Goal: Task Accomplishment & Management: Use online tool/utility

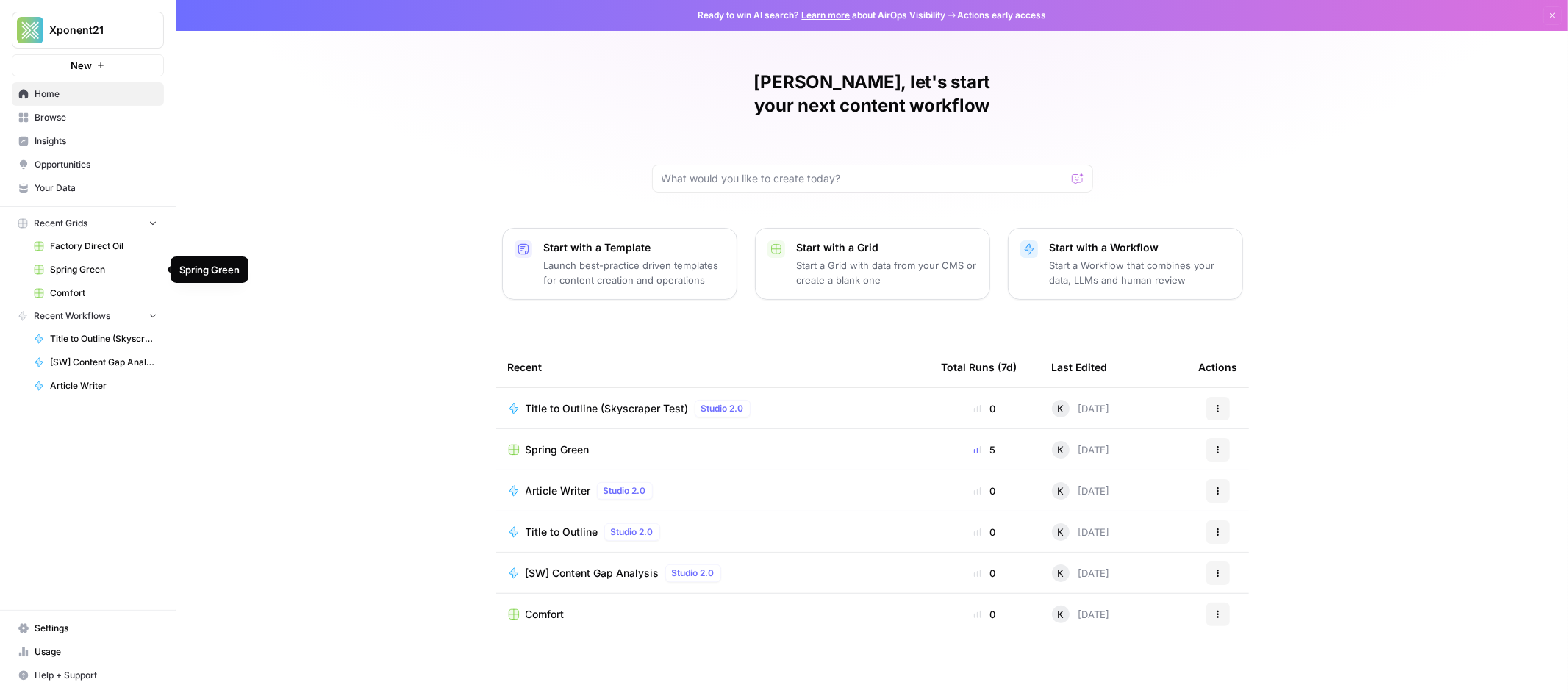
click at [60, 294] on span "Comfort" at bounding box center [103, 293] width 107 height 13
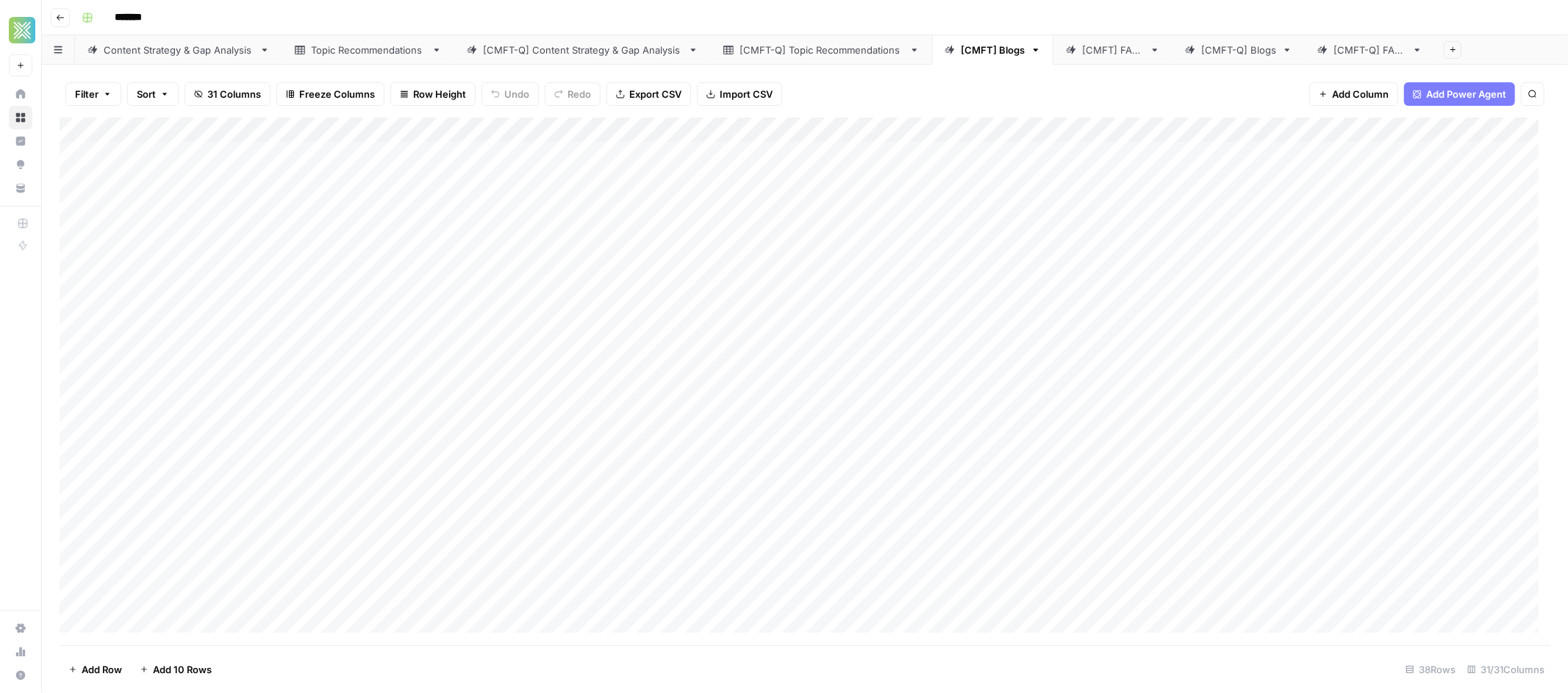
click at [1099, 53] on div "[CMFT] FAQs" at bounding box center [1113, 50] width 61 height 15
click at [281, 182] on div "Add Column" at bounding box center [805, 304] width 1491 height 374
click at [261, 208] on div "Add Column" at bounding box center [805, 304] width 1491 height 374
click at [252, 232] on div "Add Column" at bounding box center [805, 304] width 1491 height 374
click at [252, 251] on div "Add Column" at bounding box center [805, 304] width 1491 height 374
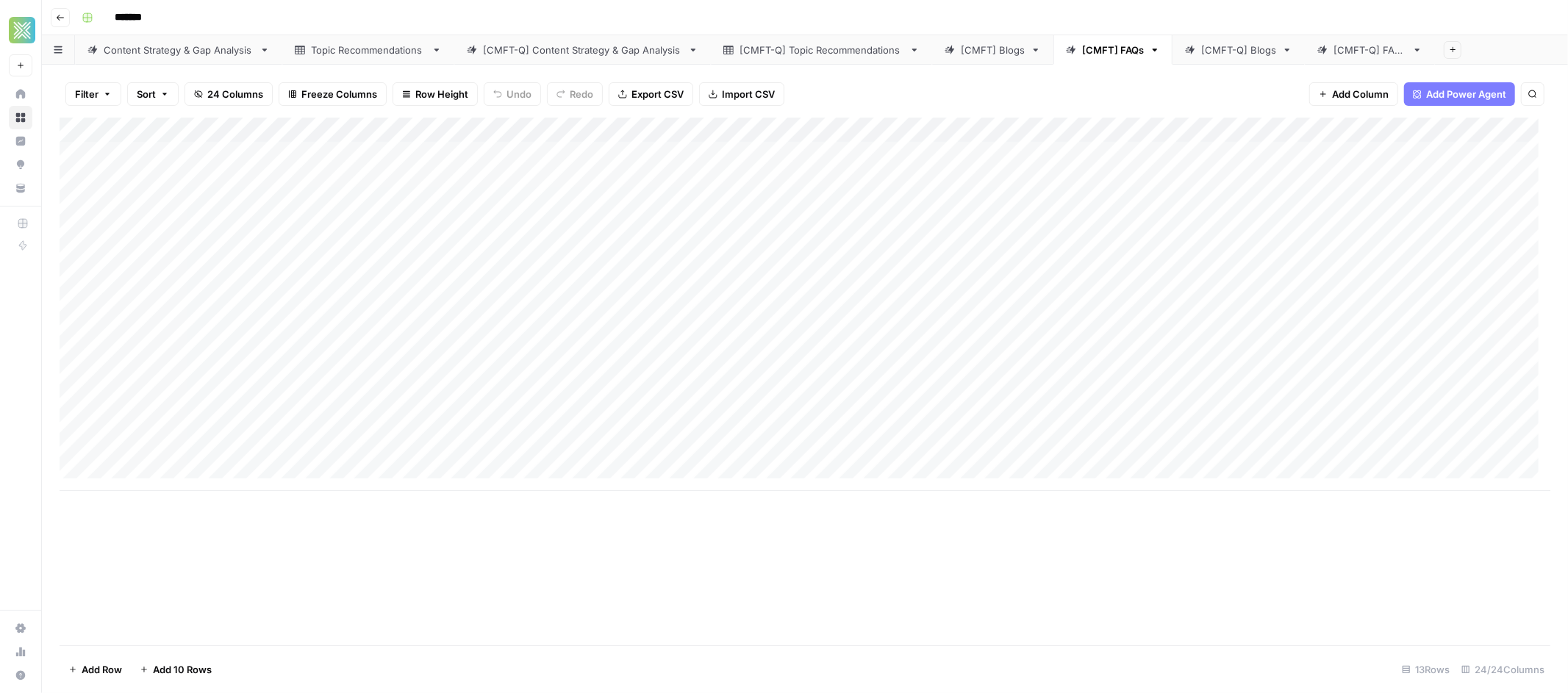
click at [554, 155] on div "Add Column" at bounding box center [805, 304] width 1491 height 374
click at [552, 155] on div "Add Column" at bounding box center [805, 304] width 1491 height 374
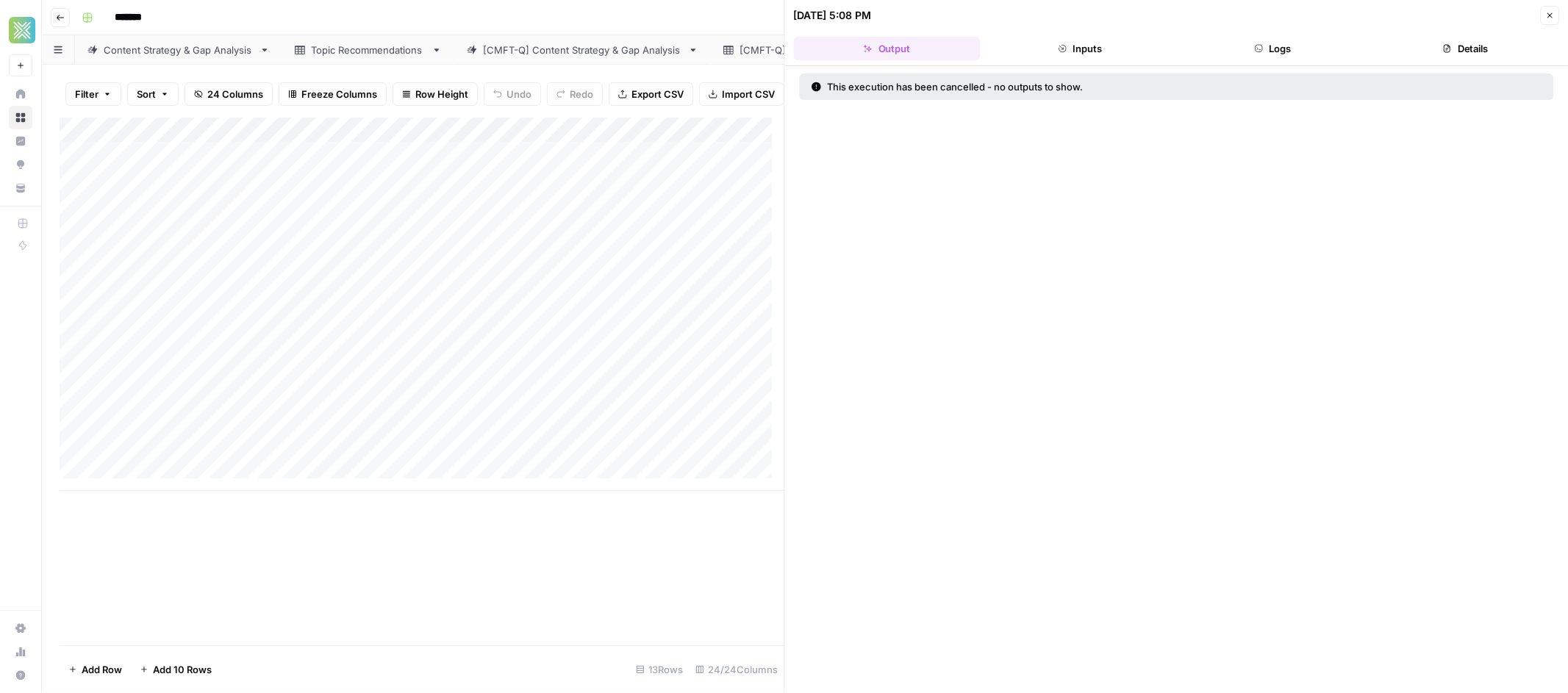
click at [1556, 20] on button "Close" at bounding box center [1549, 15] width 20 height 20
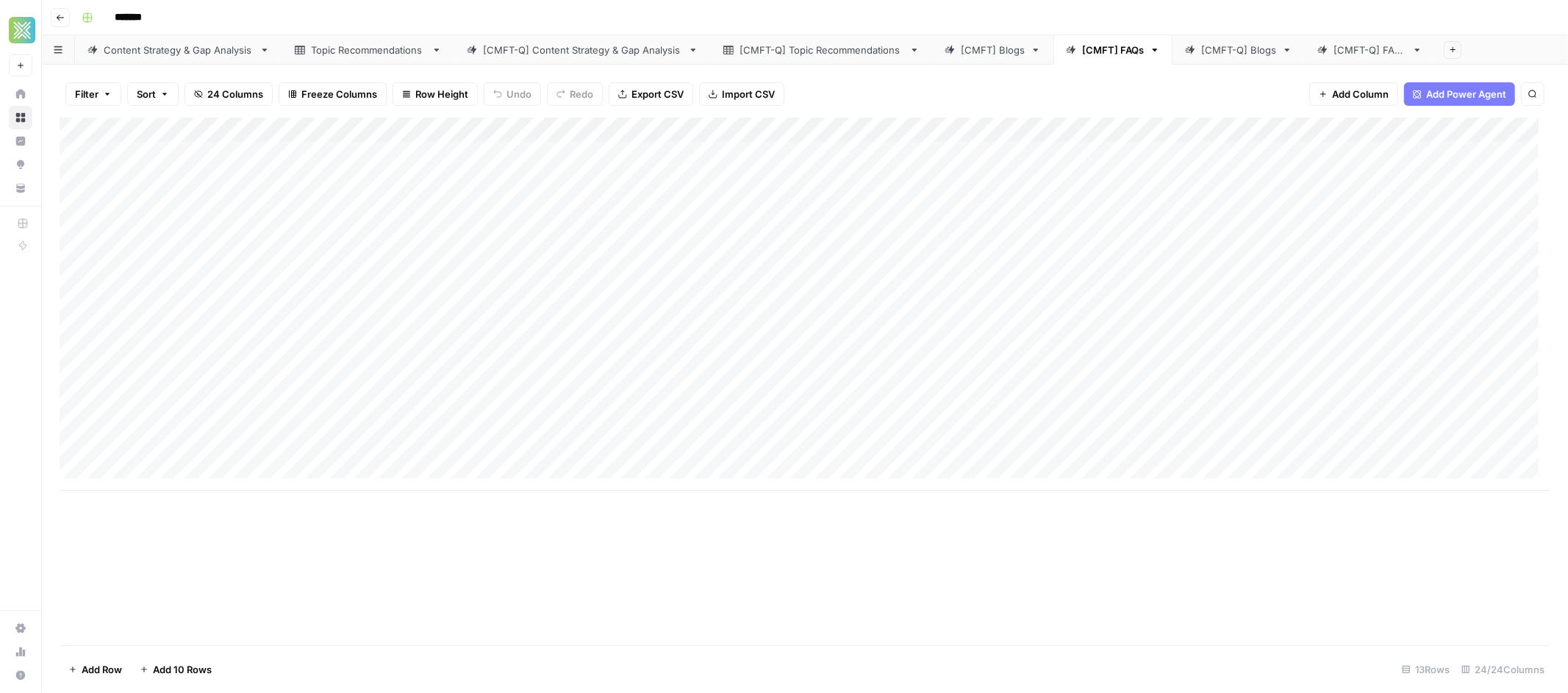
click at [80, 156] on div "Add Column" at bounding box center [805, 304] width 1491 height 374
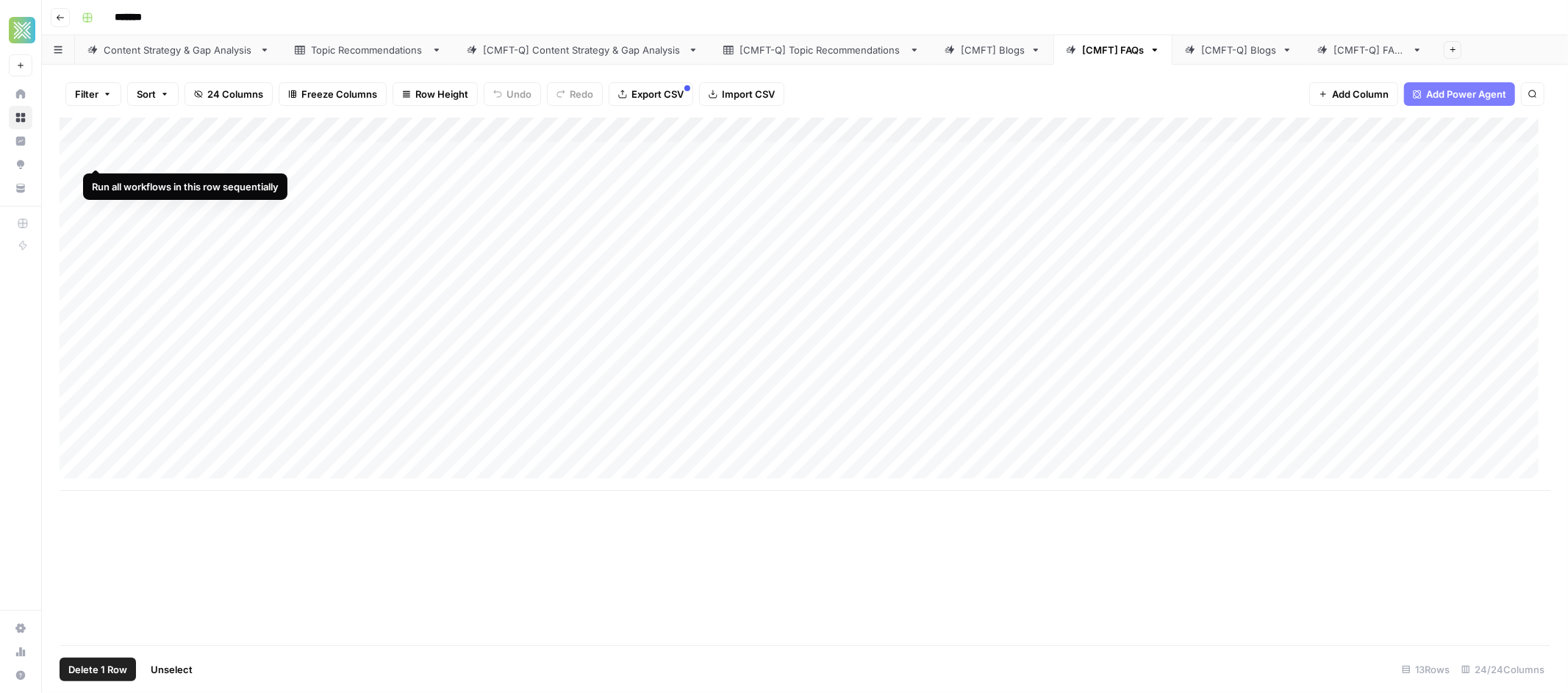
click at [92, 154] on div "Add Column" at bounding box center [805, 304] width 1491 height 374
click at [100, 183] on div "Add Column" at bounding box center [805, 304] width 1491 height 374
click at [99, 197] on div "Add Column" at bounding box center [805, 304] width 1491 height 374
click at [100, 224] on div "Add Column" at bounding box center [805, 304] width 1491 height 374
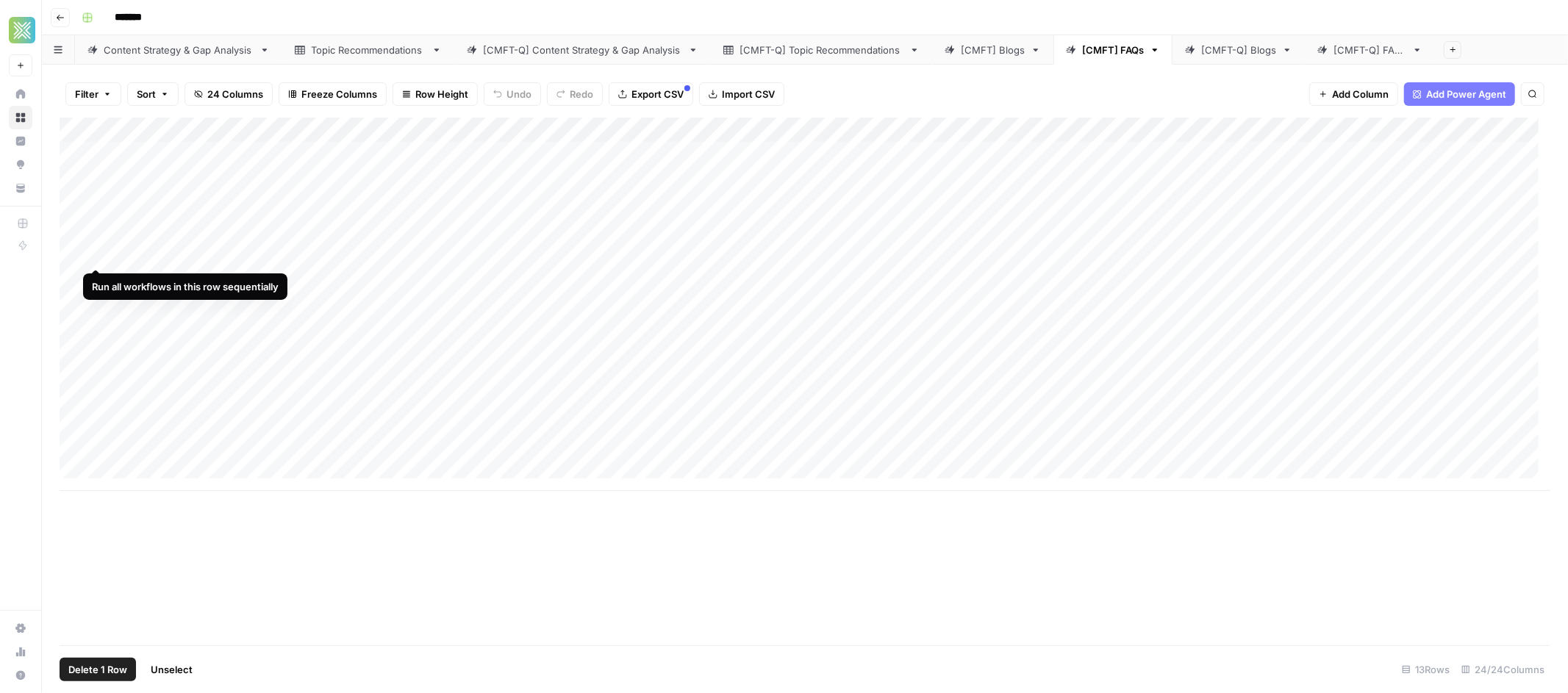
click at [96, 257] on div "Add Column" at bounding box center [805, 304] width 1491 height 374
click at [872, 129] on div "Add Column" at bounding box center [805, 304] width 1491 height 374
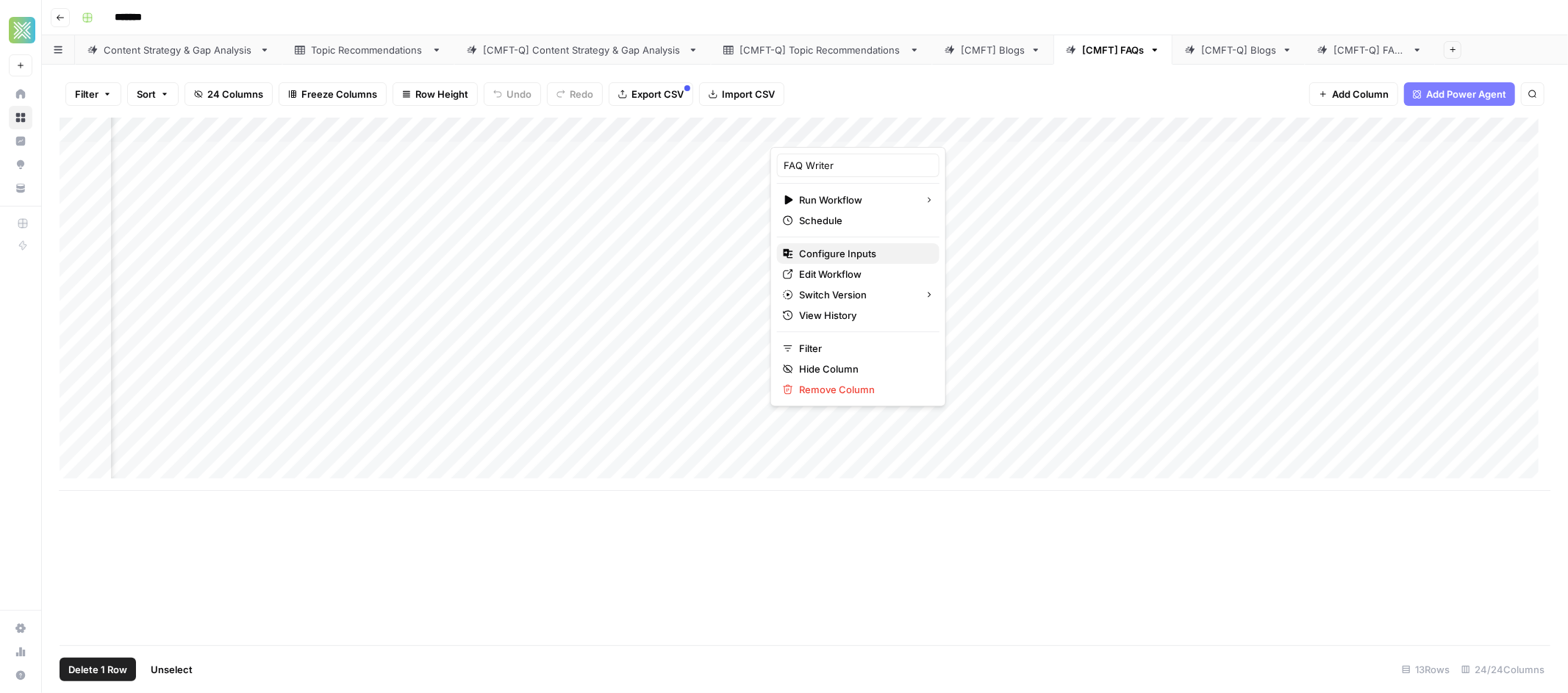
click at [855, 257] on span "Configure Inputs" at bounding box center [864, 253] width 129 height 15
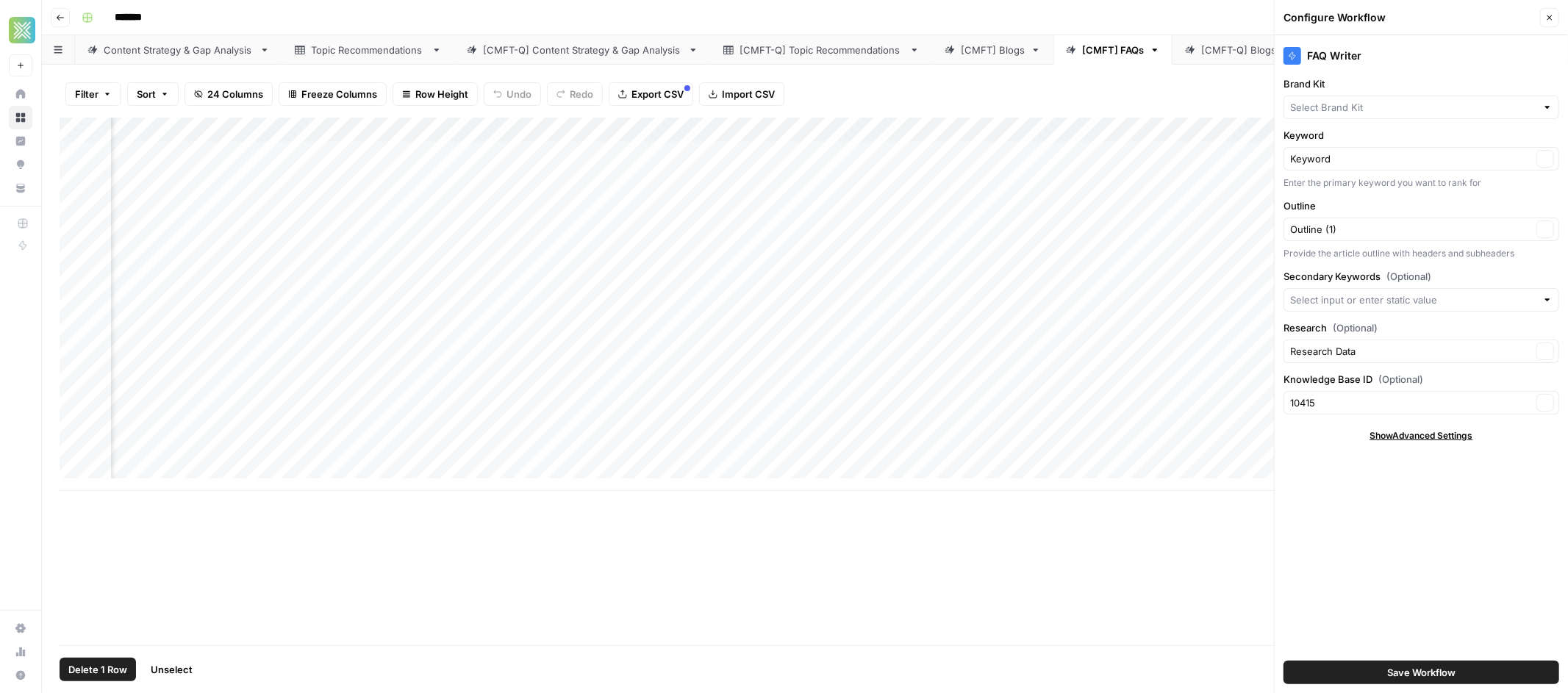
type input "Comfort Heating, Cooling, Electrical & Plumbing"
click at [654, 150] on div "Add Column" at bounding box center [805, 304] width 1491 height 374
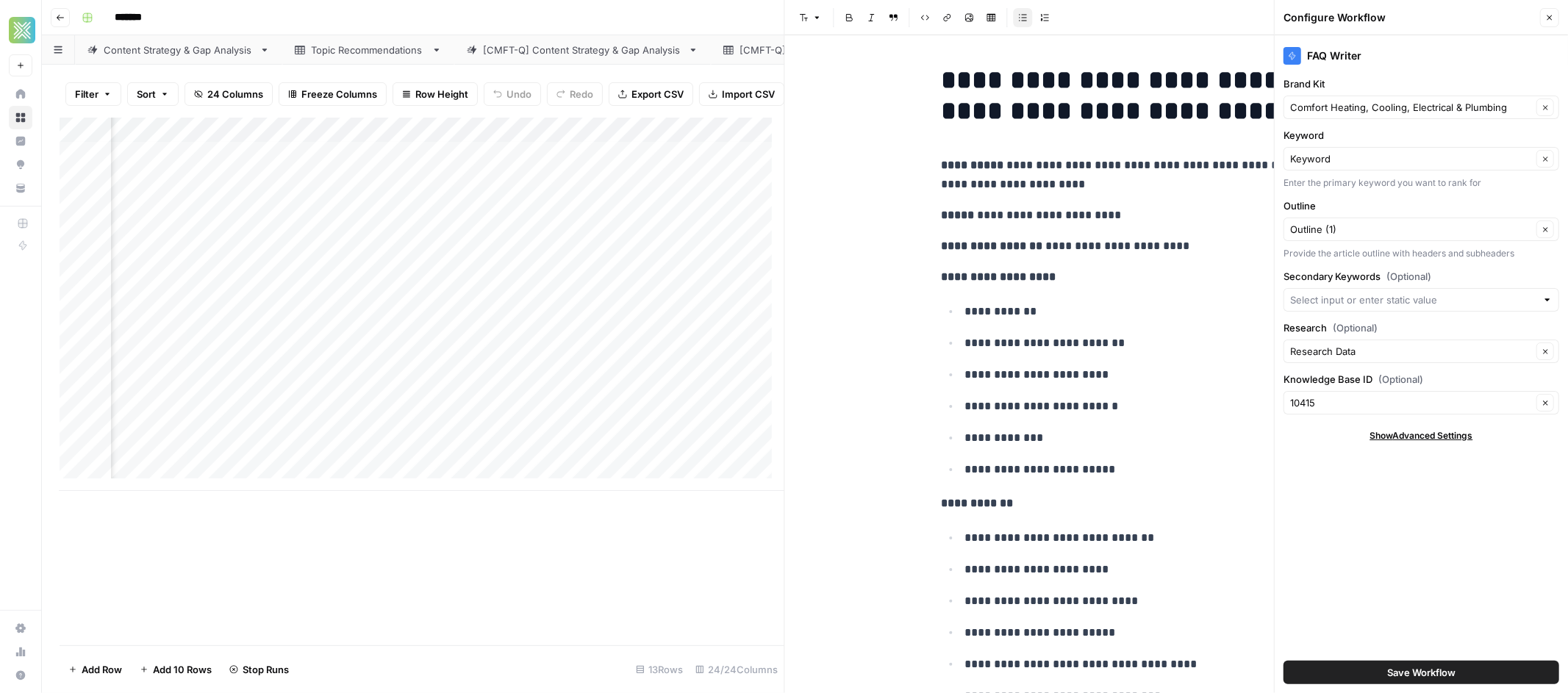
click at [1211, 117] on h1 "**********" at bounding box center [1176, 95] width 470 height 61
click at [1547, 20] on icon "button" at bounding box center [1549, 17] width 8 height 8
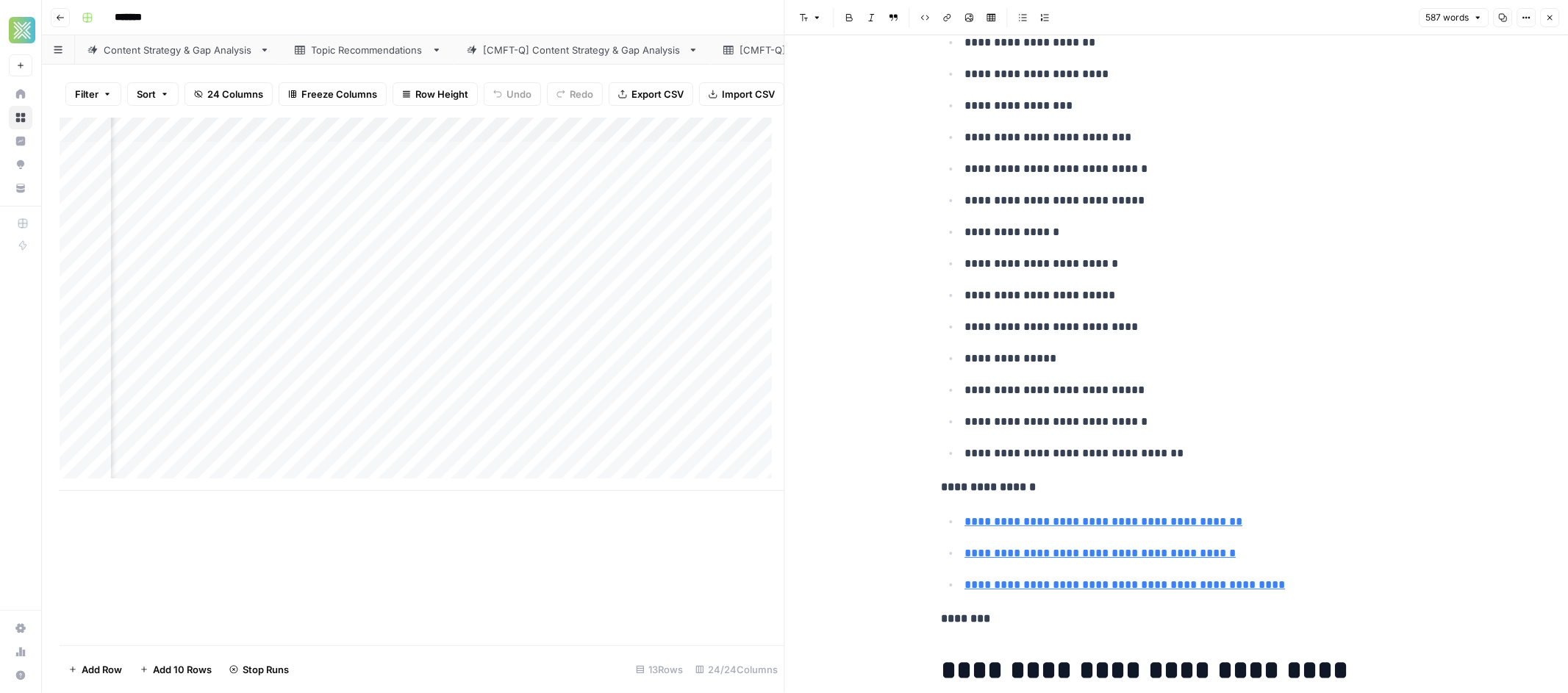
scroll to position [1246, 0]
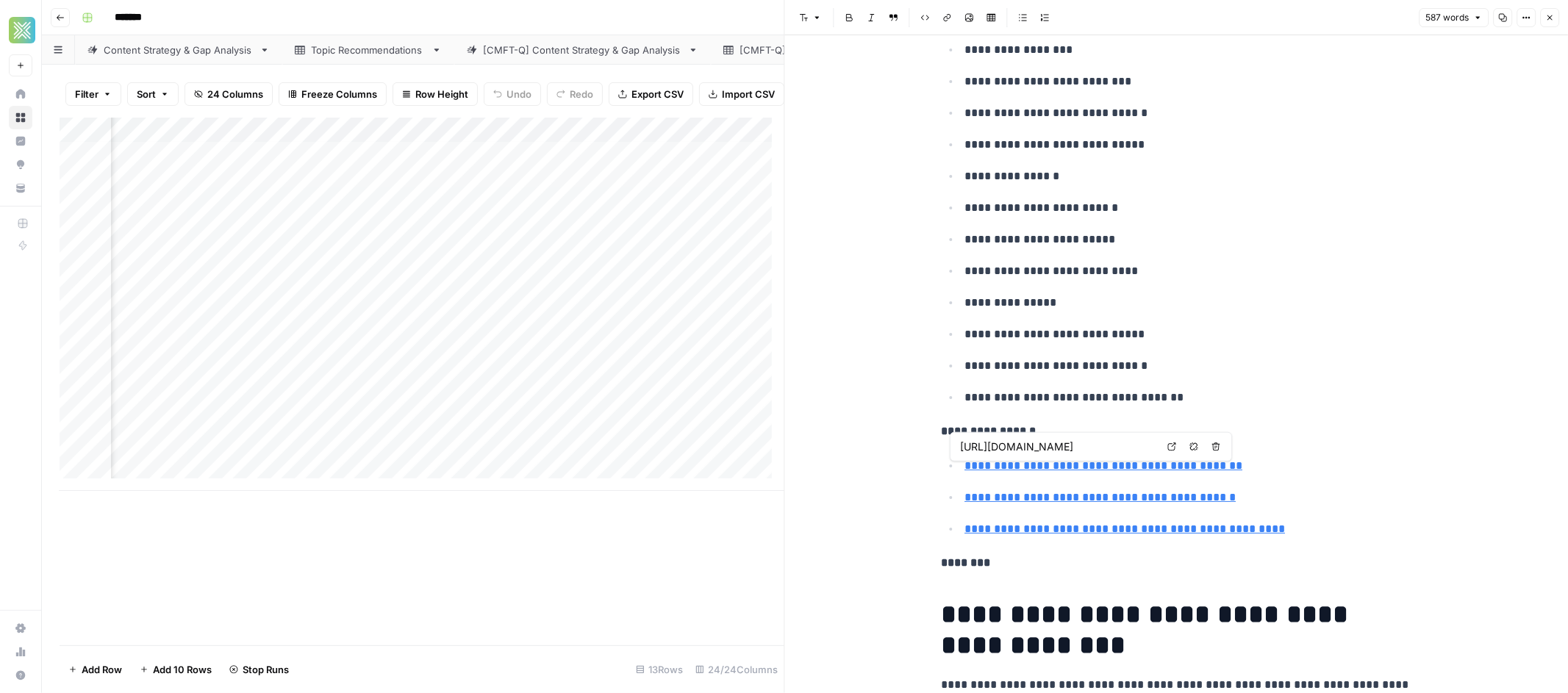
type input "[URL][DOMAIN_NAME]"
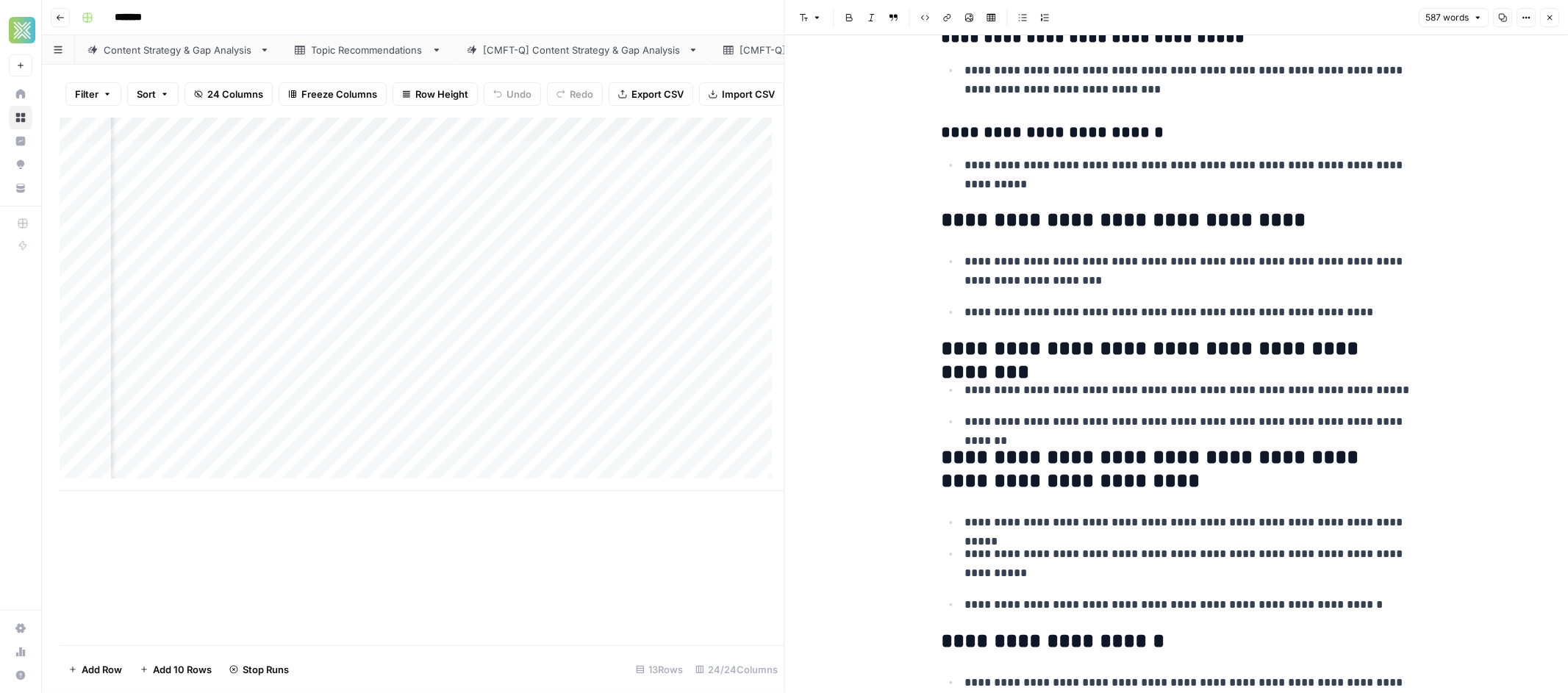
scroll to position [2822, 0]
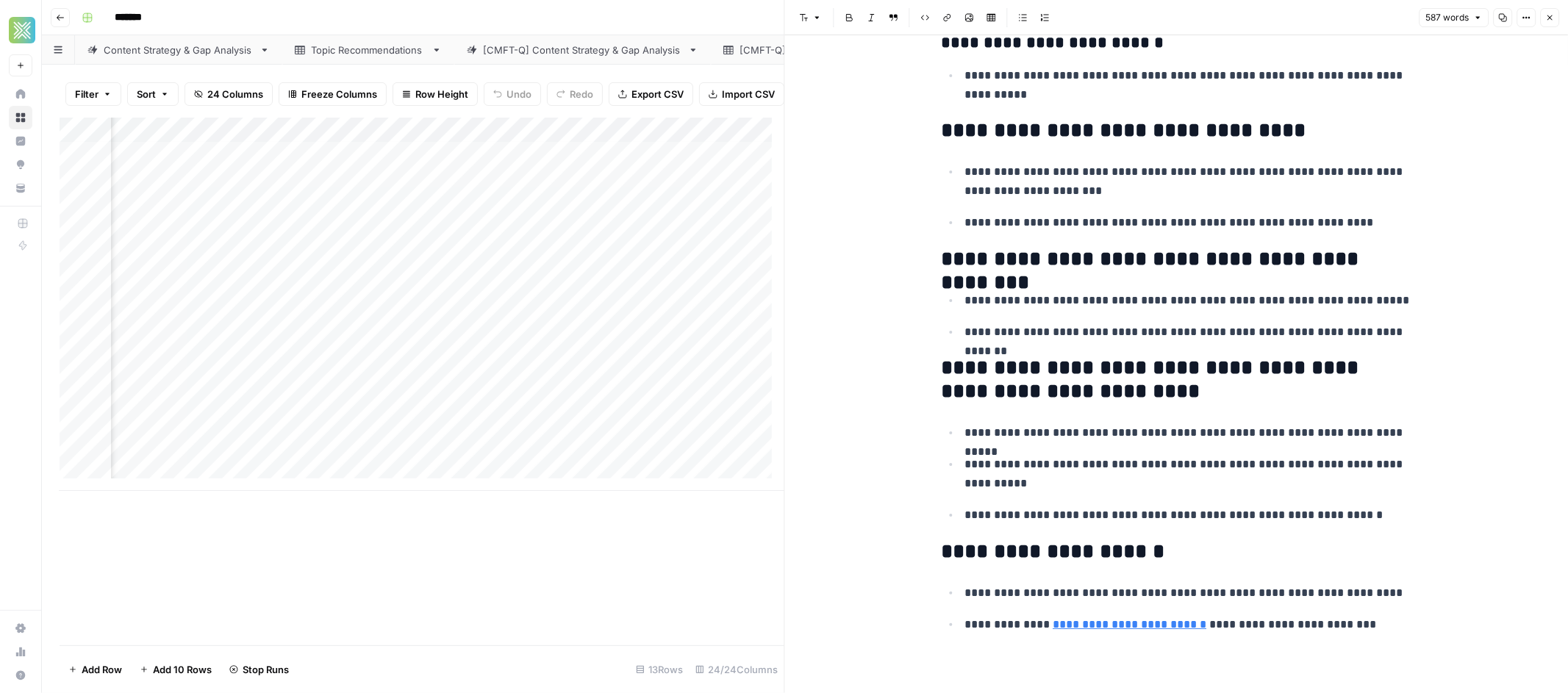
click at [1551, 18] on icon "button" at bounding box center [1549, 17] width 8 height 8
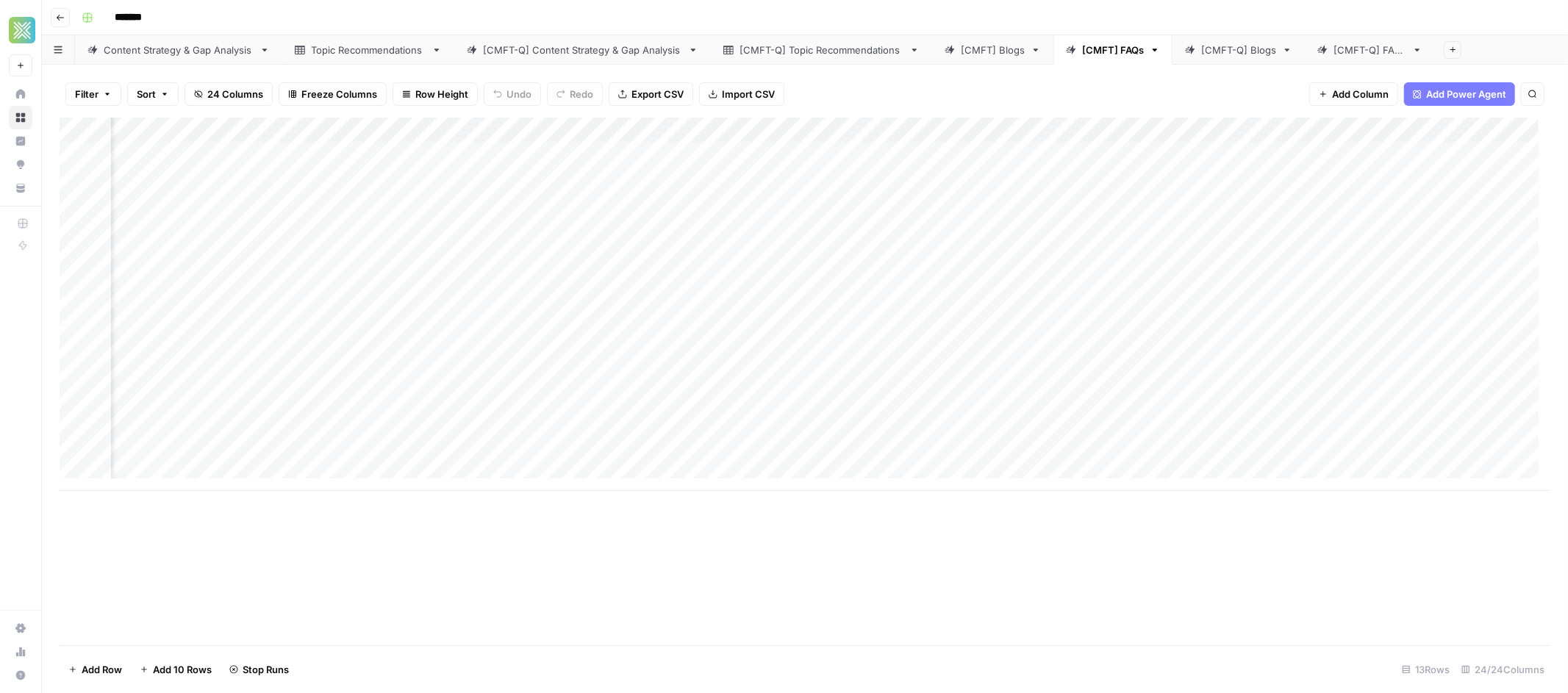
scroll to position [3, 2233]
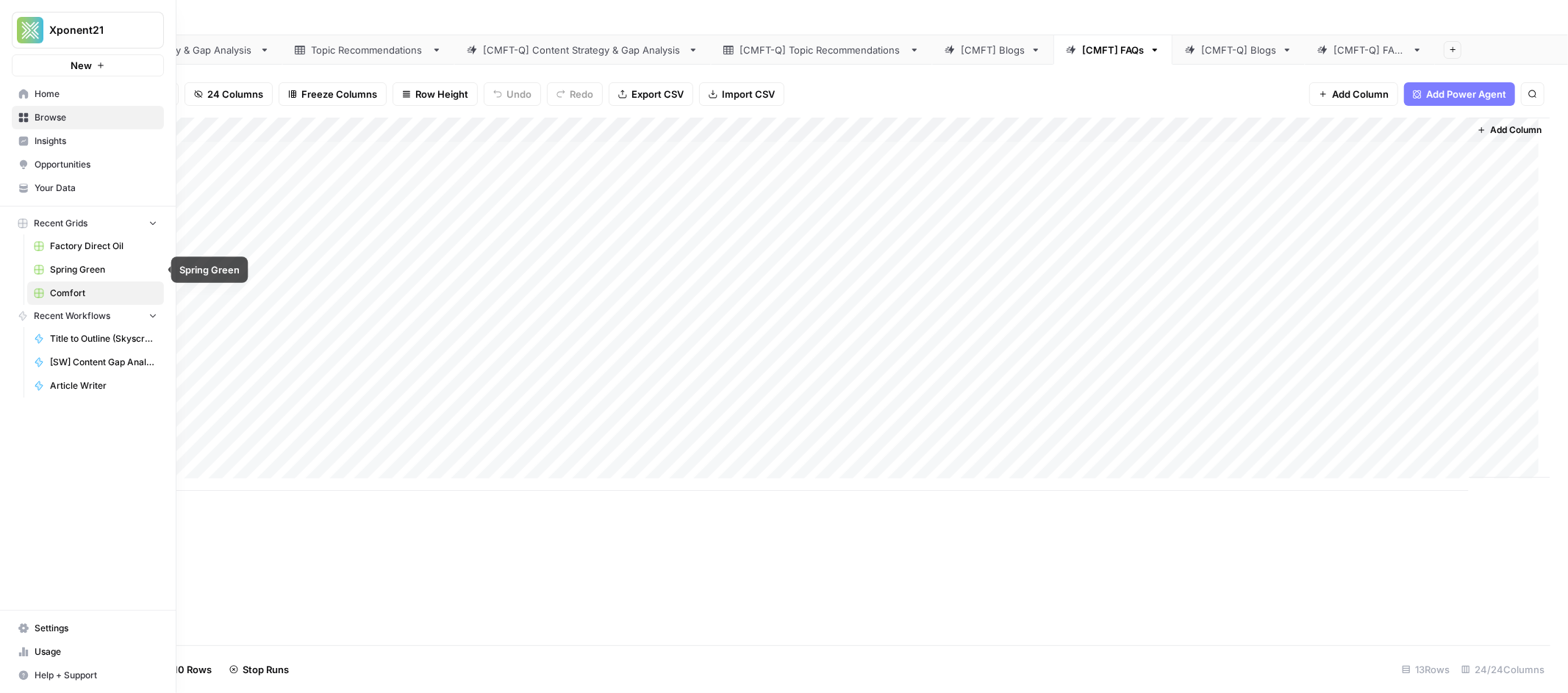
click at [91, 264] on span "Spring Green" at bounding box center [103, 270] width 107 height 13
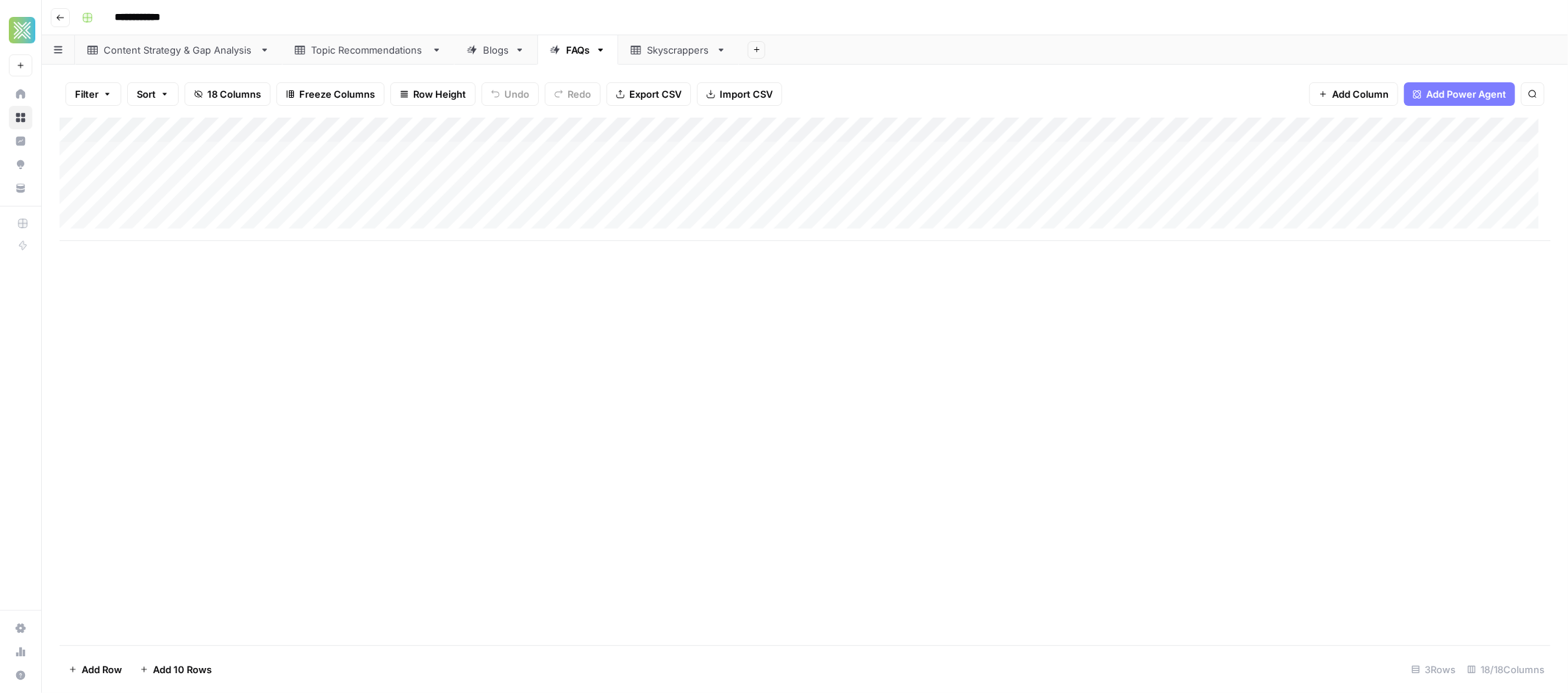
click at [487, 52] on div "Blogs" at bounding box center [496, 50] width 26 height 15
click at [579, 59] on link "FAQs" at bounding box center [578, 50] width 81 height 30
click at [500, 50] on div "Blogs" at bounding box center [496, 50] width 26 height 15
click at [594, 48] on link "FAQs" at bounding box center [578, 50] width 81 height 30
click at [498, 48] on div "Blogs" at bounding box center [496, 50] width 26 height 15
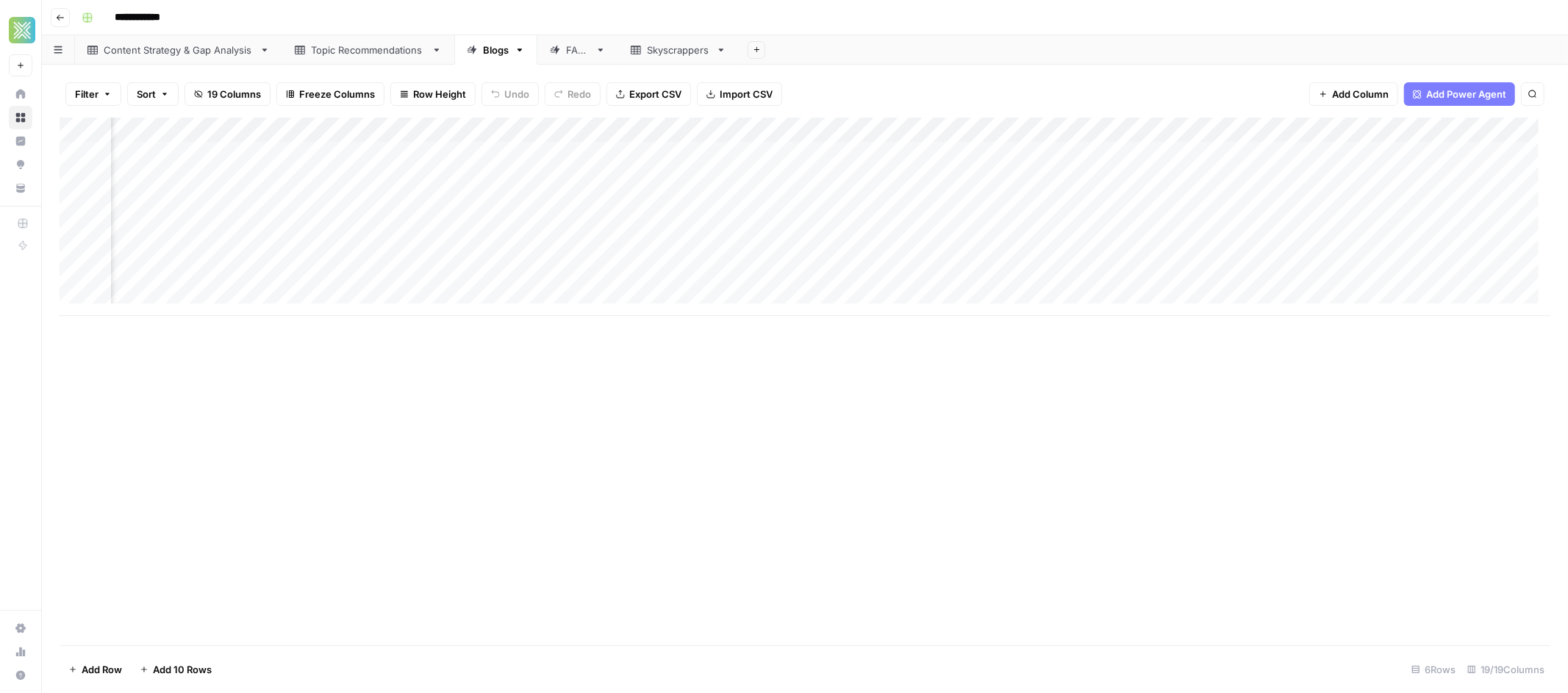
scroll to position [0, 1525]
click at [560, 53] on div "FAQs" at bounding box center [569, 50] width 40 height 15
click at [490, 43] on div "Blogs" at bounding box center [496, 50] width 26 height 15
click at [577, 52] on div "FAQs" at bounding box center [578, 50] width 23 height 15
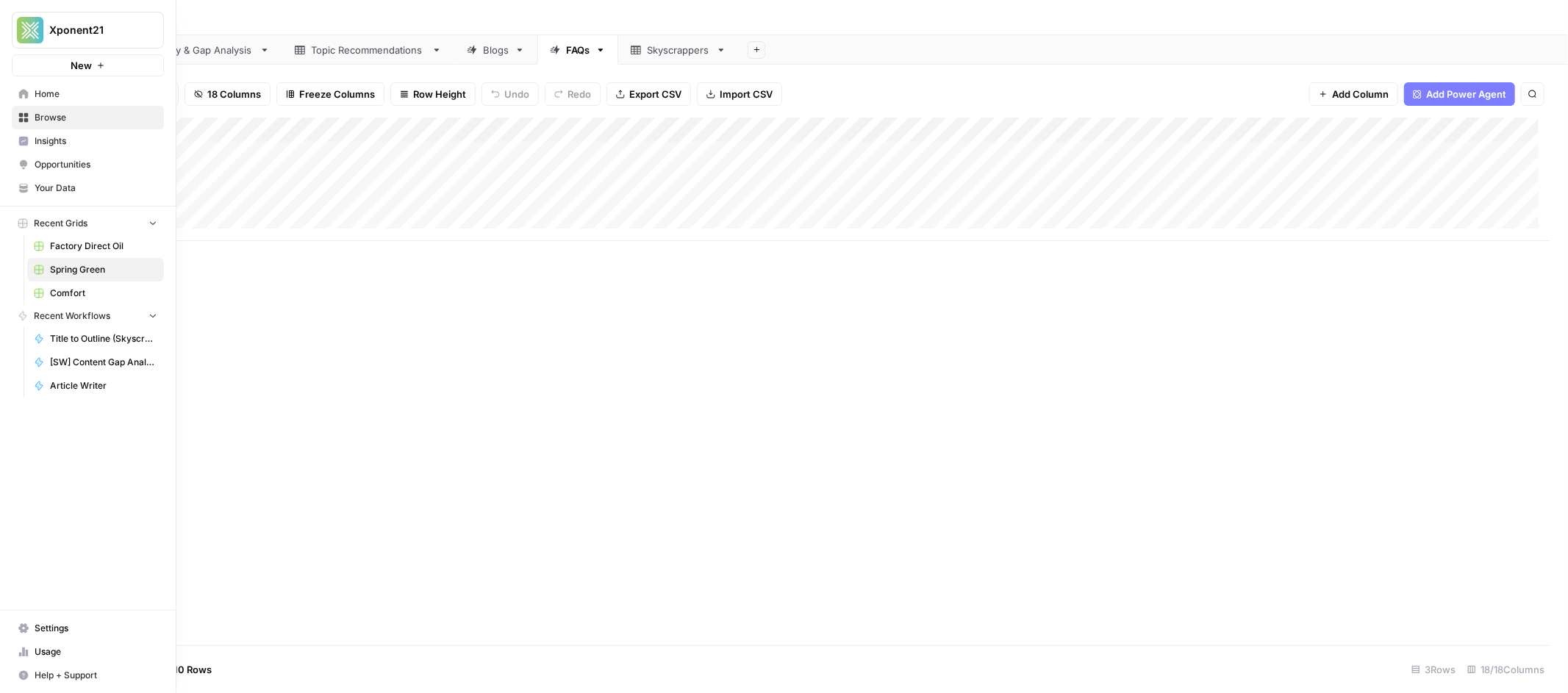
click at [23, 115] on icon at bounding box center [24, 118] width 9 height 9
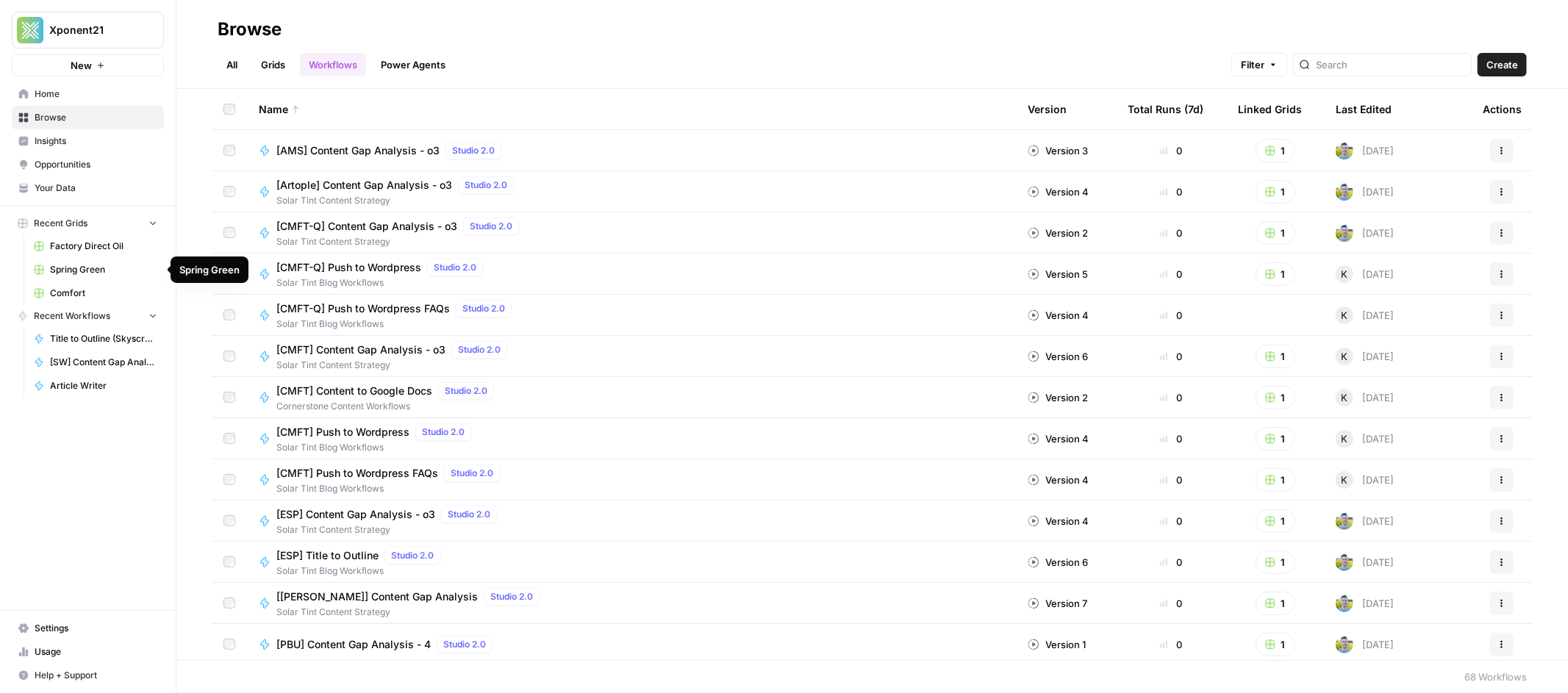
click at [78, 224] on span "Recent Grids" at bounding box center [61, 224] width 54 height 13
click at [55, 113] on span "Browse" at bounding box center [96, 117] width 123 height 13
click at [289, 59] on link "Grids" at bounding box center [273, 64] width 42 height 23
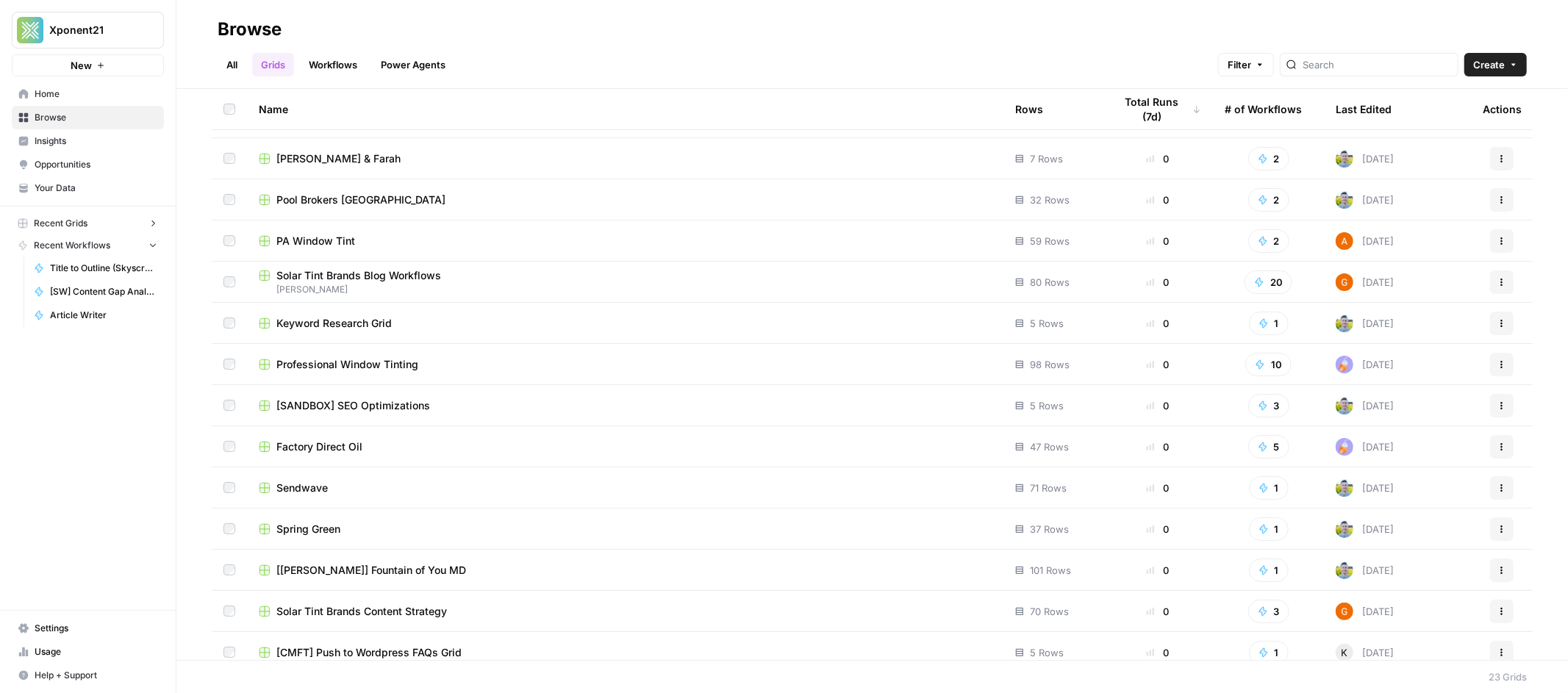
scroll to position [416, 0]
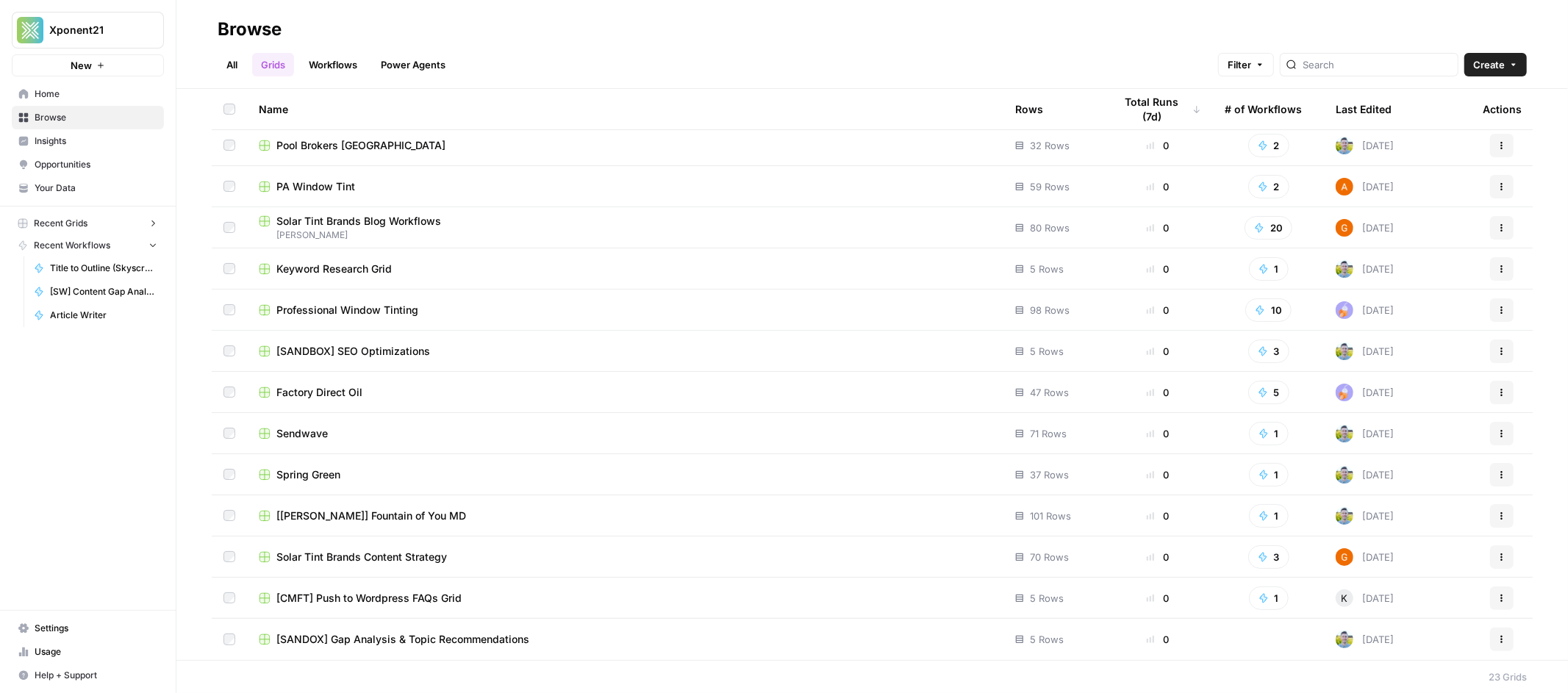
click at [311, 430] on span "Sendwave" at bounding box center [302, 434] width 51 height 15
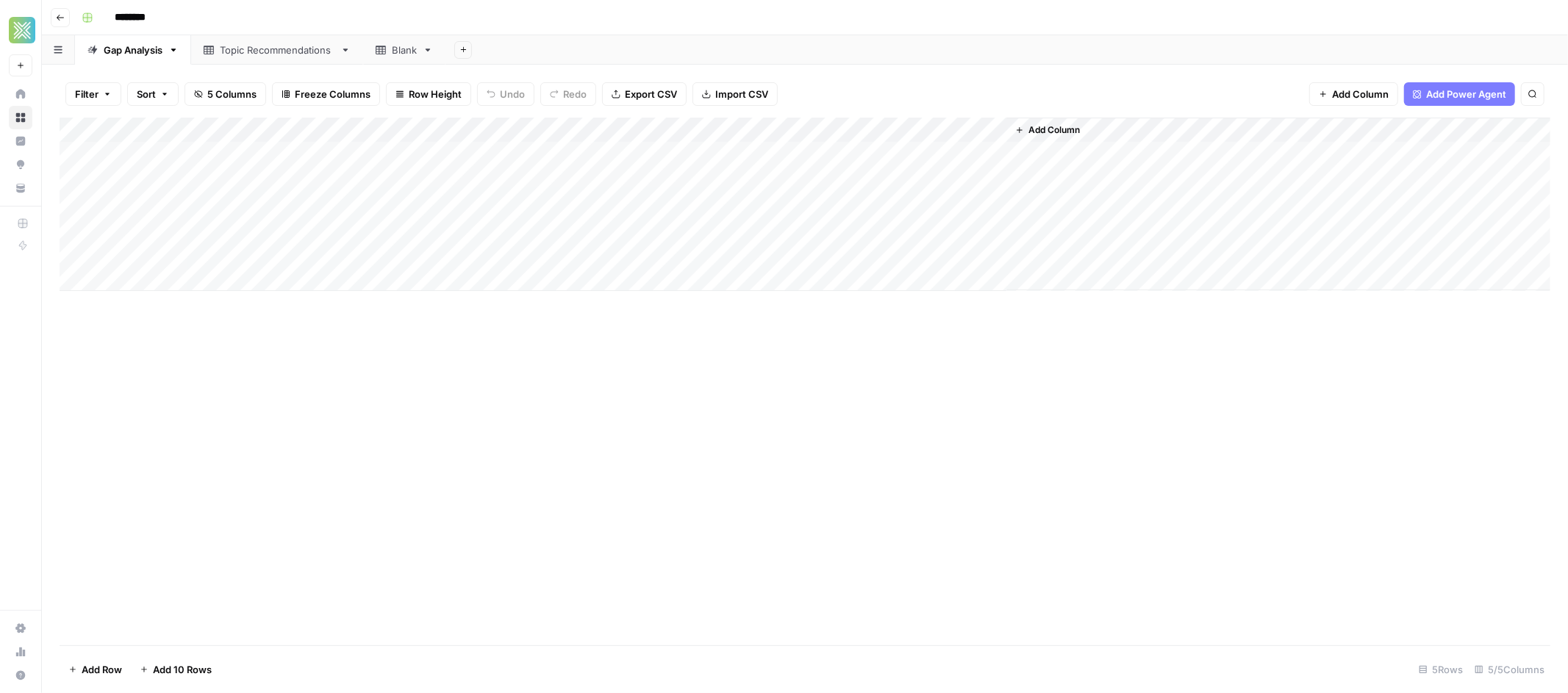
click at [285, 41] on link "Topic Recommendations" at bounding box center [277, 50] width 172 height 30
click at [134, 50] on div "Gap Analysis" at bounding box center [132, 50] width 59 height 15
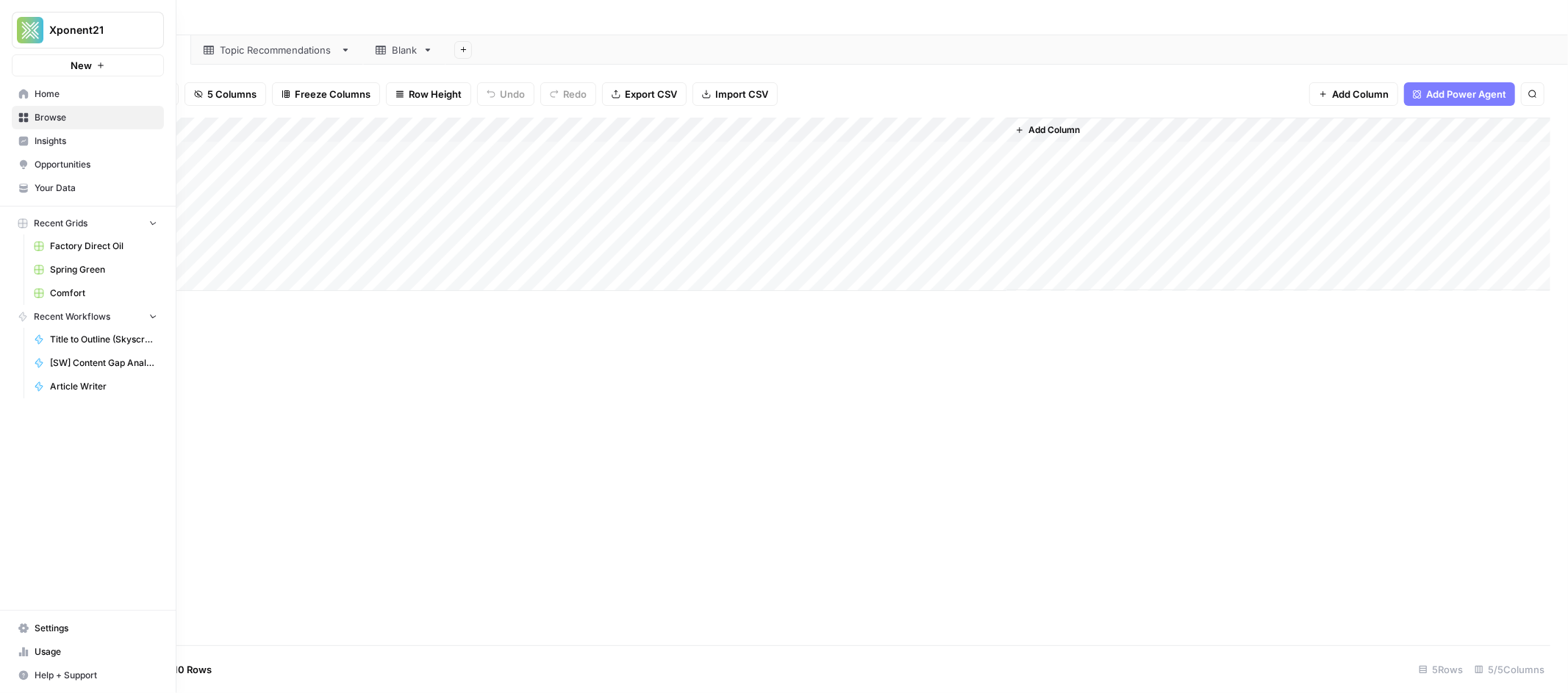
click at [12, 113] on link "Browse" at bounding box center [88, 117] width 152 height 23
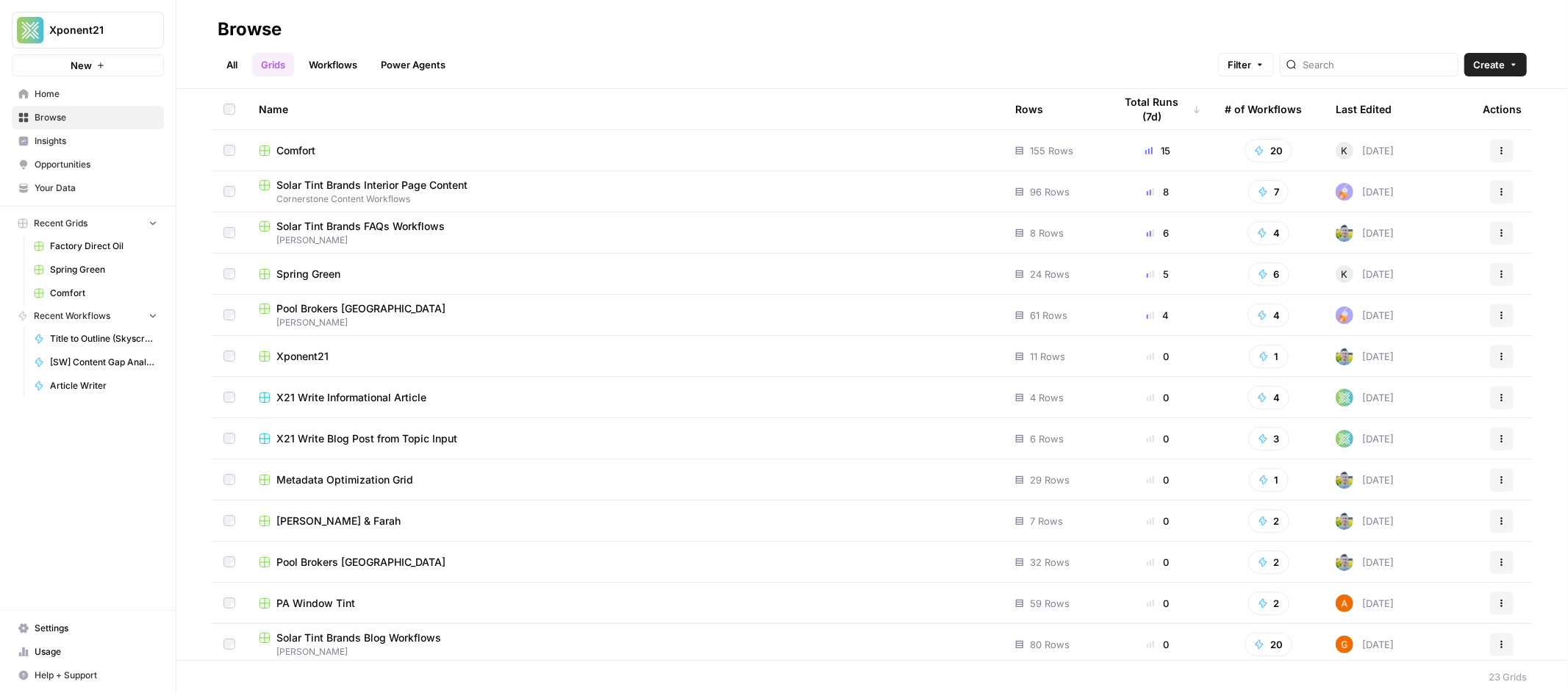
click at [287, 152] on span "Comfort" at bounding box center [296, 151] width 39 height 15
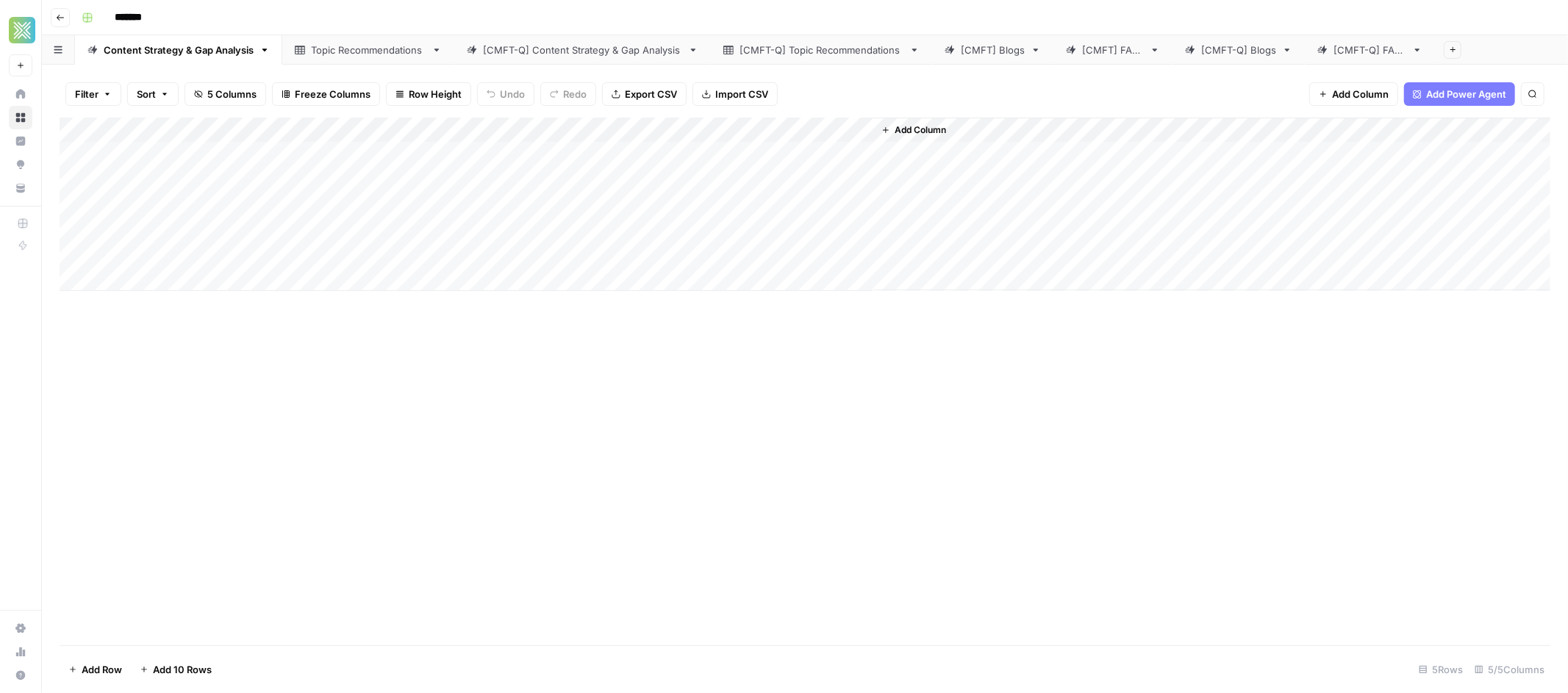
click at [1351, 54] on div "[CMFT-Q] FAQs" at bounding box center [1370, 50] width 73 height 15
click at [976, 57] on div "[CMFT] Blogs" at bounding box center [992, 50] width 64 height 15
click at [1100, 56] on div "[CMFT] FAQs" at bounding box center [1113, 50] width 61 height 15
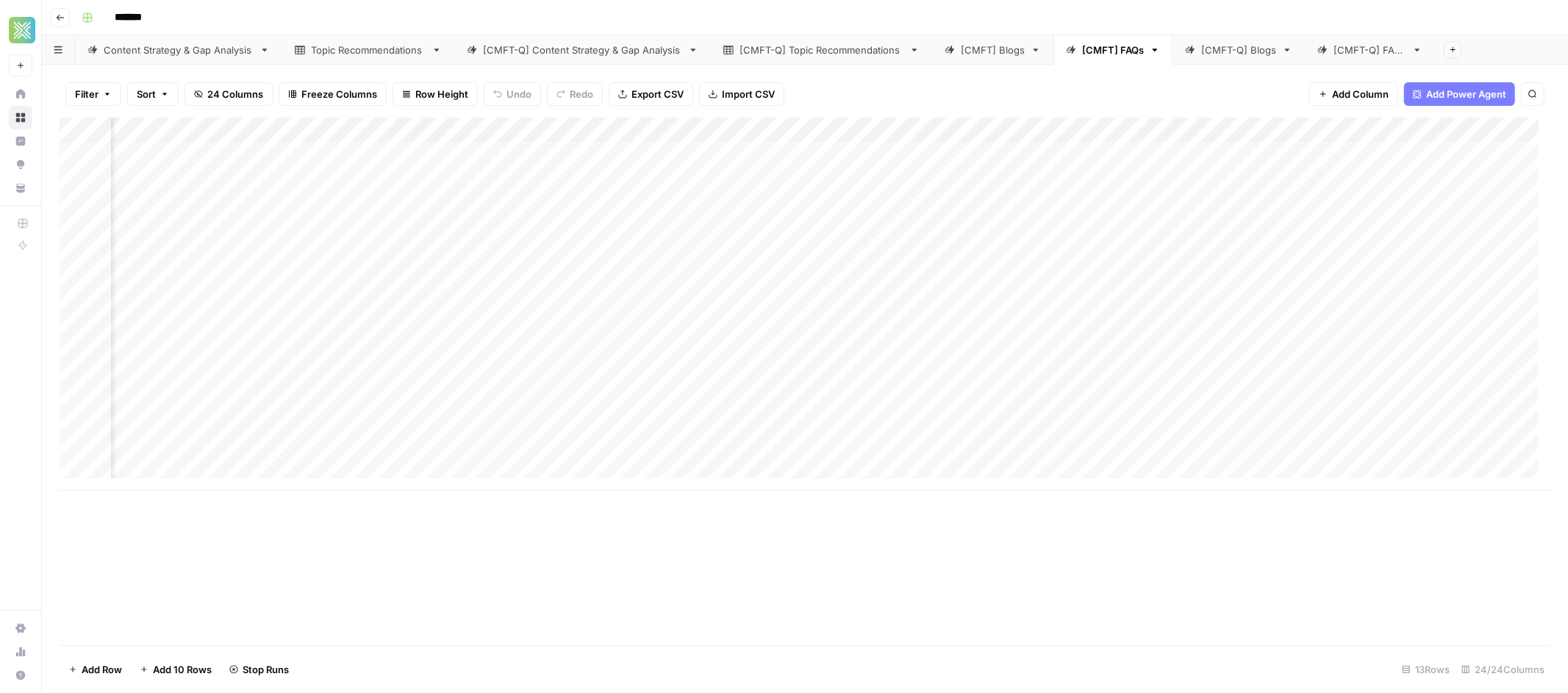
scroll to position [0, 2233]
click at [716, 156] on div "Add Column" at bounding box center [805, 304] width 1491 height 374
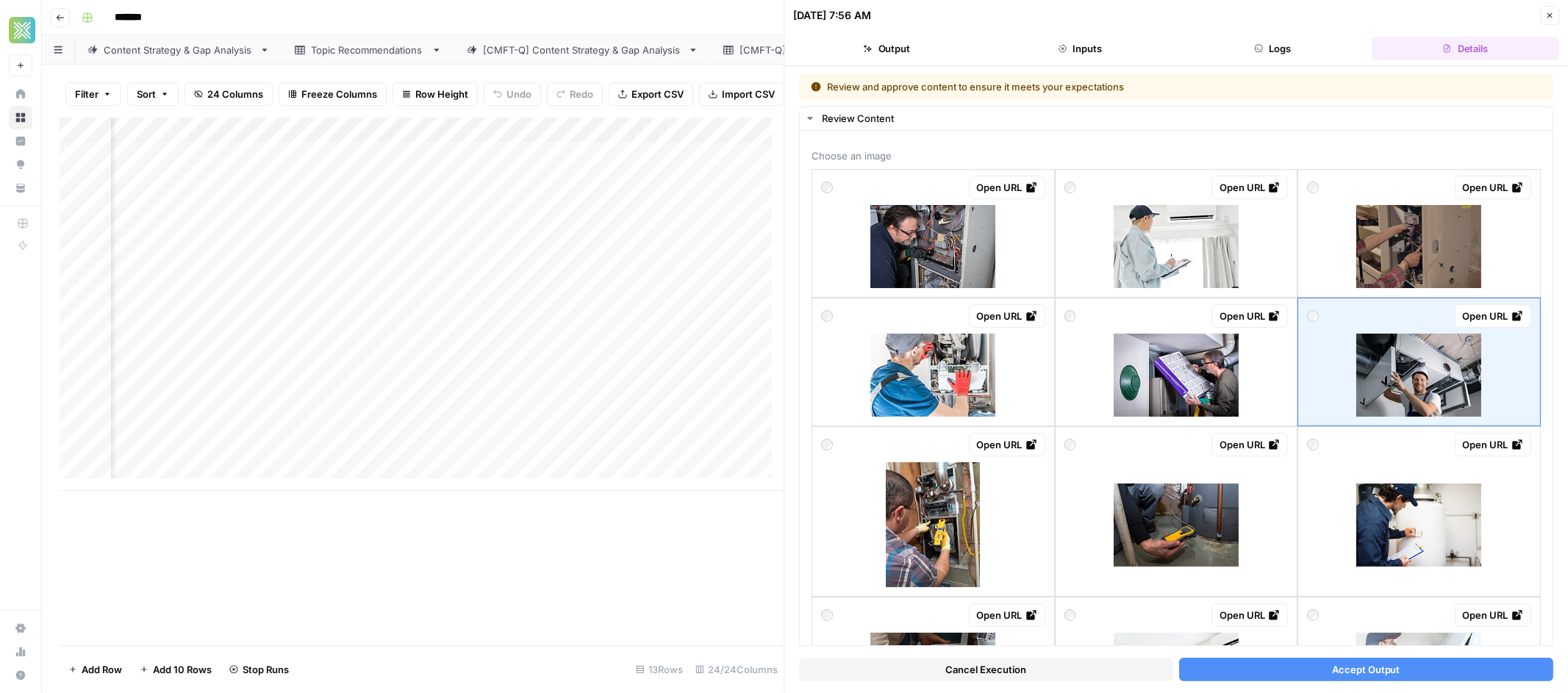
click at [1319, 674] on button "Accept Output" at bounding box center [1367, 669] width 375 height 23
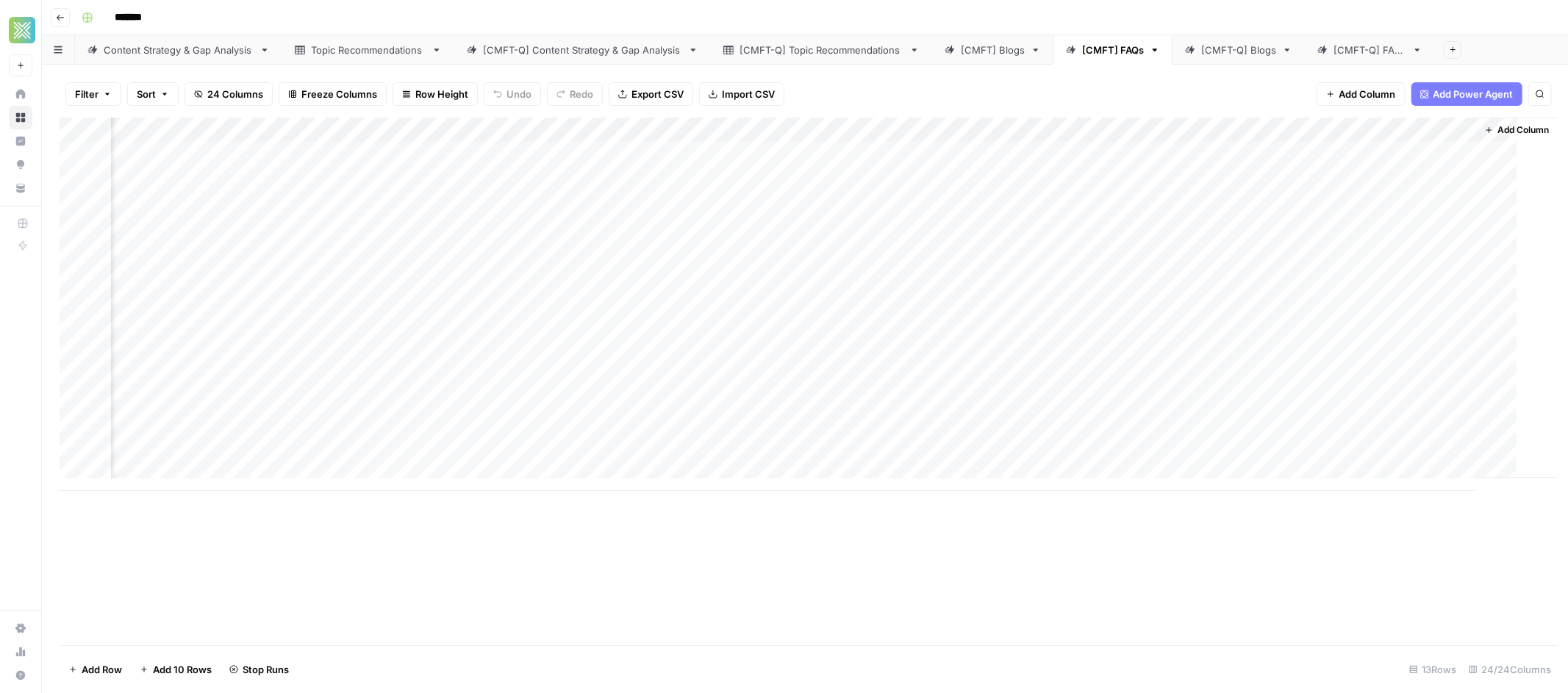
scroll to position [0, 2216]
click at [739, 175] on div "Add Column" at bounding box center [805, 304] width 1491 height 374
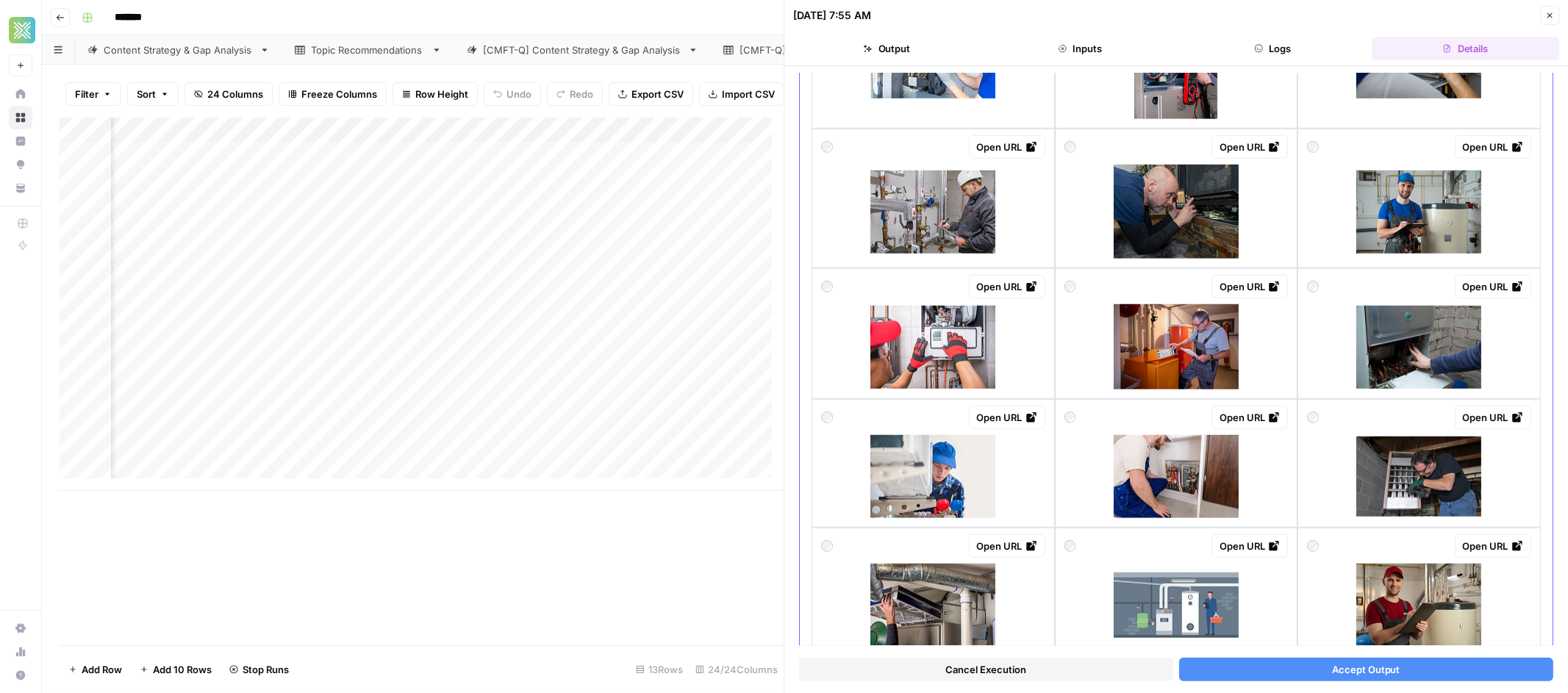
scroll to position [994, 0]
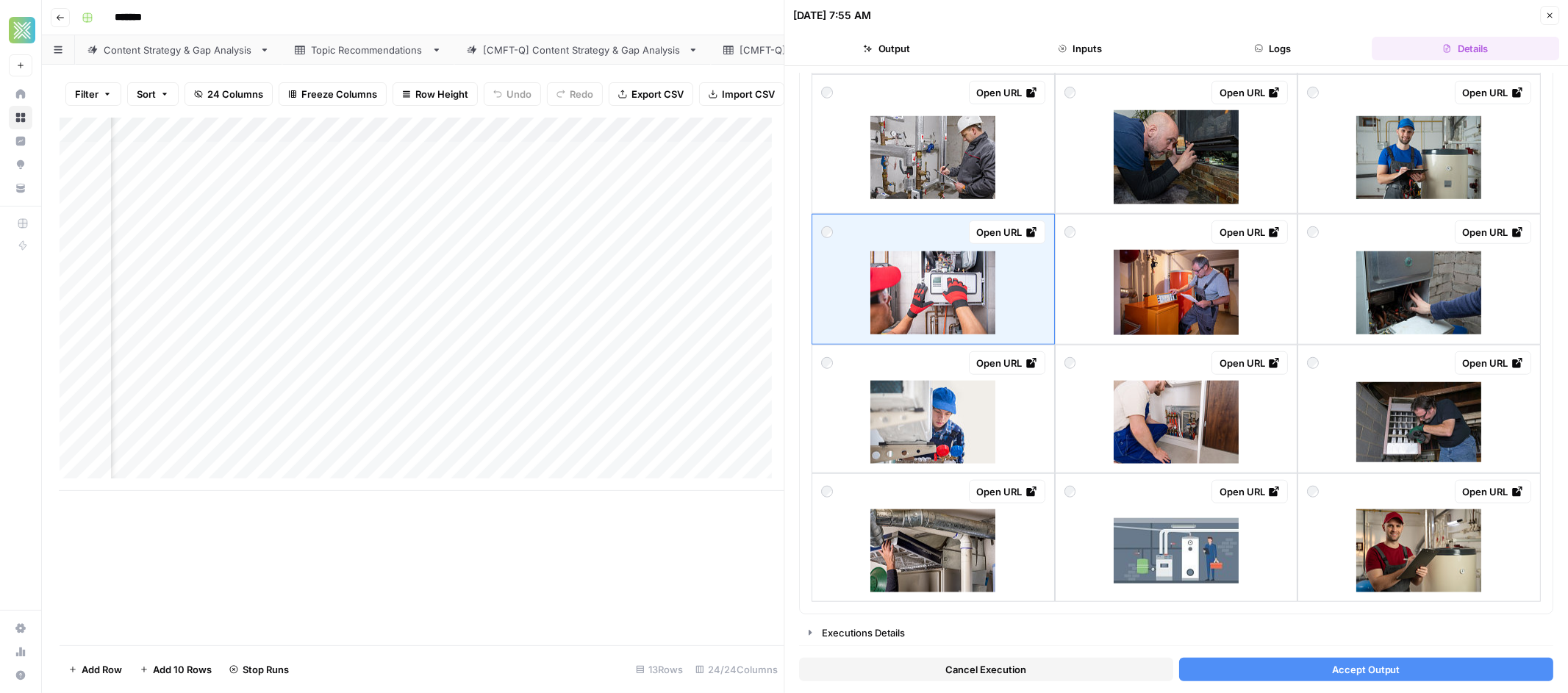
click at [1282, 664] on button "Accept Output" at bounding box center [1367, 669] width 375 height 23
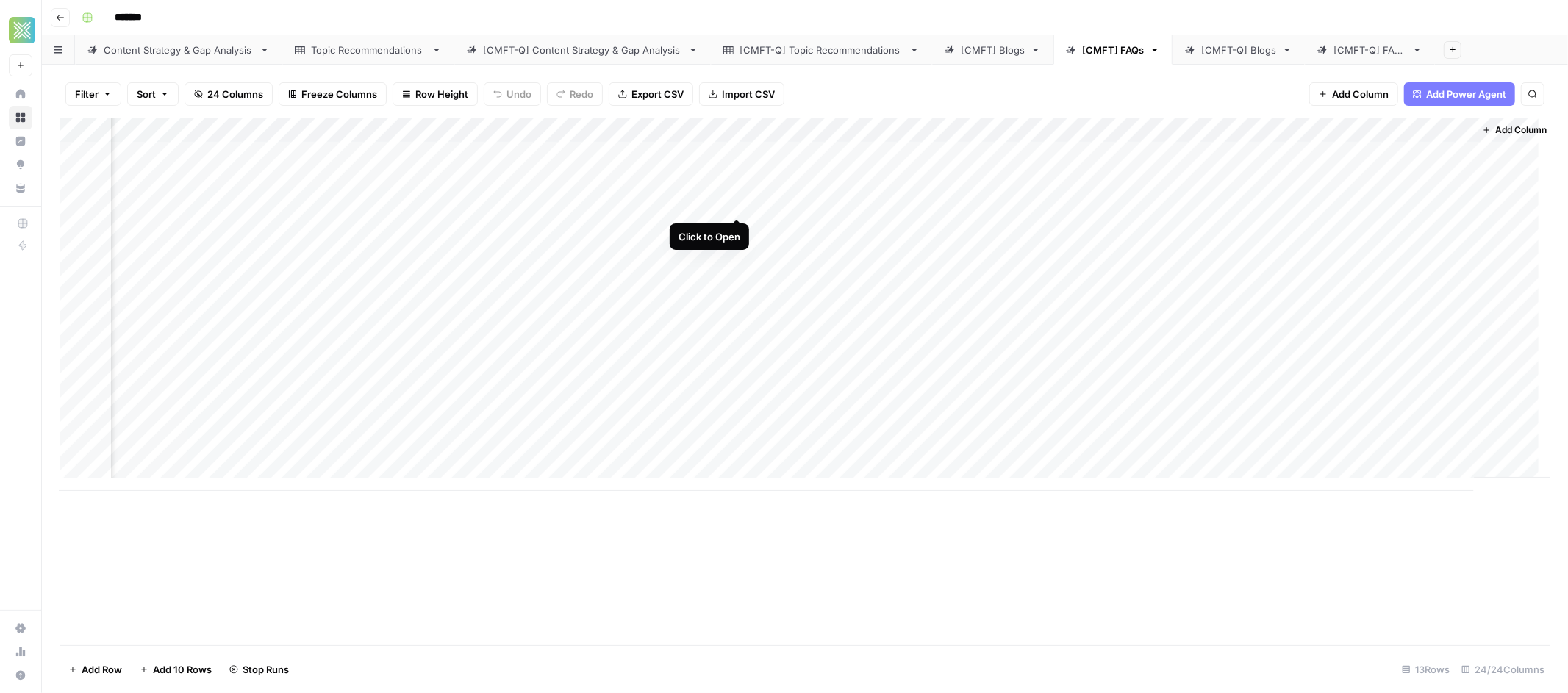
click at [737, 202] on div "Add Column" at bounding box center [805, 304] width 1491 height 374
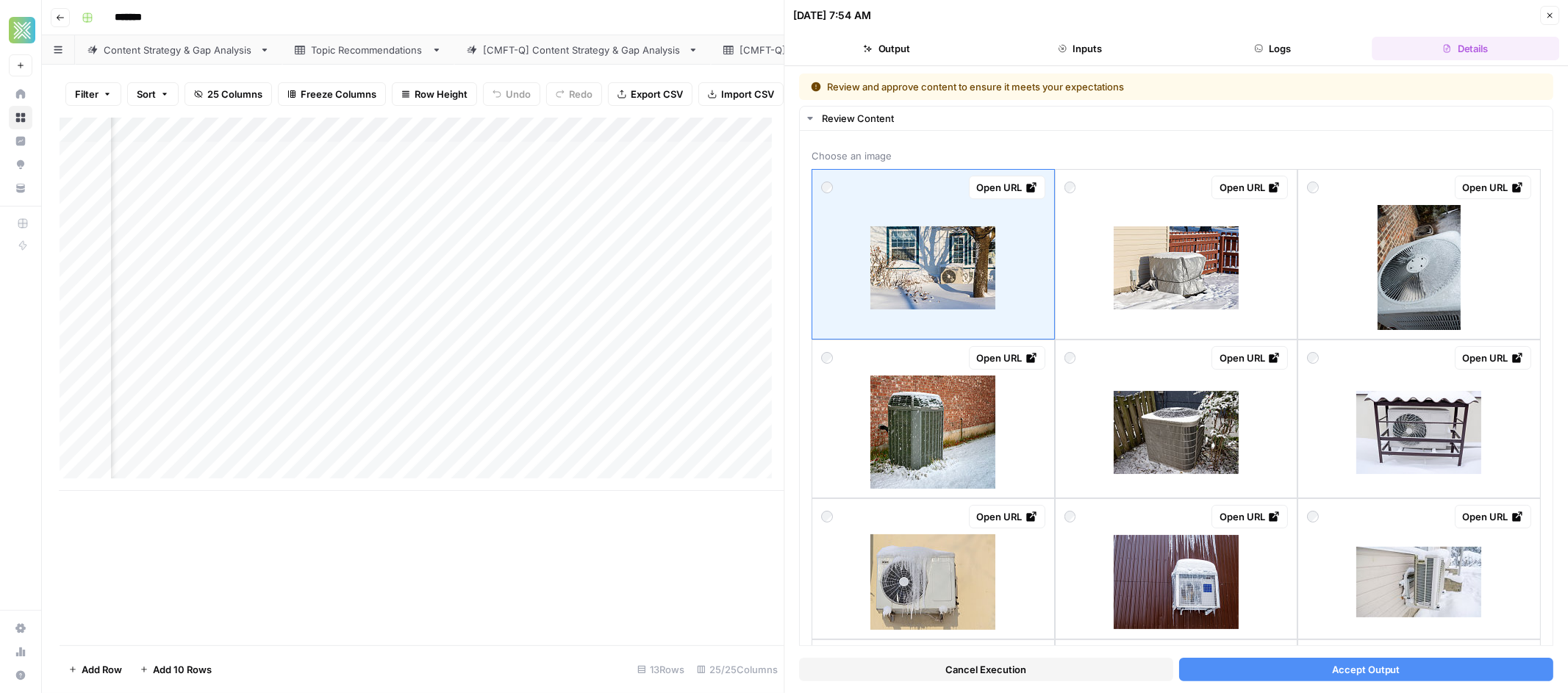
click at [1422, 674] on button "Accept Output" at bounding box center [1367, 669] width 375 height 23
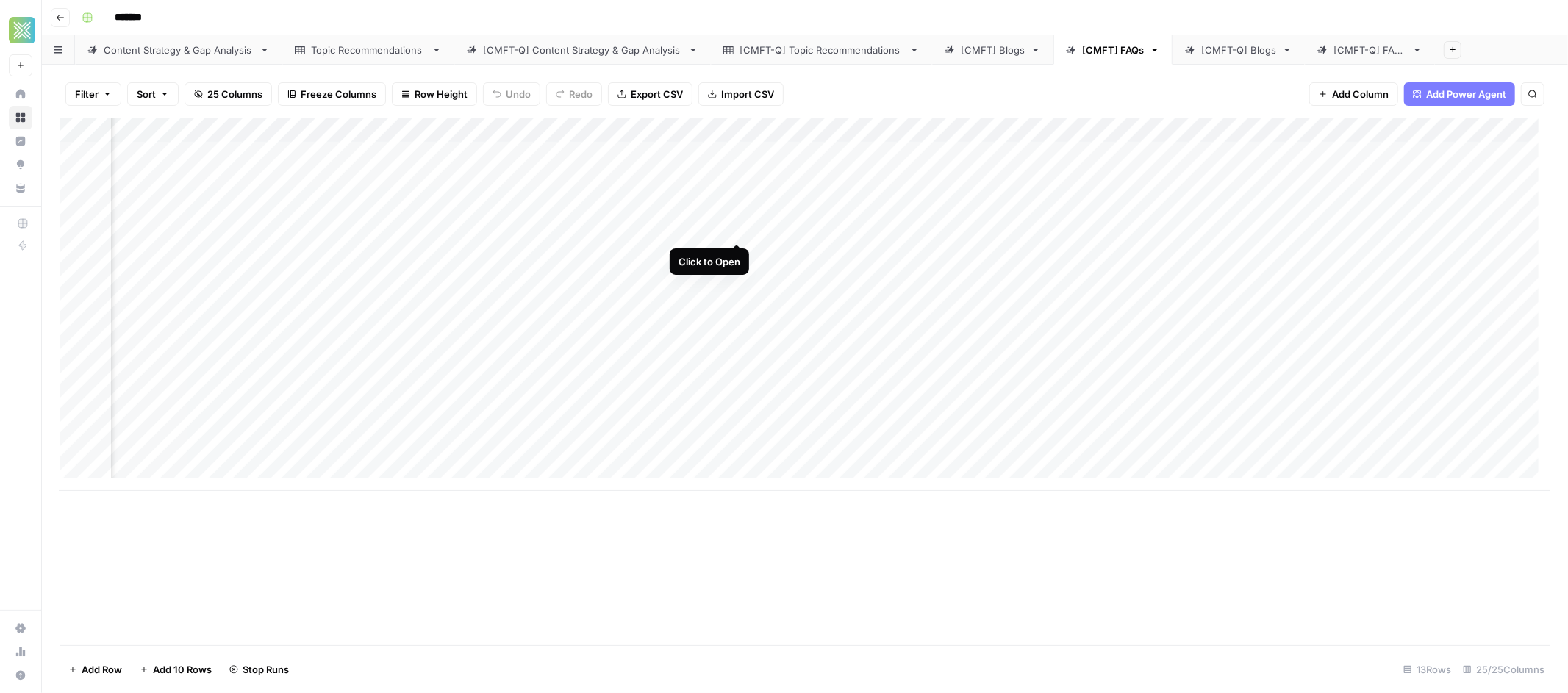
click at [738, 228] on div "Add Column" at bounding box center [805, 304] width 1491 height 374
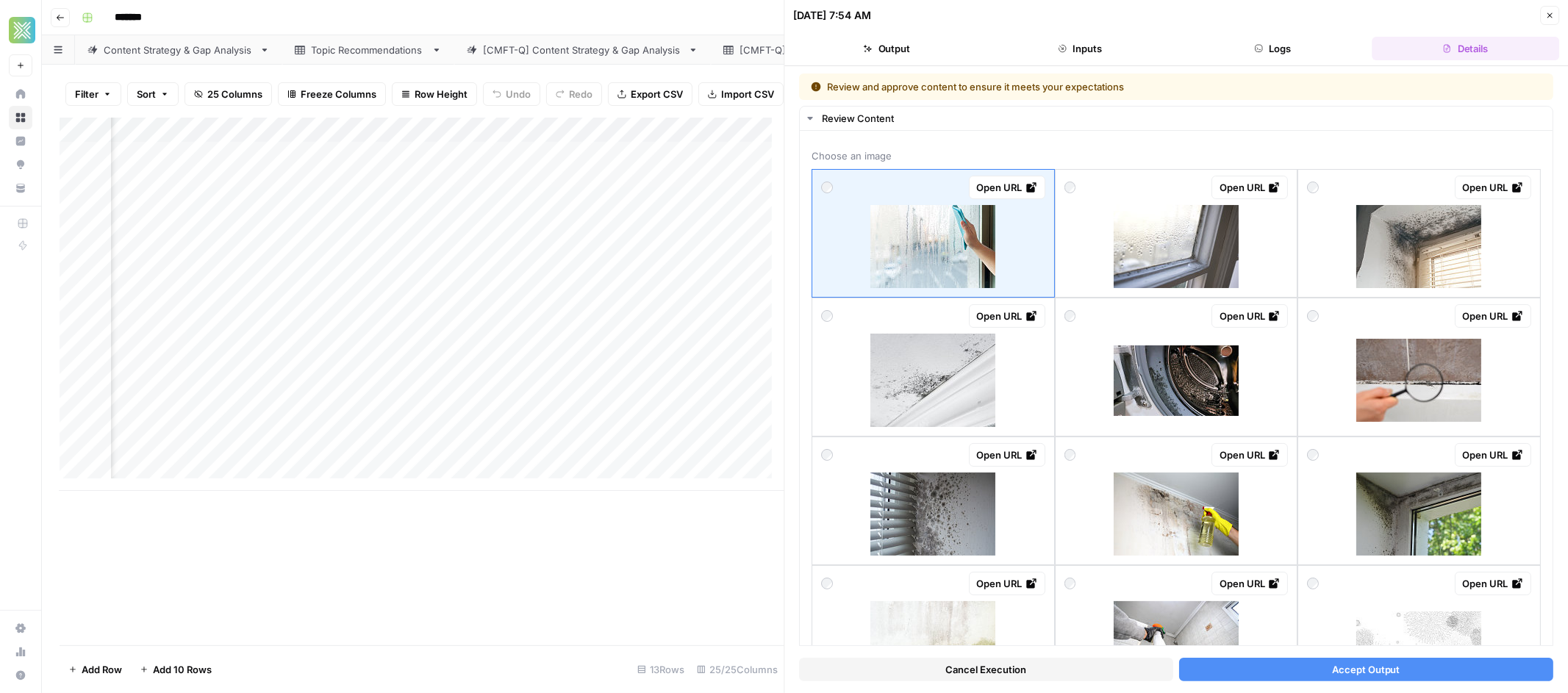
drag, startPoint x: 655, startPoint y: 568, endPoint x: 688, endPoint y: 570, distance: 33.1
click at [656, 568] on div "Add Column" at bounding box center [422, 381] width 725 height 528
click at [958, 677] on button "Cancel Execution" at bounding box center [988, 669] width 375 height 23
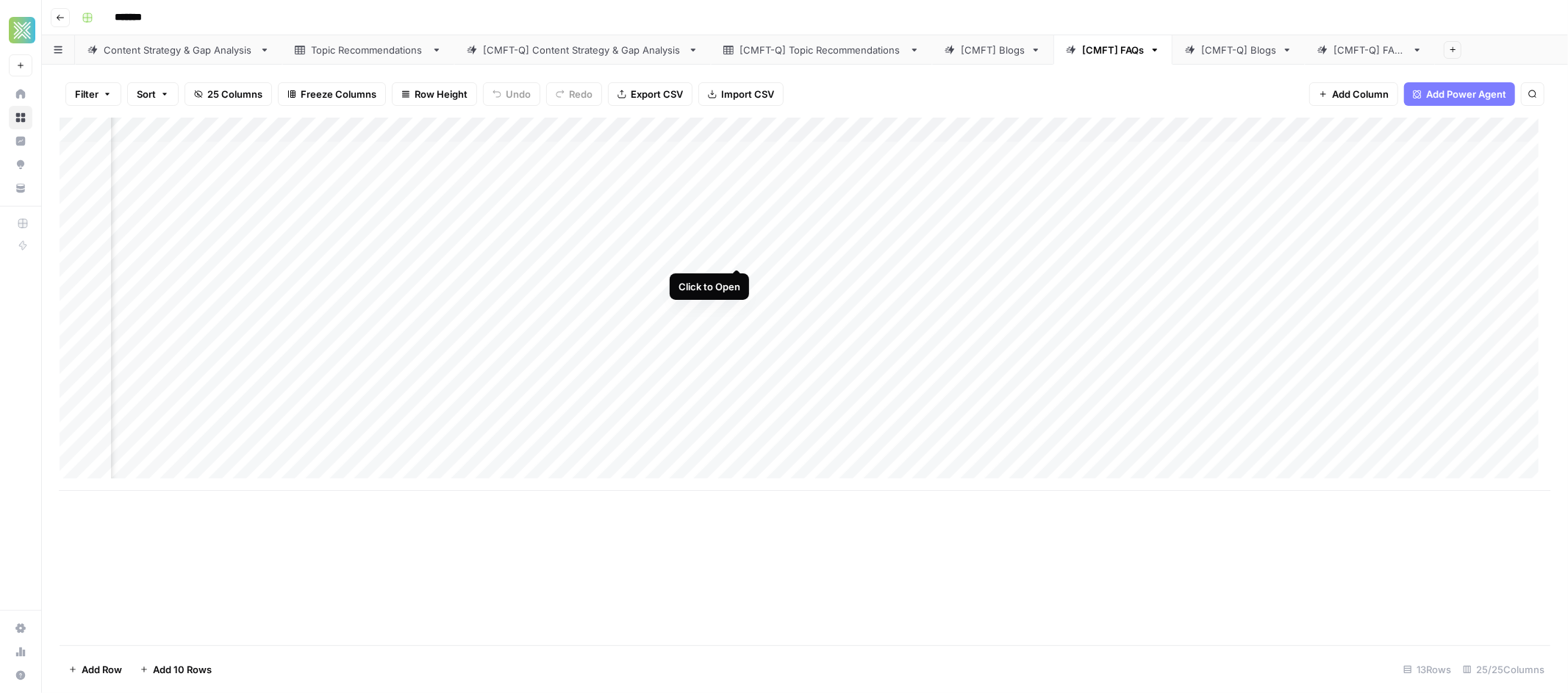
click at [744, 252] on div "Add Column" at bounding box center [805, 304] width 1491 height 374
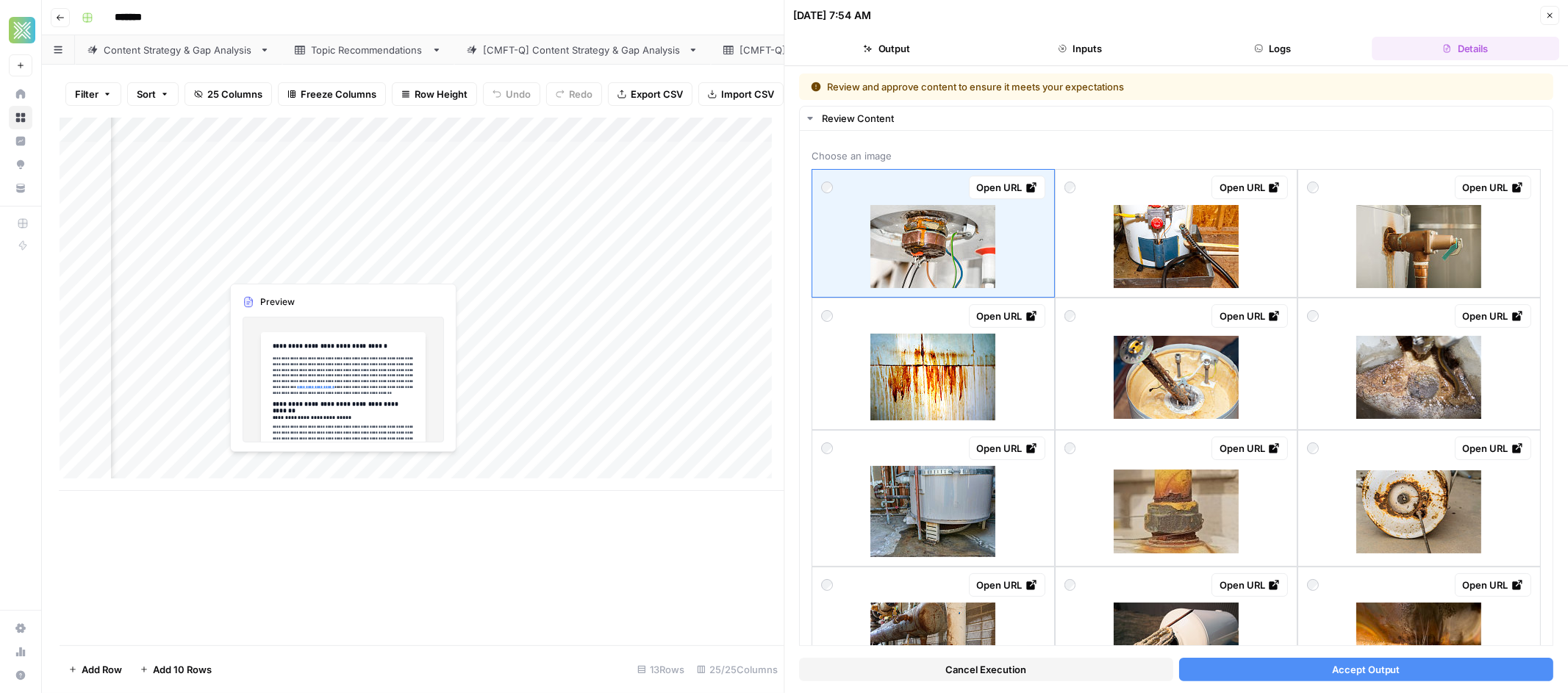
click at [298, 266] on div "Add Column" at bounding box center [422, 304] width 725 height 374
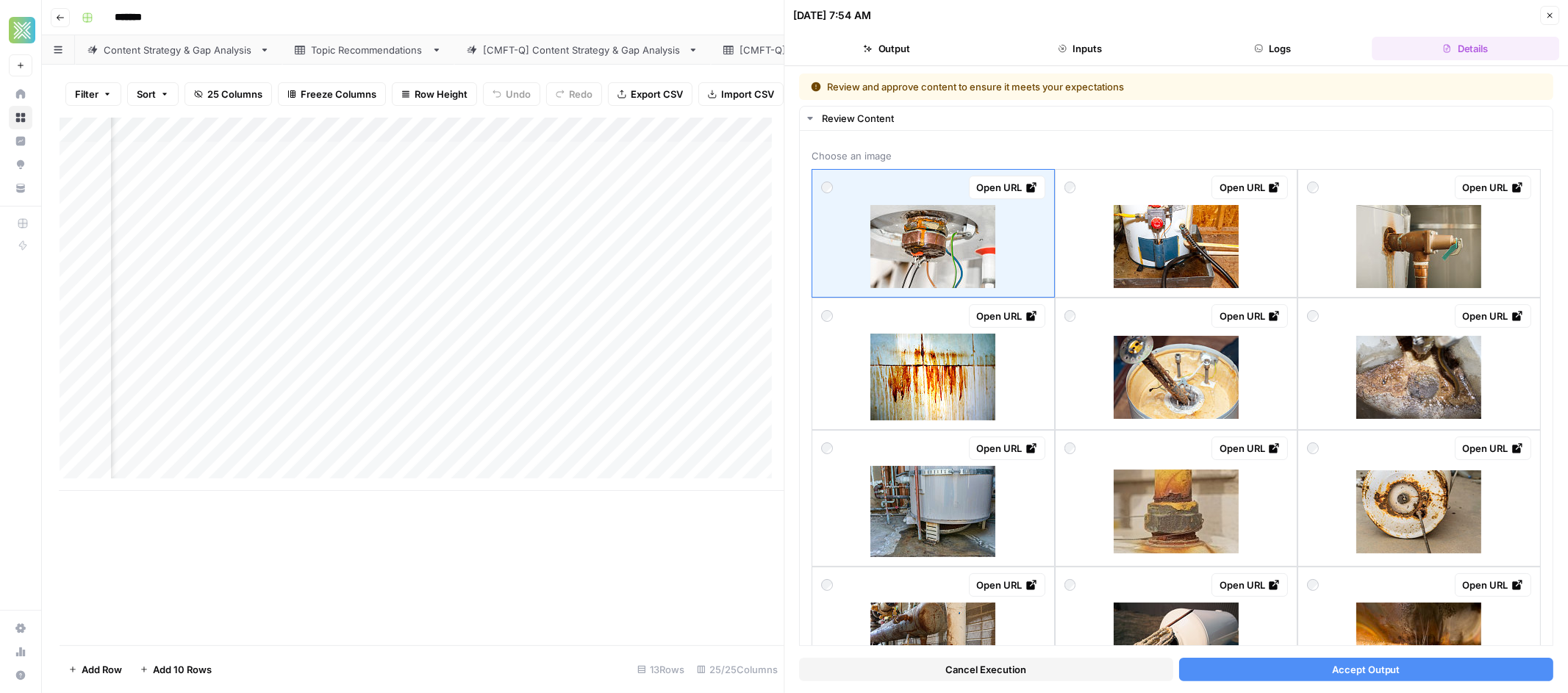
click at [344, 266] on div "Add Column" at bounding box center [422, 304] width 725 height 374
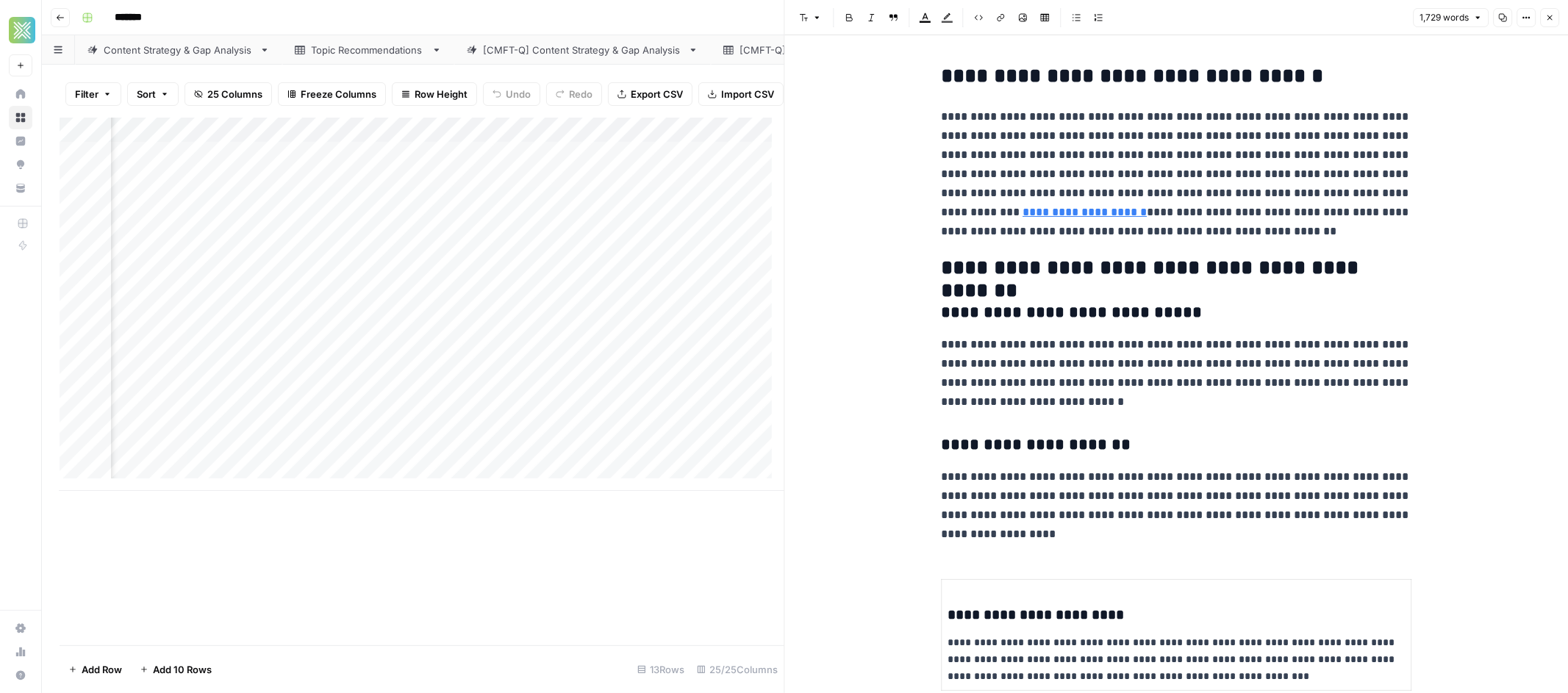
click at [577, 306] on div "Add Column" at bounding box center [422, 304] width 725 height 374
click at [735, 266] on div "Add Column" at bounding box center [422, 304] width 725 height 374
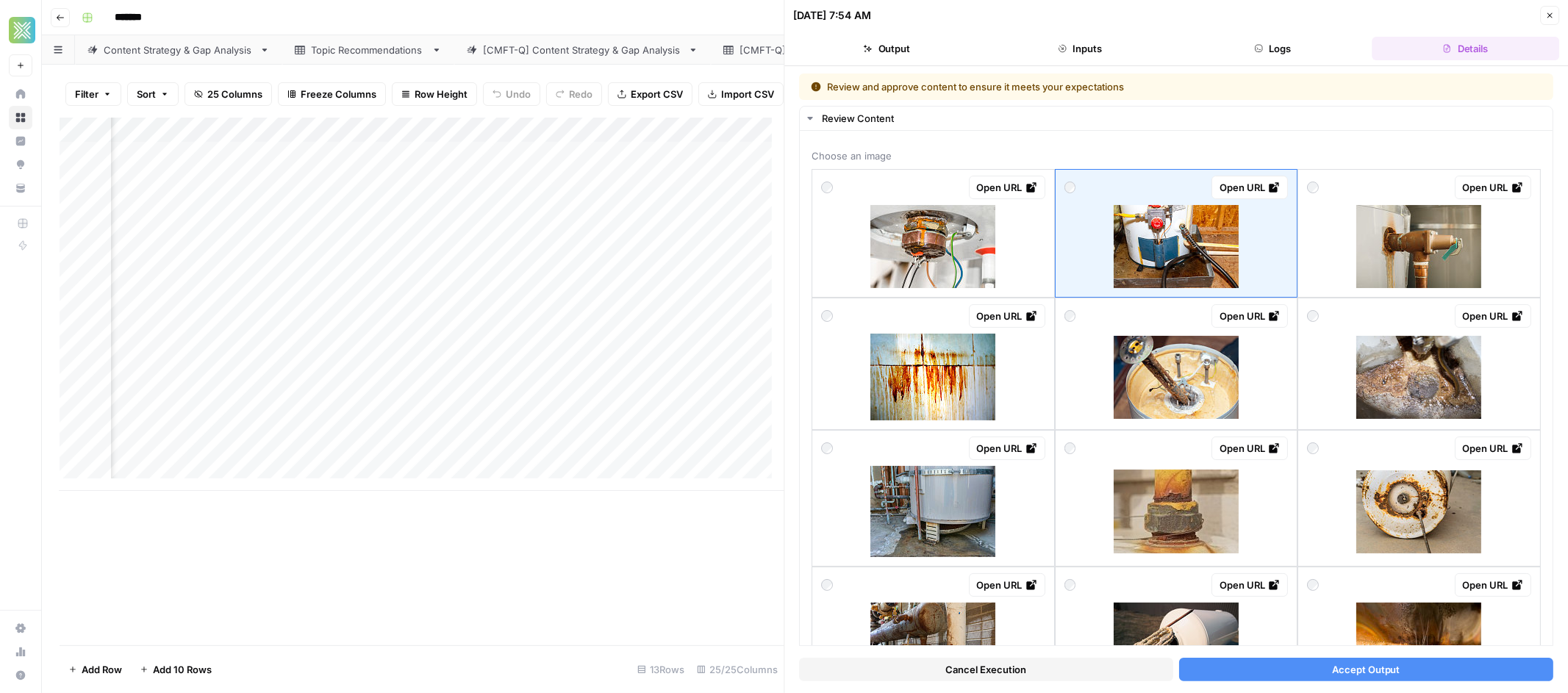
click at [1298, 666] on button "Accept Output" at bounding box center [1367, 669] width 375 height 23
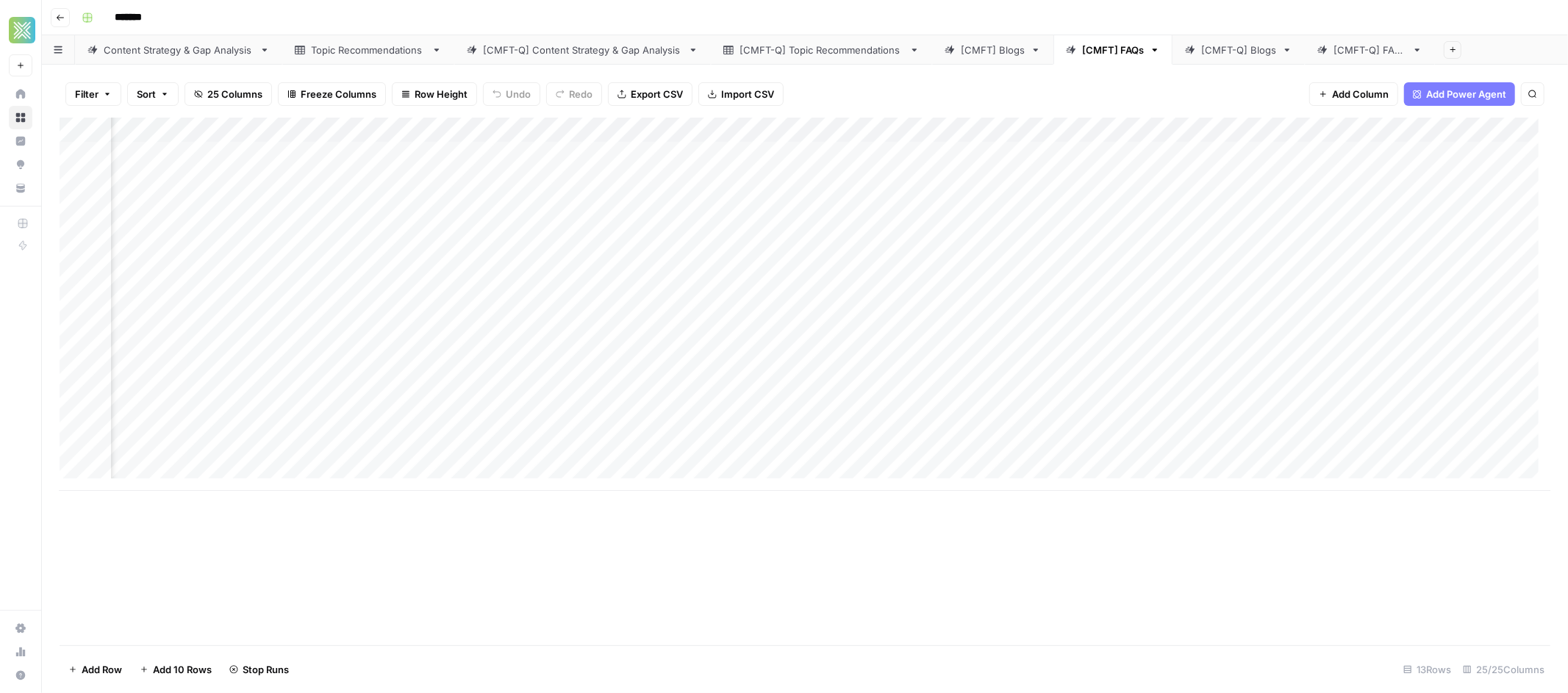
click at [901, 230] on div "Add Column" at bounding box center [805, 304] width 1491 height 374
click at [899, 129] on div "Add Column" at bounding box center [805, 304] width 1491 height 374
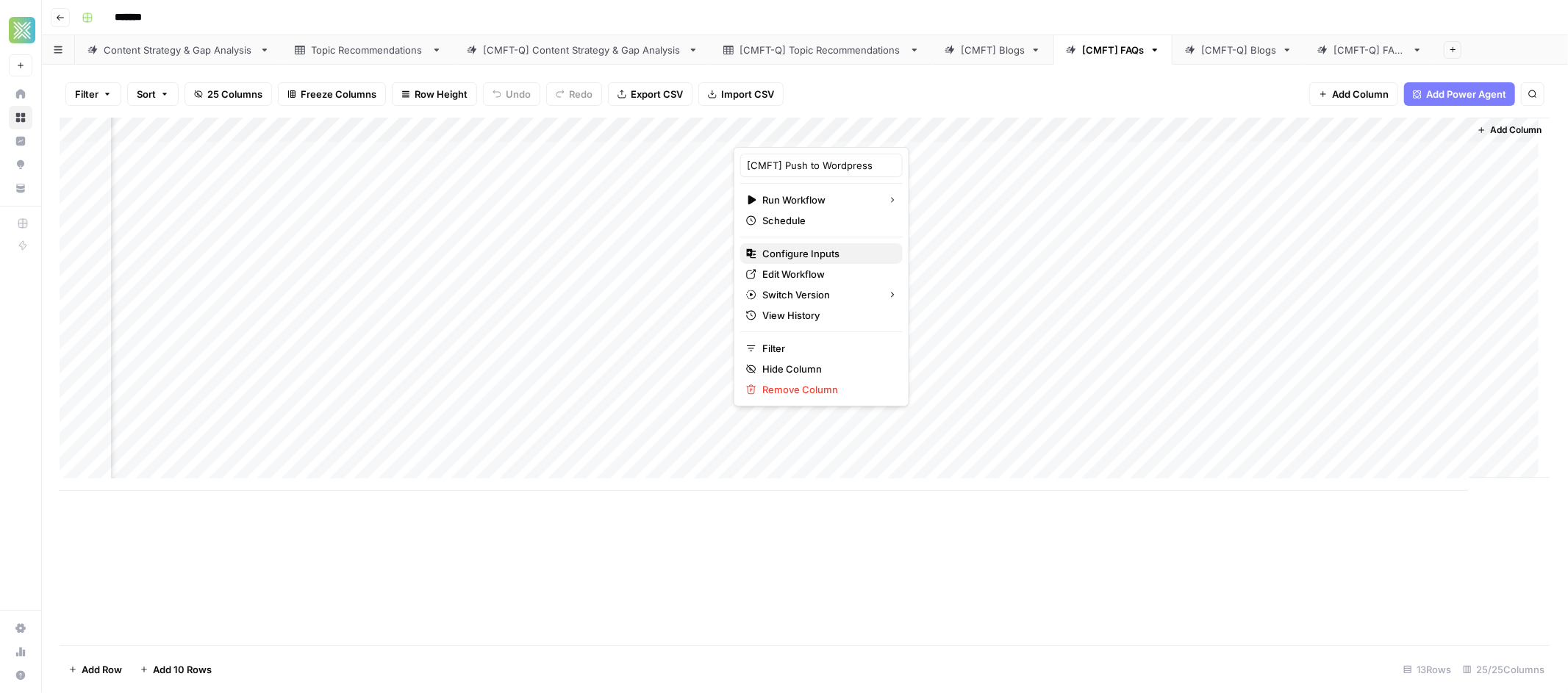
click at [816, 256] on span "Configure Inputs" at bounding box center [826, 253] width 129 height 15
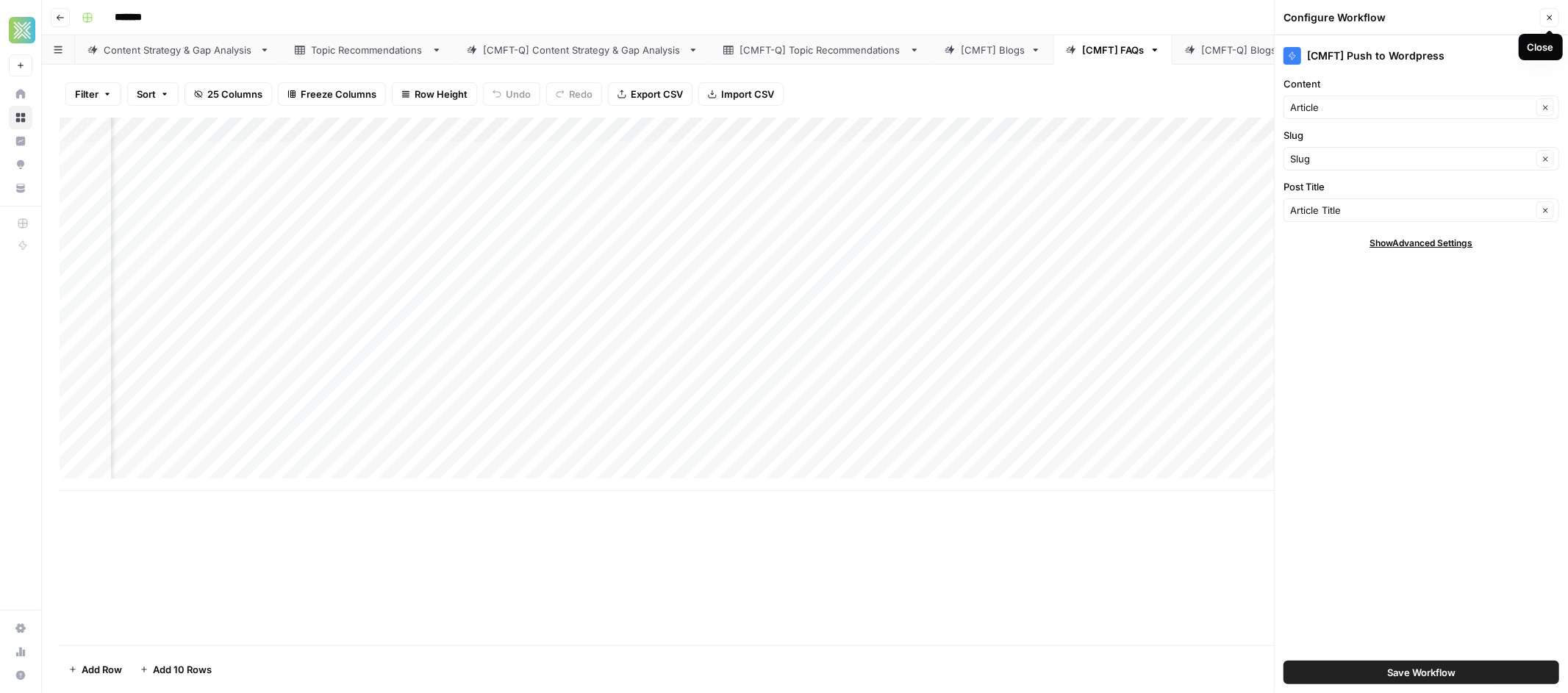
click at [1553, 12] on button "Close" at bounding box center [1549, 18] width 20 height 20
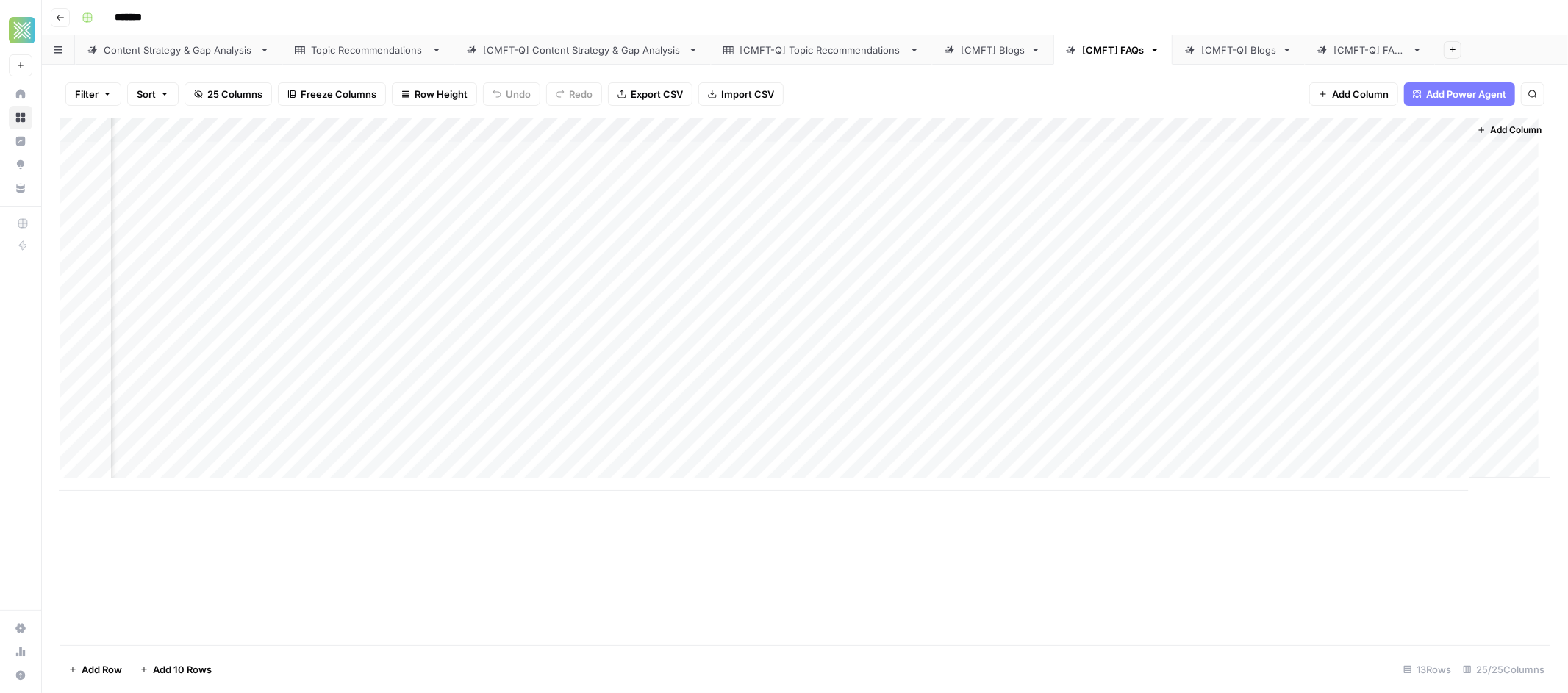
click at [1277, 151] on div "Add Column" at bounding box center [805, 304] width 1491 height 374
click at [702, 131] on div "Add Column" at bounding box center [805, 304] width 1491 height 374
click at [717, 136] on div at bounding box center [667, 132] width 133 height 30
click at [721, 131] on div at bounding box center [667, 132] width 133 height 30
click at [723, 137] on div at bounding box center [667, 132] width 133 height 30
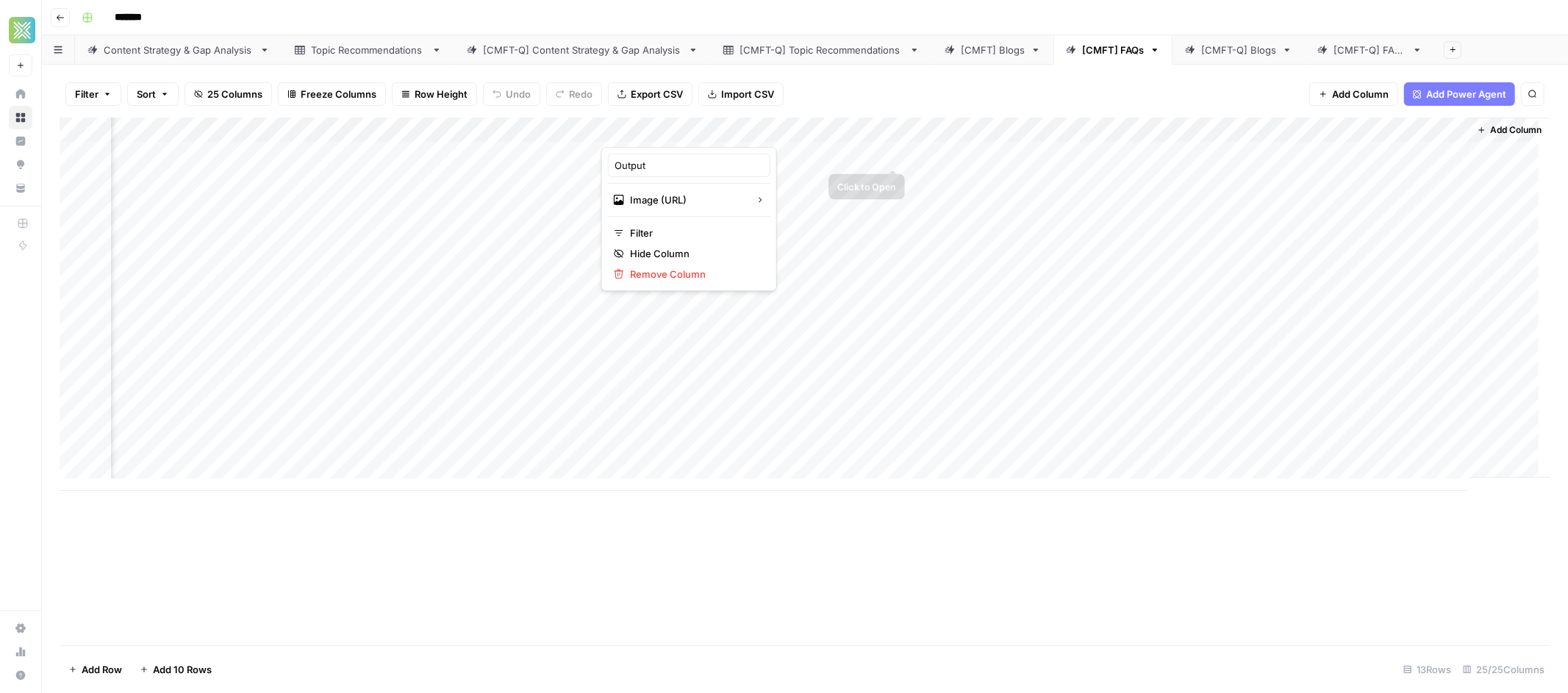
click at [1185, 159] on div "Add Column" at bounding box center [805, 304] width 1491 height 374
click at [1226, 150] on div "Add Column" at bounding box center [805, 304] width 1491 height 374
click at [1405, 148] on div "Add Column" at bounding box center [805, 304] width 1491 height 374
click at [897, 131] on div "Add Column" at bounding box center [805, 304] width 1491 height 374
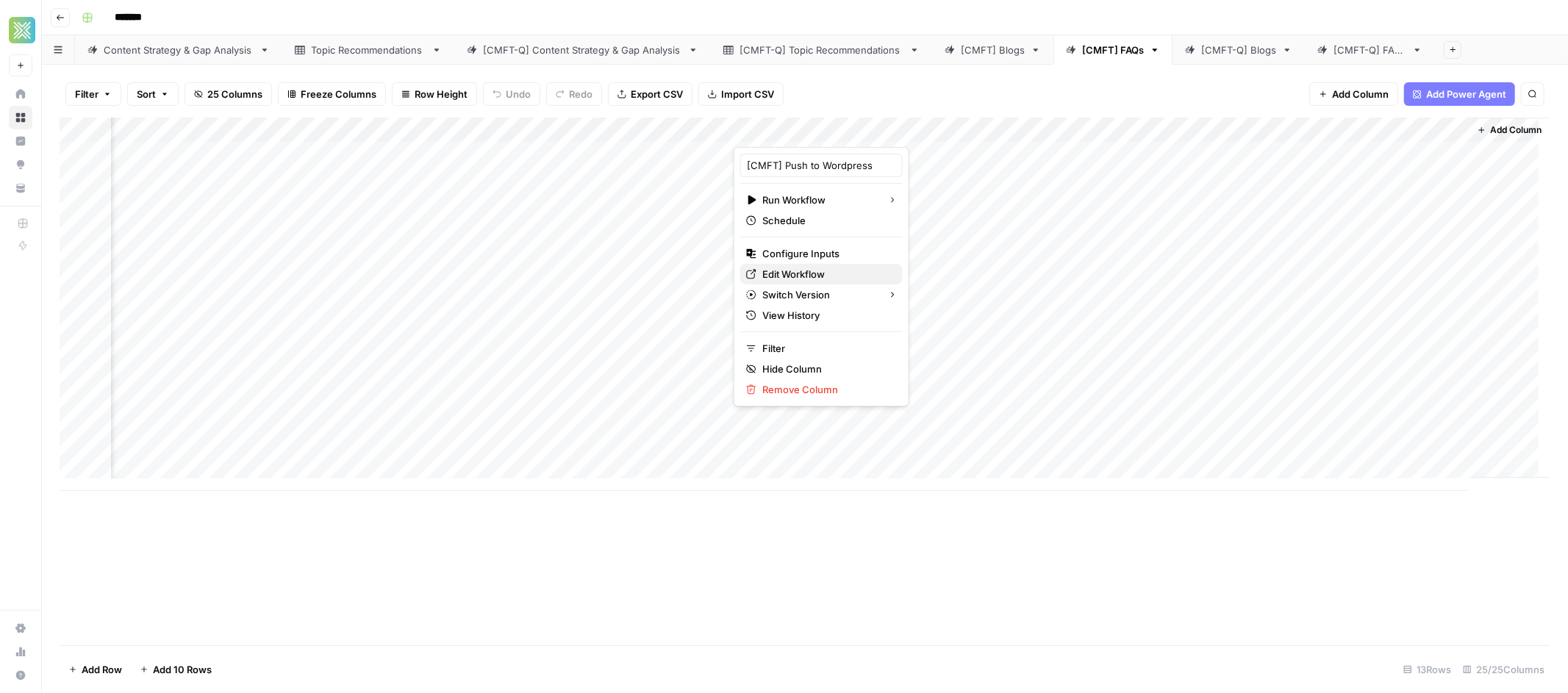
click at [814, 269] on span "Edit Workflow" at bounding box center [826, 274] width 129 height 15
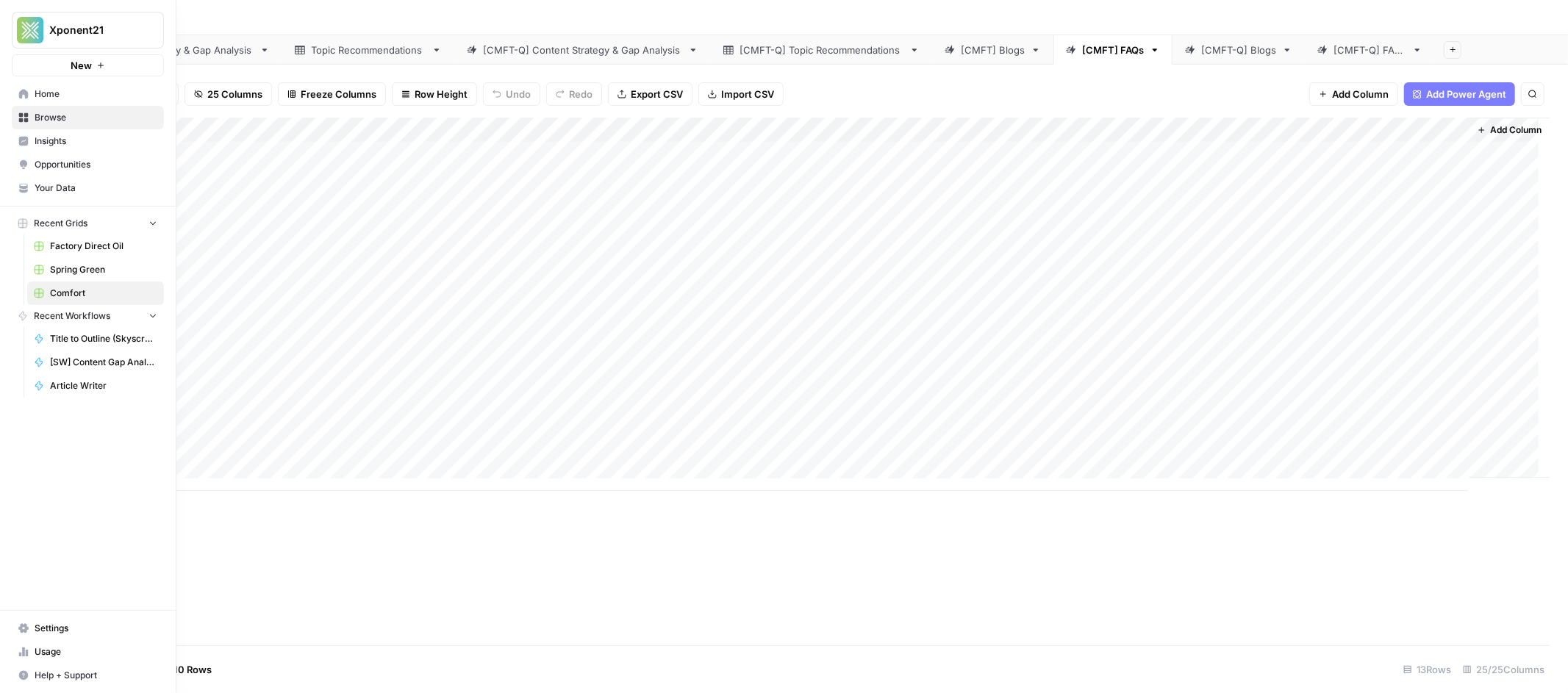
click at [65, 182] on span "Your Data" at bounding box center [96, 188] width 123 height 13
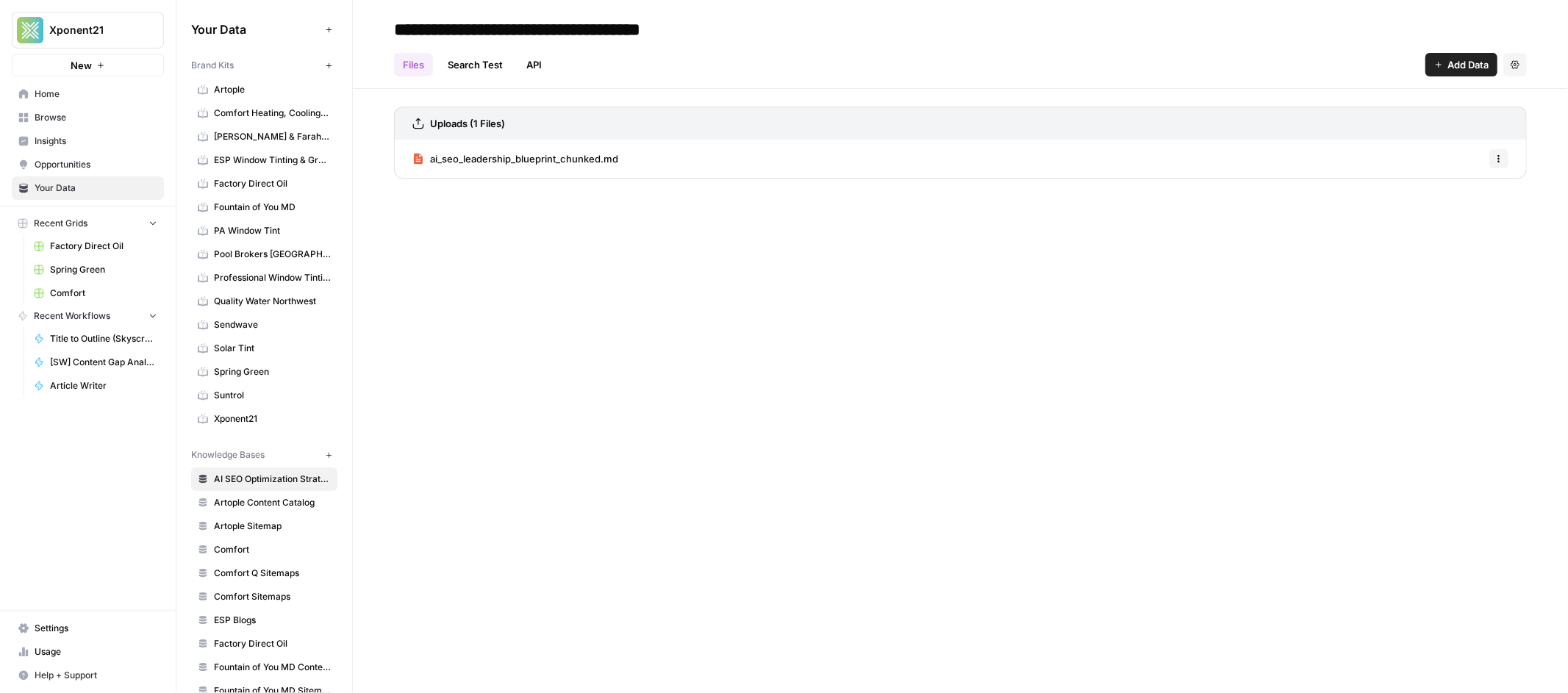
click at [64, 636] on link "Settings" at bounding box center [88, 628] width 152 height 23
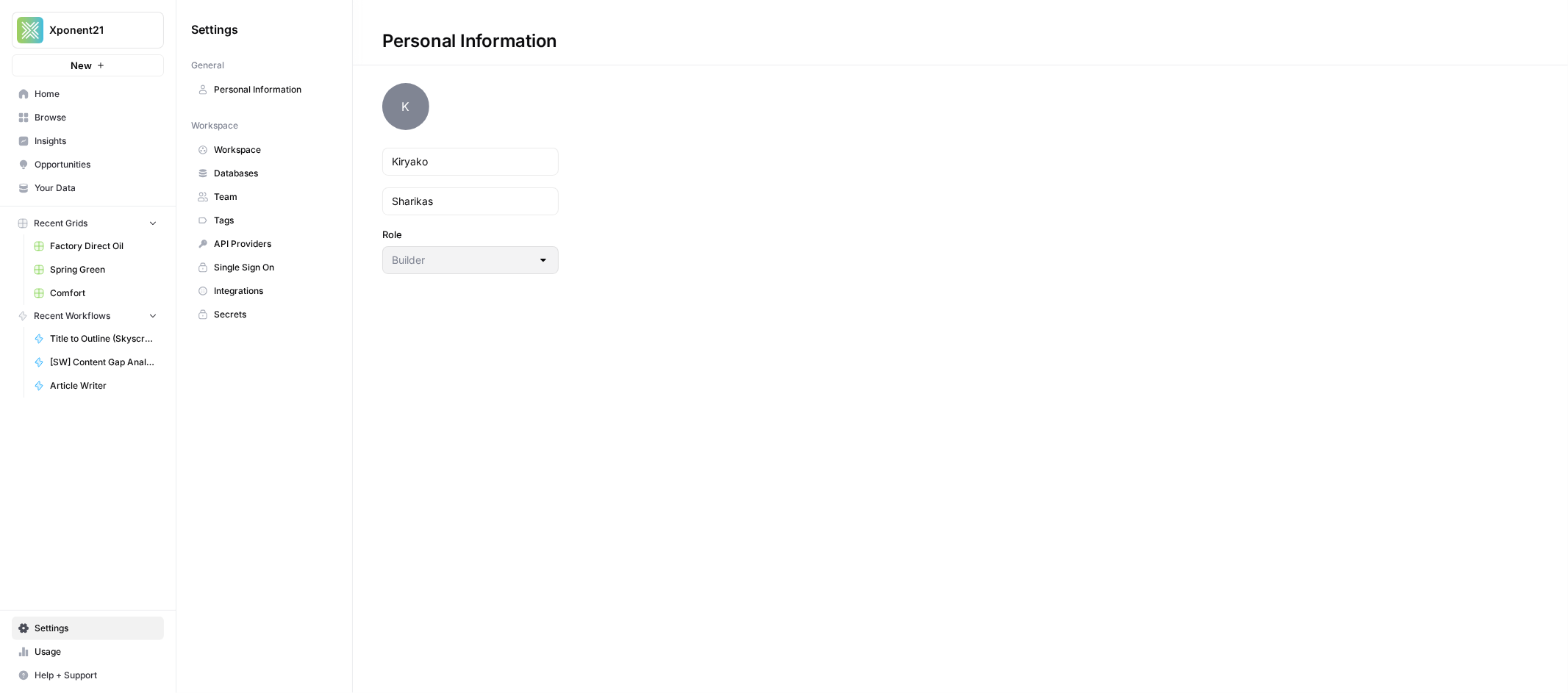
click at [236, 292] on span "Integrations" at bounding box center [272, 291] width 116 height 13
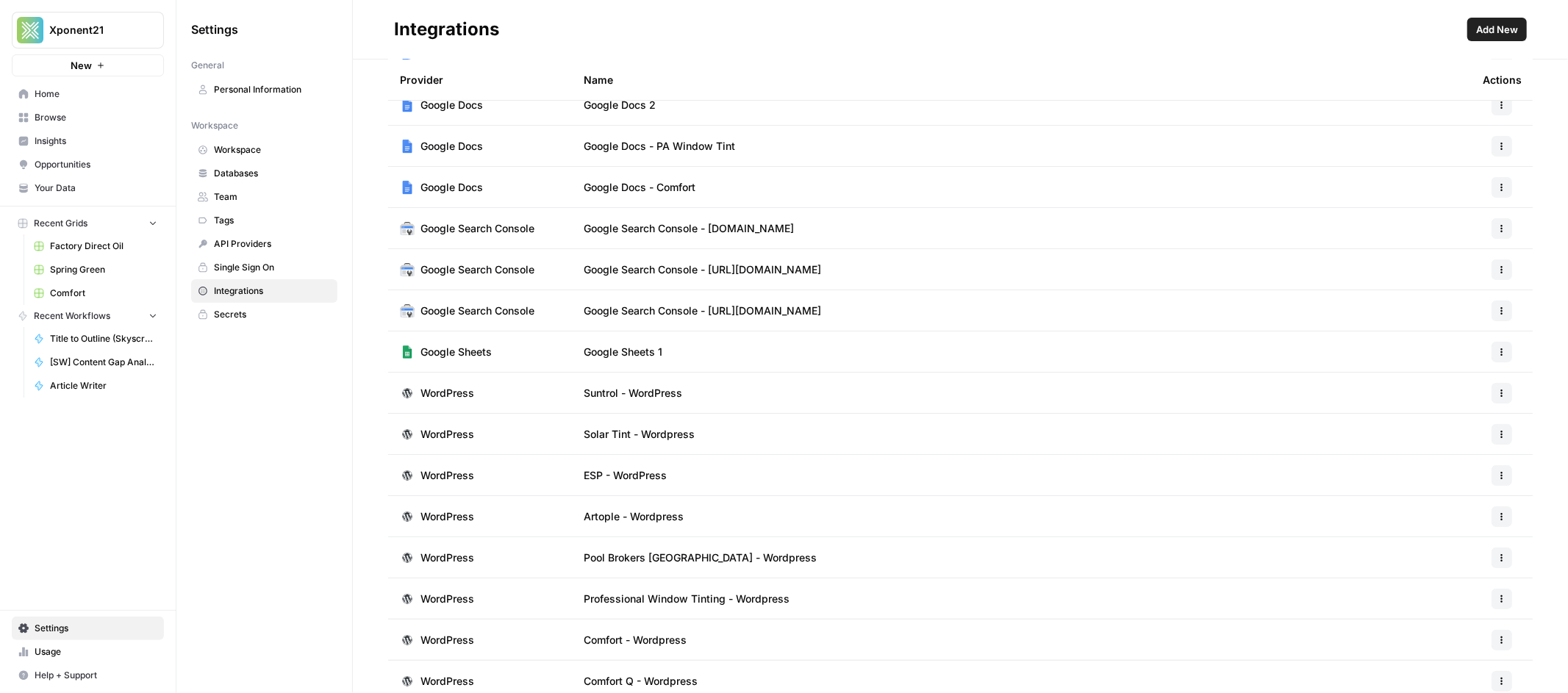
scroll to position [66, 0]
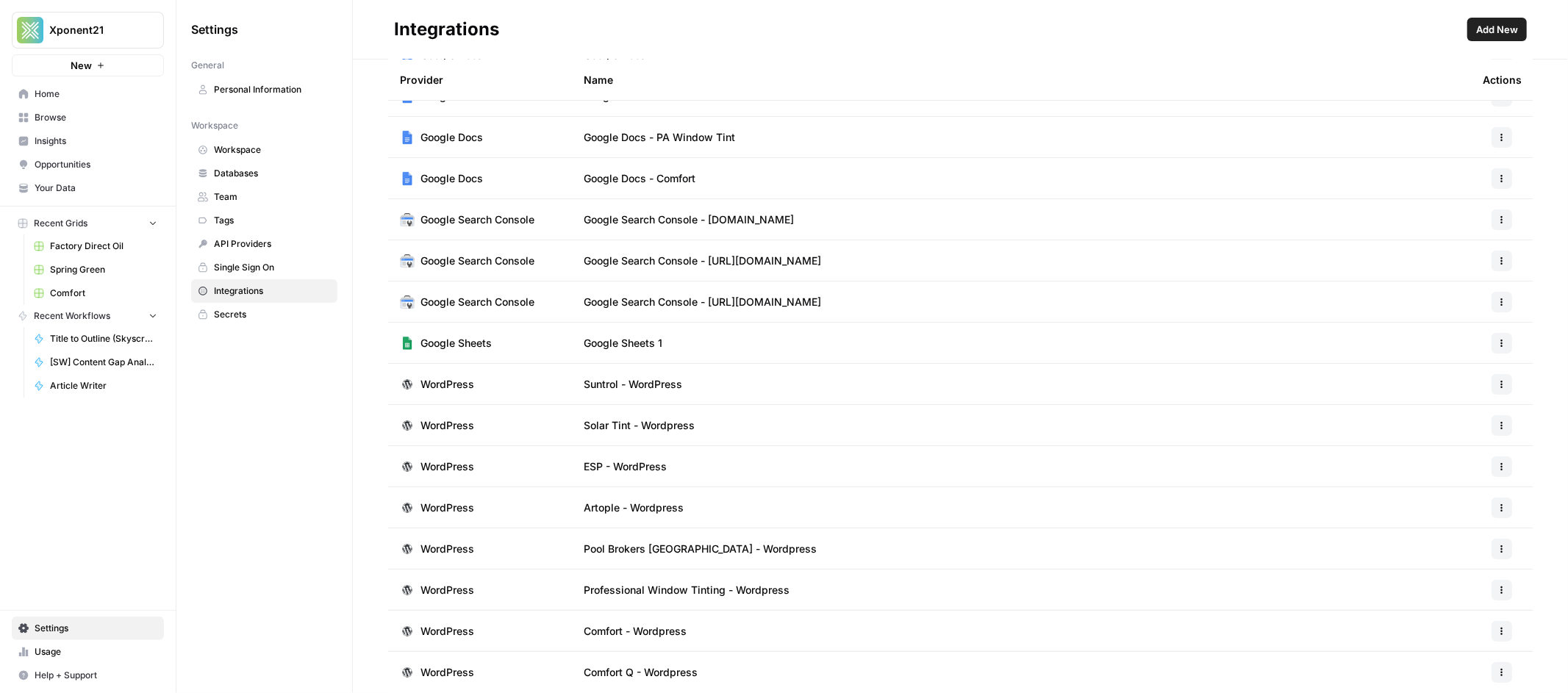
click at [668, 632] on span "Comfort - Wordpress" at bounding box center [635, 632] width 102 height 15
click at [1497, 629] on icon "button" at bounding box center [1501, 631] width 8 height 8
click at [1442, 545] on span "Edit" at bounding box center [1458, 545] width 48 height 15
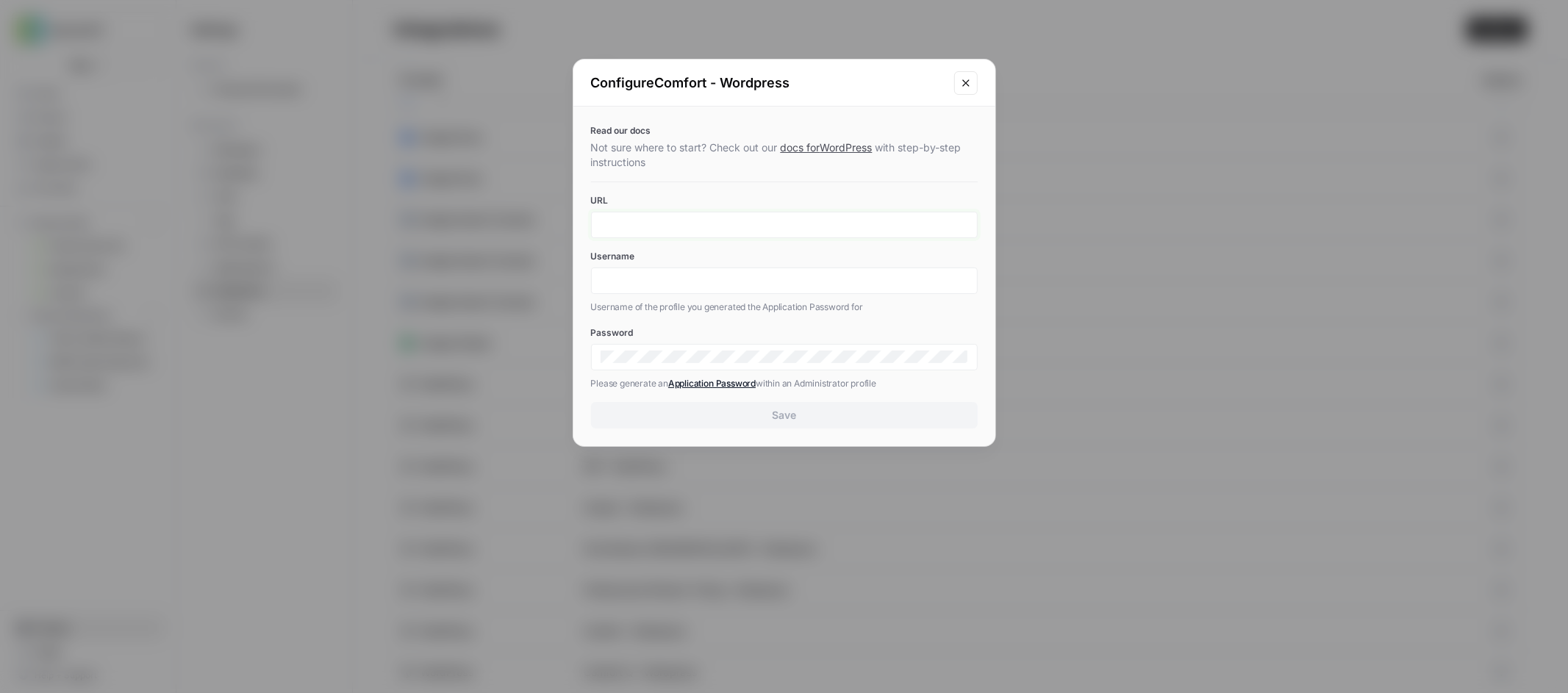
click at [839, 222] on input "URL" at bounding box center [784, 224] width 368 height 13
click at [922, 242] on div "Read our docs Not sure where to start? Check out our docs for WordPress with st…" at bounding box center [784, 276] width 422 height 340
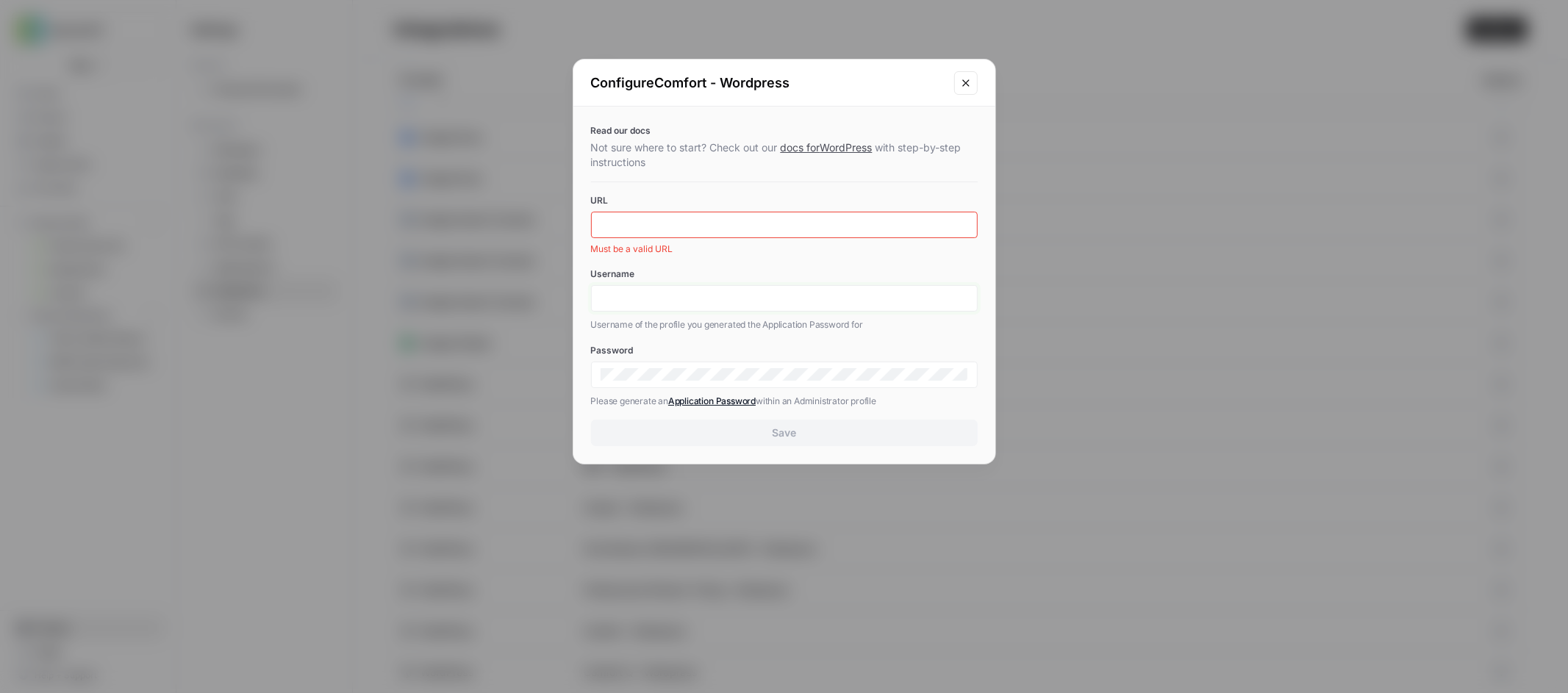
click at [647, 302] on input "Username" at bounding box center [784, 298] width 368 height 13
paste input "xponent21"
type input "xponent21"
click at [720, 224] on input "URL" at bounding box center [784, 224] width 368 height 13
paste input "[URL][DOMAIN_NAME]"
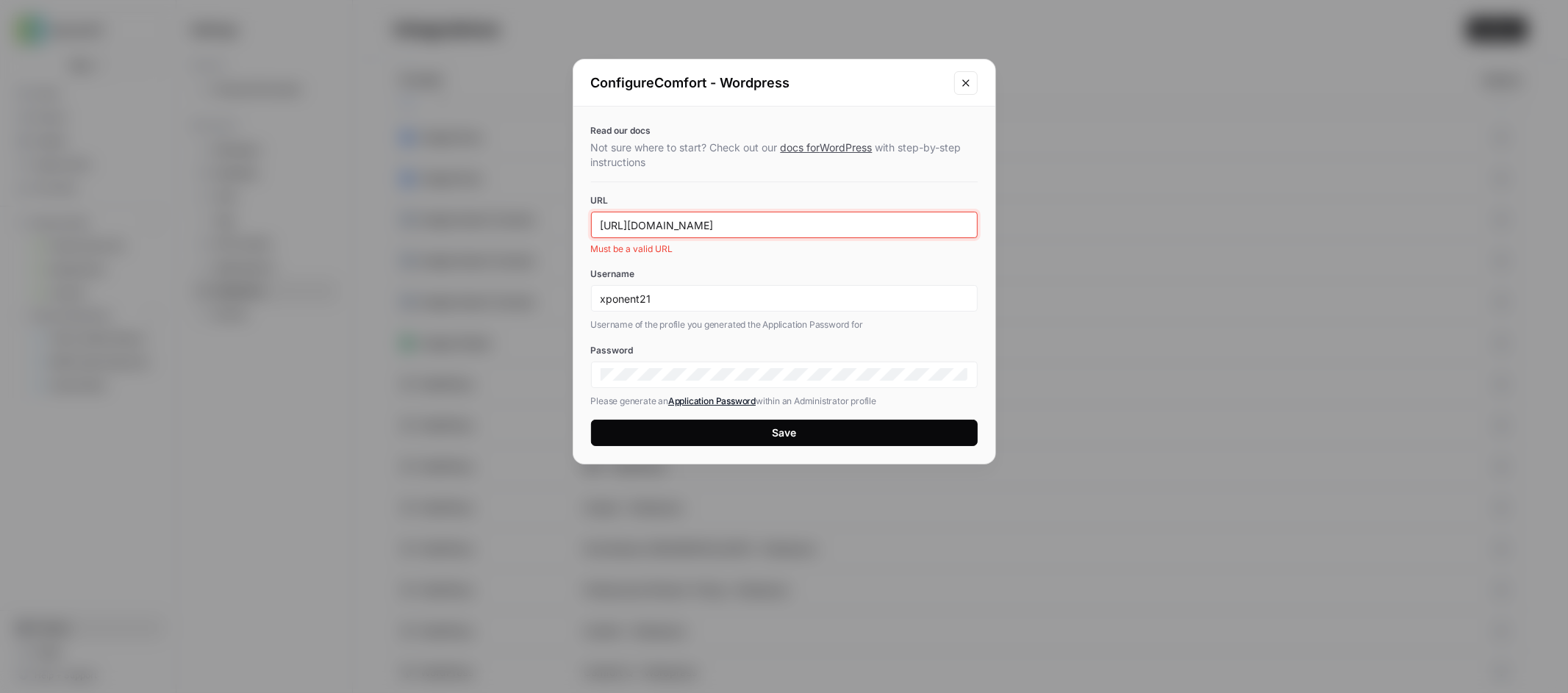
type input "[URL][DOMAIN_NAME]"
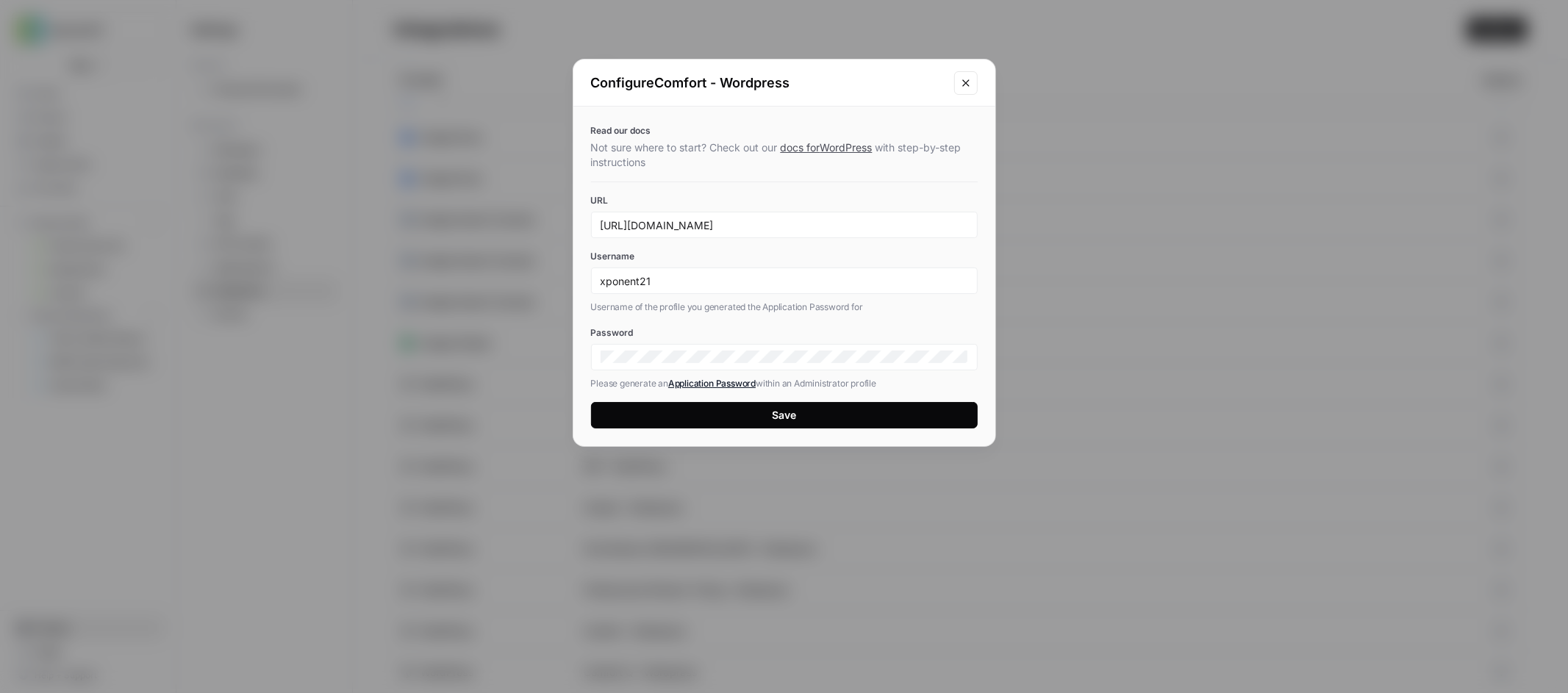
click at [779, 439] on div "Read our docs Not sure where to start? Check out our docs for WordPress with st…" at bounding box center [784, 276] width 422 height 340
click at [782, 417] on div "Save" at bounding box center [784, 415] width 24 height 15
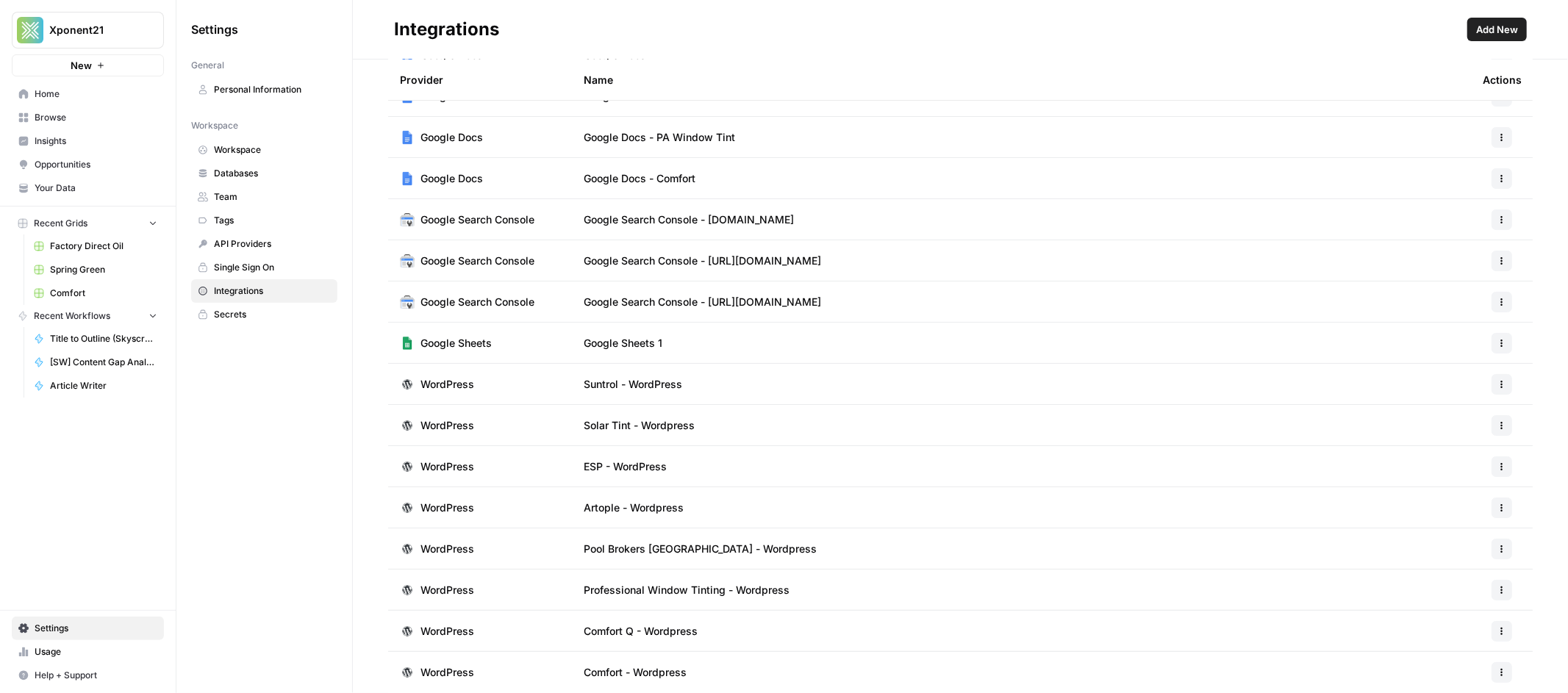
click at [671, 672] on span "Comfort - Wordpress" at bounding box center [635, 673] width 102 height 15
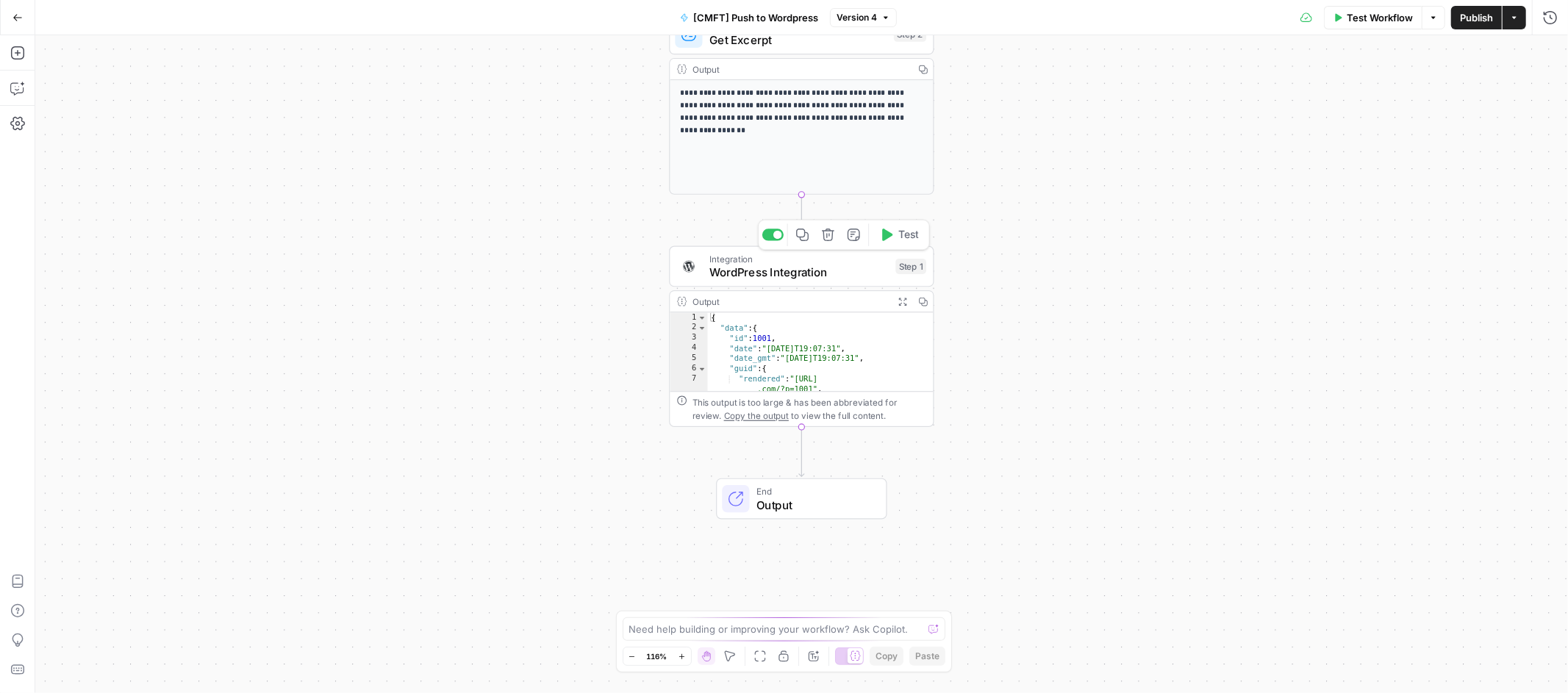
click at [844, 284] on div "Integration WordPress Integration Step 1 Copy step Delete step Add Note Test" at bounding box center [801, 266] width 265 height 41
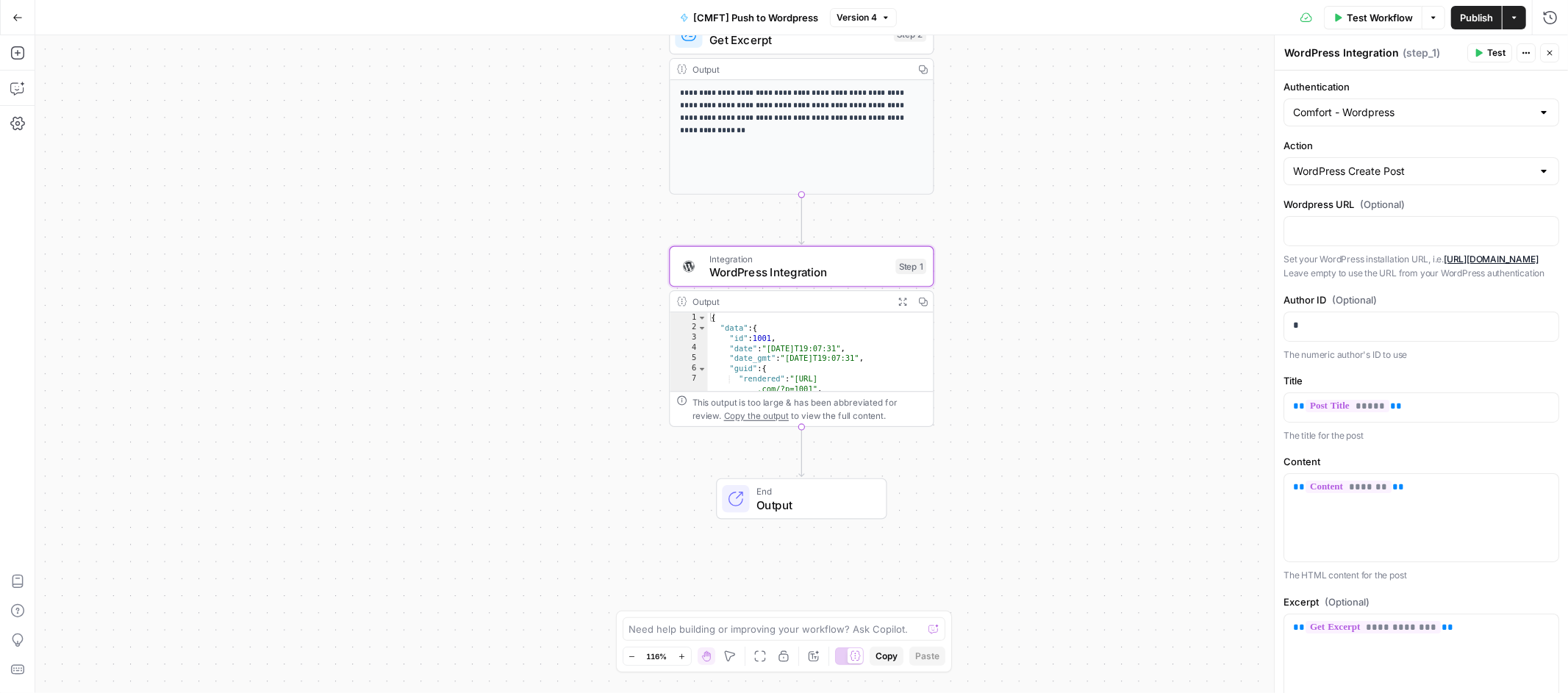
type textarea "*********"
click at [860, 358] on div "{ "data" : { "id" : 1001 , "date" : "2025-07-21T19:07:31" , "date_gmt" : "2025-…" at bounding box center [813, 367] width 211 height 110
click at [1471, 118] on input "Authentication" at bounding box center [1412, 113] width 239 height 15
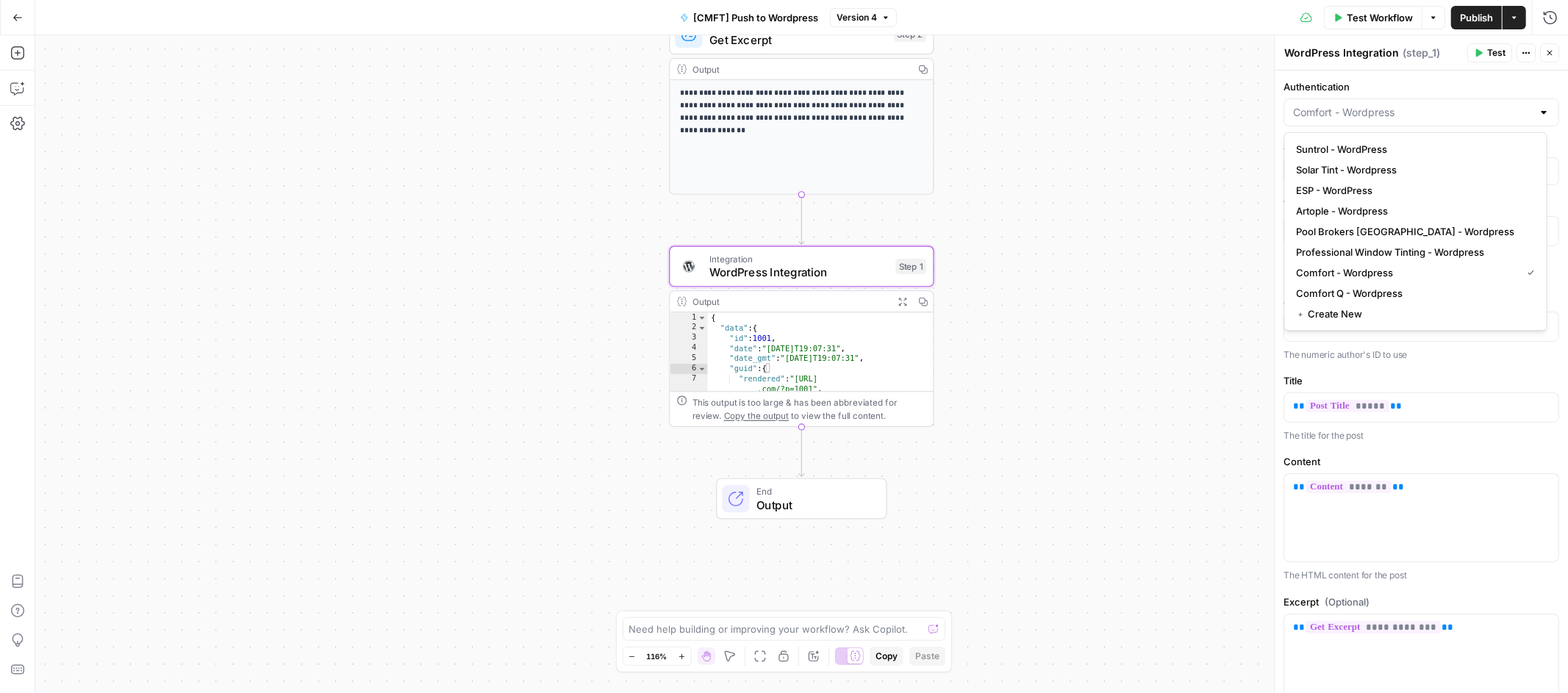
type input "Comfort - Wordpress"
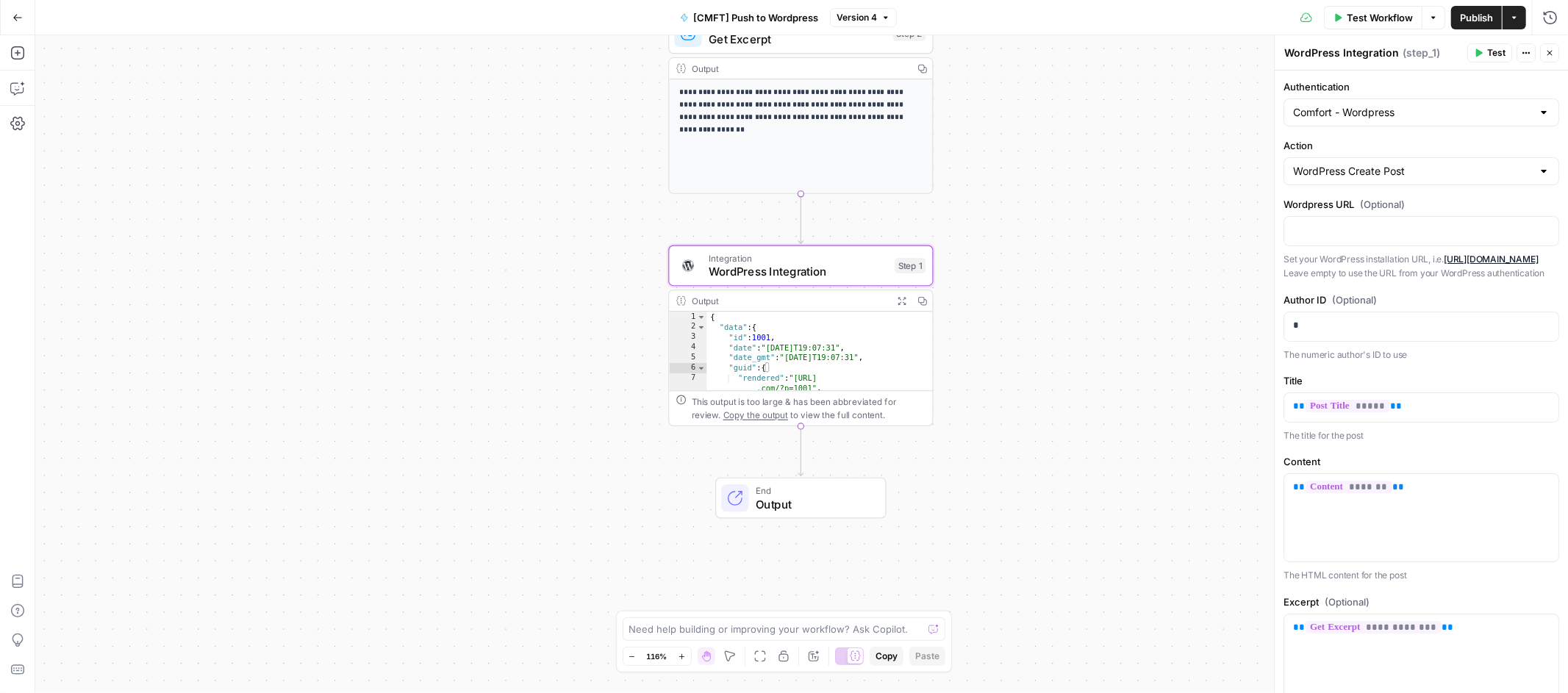
click at [1155, 205] on div "**********" at bounding box center [801, 364] width 1533 height 658
click at [1460, 19] on span "Publish" at bounding box center [1477, 18] width 34 height 15
click at [22, 22] on button "Go Back" at bounding box center [18, 18] width 26 height 26
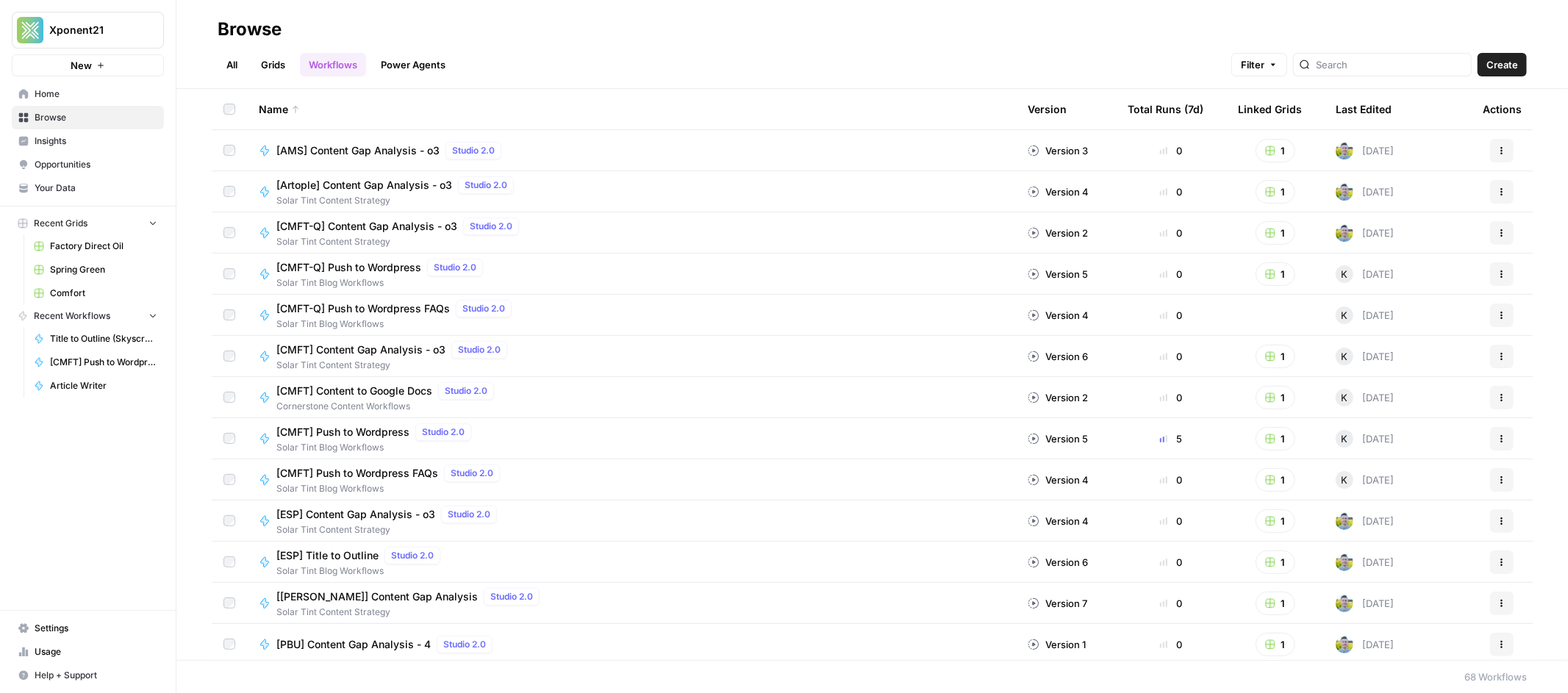
click at [73, 295] on span "Comfort" at bounding box center [103, 293] width 107 height 13
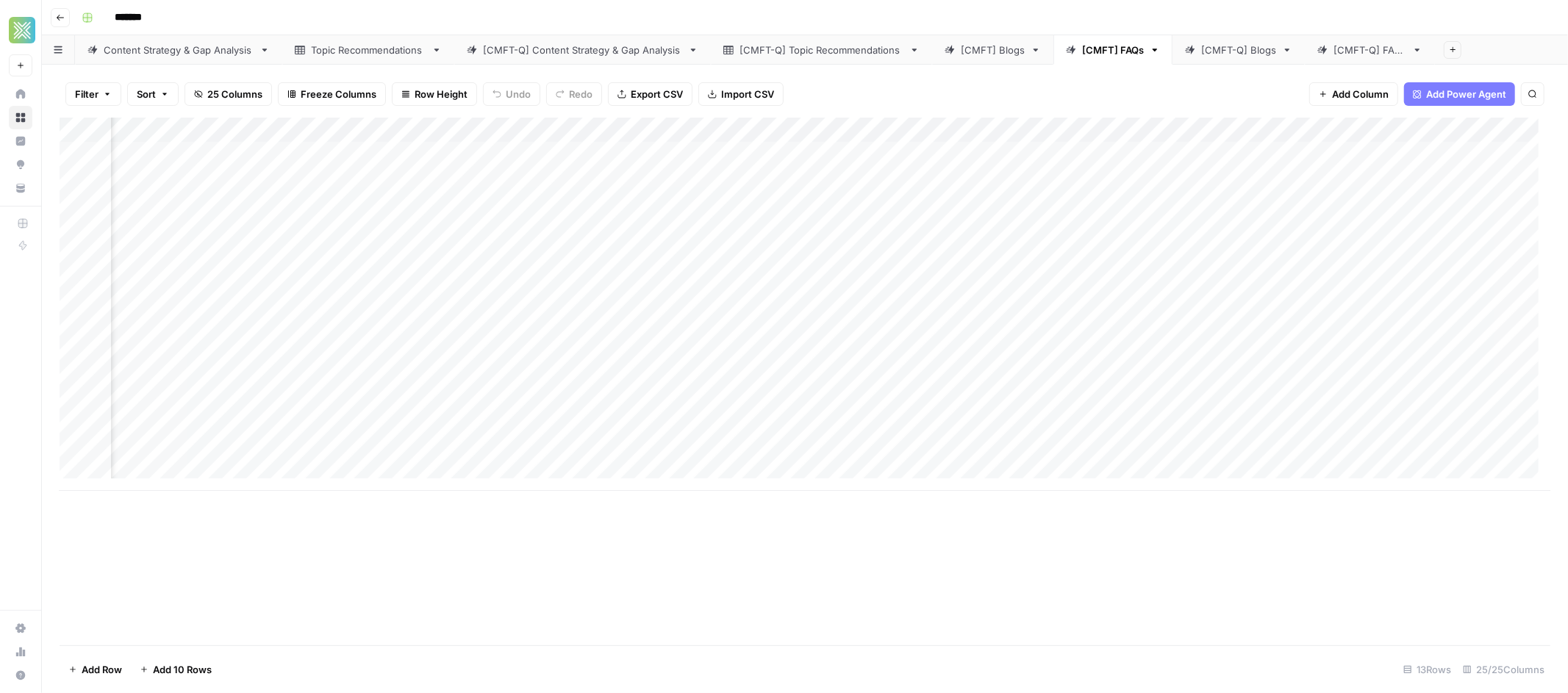
scroll to position [0, 2025]
click at [1256, 152] on div "Add Column" at bounding box center [805, 304] width 1491 height 374
click at [1253, 180] on div "Add Column" at bounding box center [805, 304] width 1491 height 374
click at [1253, 205] on div "Add Column" at bounding box center [805, 304] width 1491 height 374
click at [1253, 225] on div "Add Column" at bounding box center [805, 304] width 1491 height 374
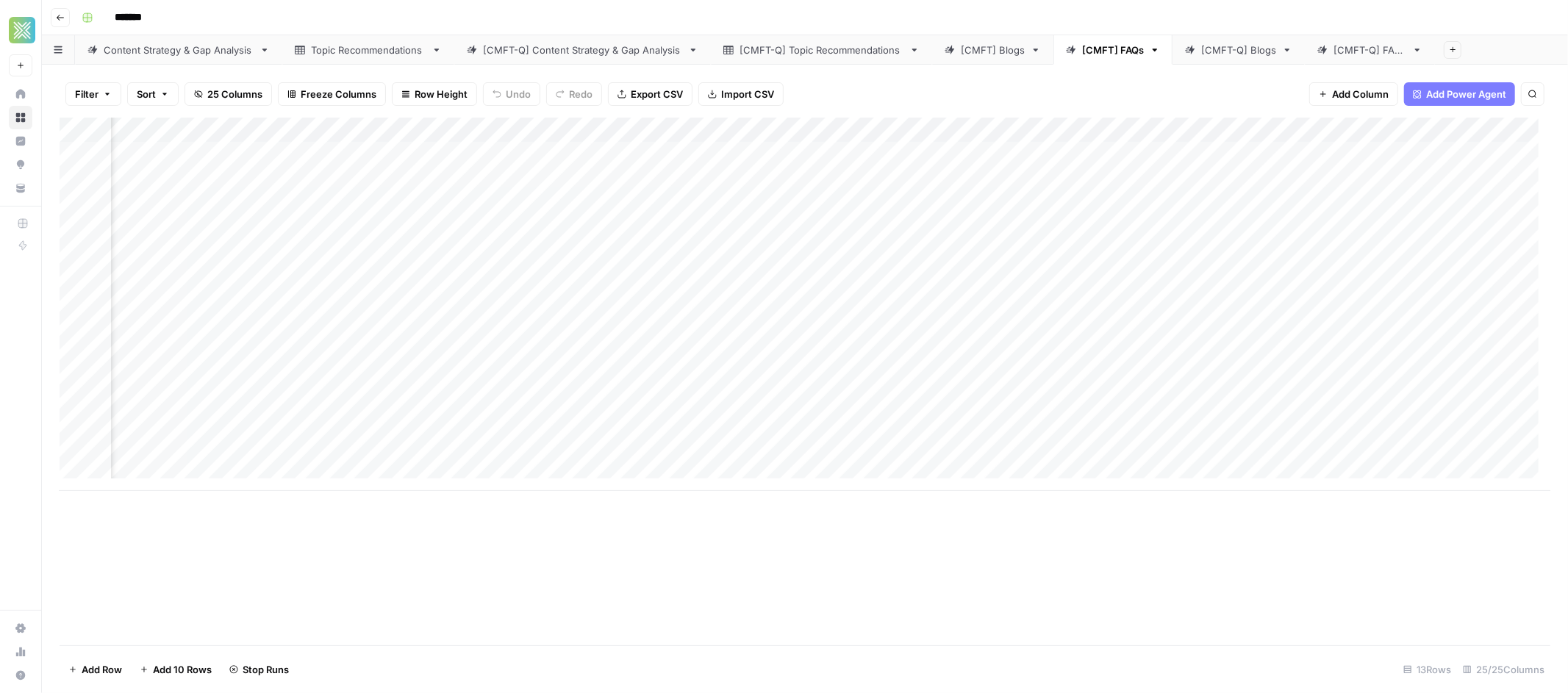
click at [1253, 253] on div "Add Column" at bounding box center [805, 304] width 1491 height 374
click at [1097, 252] on div "Add Column" at bounding box center [805, 304] width 1491 height 374
click at [1229, 254] on div "Add Column" at bounding box center [805, 304] width 1491 height 374
click at [1094, 253] on div "Add Column" at bounding box center [805, 304] width 1491 height 374
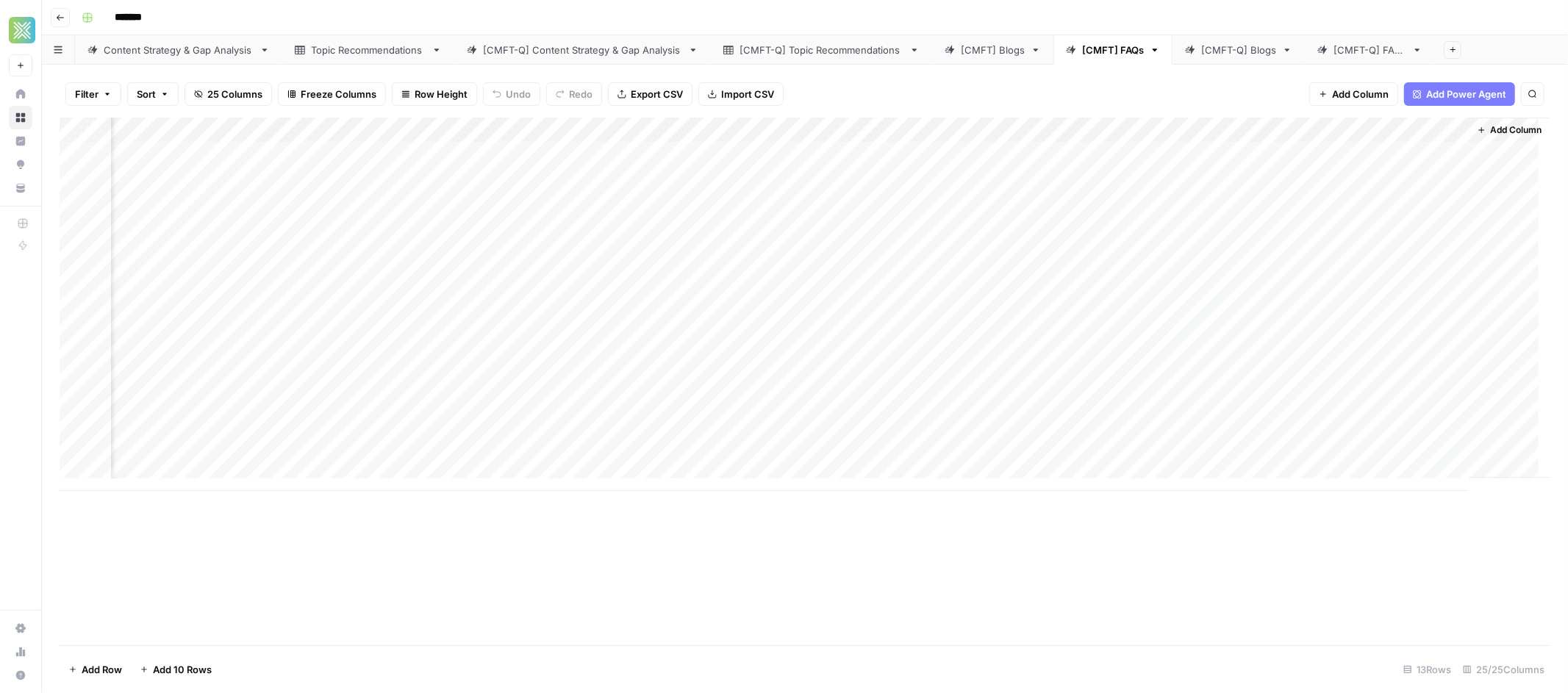
click at [1094, 253] on div "Add Column" at bounding box center [805, 304] width 1491 height 374
click at [1094, 253] on input "500" at bounding box center [1139, 257] width 149 height 15
click at [999, 255] on div "Add Column" at bounding box center [805, 304] width 1491 height 374
click at [1163, 248] on div "Add Column" at bounding box center [805, 304] width 1491 height 374
click at [1177, 225] on div "Add Column" at bounding box center [805, 304] width 1491 height 374
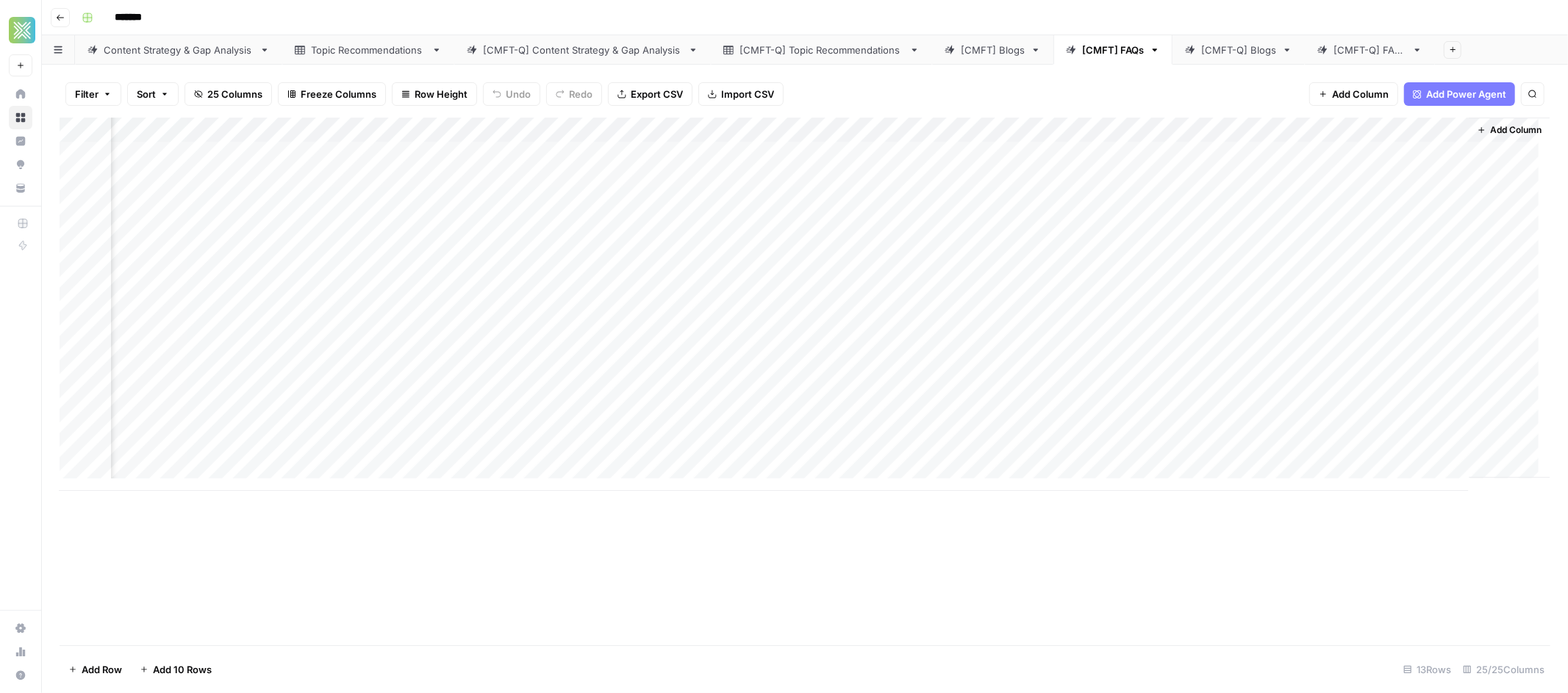
click at [1222, 227] on div "Add Column" at bounding box center [805, 304] width 1491 height 374
click at [1159, 138] on div "Add Column" at bounding box center [805, 304] width 1491 height 374
click at [1243, 238] on div "Add Column" at bounding box center [805, 304] width 1491 height 374
drag, startPoint x: 1235, startPoint y: 271, endPoint x: 1242, endPoint y: 256, distance: 16.6
click at [1235, 270] on div "Add Column" at bounding box center [805, 304] width 1491 height 374
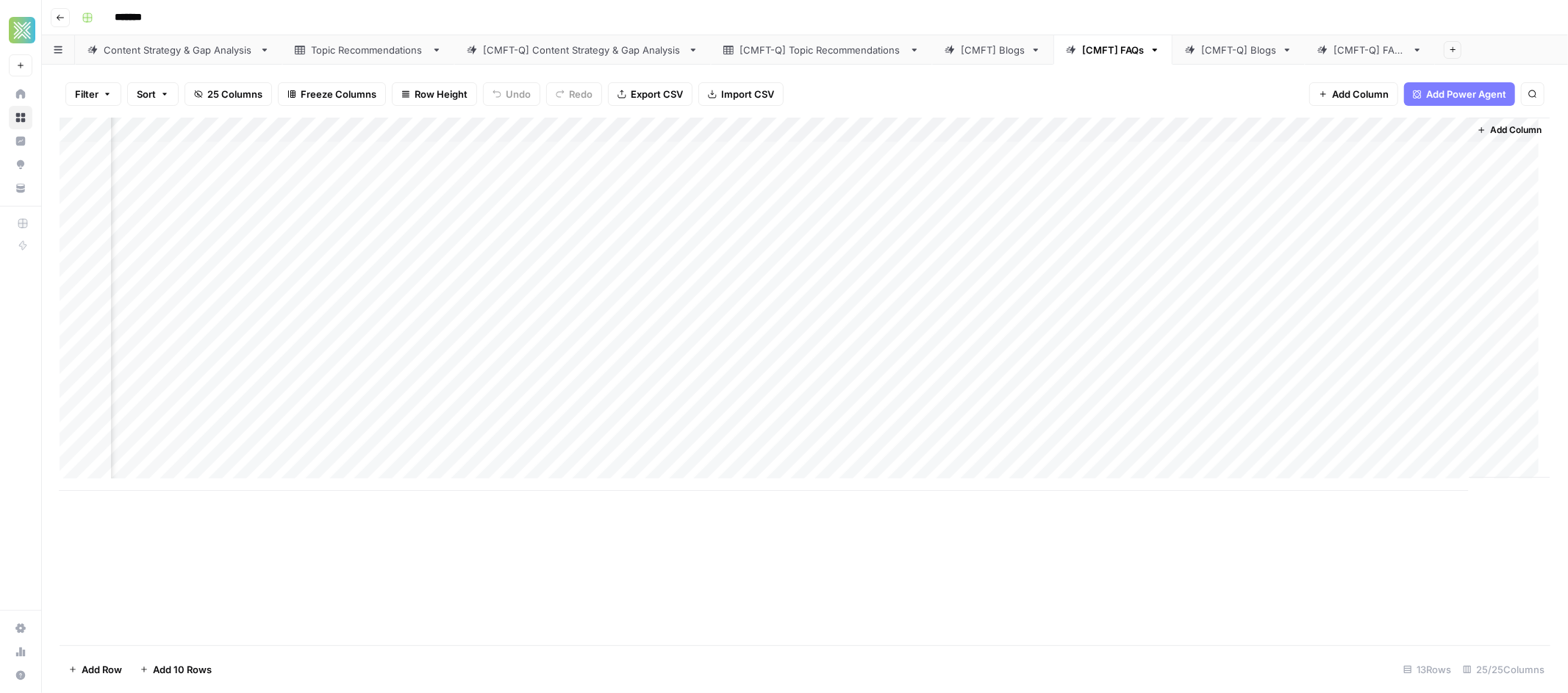
click at [1242, 255] on div "Add Column" at bounding box center [805, 304] width 1491 height 374
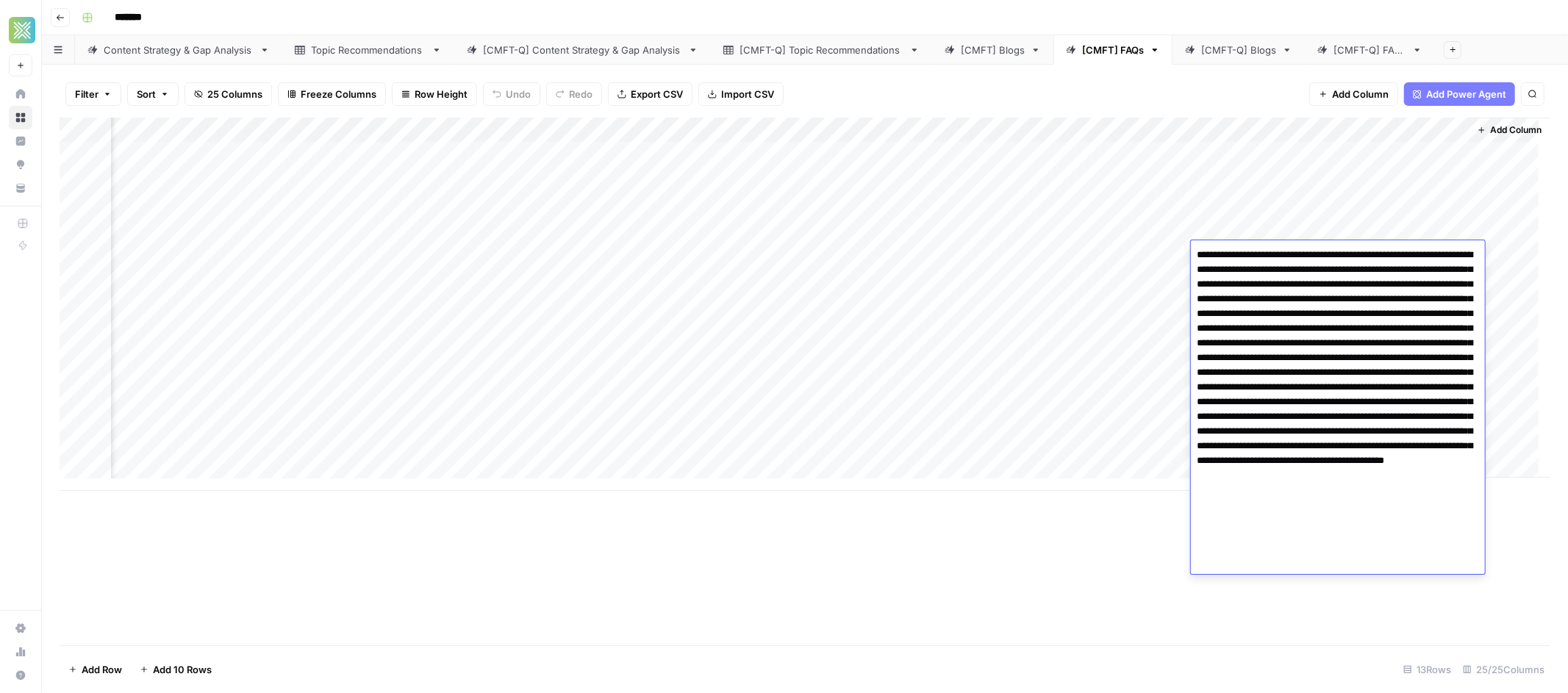
click at [1354, 249] on textarea at bounding box center [1338, 410] width 294 height 330
click at [1278, 204] on div "Add Column" at bounding box center [805, 304] width 1491 height 374
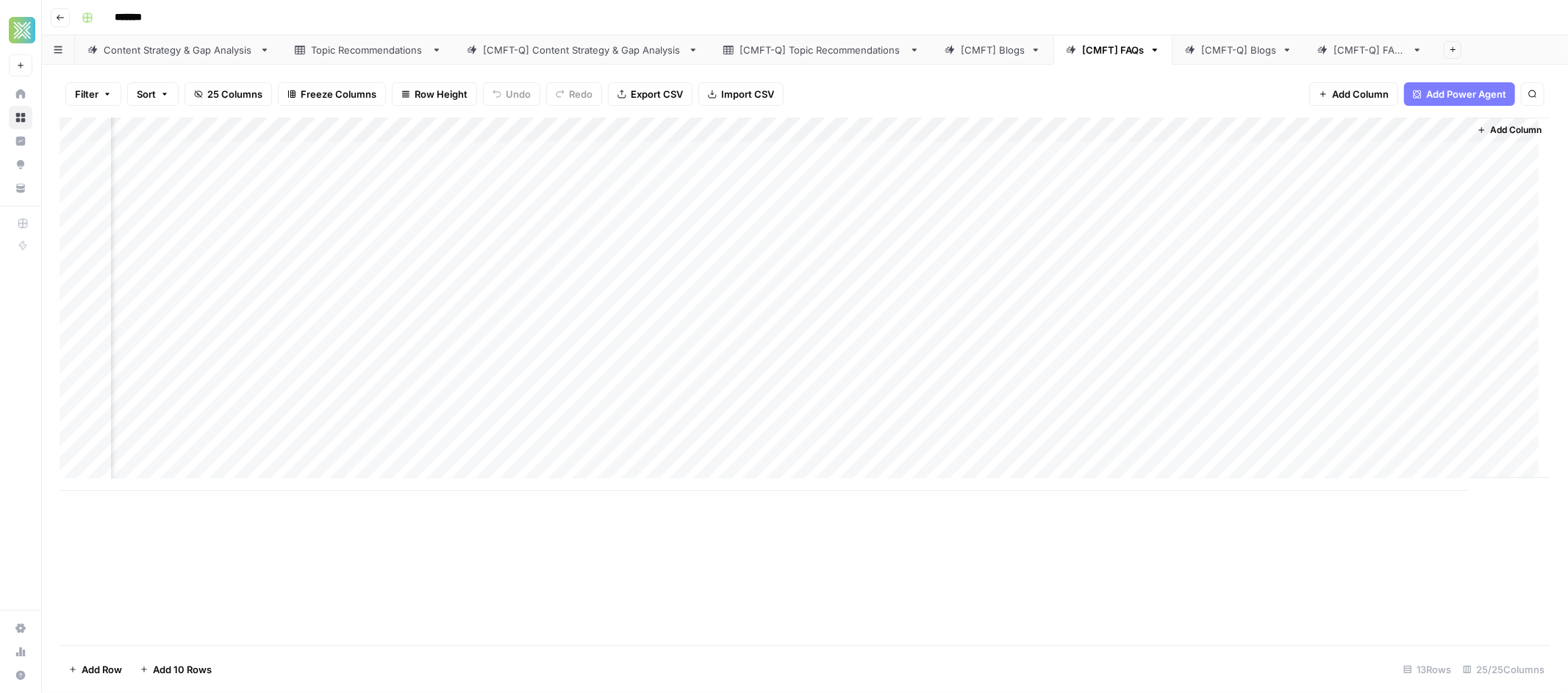
click at [1271, 265] on div "Add Column" at bounding box center [805, 304] width 1491 height 374
click at [1267, 261] on div "Add Column" at bounding box center [805, 304] width 1491 height 374
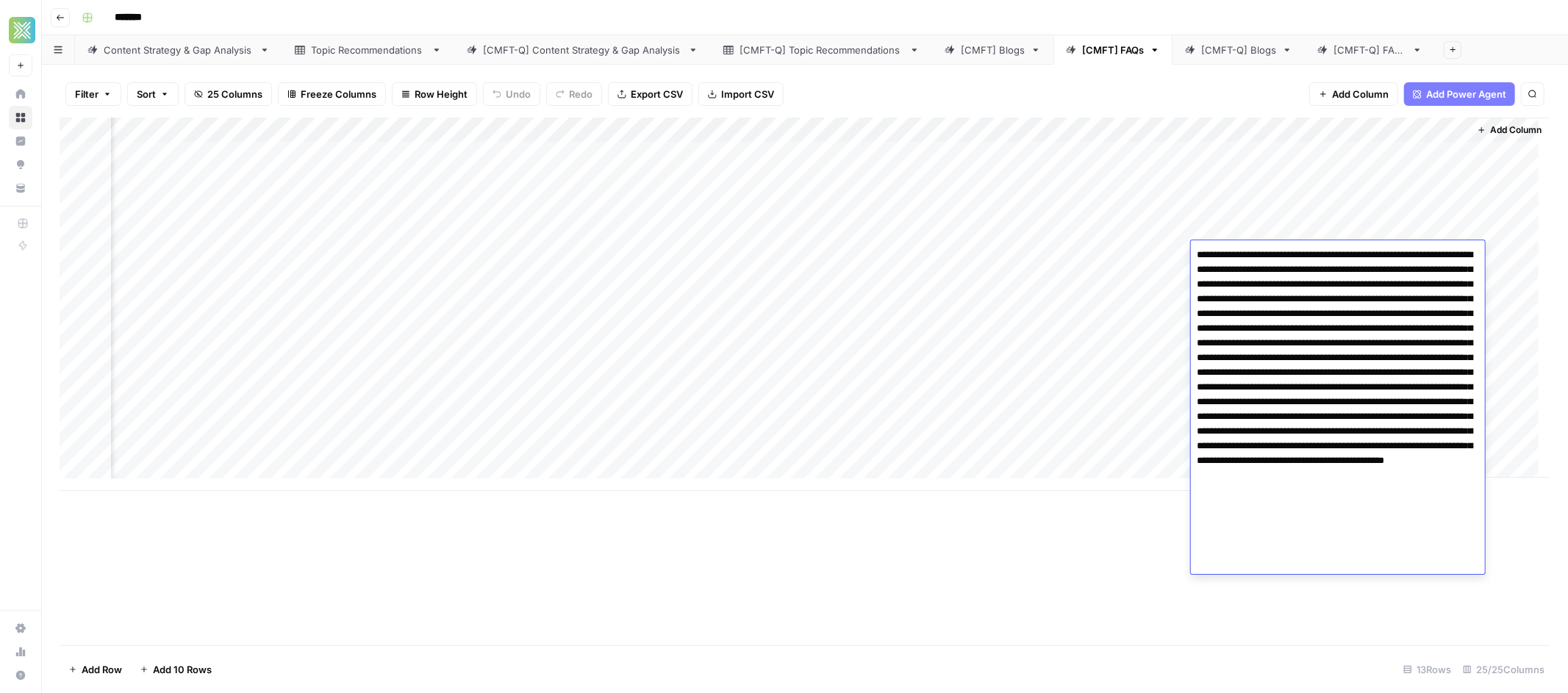
click at [1266, 261] on textarea at bounding box center [1338, 410] width 294 height 330
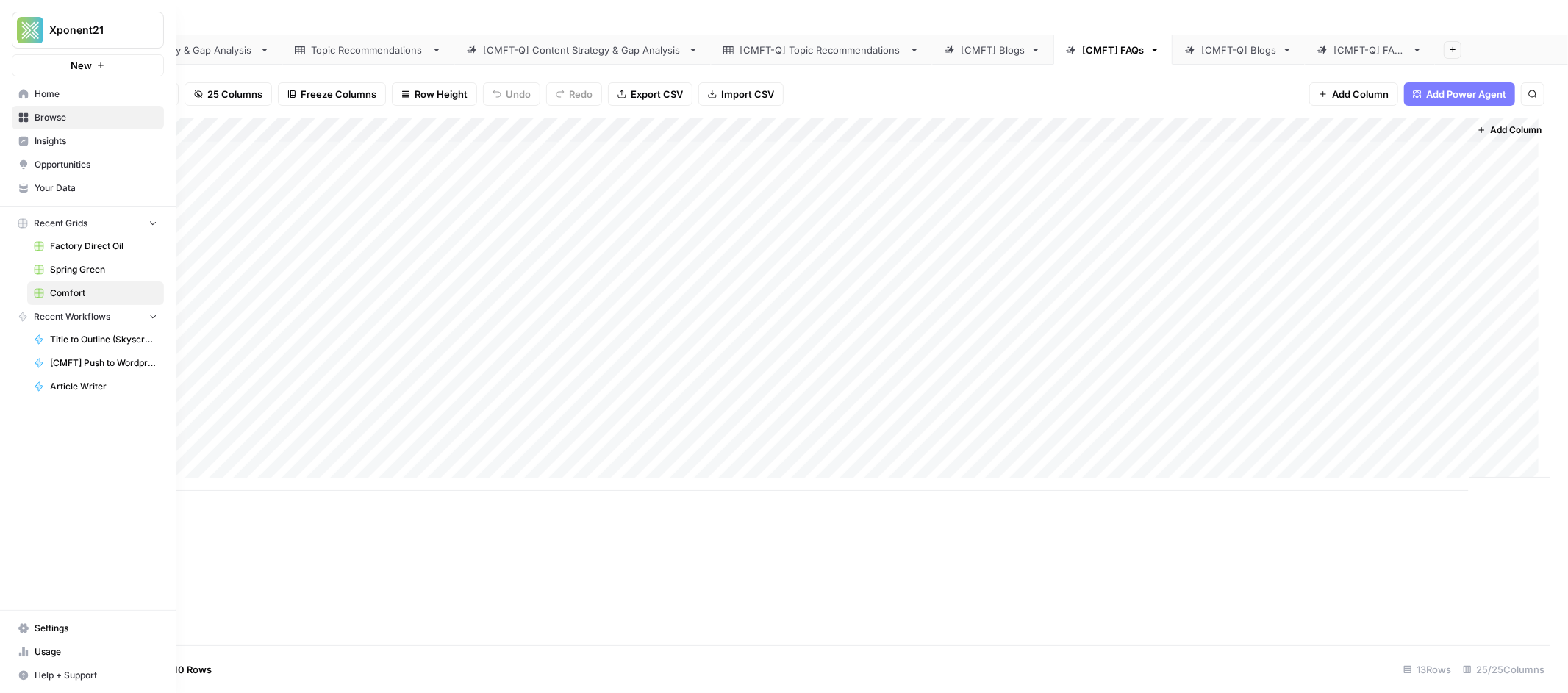
click at [25, 627] on icon at bounding box center [23, 628] width 10 height 9
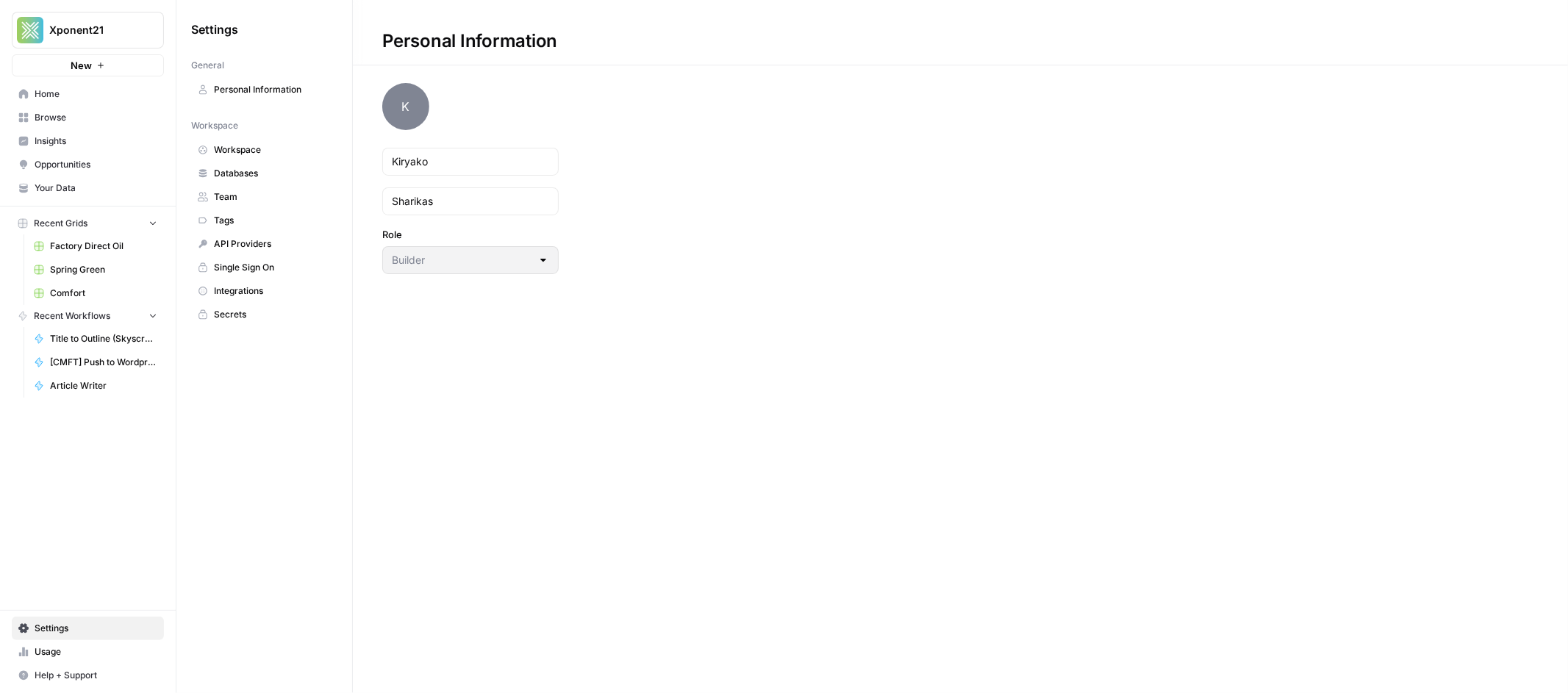
click at [266, 287] on span "Integrations" at bounding box center [272, 291] width 116 height 13
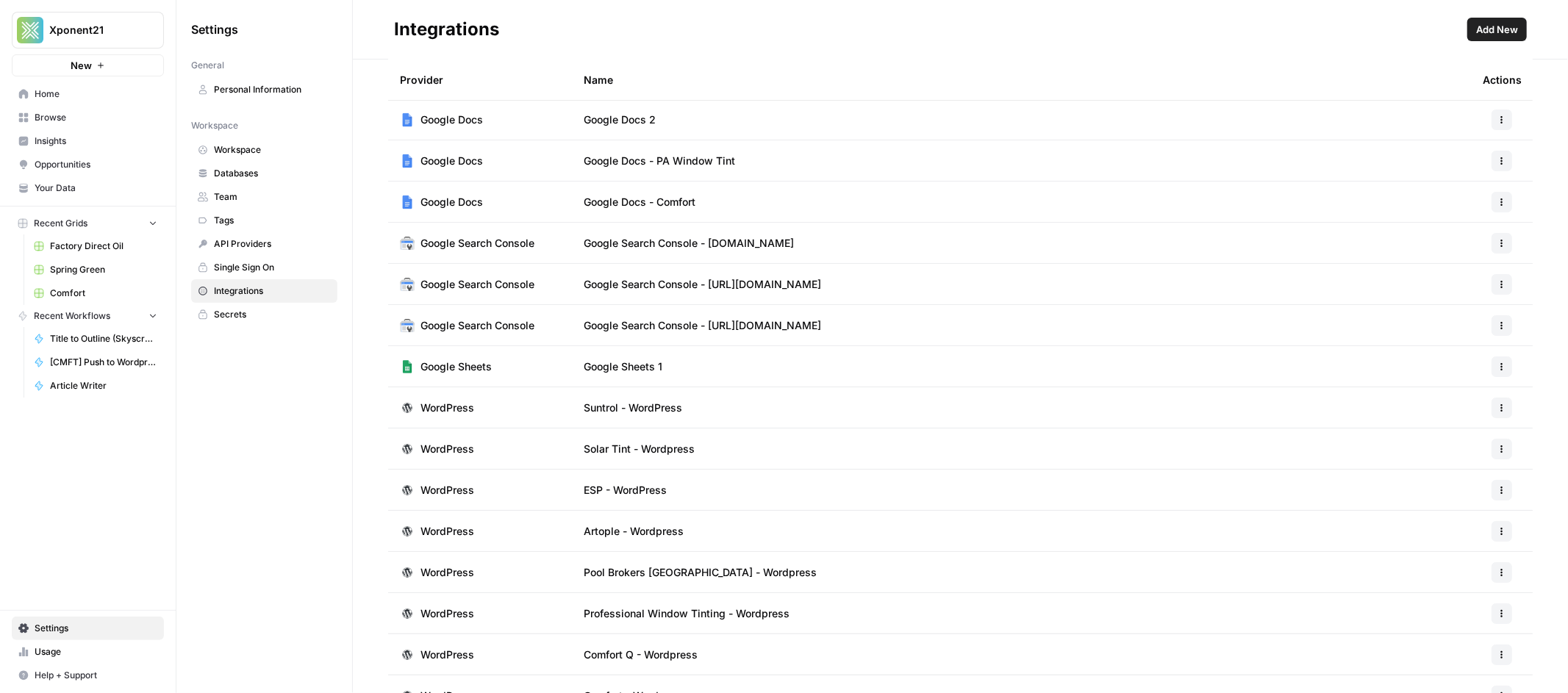
scroll to position [66, 0]
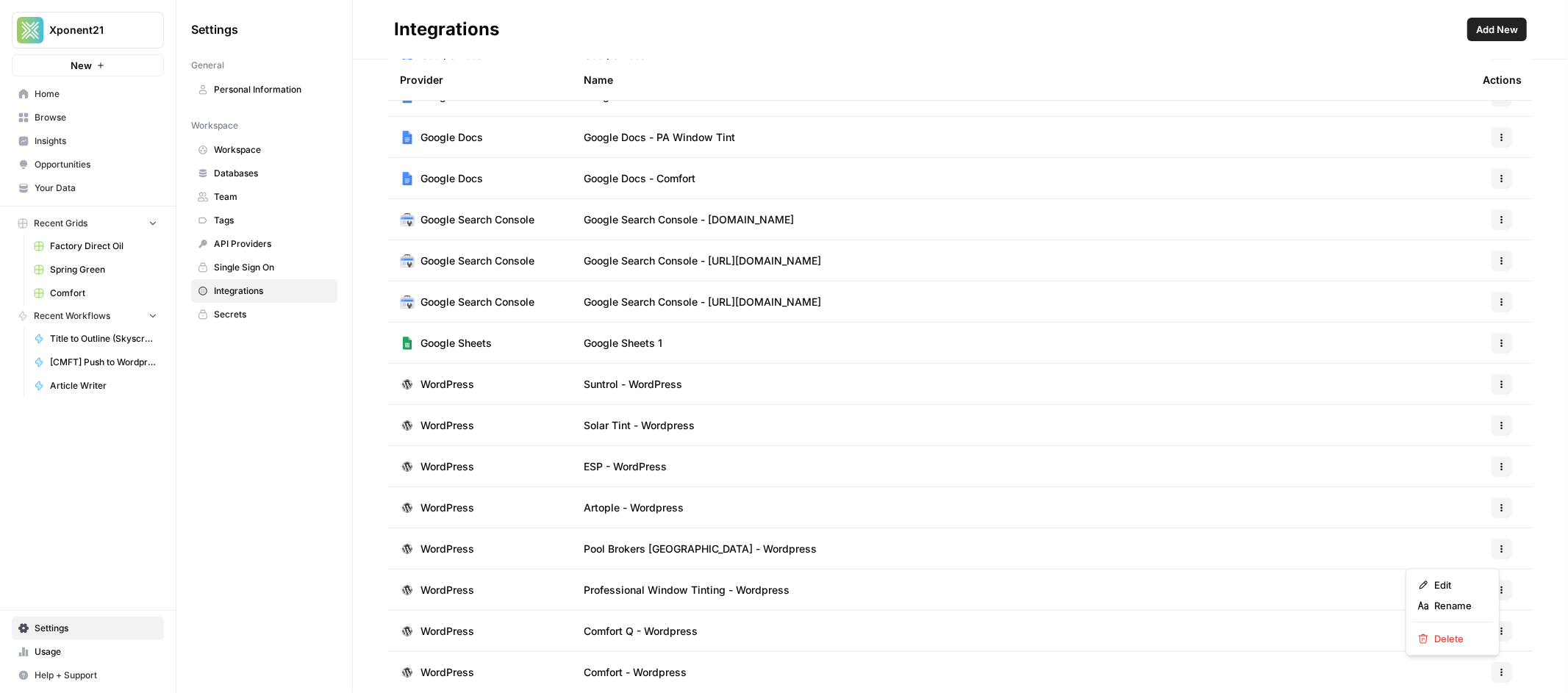
click at [1497, 674] on icon "button" at bounding box center [1501, 672] width 8 height 8
click at [1465, 591] on span "Edit" at bounding box center [1458, 585] width 48 height 15
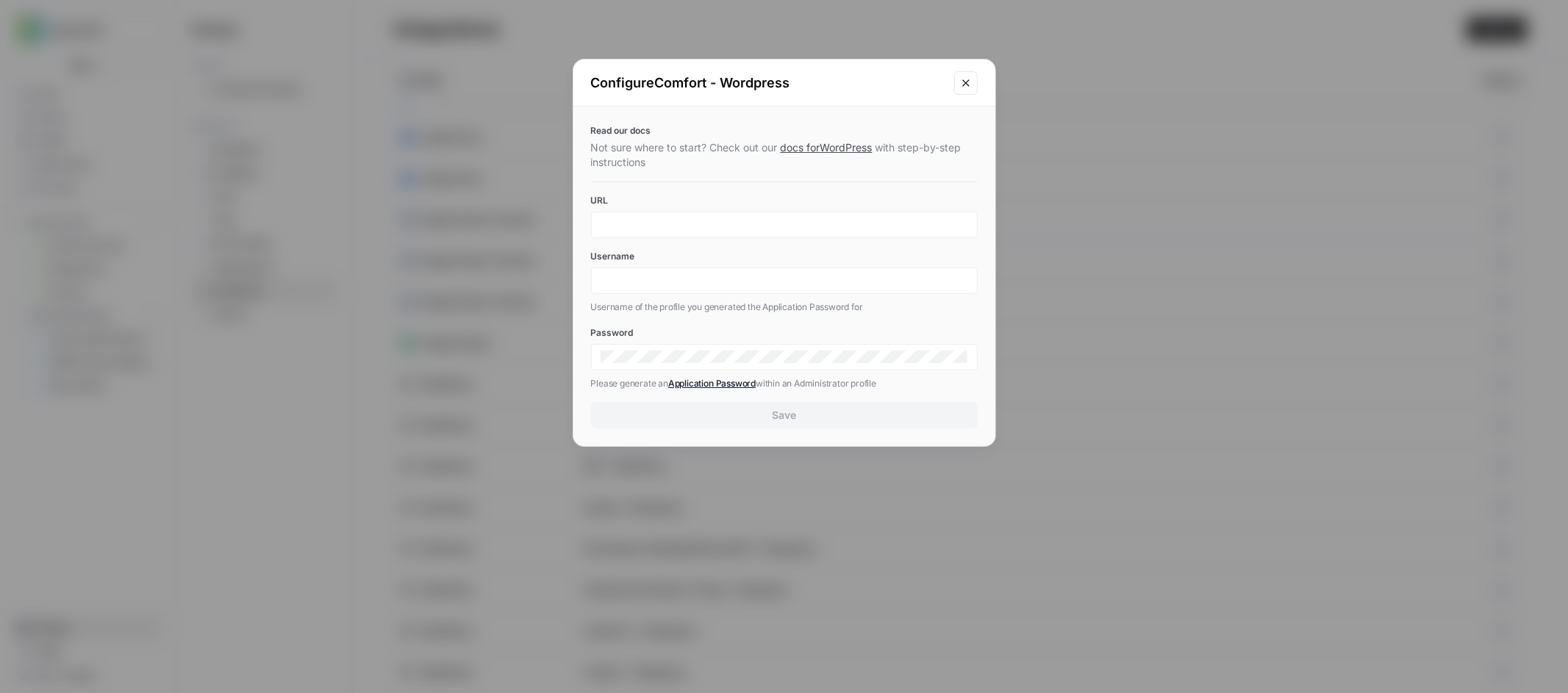
click at [643, 348] on div at bounding box center [784, 357] width 387 height 26
click at [672, 280] on input "Username" at bounding box center [784, 280] width 368 height 13
type input "xponent21"
click at [646, 212] on div at bounding box center [784, 224] width 387 height 26
click at [643, 226] on input "URL" at bounding box center [784, 224] width 368 height 13
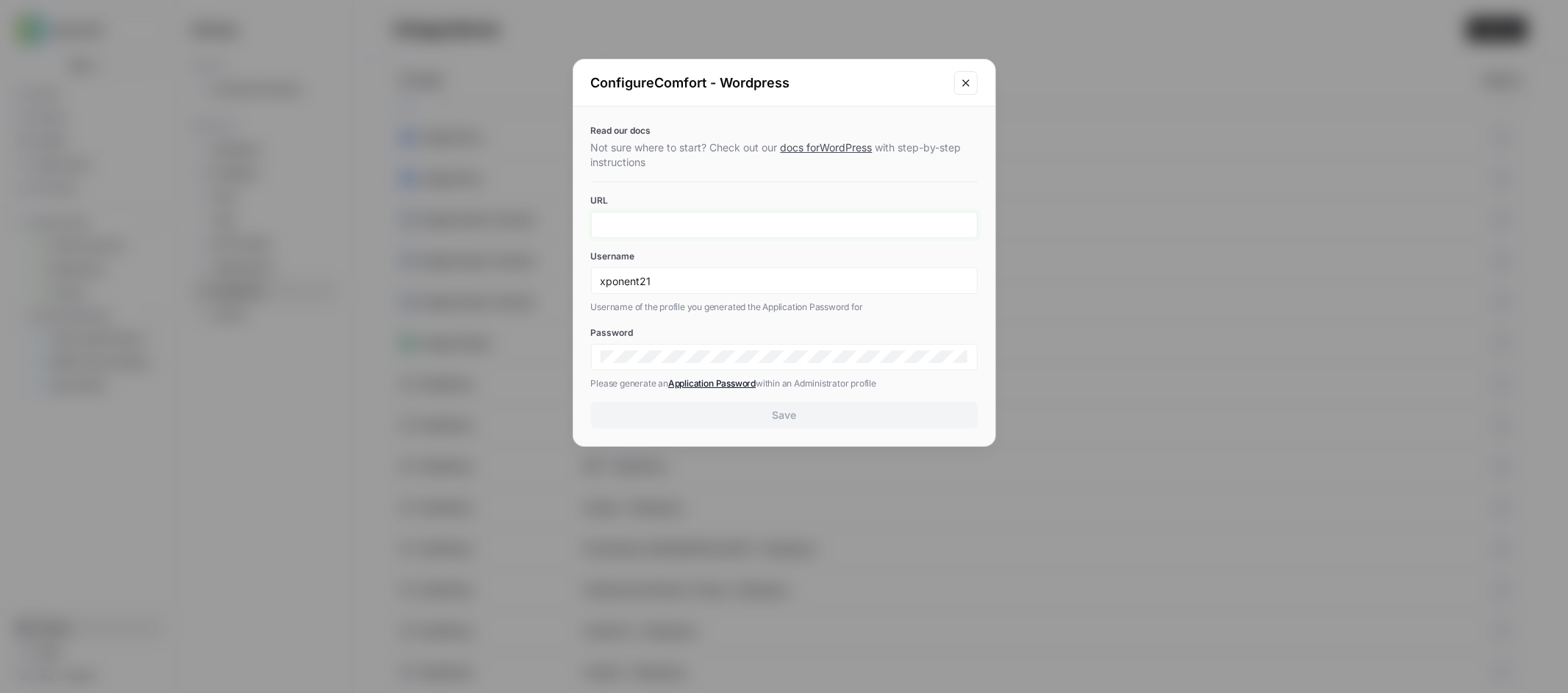
paste input "https://comfortheatingandairinc.com/wp-admin"
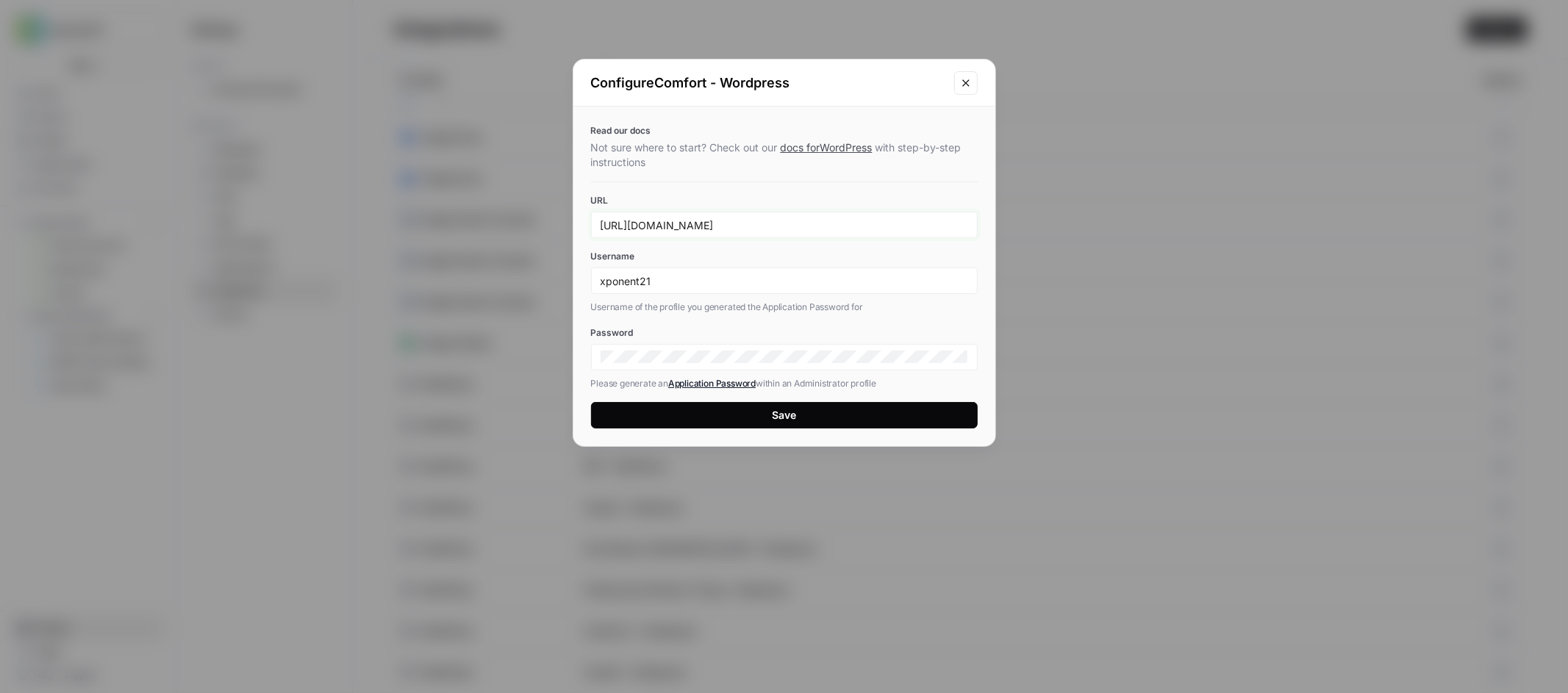
type input "https://comfortheatingandairinc.com/wp-admin/"
click at [819, 145] on link "docs for WordPress" at bounding box center [826, 147] width 92 height 12
click at [800, 420] on button "Save" at bounding box center [784, 415] width 387 height 26
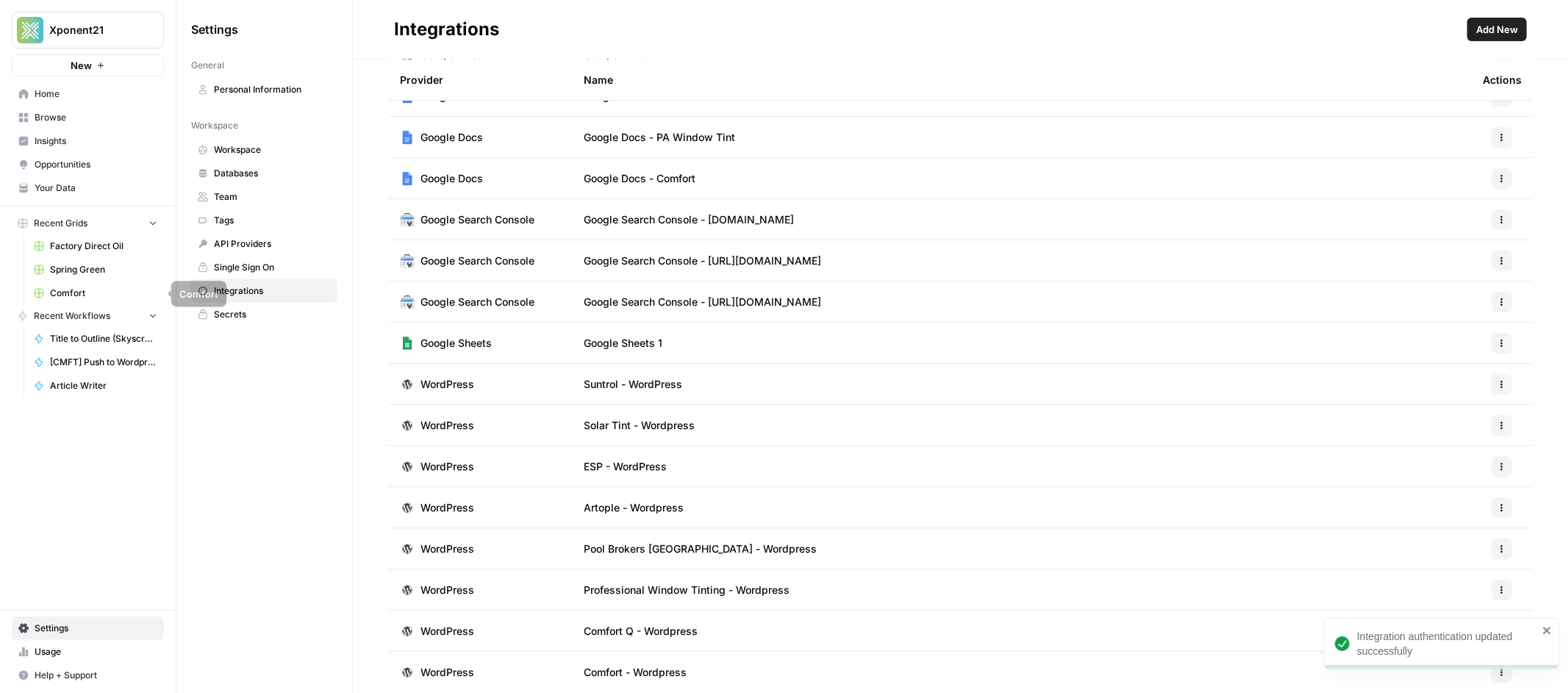
click at [79, 287] on span "Comfort" at bounding box center [103, 293] width 107 height 13
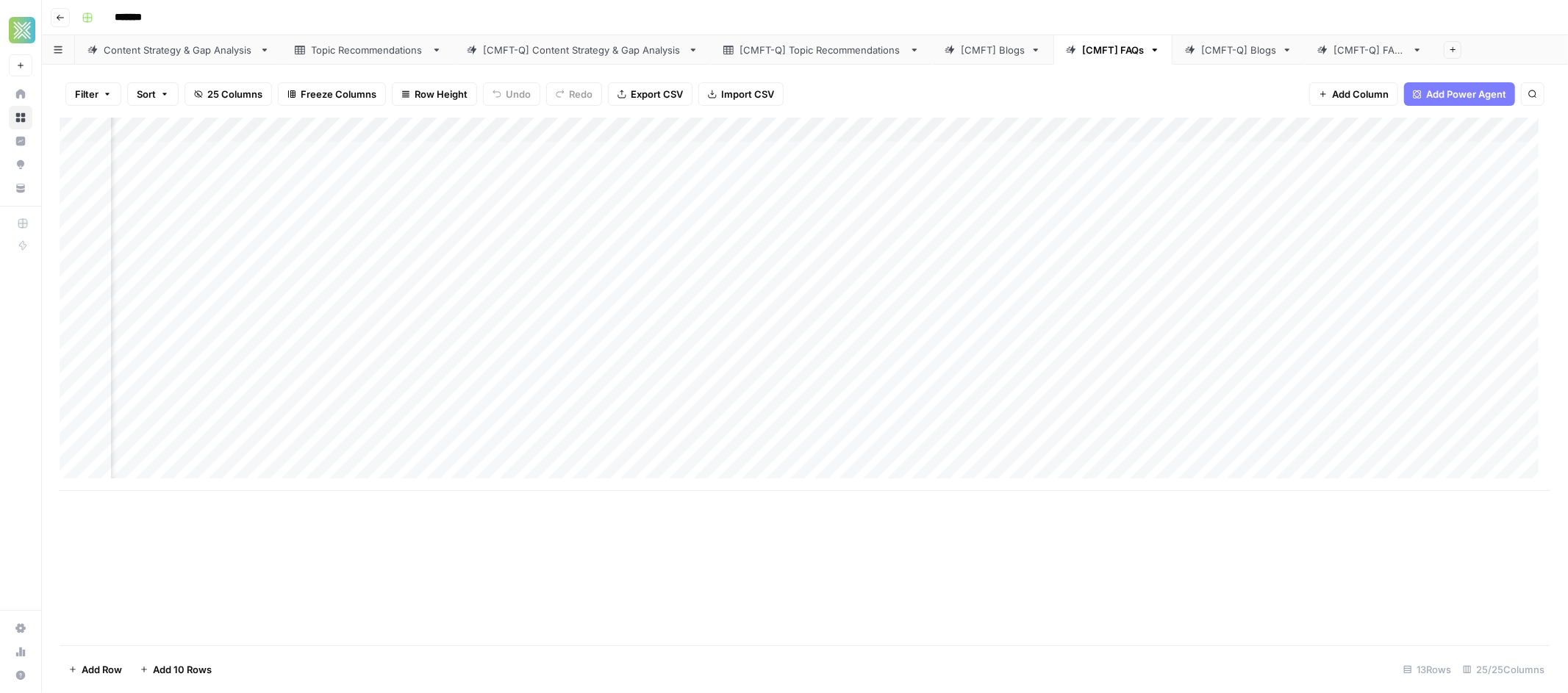
scroll to position [0, 2287]
click at [989, 155] on div "Add Column" at bounding box center [805, 304] width 1491 height 374
click at [994, 180] on div "Add Column" at bounding box center [805, 304] width 1491 height 374
click at [996, 201] on div "Add Column" at bounding box center [805, 304] width 1491 height 374
click at [996, 223] on div "Add Column" at bounding box center [805, 304] width 1491 height 374
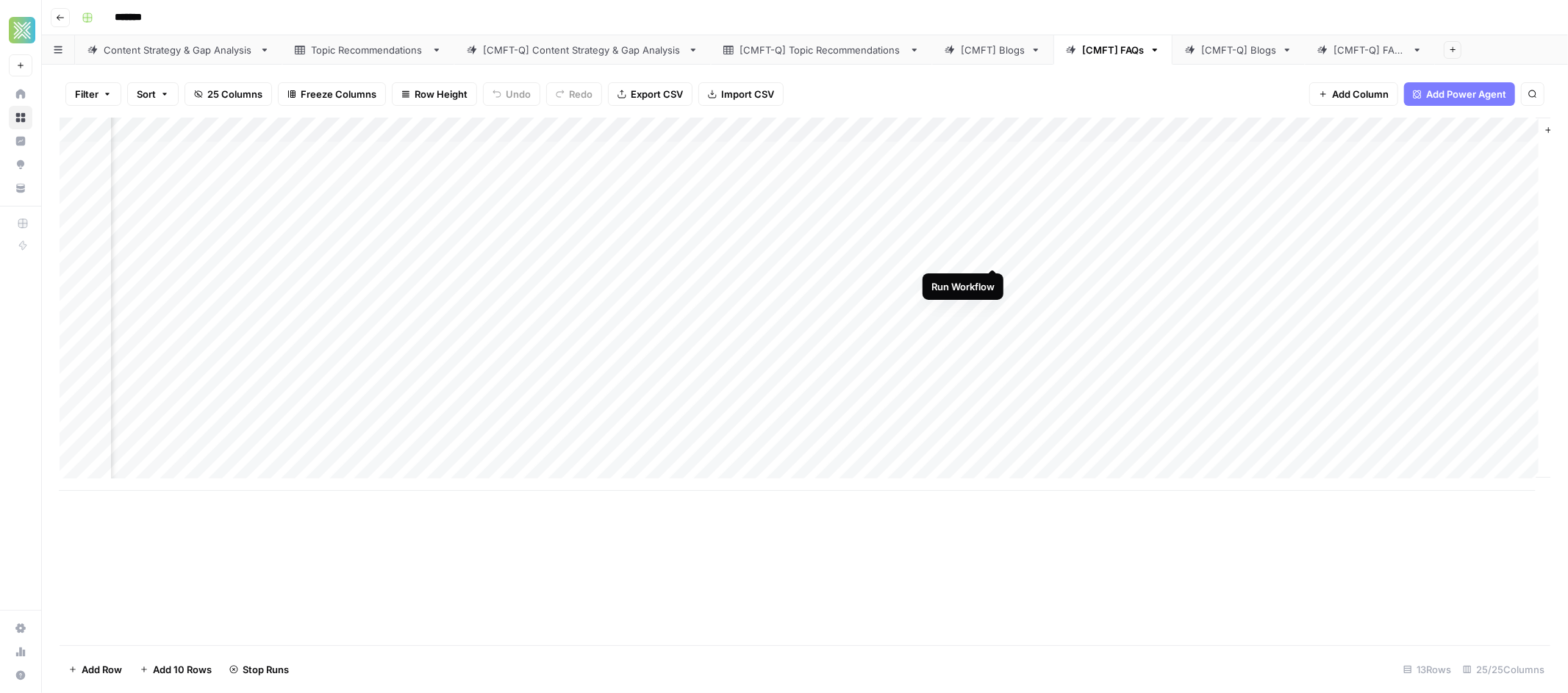
click at [994, 249] on div "Add Column" at bounding box center [805, 304] width 1491 height 374
click at [270, 158] on div "Add Column" at bounding box center [805, 304] width 1491 height 374
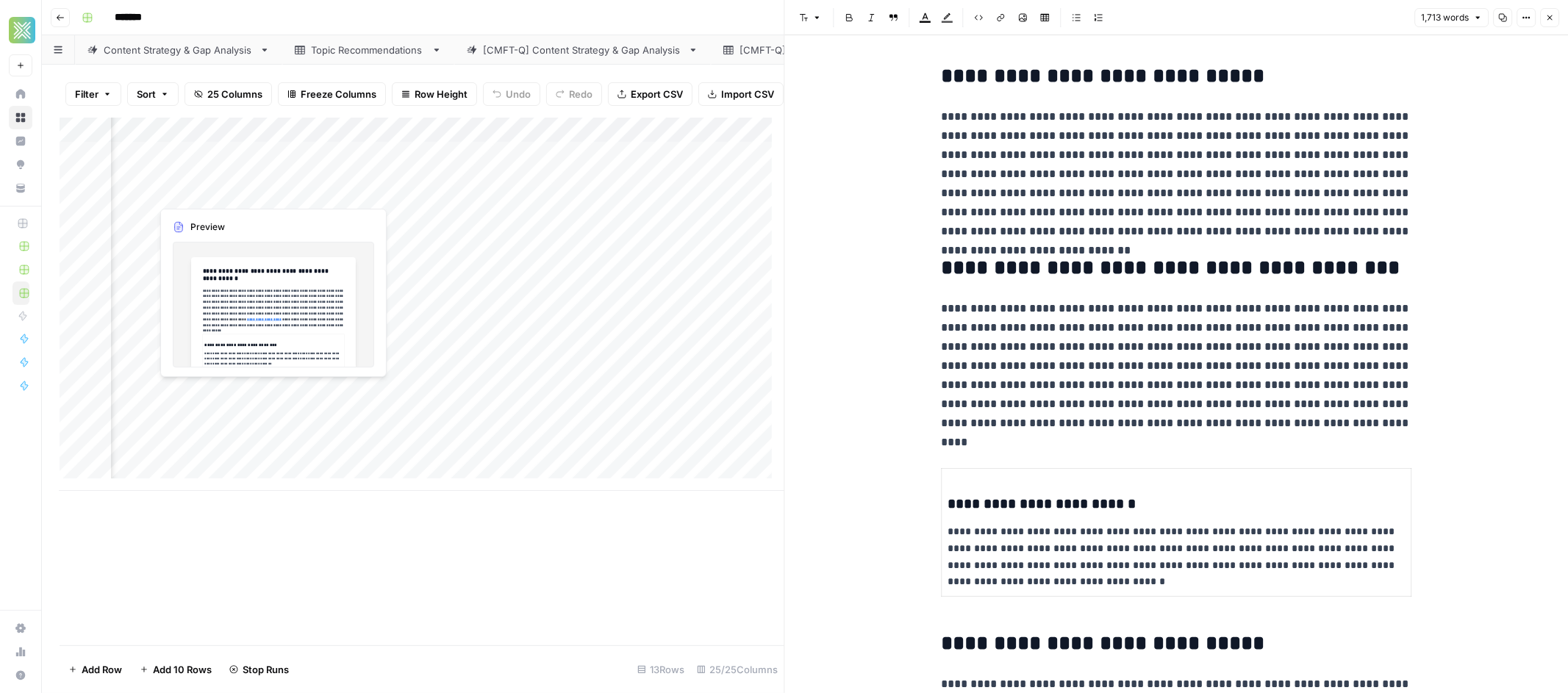
click at [277, 194] on div "Add Column" at bounding box center [422, 304] width 725 height 374
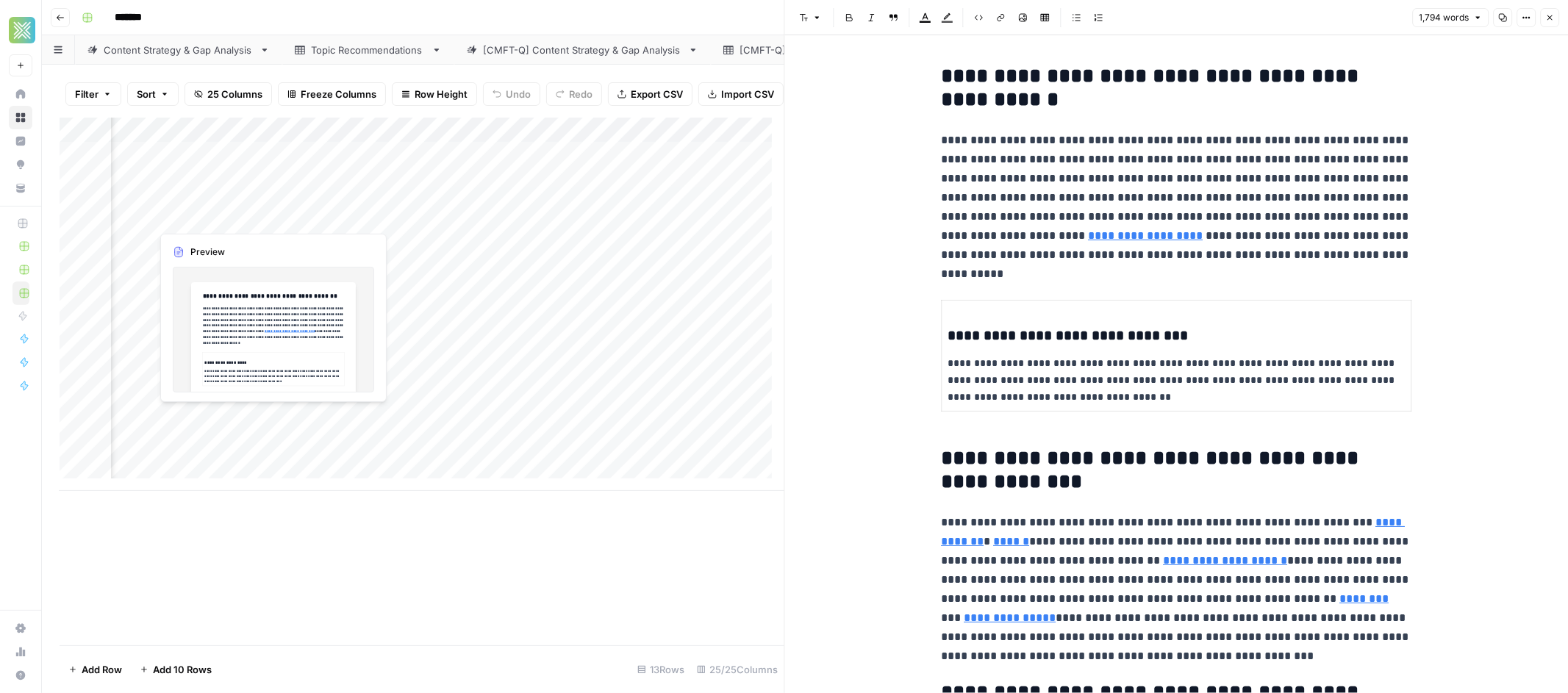
click at [274, 214] on div "Add Column" at bounding box center [422, 304] width 725 height 374
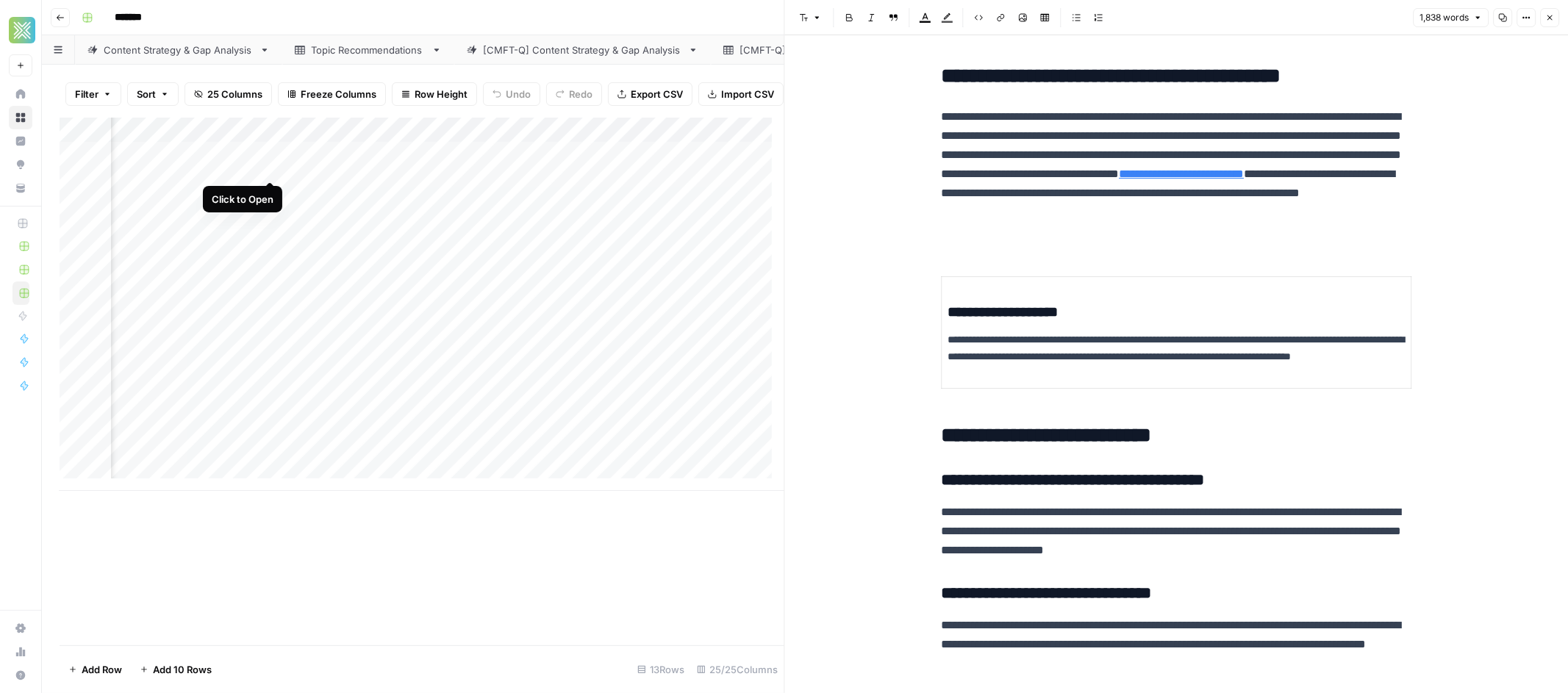
click at [276, 170] on div "Add Column" at bounding box center [422, 304] width 725 height 374
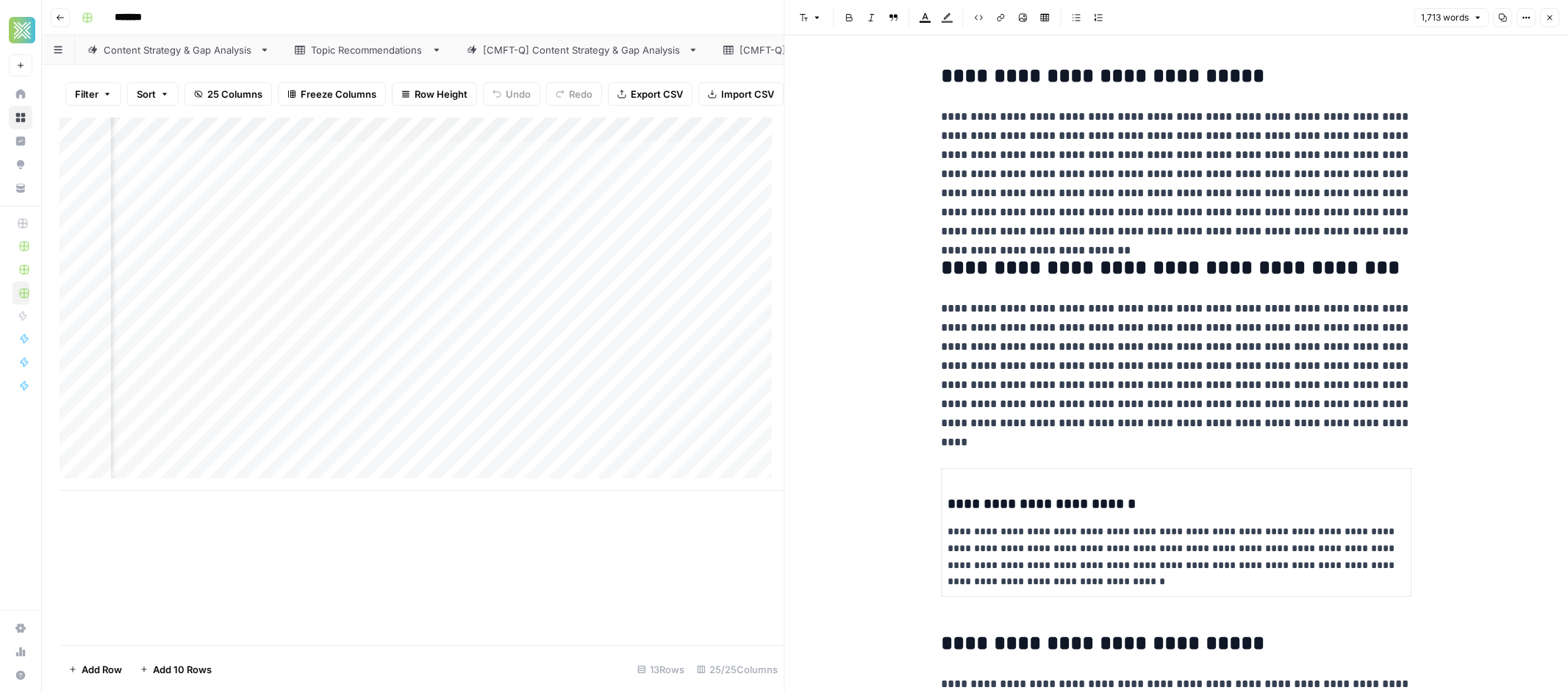
click at [484, 359] on div "Add Column" at bounding box center [422, 304] width 725 height 374
click at [1551, 20] on icon "button" at bounding box center [1550, 19] width 6 height 6
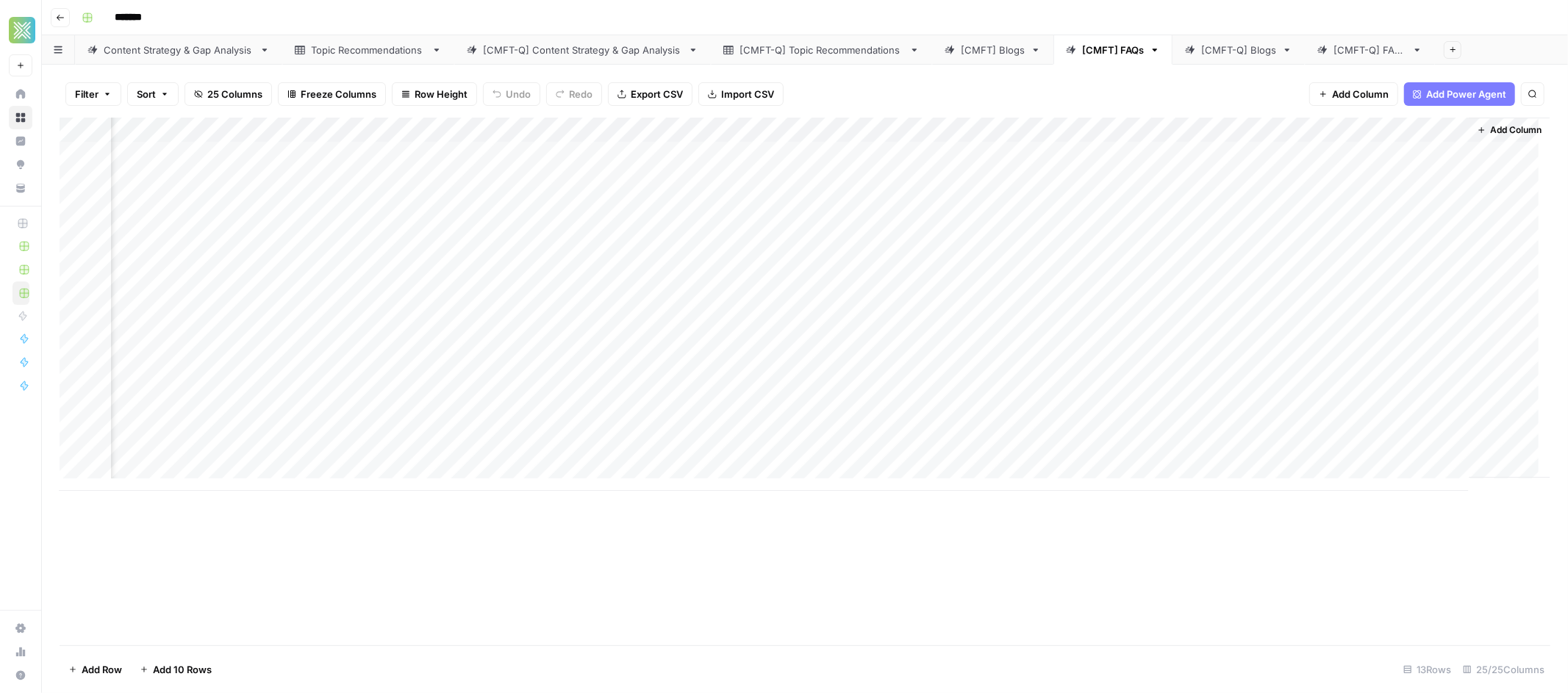
scroll to position [0, 2366]
click at [1129, 158] on div "Add Column" at bounding box center [805, 304] width 1491 height 374
click at [1247, 158] on div "Add Column" at bounding box center [805, 304] width 1491 height 374
click at [1023, 158] on div "Add Column" at bounding box center [805, 304] width 1491 height 374
click at [885, 154] on div "Add Column" at bounding box center [805, 304] width 1491 height 374
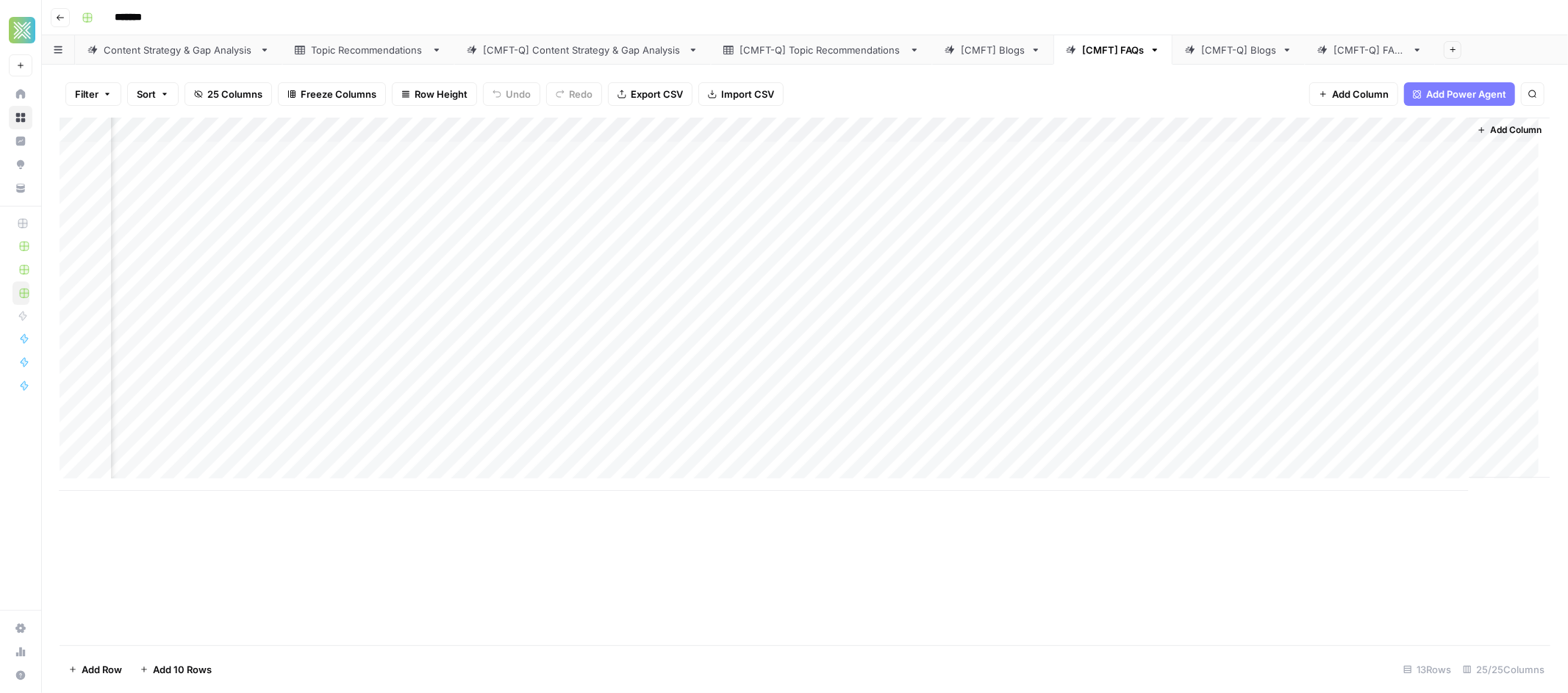
click at [895, 129] on div "Add Column" at bounding box center [805, 304] width 1491 height 374
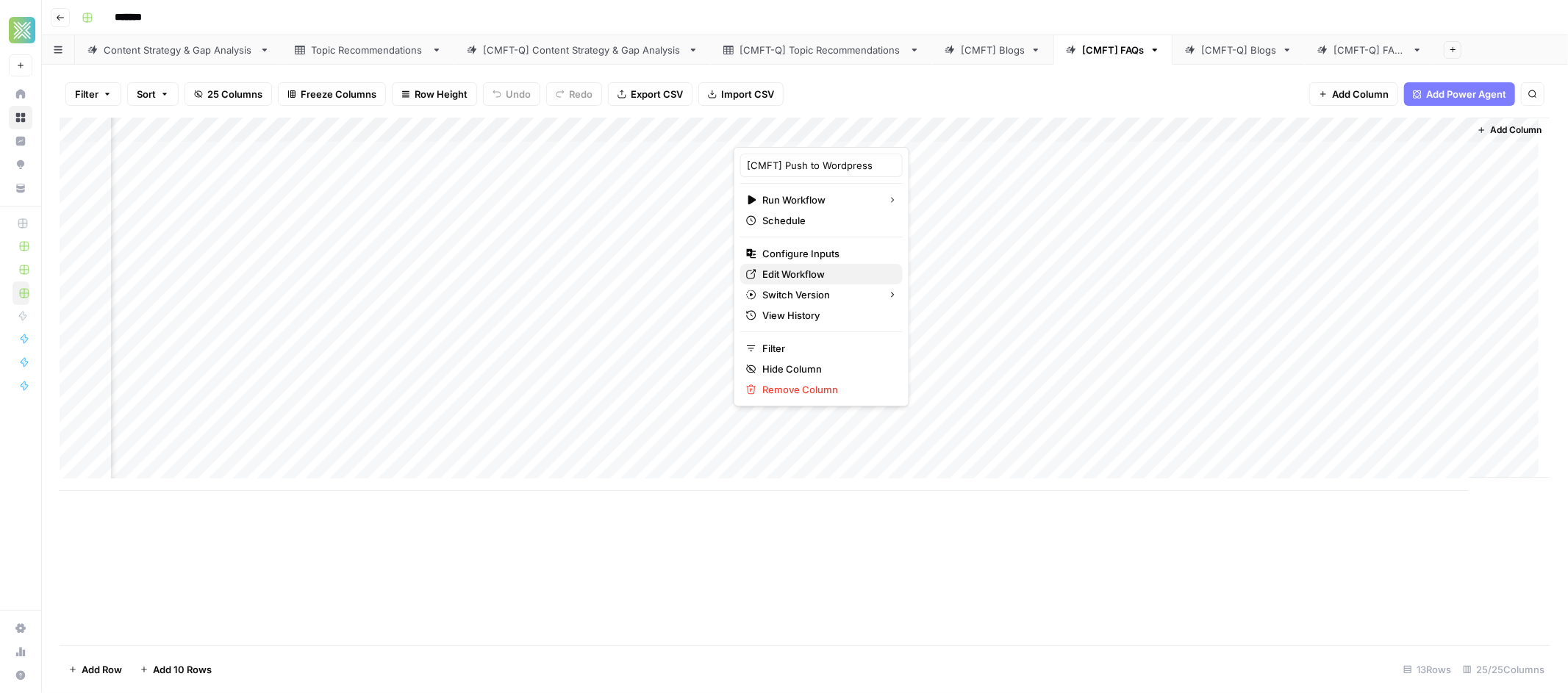
click at [804, 269] on span "Edit Workflow" at bounding box center [826, 274] width 129 height 15
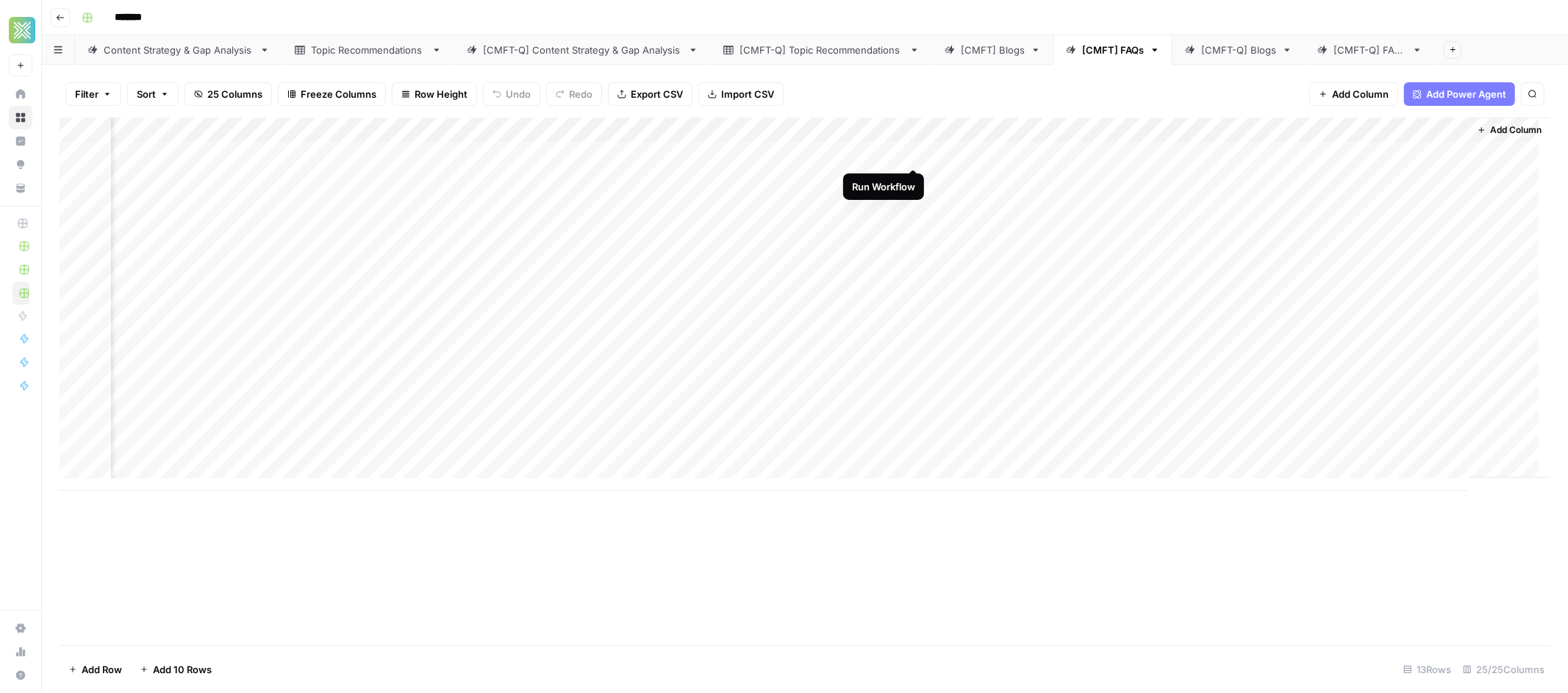
click at [910, 156] on div "Add Column" at bounding box center [805, 304] width 1491 height 374
click at [913, 176] on div "Add Column" at bounding box center [805, 304] width 1491 height 374
click at [915, 204] on div "Add Column" at bounding box center [805, 304] width 1491 height 374
click at [914, 227] on div "Add Column" at bounding box center [805, 304] width 1491 height 374
click at [915, 250] on div "Add Column" at bounding box center [805, 304] width 1491 height 374
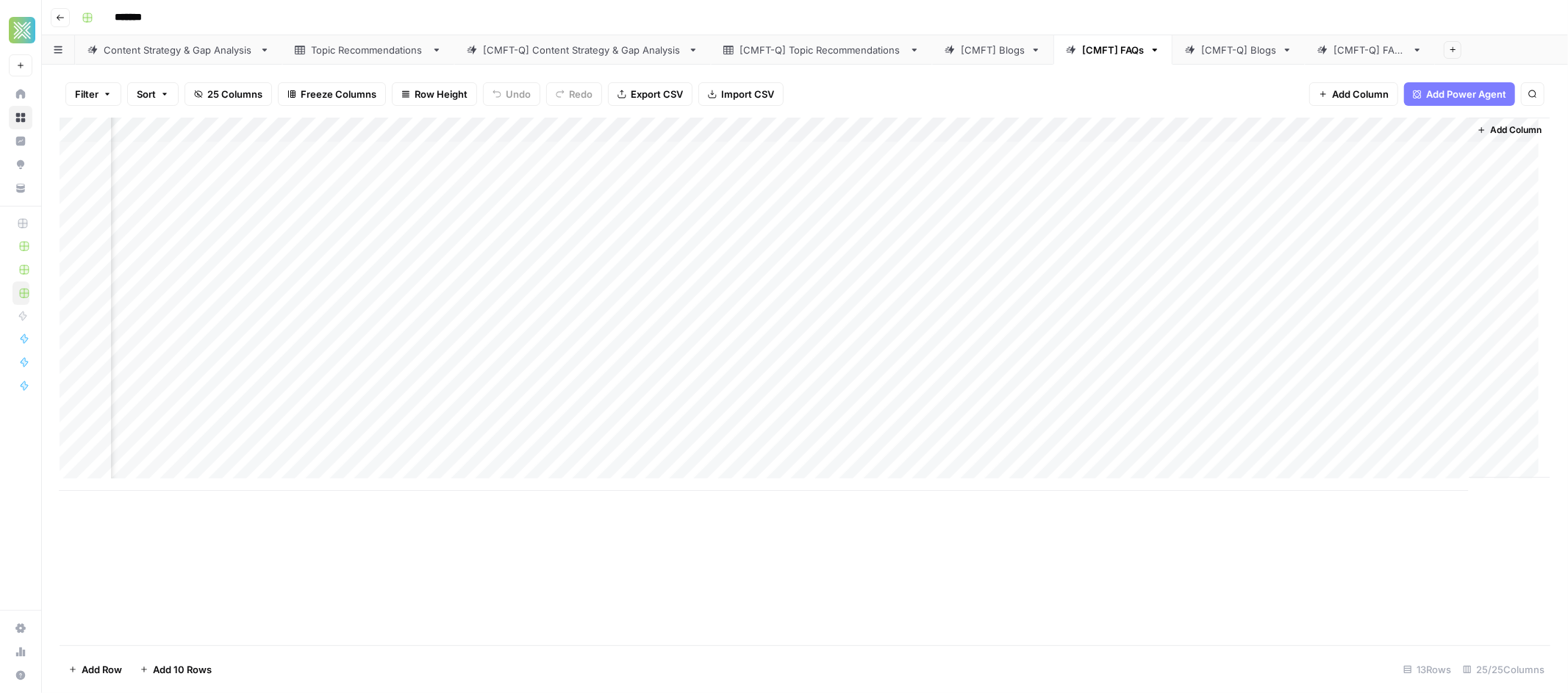
click at [1114, 152] on div "Add Column" at bounding box center [805, 304] width 1491 height 374
click at [1102, 153] on div "Add Column" at bounding box center [805, 304] width 1491 height 374
click at [1101, 152] on input "500" at bounding box center [1139, 156] width 149 height 15
click at [1098, 128] on div "Add Column" at bounding box center [805, 304] width 1491 height 374
click at [1180, 128] on div at bounding box center [1125, 132] width 133 height 30
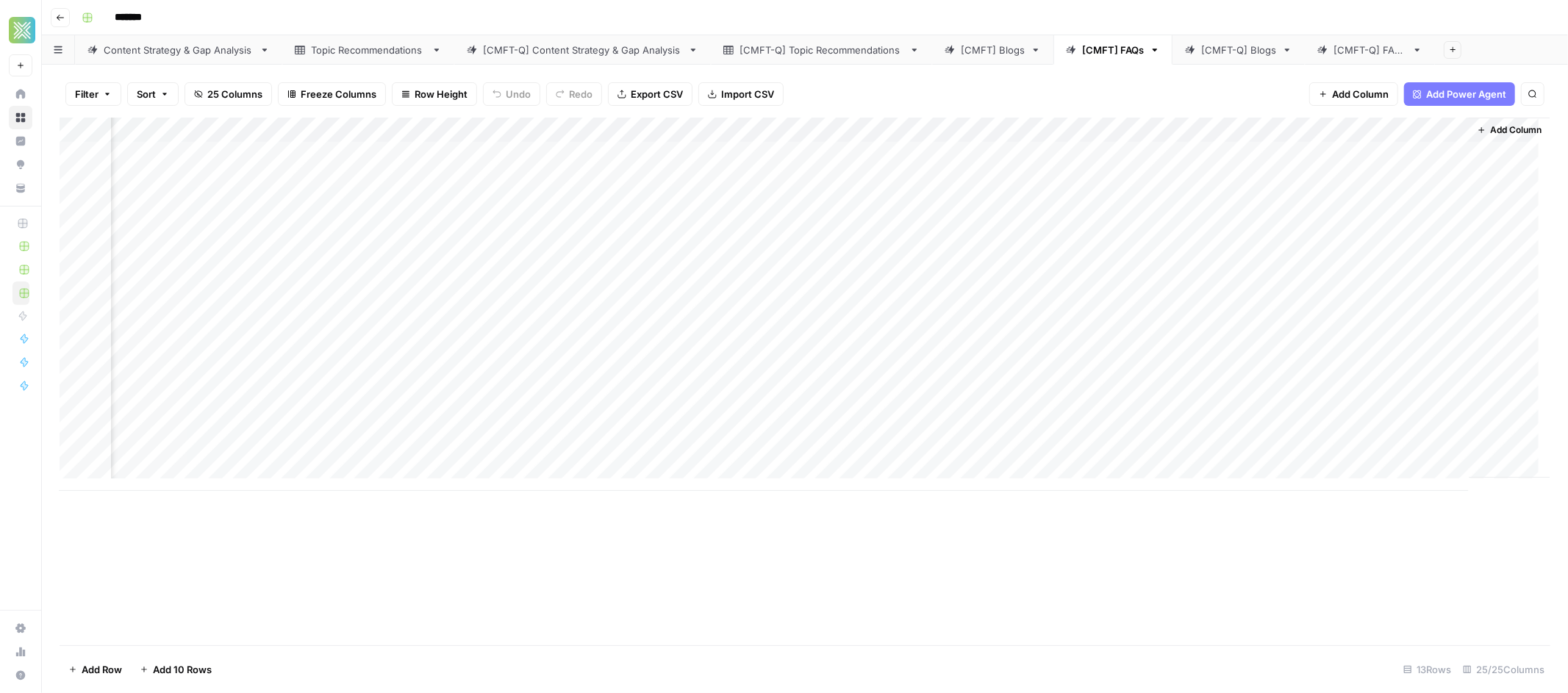
click at [1266, 131] on div "Add Column" at bounding box center [805, 304] width 1491 height 374
click at [1257, 152] on div "Error Text Filter Hide Column Remove Column" at bounding box center [1279, 219] width 176 height 144
click at [1267, 117] on div at bounding box center [1258, 132] width 133 height 30
click at [1429, 305] on div "Add Column" at bounding box center [805, 304] width 1491 height 374
click at [1302, 168] on div "Add Column" at bounding box center [805, 304] width 1491 height 374
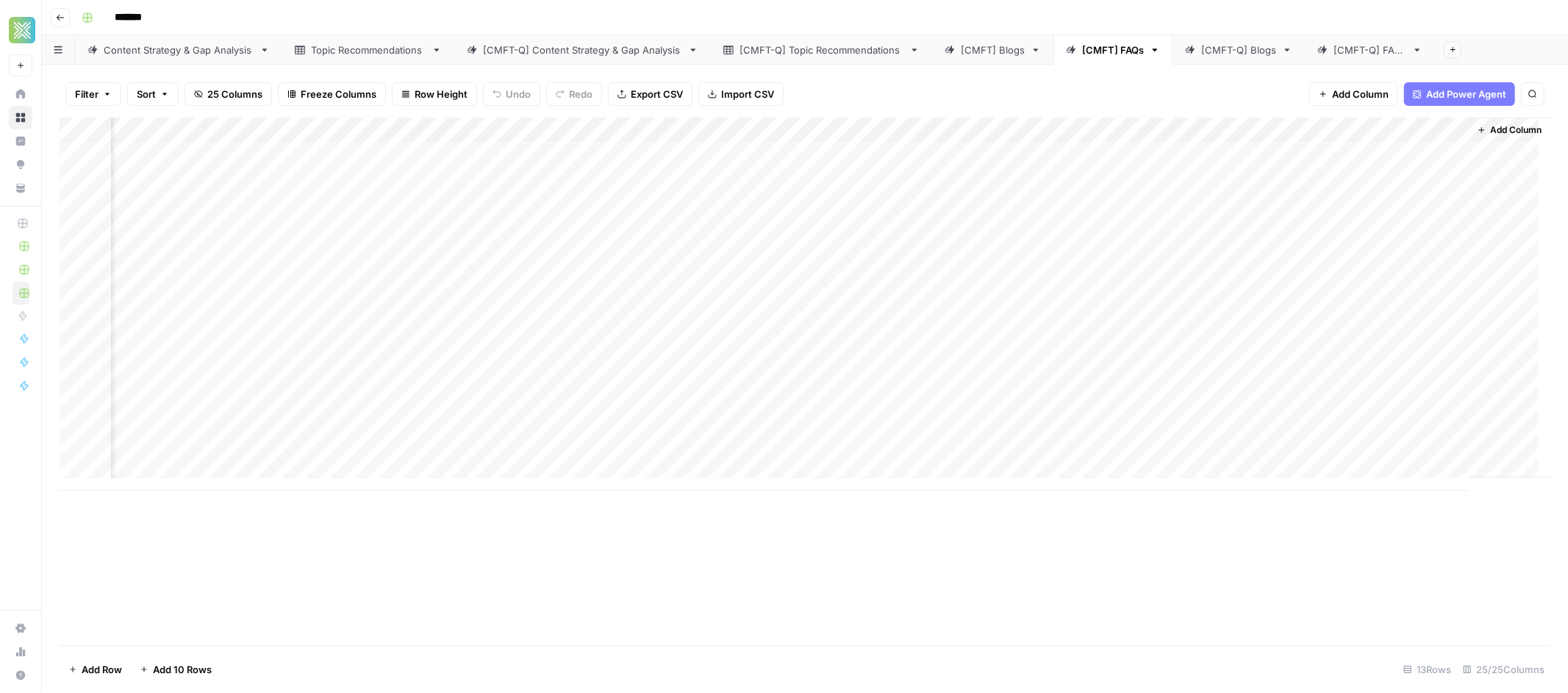
click at [1302, 156] on div "Add Column" at bounding box center [805, 304] width 1491 height 374
click at [1221, 156] on div "Add Column" at bounding box center [805, 304] width 1491 height 374
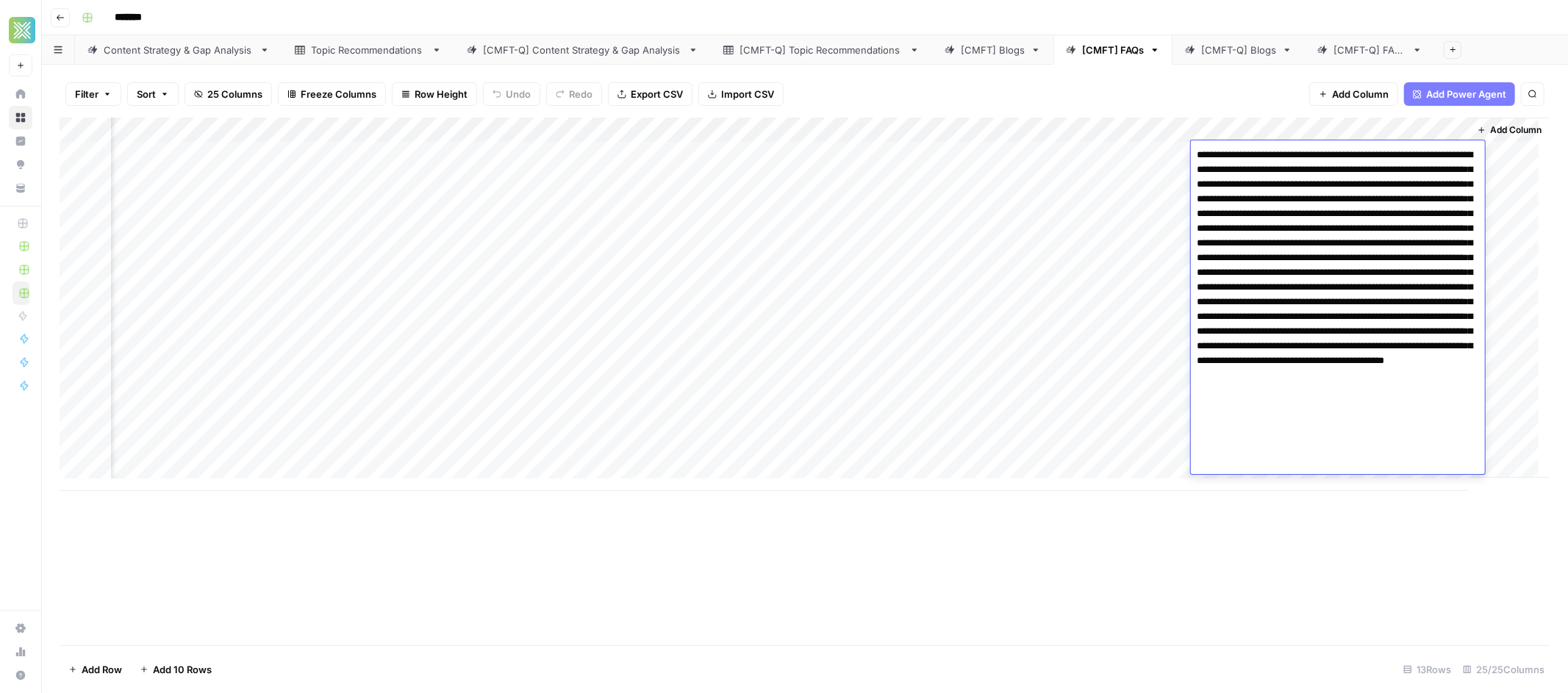
click at [1190, 352] on div "Add Column" at bounding box center [805, 304] width 1491 height 374
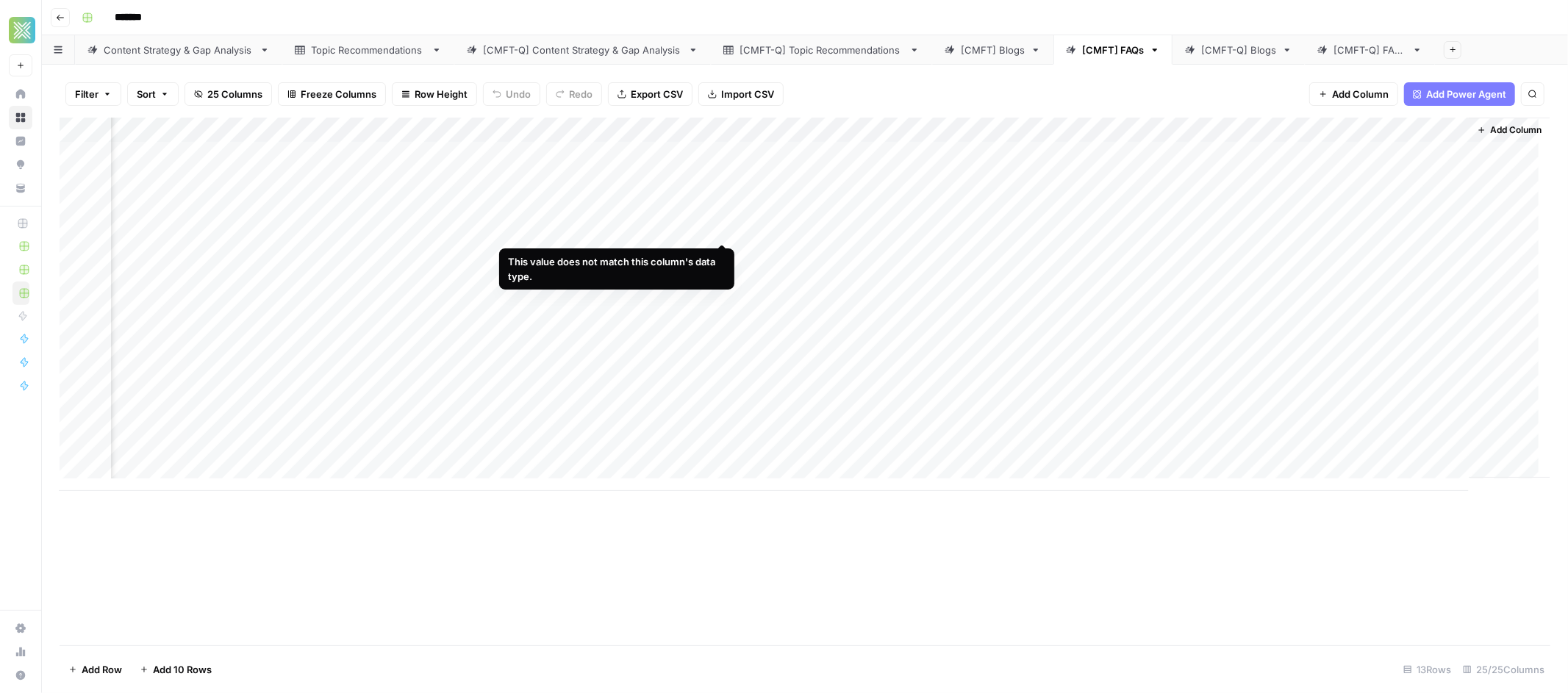
click at [721, 232] on div "Add Column" at bounding box center [805, 304] width 1491 height 374
click at [725, 224] on div "Add Column" at bounding box center [805, 304] width 1491 height 374
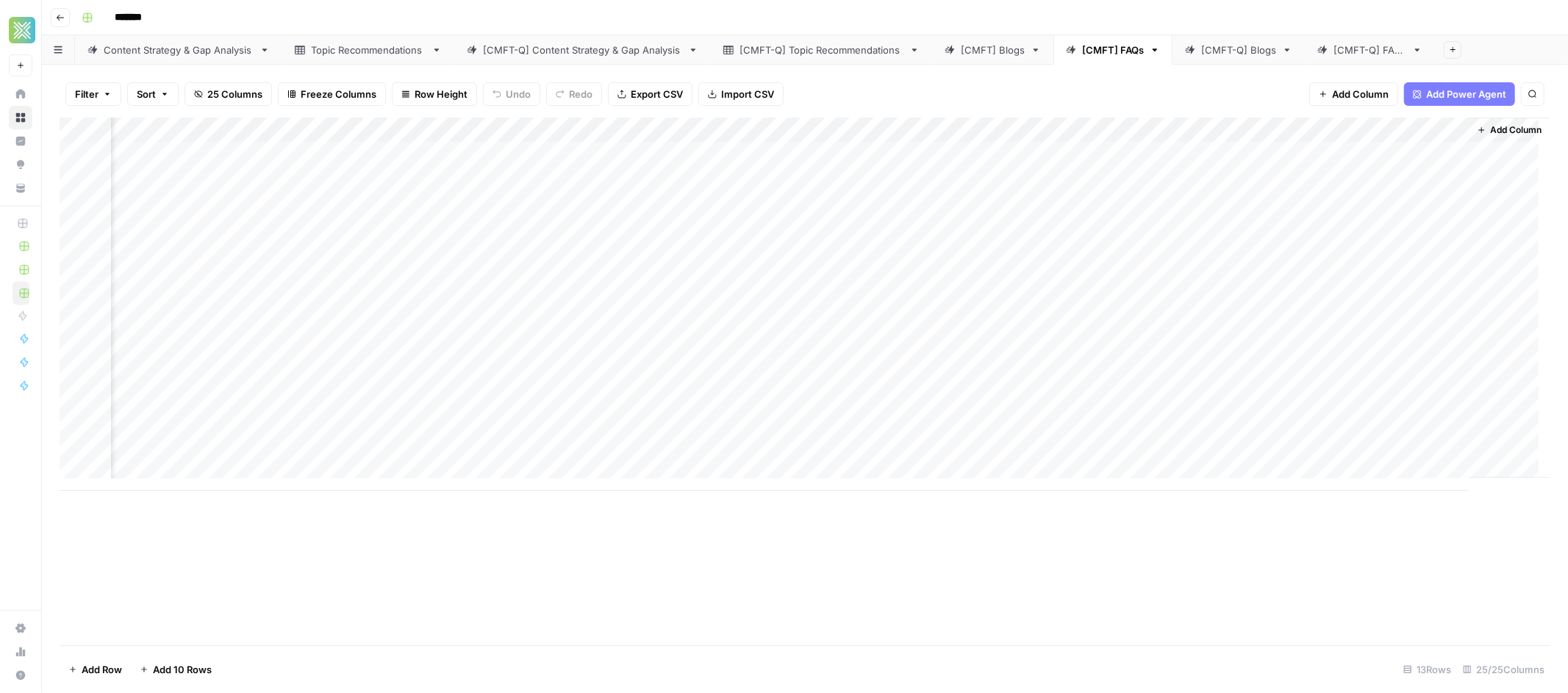
click at [888, 226] on div "Add Column" at bounding box center [805, 304] width 1491 height 374
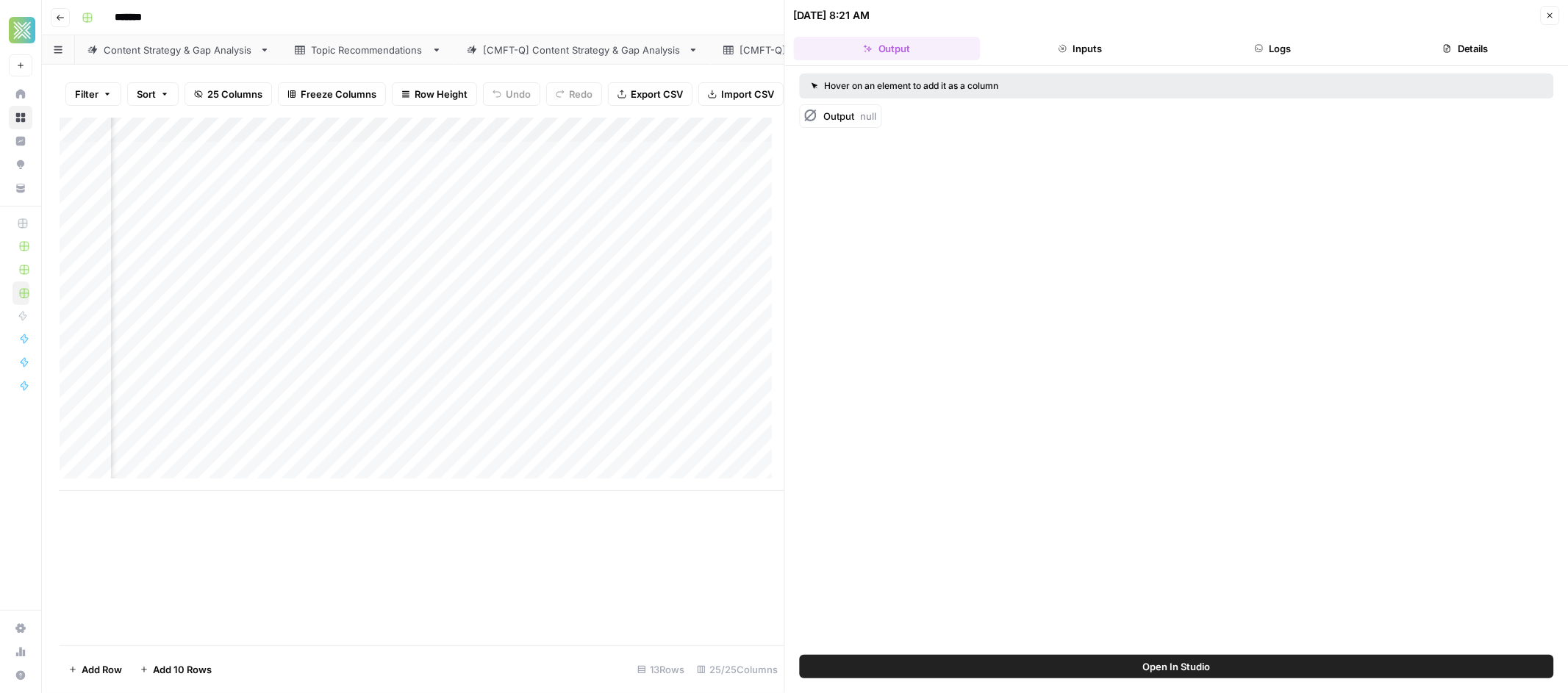
click at [1546, 16] on icon "button" at bounding box center [1549, 15] width 8 height 8
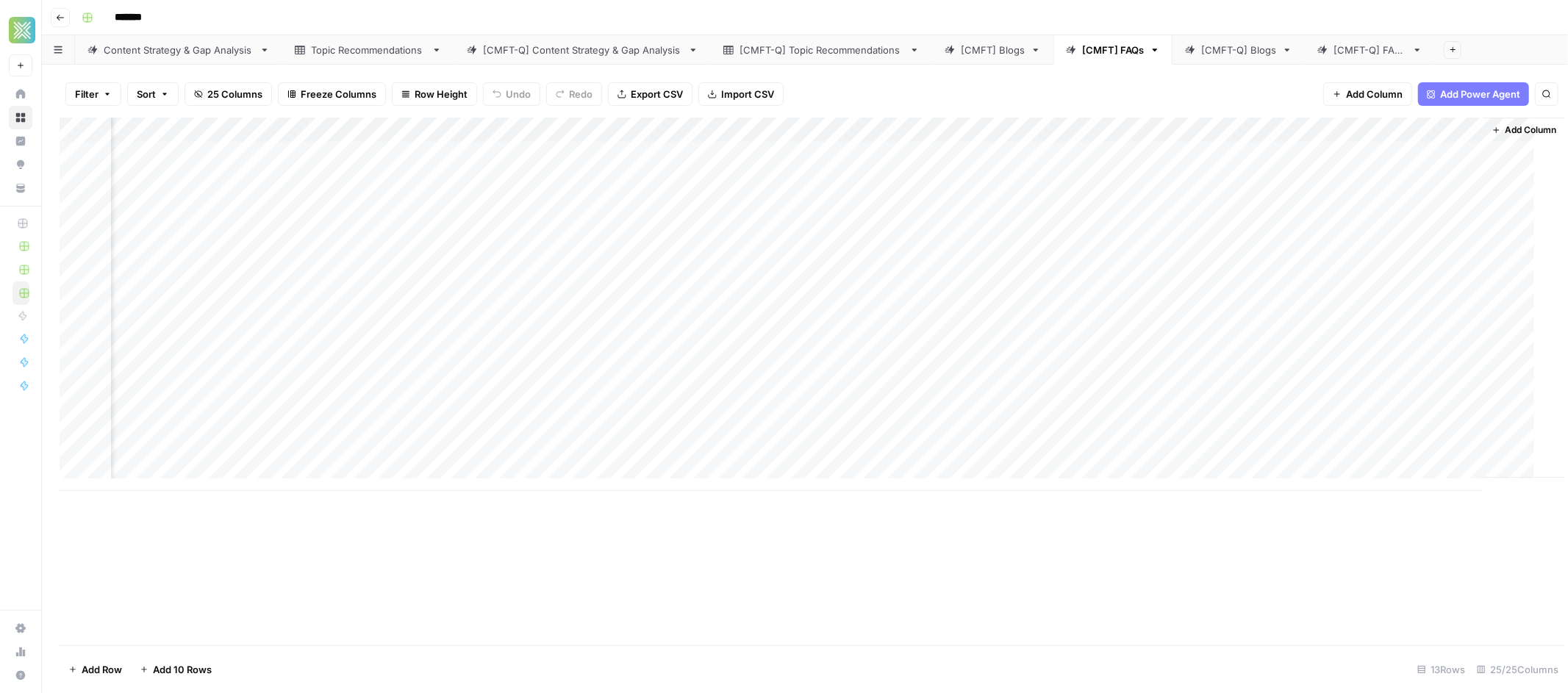
scroll to position [0, 2349]
click at [909, 152] on div "Add Column" at bounding box center [805, 304] width 1491 height 374
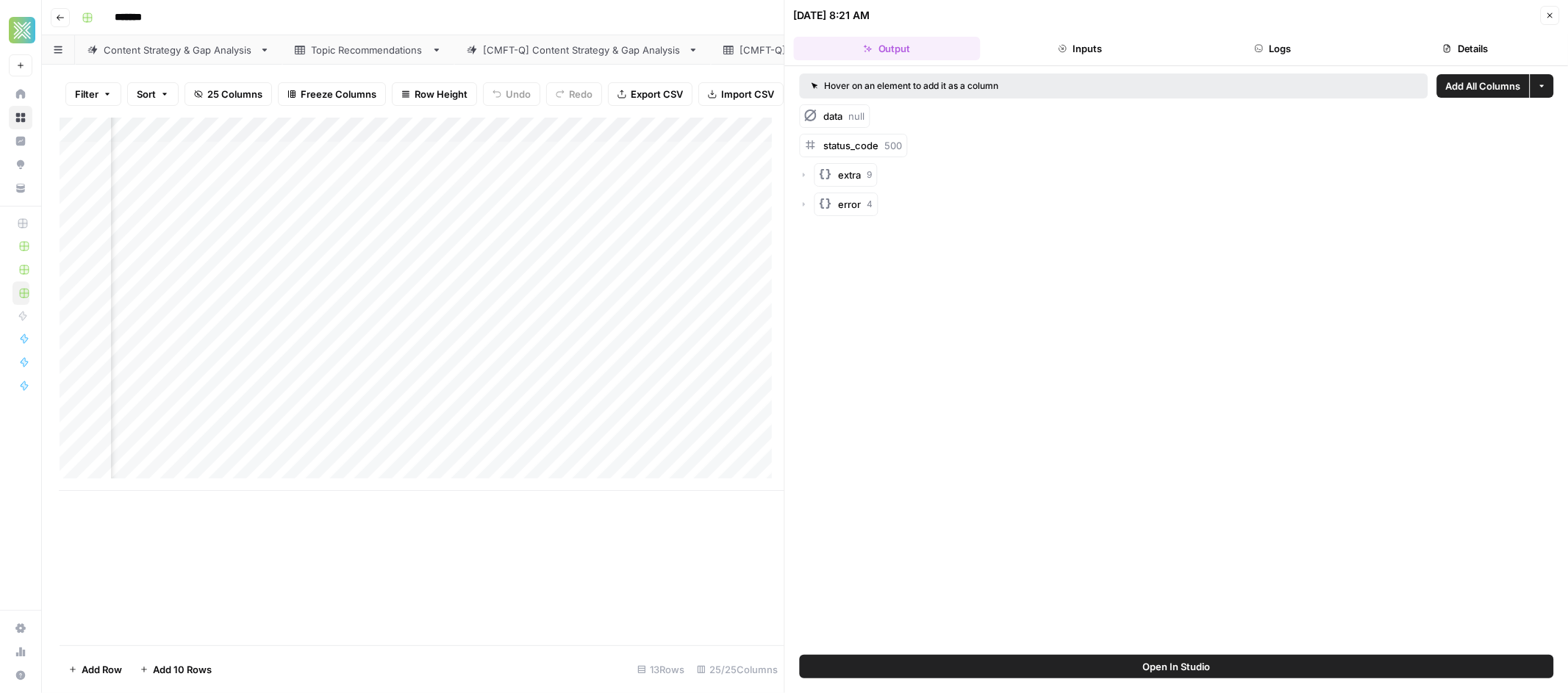
click at [1080, 46] on button "Inputs" at bounding box center [1080, 48] width 186 height 23
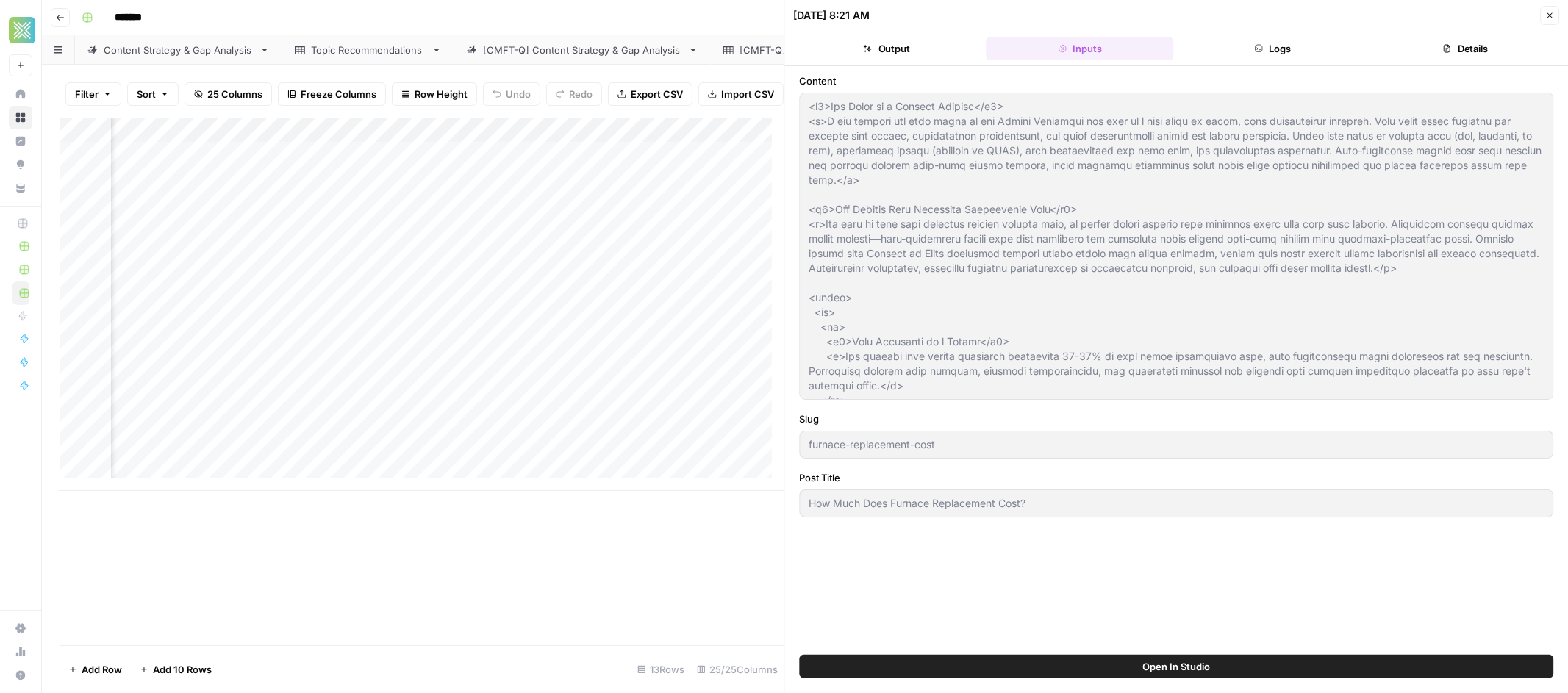
click at [1261, 46] on icon "button" at bounding box center [1258, 48] width 8 height 8
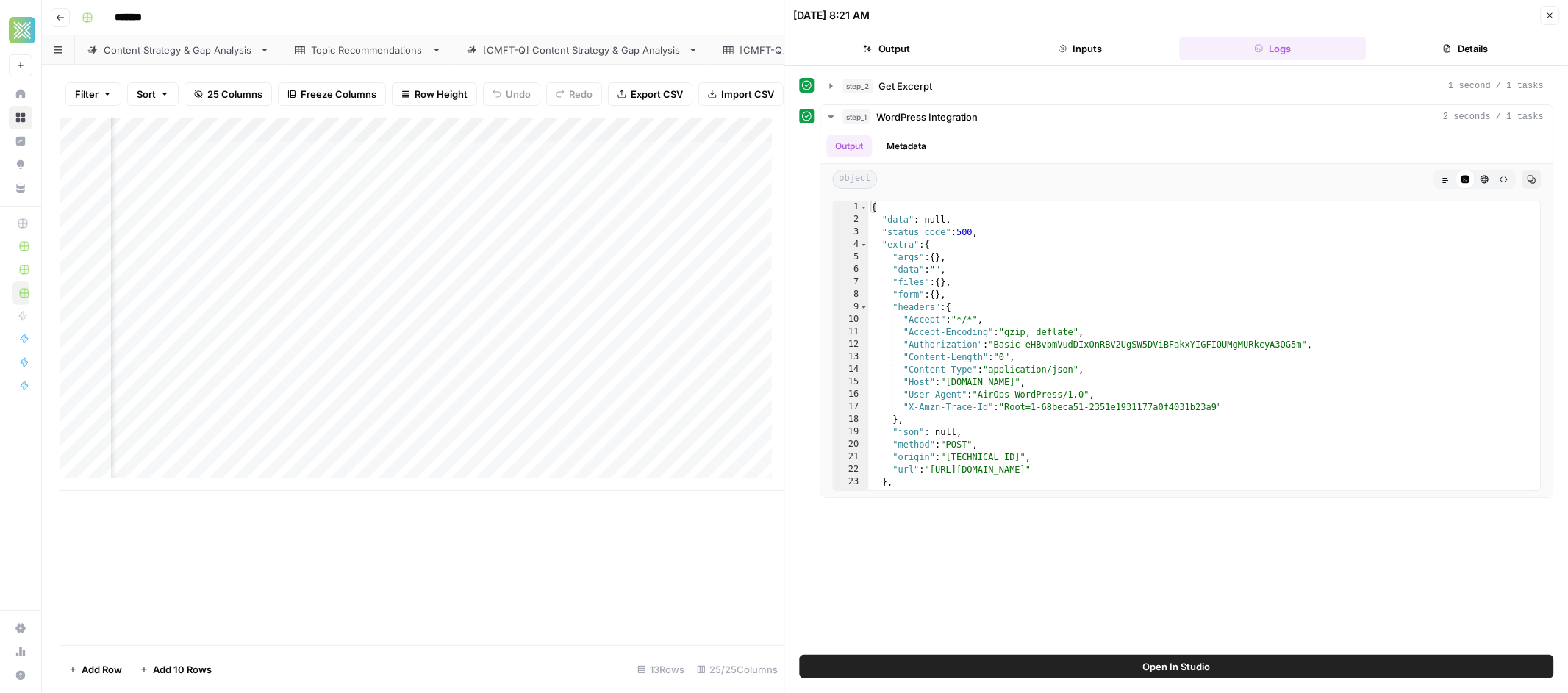
click at [1154, 667] on span "Open In Studio" at bounding box center [1176, 667] width 68 height 15
click at [730, 130] on div "Add Column" at bounding box center [422, 304] width 725 height 374
click at [1421, 58] on button "Details" at bounding box center [1466, 48] width 186 height 23
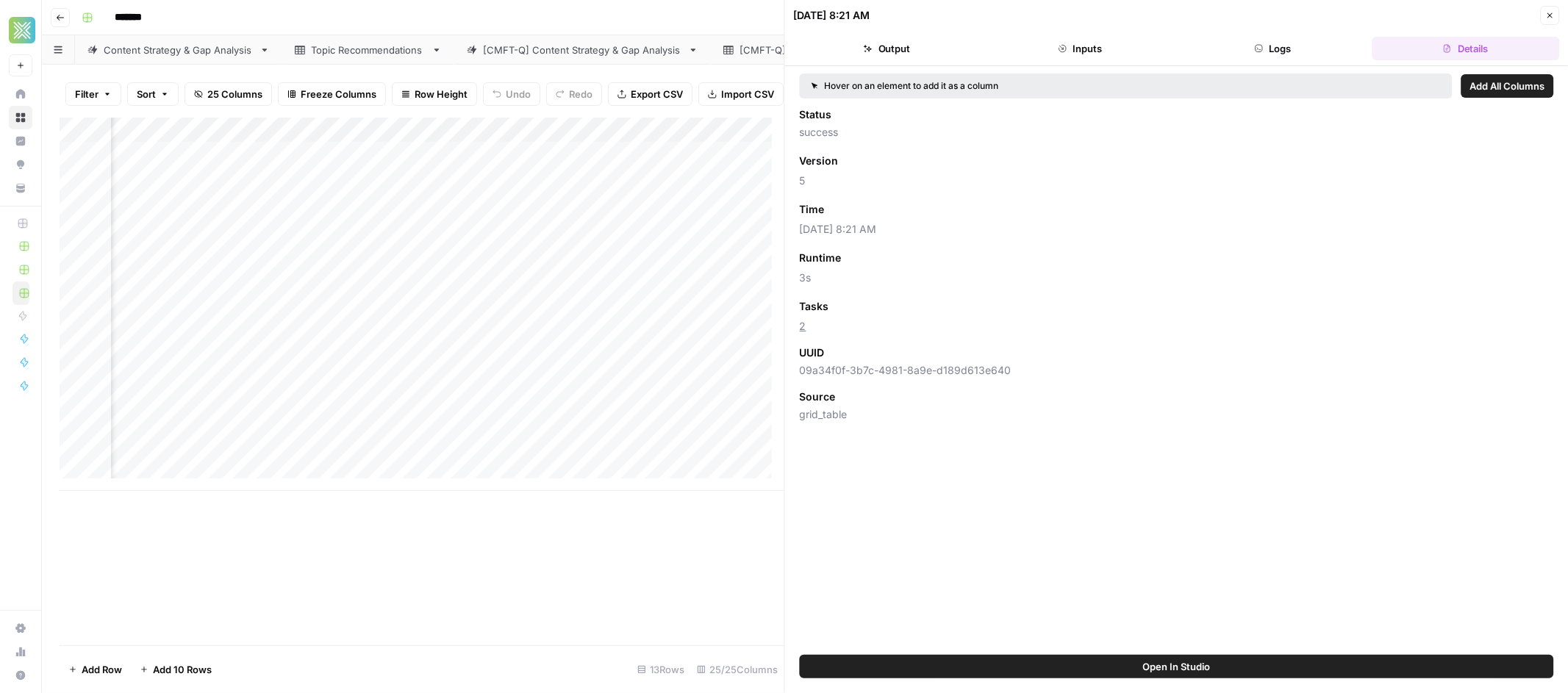
click at [1074, 55] on button "Inputs" at bounding box center [1080, 48] width 186 height 23
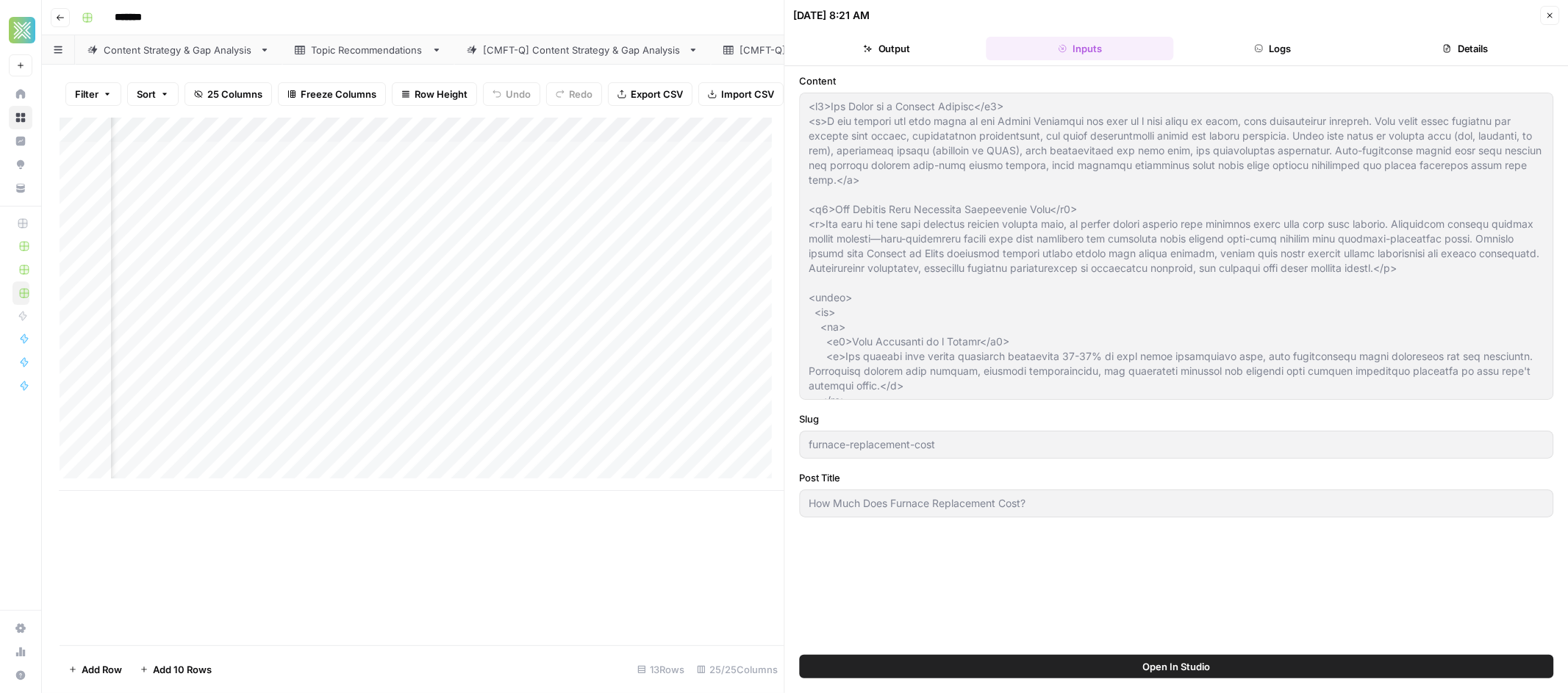
click at [1343, 37] on button "Logs" at bounding box center [1273, 48] width 186 height 23
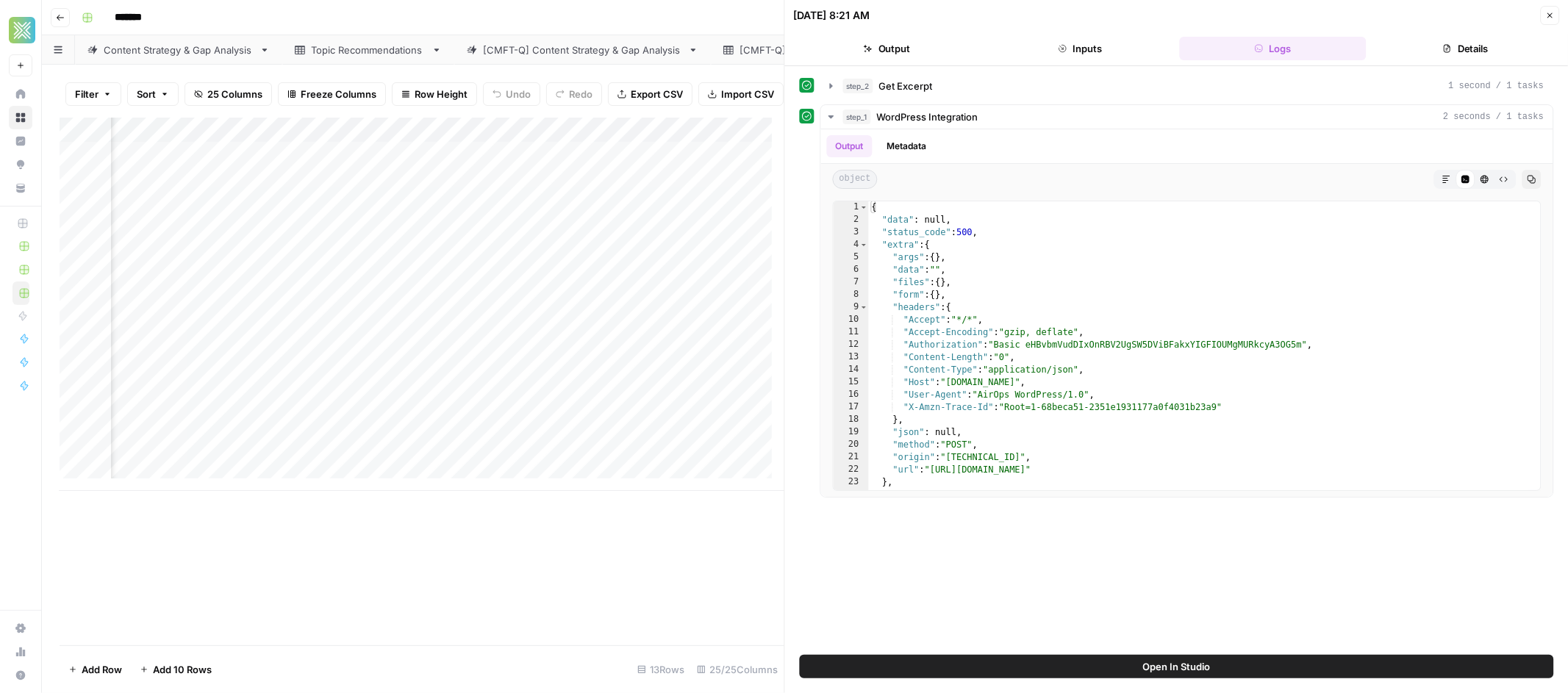
click at [1546, 38] on button "Details" at bounding box center [1466, 48] width 186 height 23
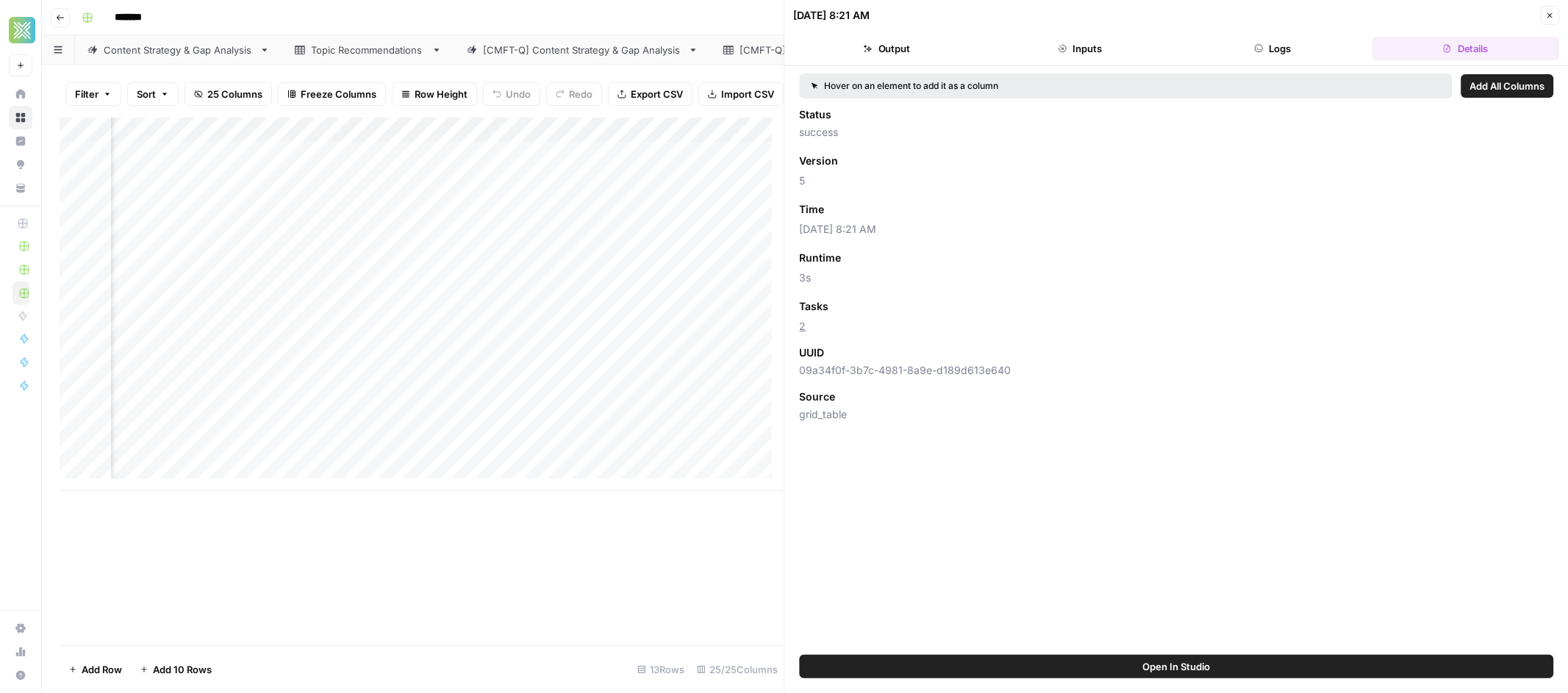
click at [1316, 48] on button "Logs" at bounding box center [1273, 48] width 186 height 23
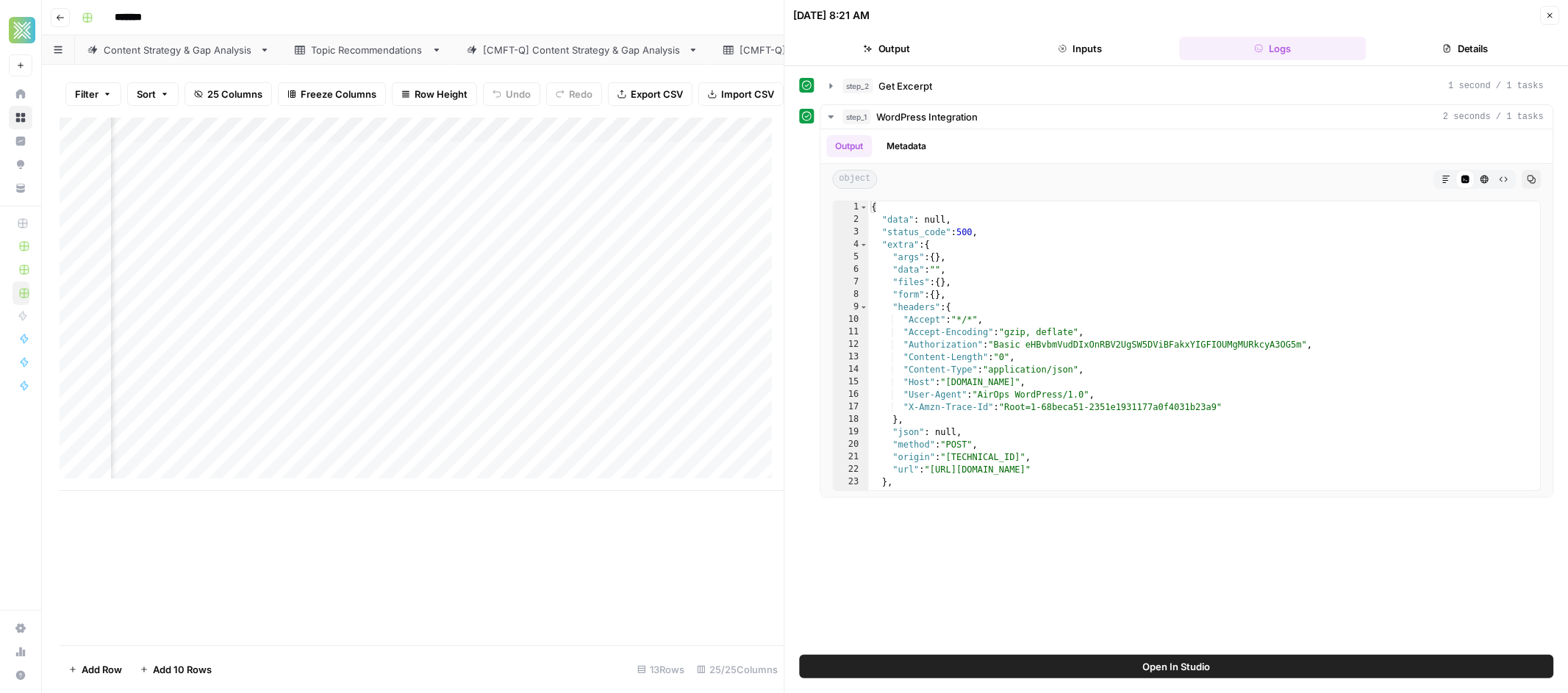
click at [1105, 53] on button "Inputs" at bounding box center [1080, 48] width 186 height 23
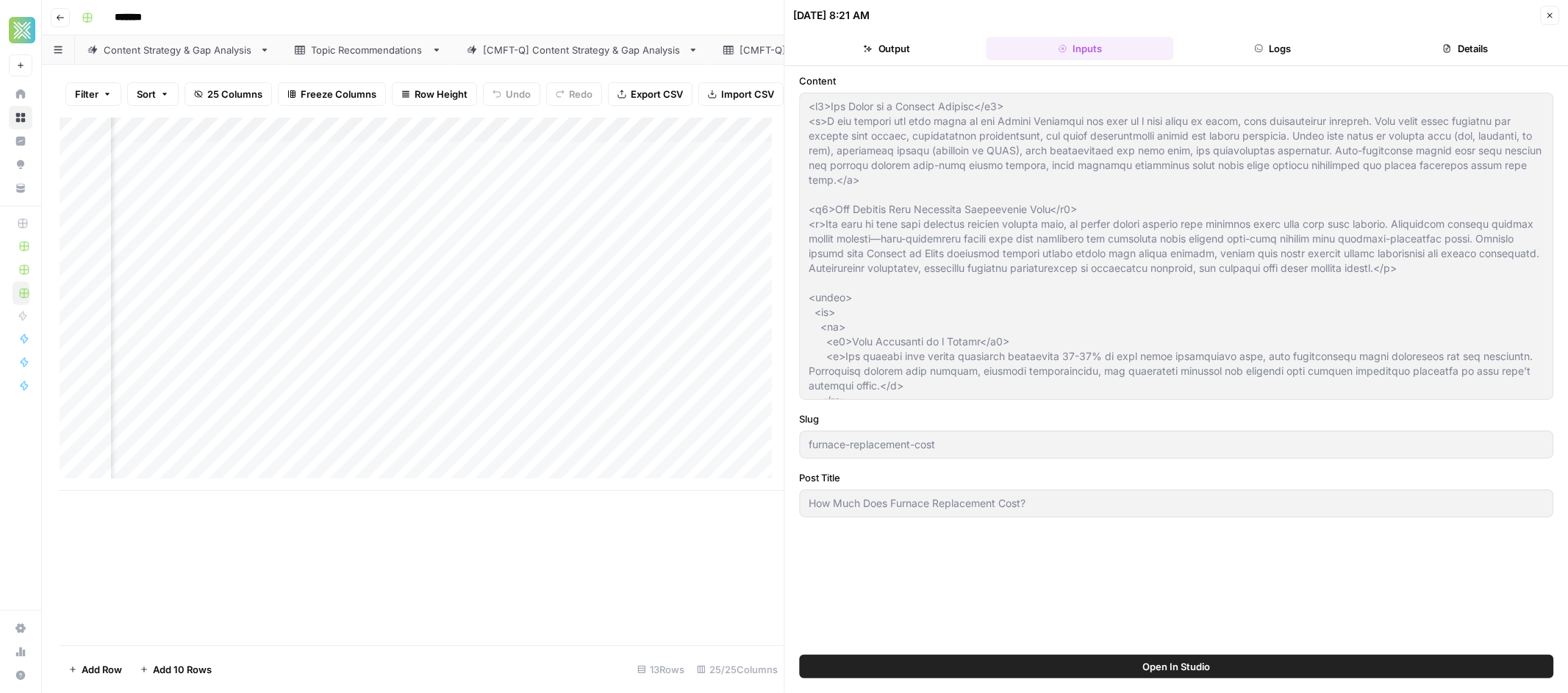
click at [1559, 18] on button "Close" at bounding box center [1549, 15] width 20 height 20
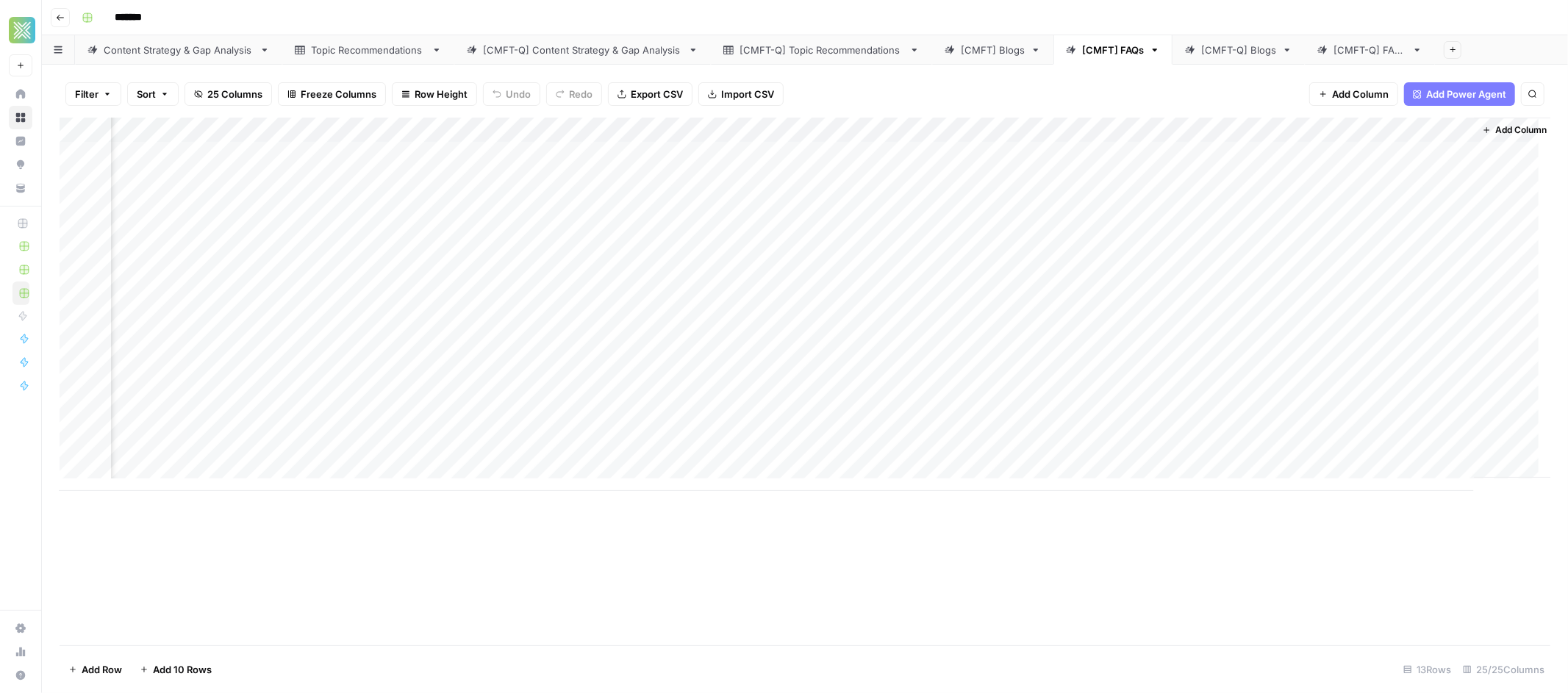
click at [1257, 152] on div "Add Column" at bounding box center [805, 304] width 1491 height 374
click at [1266, 131] on div "Add Column" at bounding box center [805, 304] width 1491 height 374
click at [915, 151] on div "Add Column" at bounding box center [805, 304] width 1491 height 374
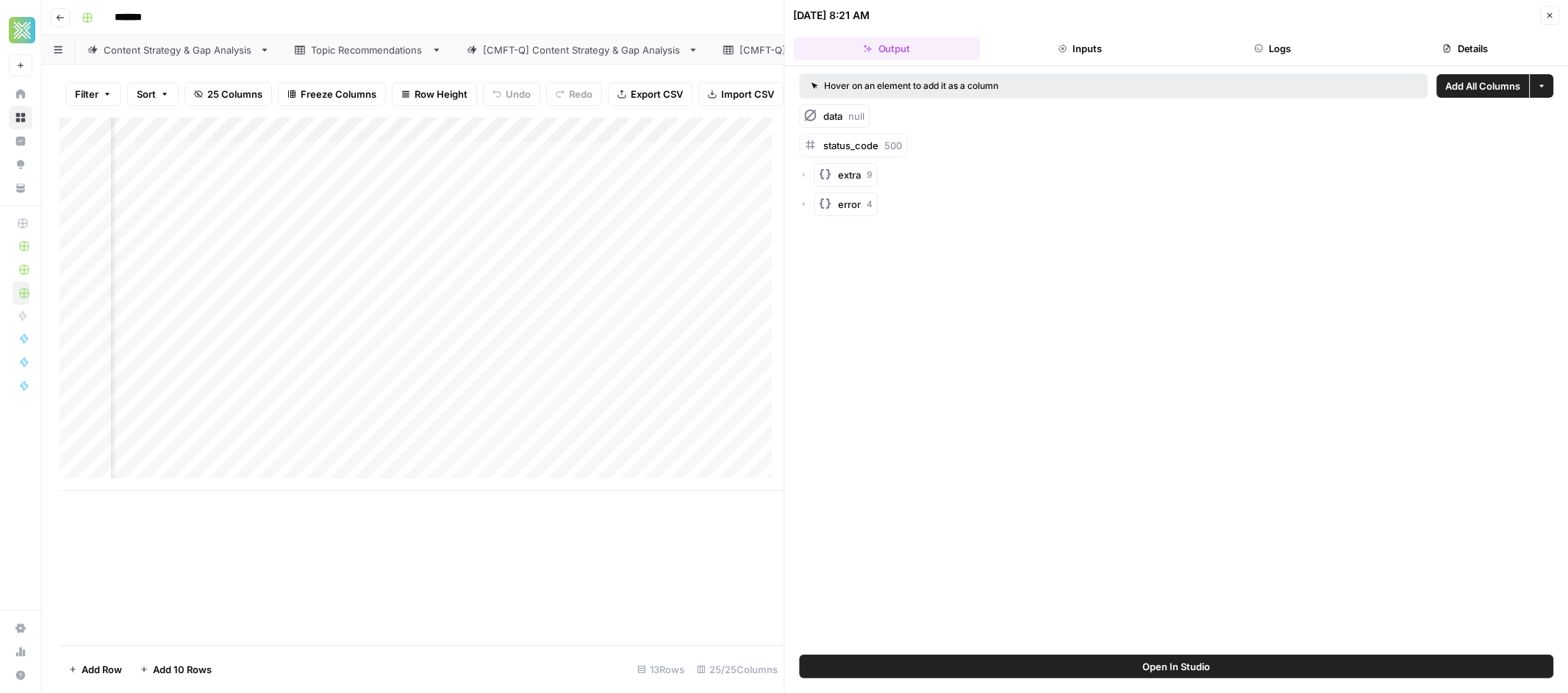
click at [870, 122] on div "data null" at bounding box center [836, 116] width 71 height 23
click at [866, 144] on span "status_code" at bounding box center [852, 145] width 55 height 12
click at [1116, 52] on button "Inputs" at bounding box center [1080, 48] width 186 height 23
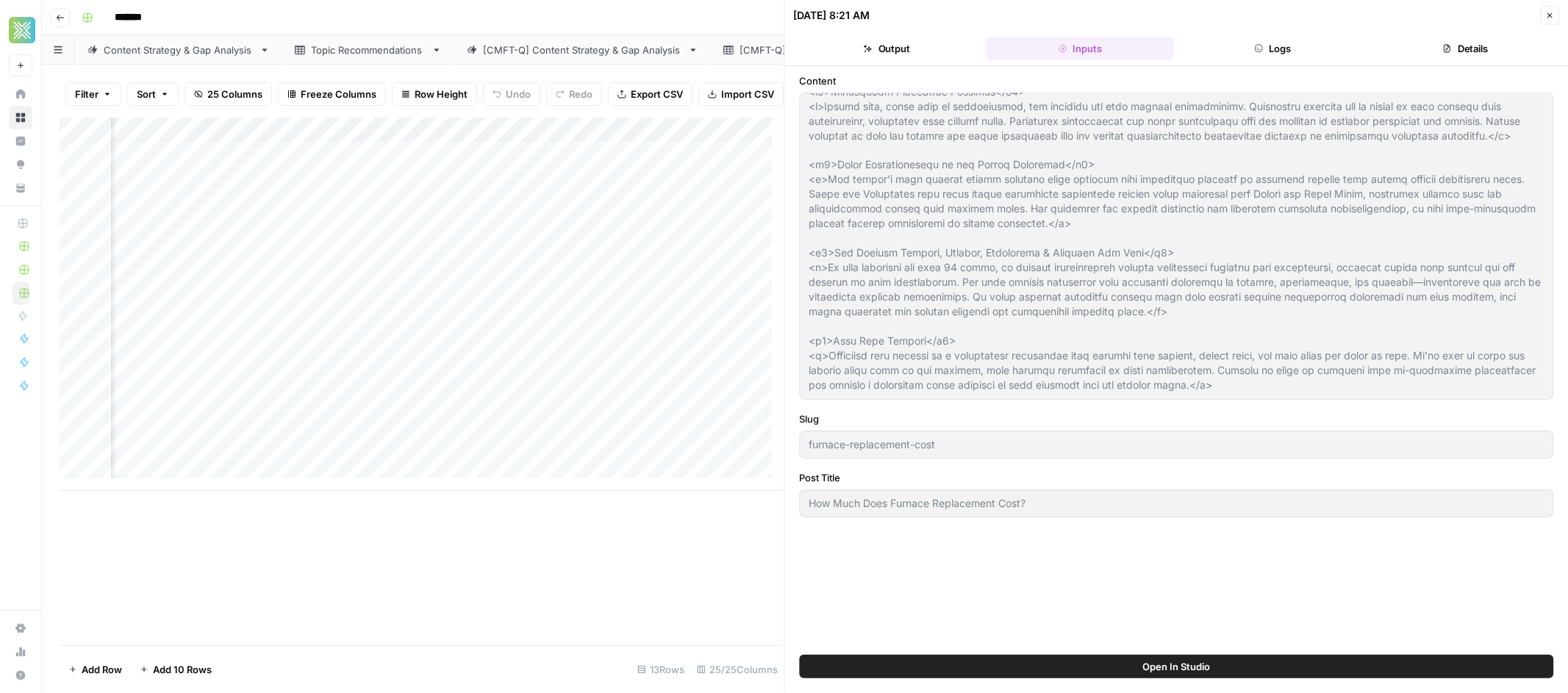
scroll to position [1842, 0]
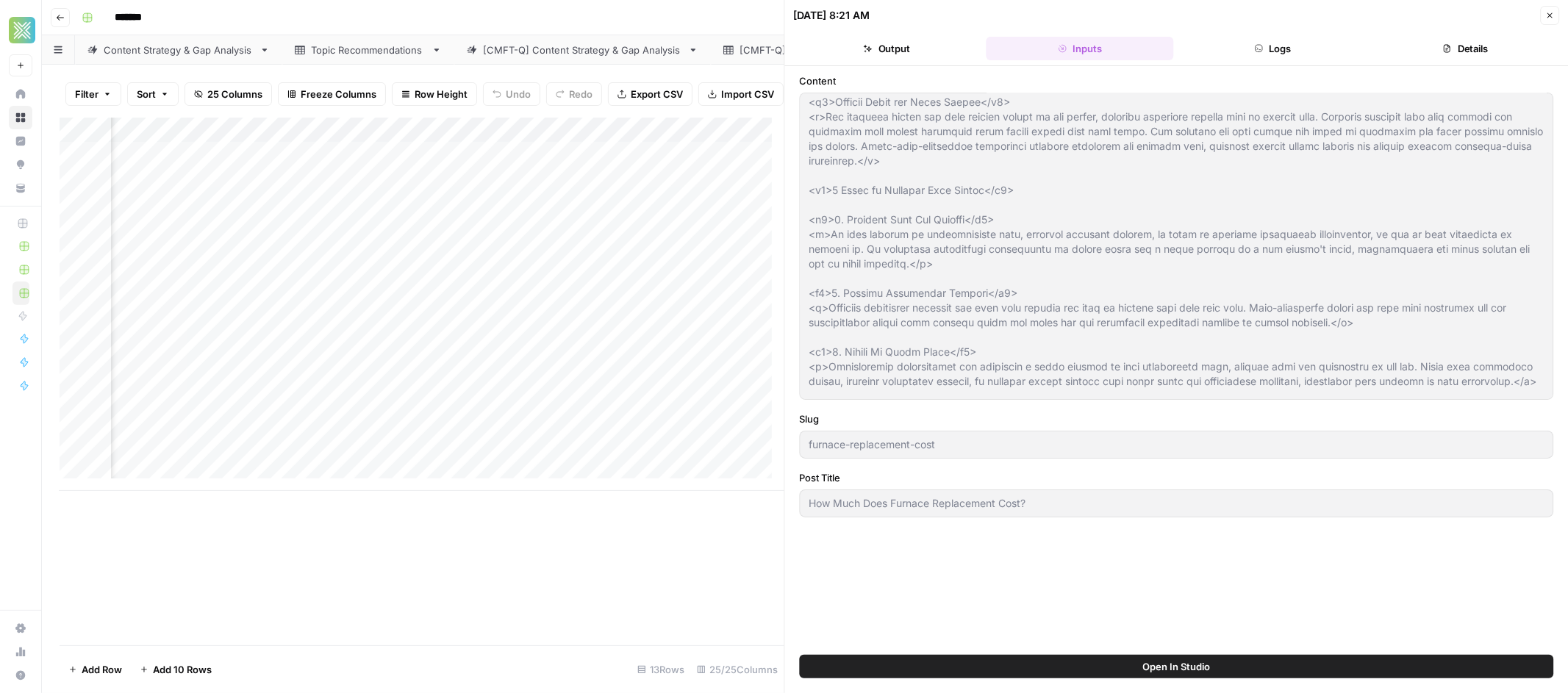
click at [1264, 47] on button "Logs" at bounding box center [1273, 48] width 186 height 23
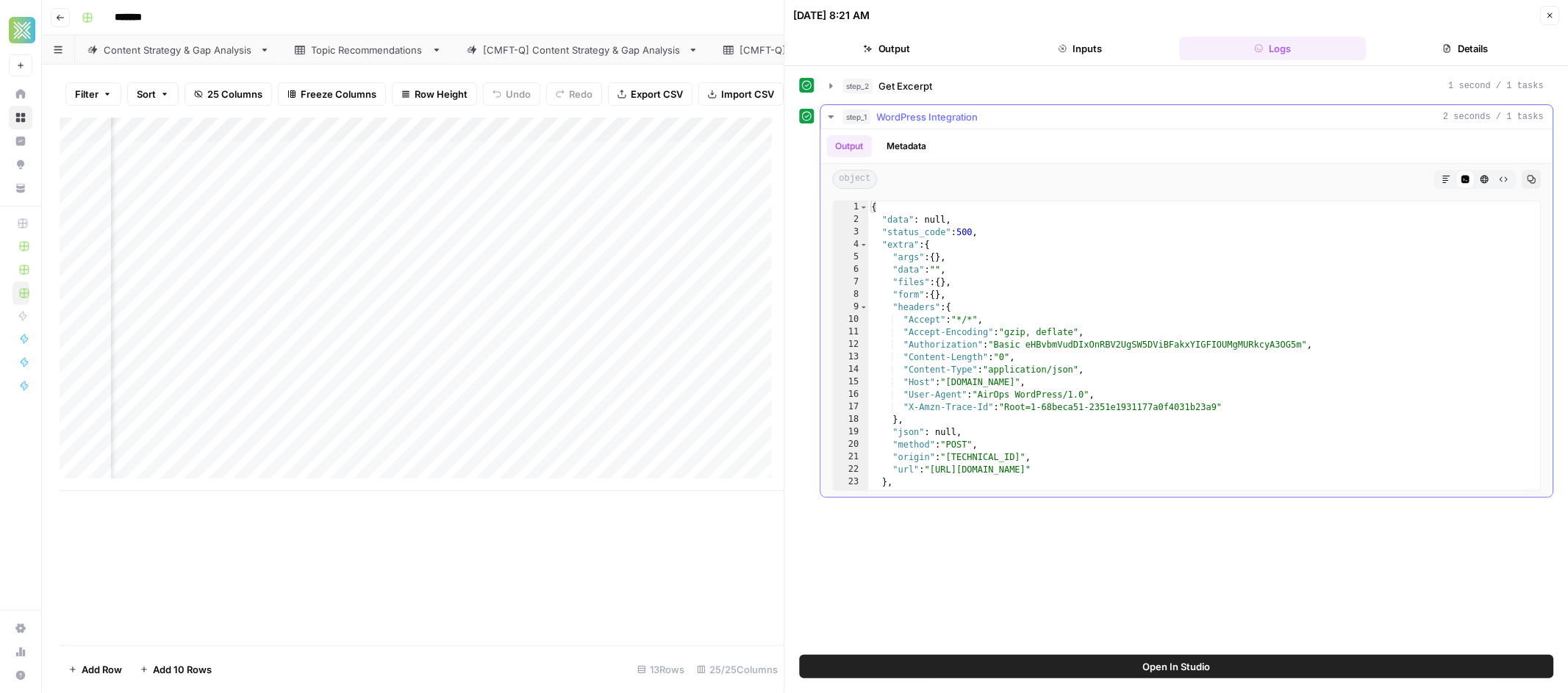
scroll to position [323, 0]
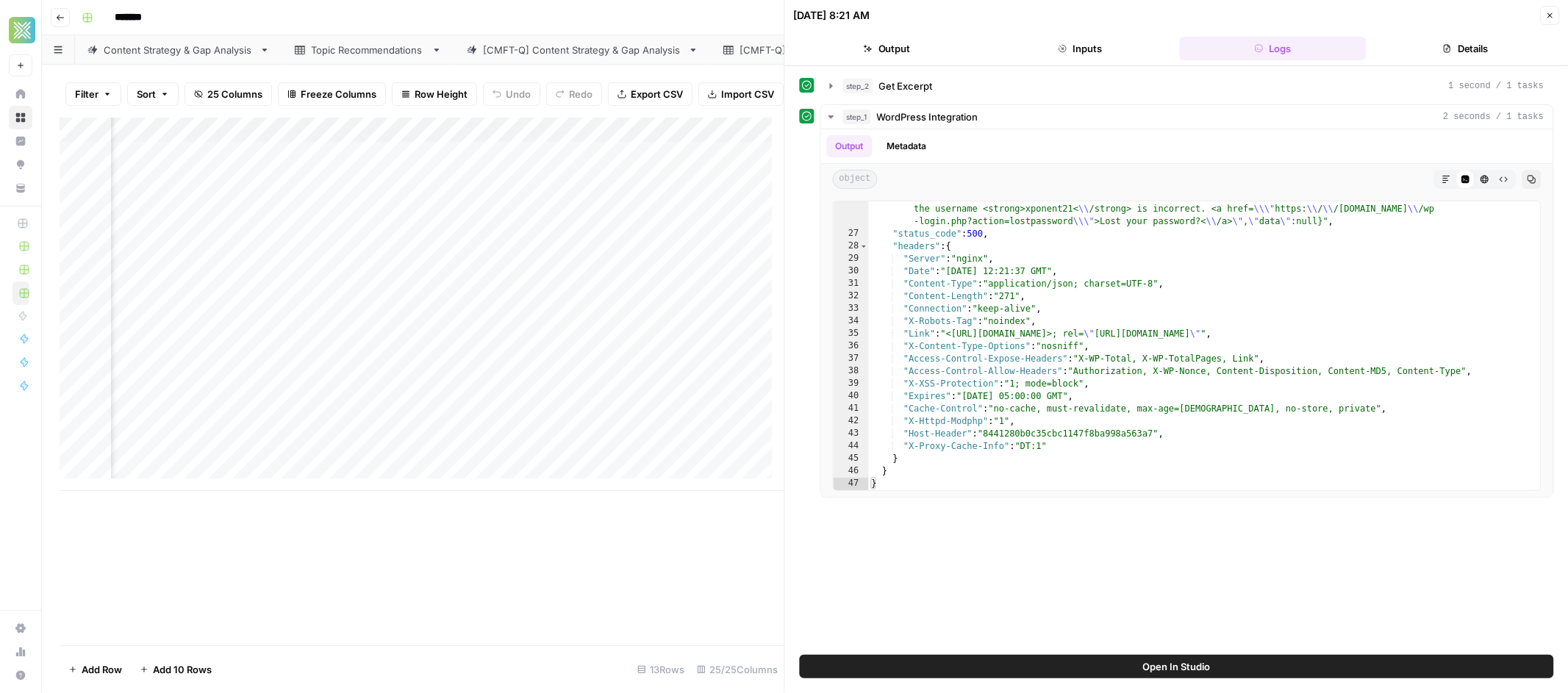
click at [1173, 661] on span "Open In Studio" at bounding box center [1176, 667] width 68 height 15
click at [703, 100] on button "Import CSV" at bounding box center [742, 93] width 86 height 23
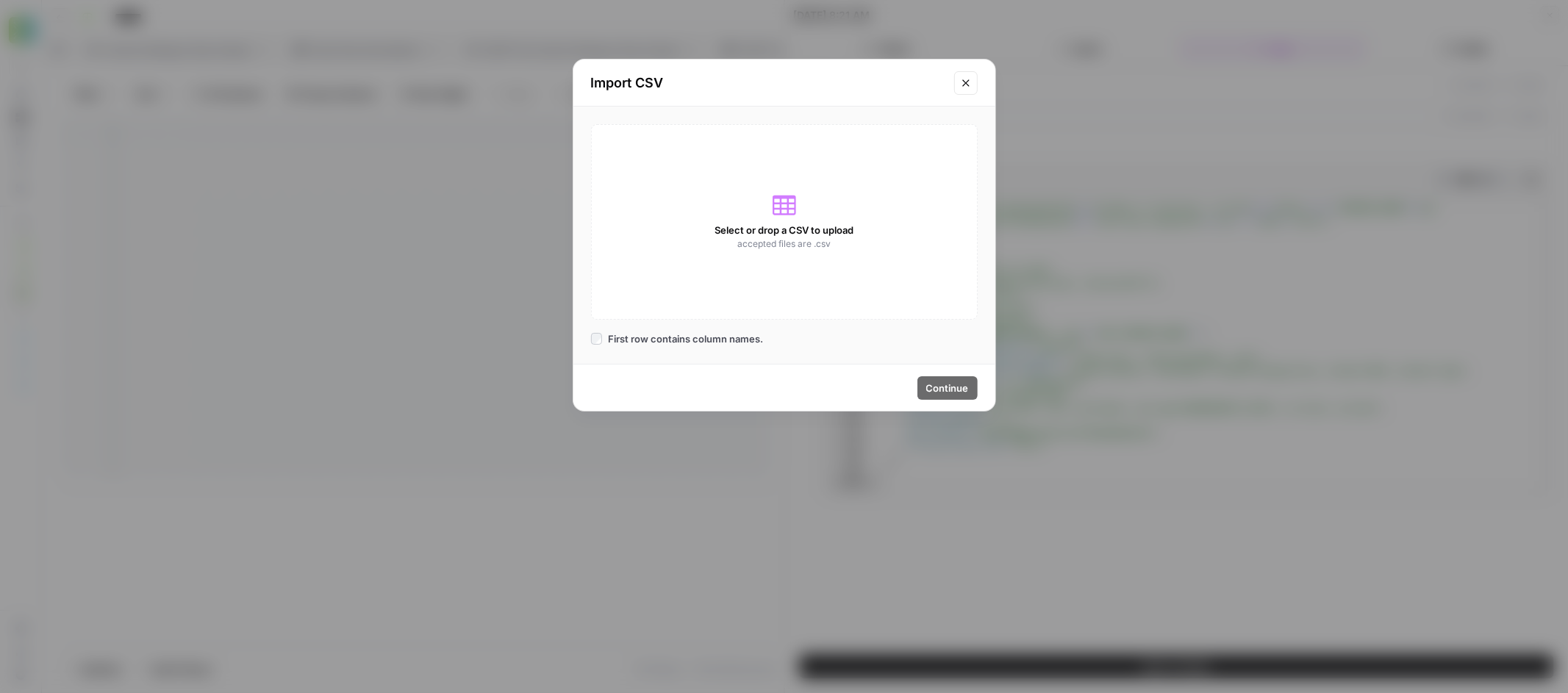
click at [971, 83] on icon "Close modal" at bounding box center [966, 83] width 12 height 12
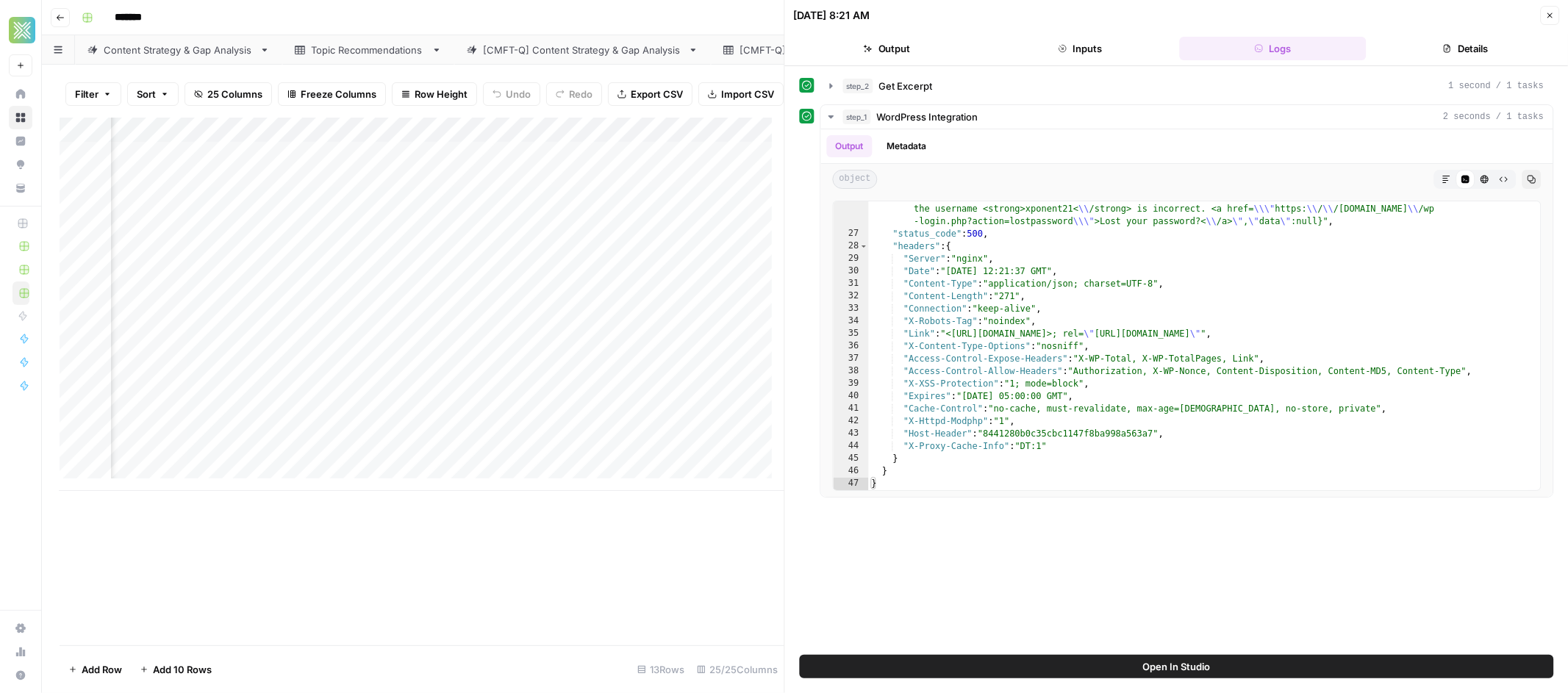
click at [1550, 16] on icon "button" at bounding box center [1549, 15] width 8 height 8
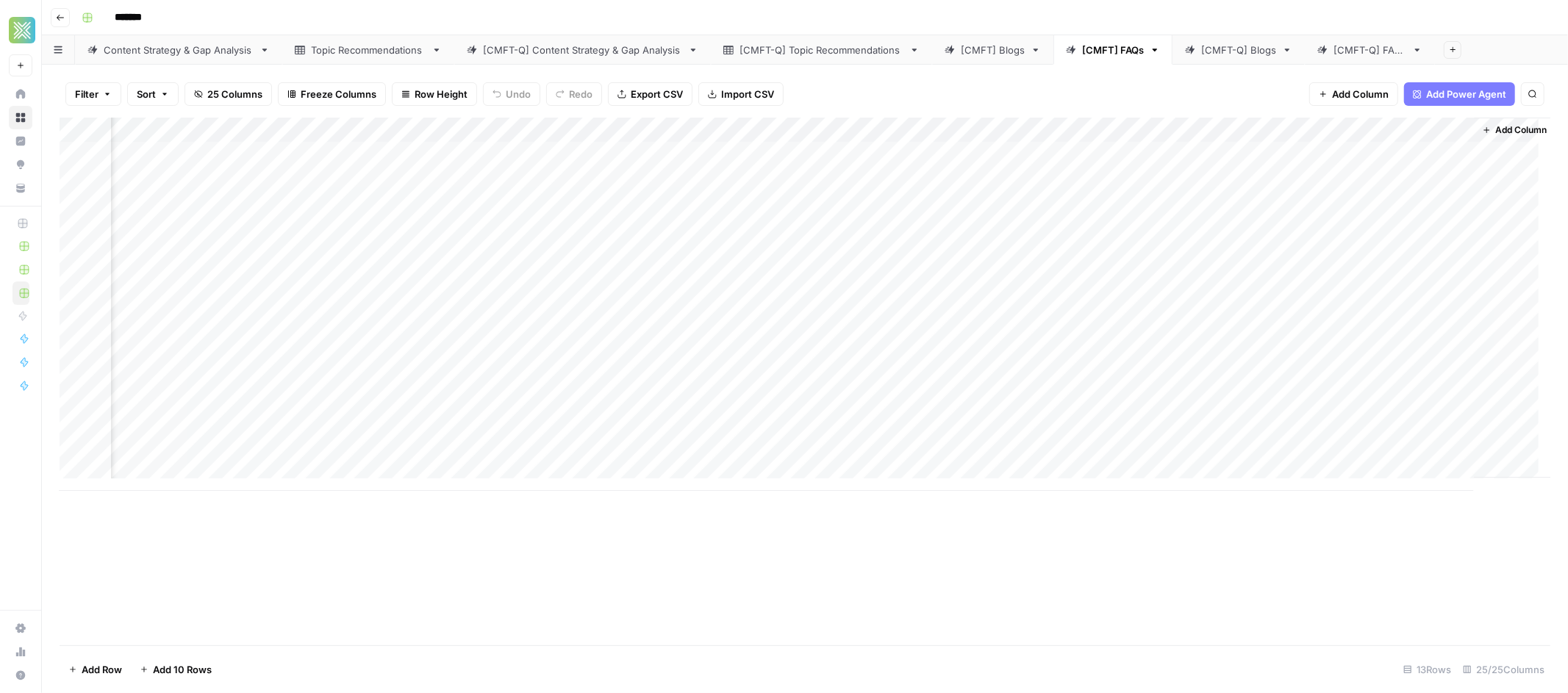
click at [912, 128] on div "Add Column" at bounding box center [805, 304] width 1491 height 374
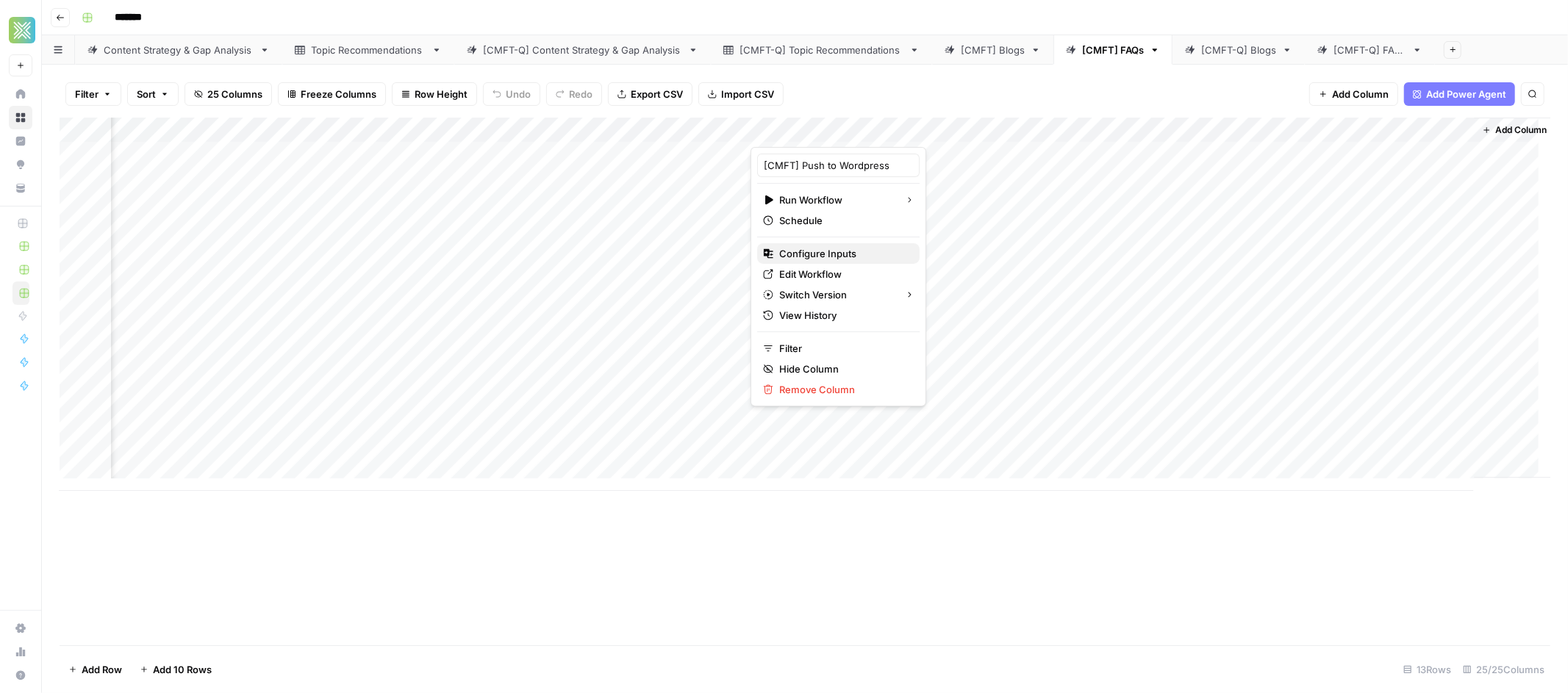
click at [811, 253] on span "Configure Inputs" at bounding box center [843, 253] width 129 height 15
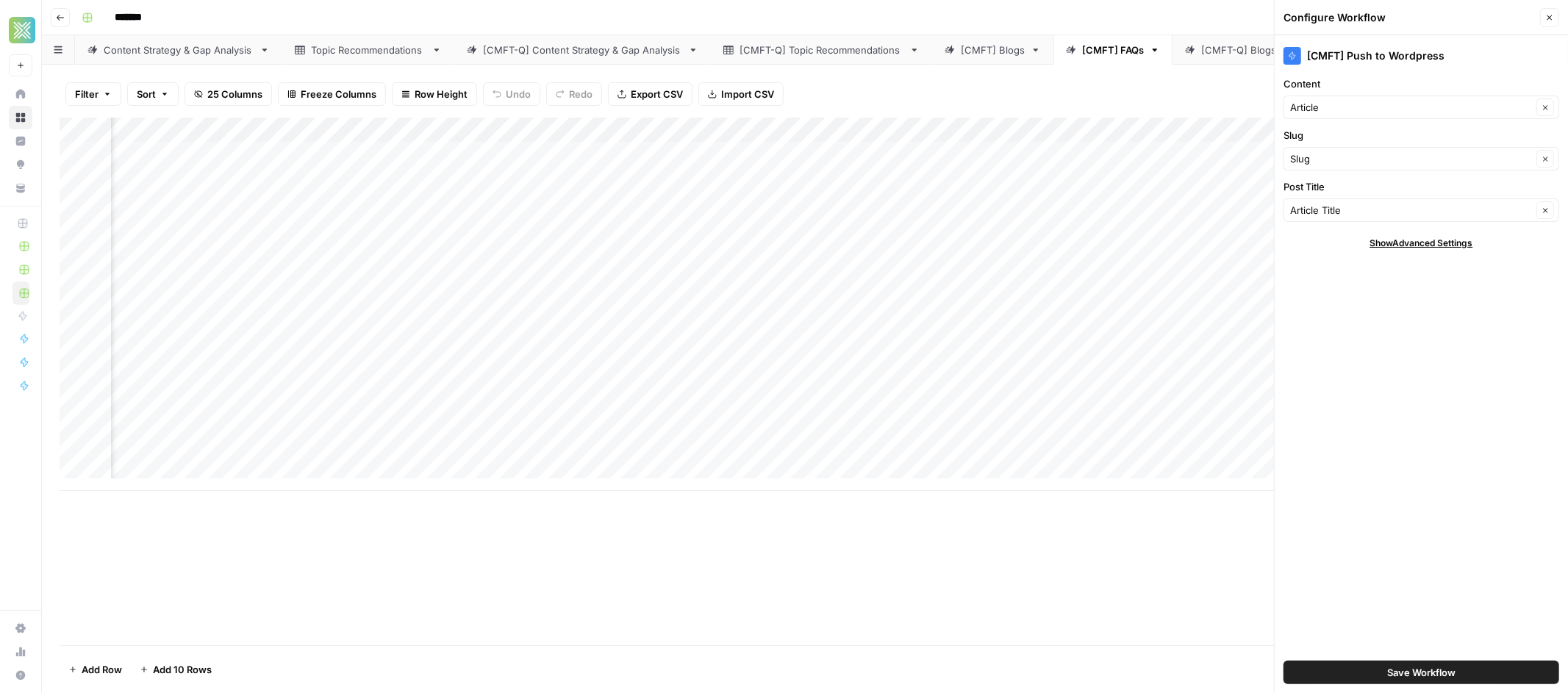
click at [1385, 243] on span "Show Advanced Settings" at bounding box center [1422, 243] width 102 height 13
click at [1372, 294] on input "Version" at bounding box center [1413, 287] width 246 height 15
type input "Default"
click at [1462, 552] on div "[CMFT] Push to Wordpress Content Article Clear Slug Slug Clear Post Title Artic…" at bounding box center [1421, 364] width 293 height 658
click at [1412, 668] on span "Save Workflow" at bounding box center [1421, 673] width 68 height 15
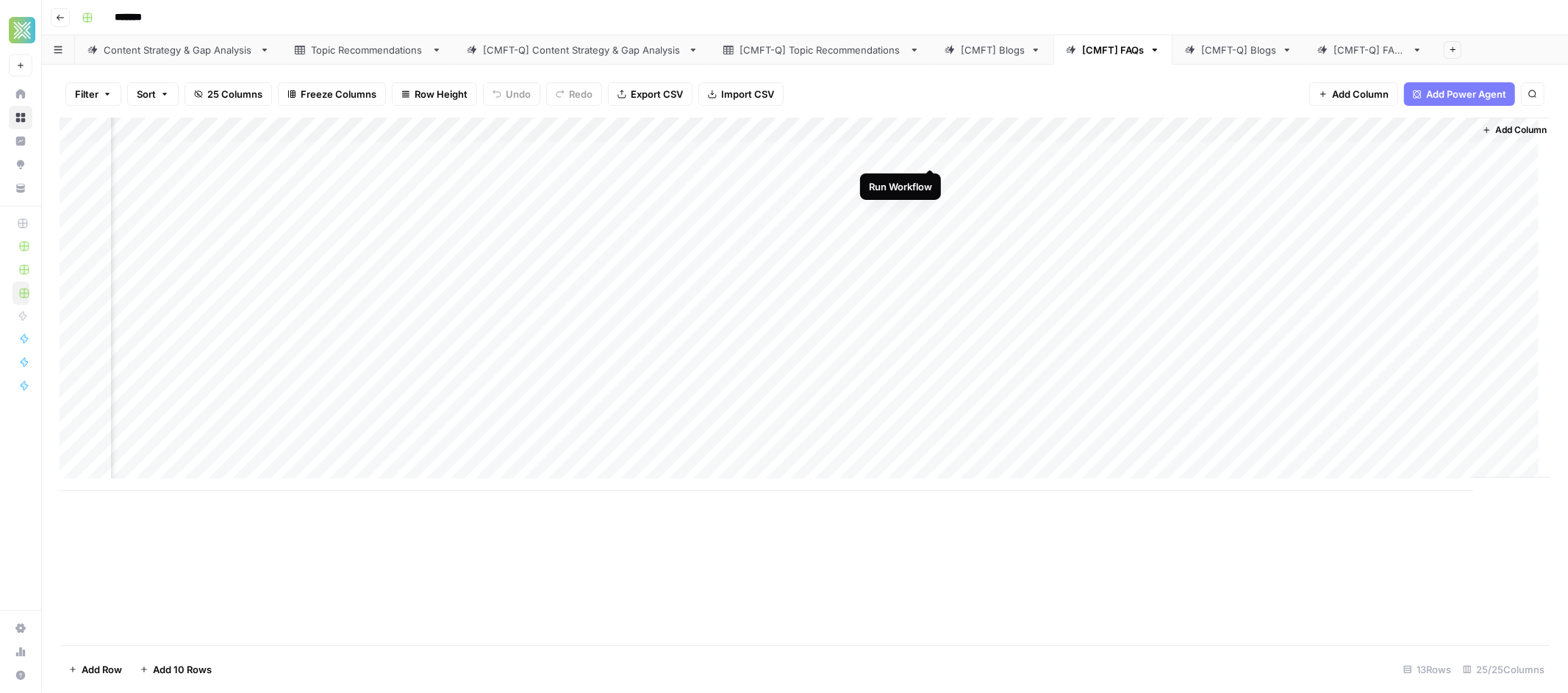
click at [933, 154] on div "Add Column" at bounding box center [805, 304] width 1491 height 374
click at [1008, 40] on link "[CMFT] Blogs" at bounding box center [993, 50] width 121 height 30
click at [1100, 40] on link "[CMFT] FAQs" at bounding box center [1113, 50] width 119 height 30
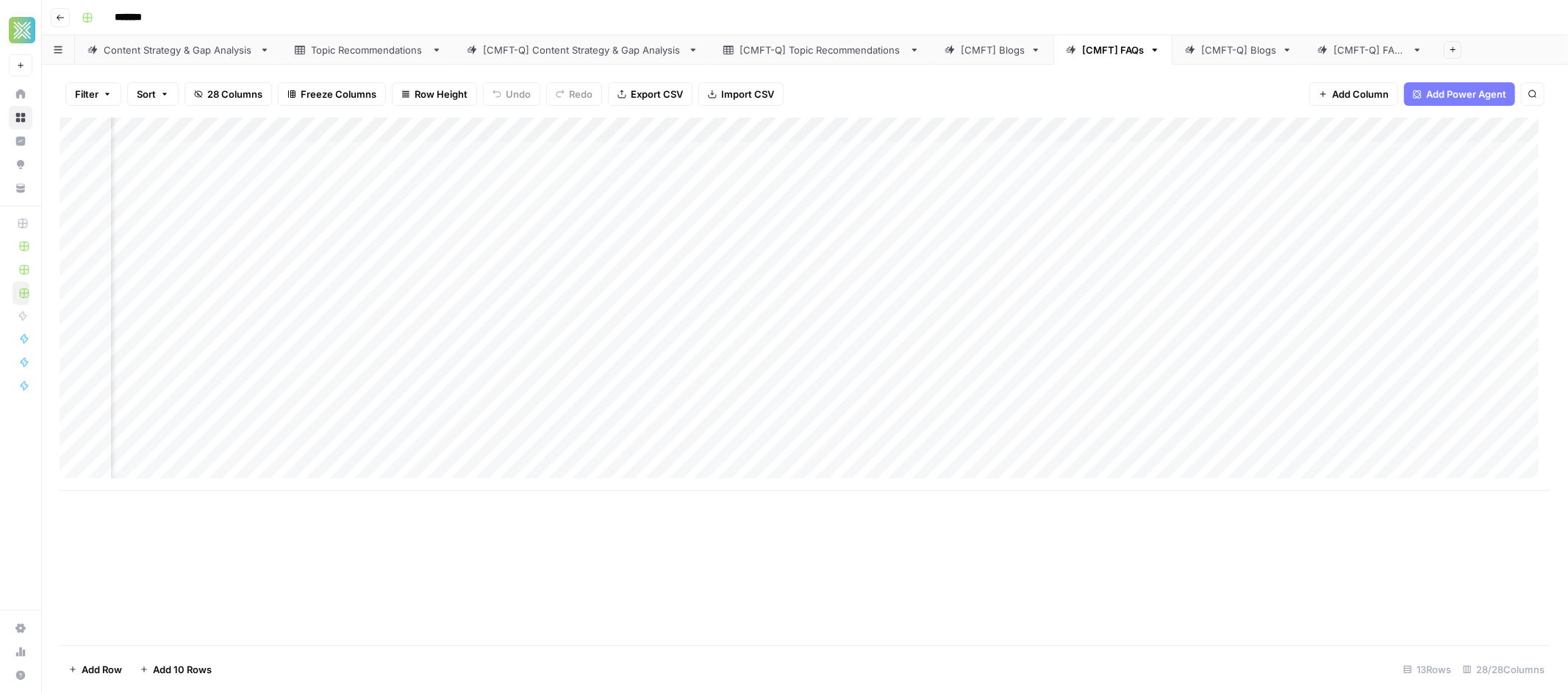
scroll to position [0, 2926]
click at [1443, 180] on div "Add Column" at bounding box center [805, 304] width 1491 height 374
click at [1444, 207] on div "Add Column" at bounding box center [805, 304] width 1491 height 374
click at [1441, 230] on div "Add Column" at bounding box center [805, 304] width 1491 height 374
click at [1443, 256] on div "Add Column" at bounding box center [805, 304] width 1491 height 374
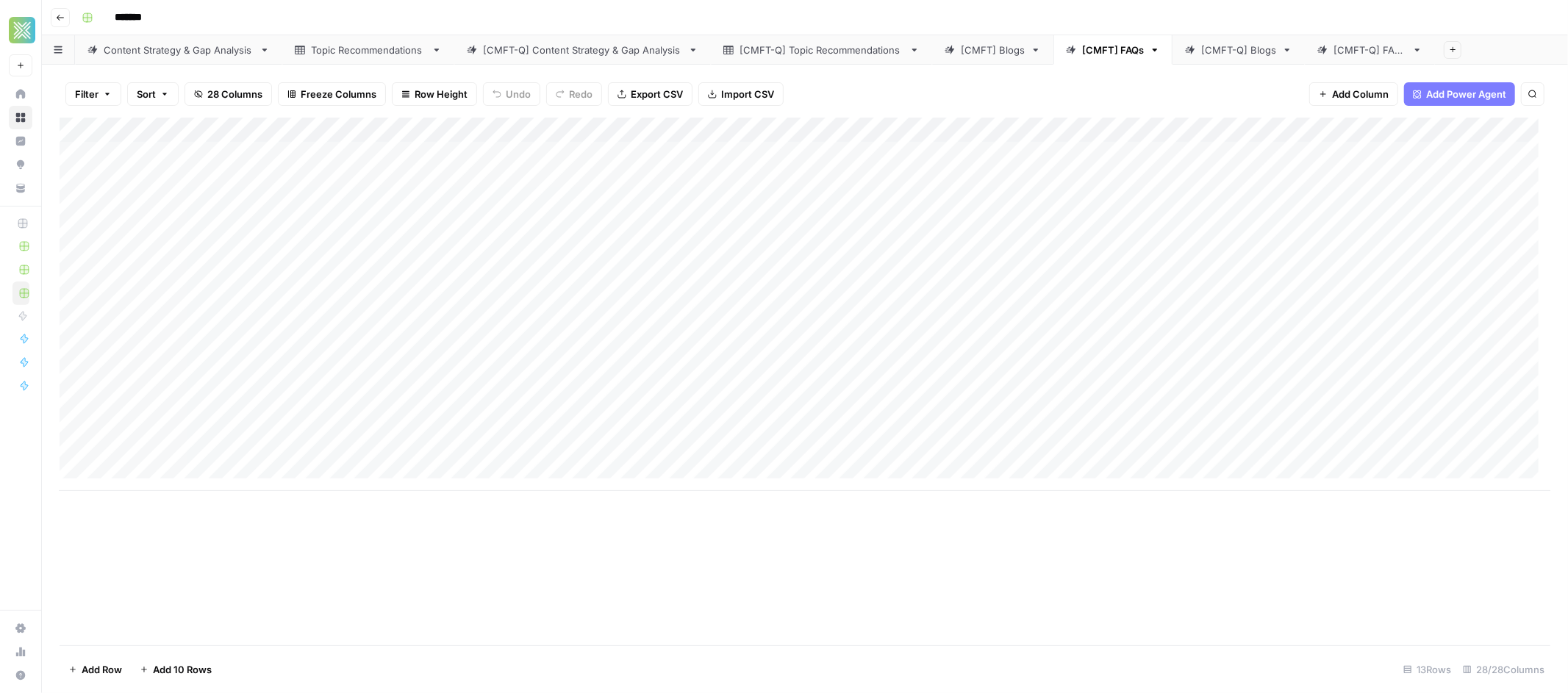
scroll to position [0, 0]
click at [307, 205] on div "Add Column" at bounding box center [805, 304] width 1491 height 374
click at [302, 202] on div "Add Column" at bounding box center [805, 304] width 1491 height 374
drag, startPoint x: 323, startPoint y: 130, endPoint x: 483, endPoint y: 133, distance: 160.0
click at [483, 133] on div "Add Column" at bounding box center [805, 304] width 1491 height 374
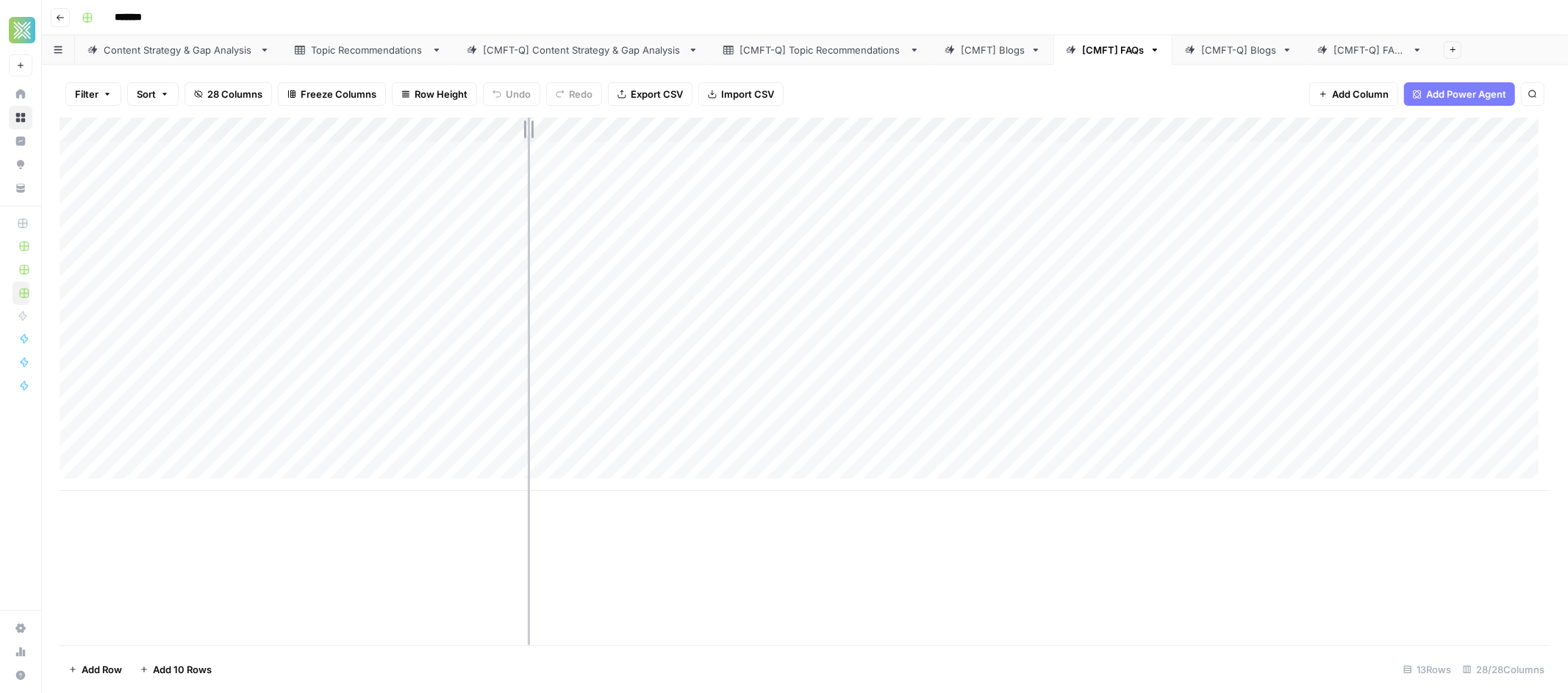
drag, startPoint x: 484, startPoint y: 131, endPoint x: 528, endPoint y: 124, distance: 44.6
click at [528, 124] on div "Add Column" at bounding box center [805, 304] width 1491 height 374
drag, startPoint x: 390, startPoint y: 147, endPoint x: 396, endPoint y: 244, distance: 97.2
click at [396, 244] on div "Add Column" at bounding box center [805, 304] width 1491 height 374
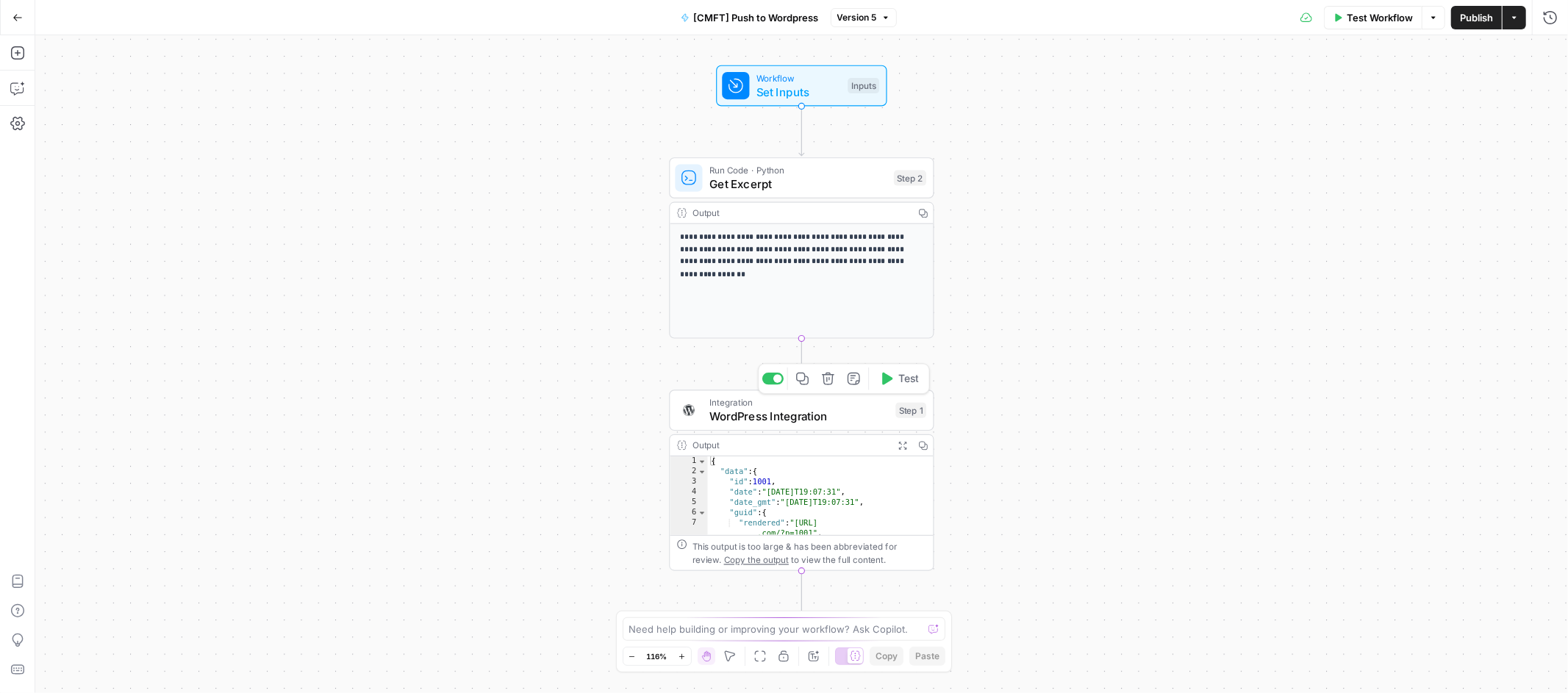
click at [856, 406] on span "Integration" at bounding box center [798, 402] width 180 height 14
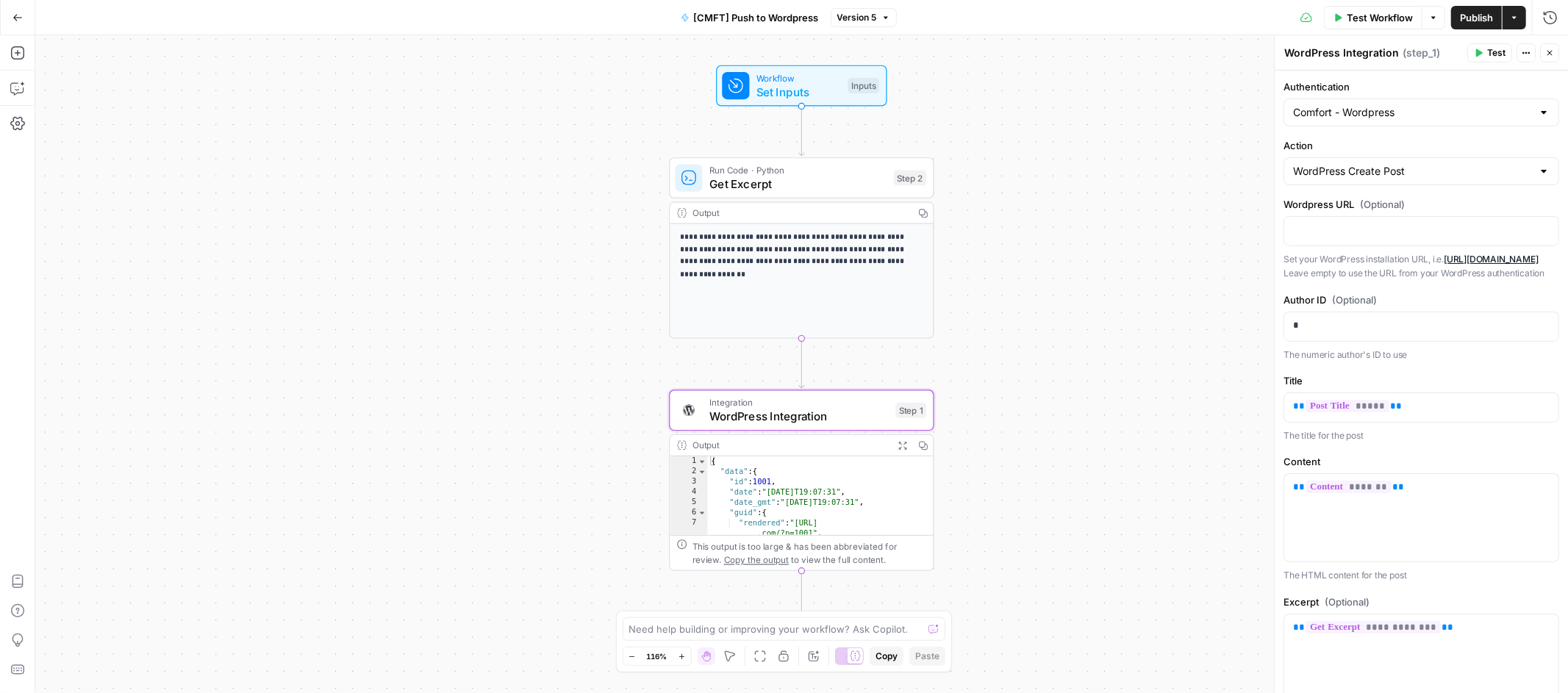
click at [20, 12] on icon "button" at bounding box center [17, 17] width 10 height 10
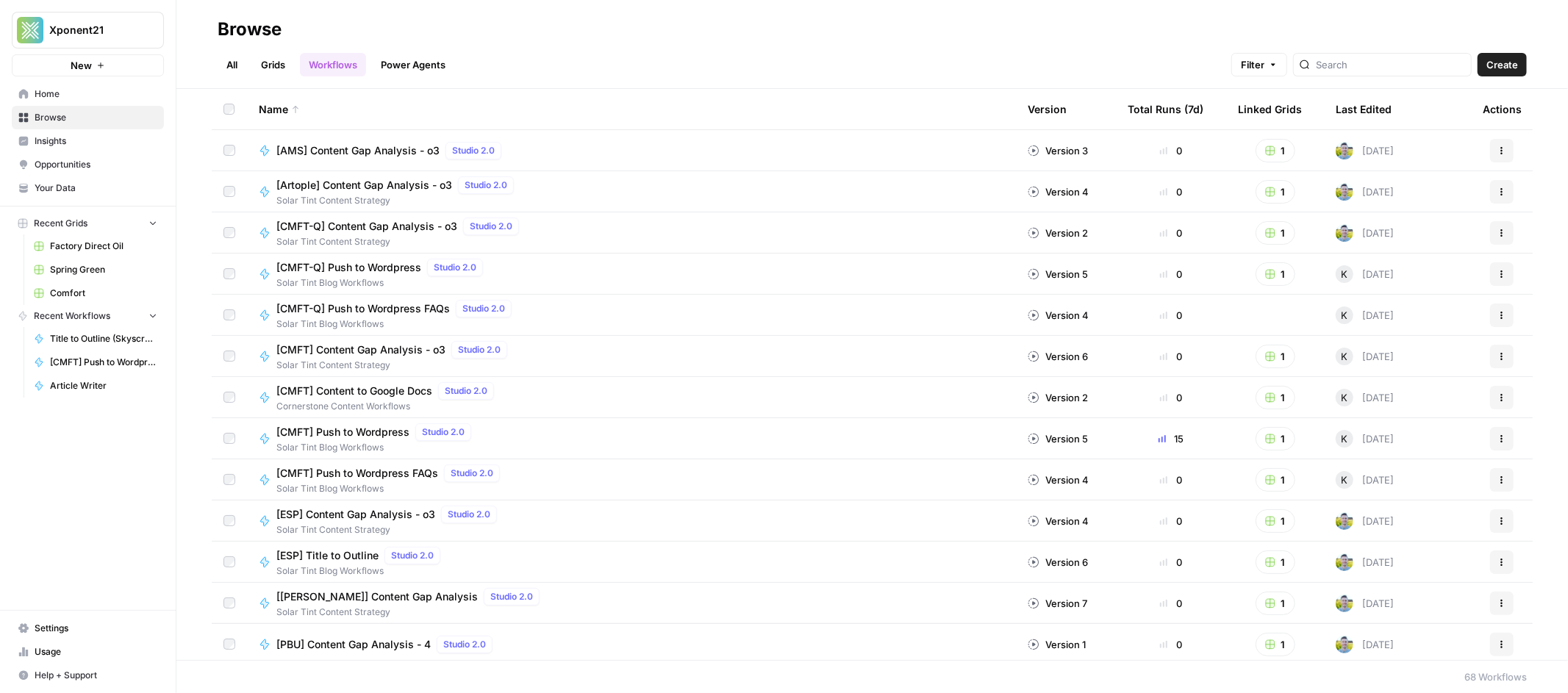
click at [77, 618] on link "Settings" at bounding box center [88, 628] width 152 height 23
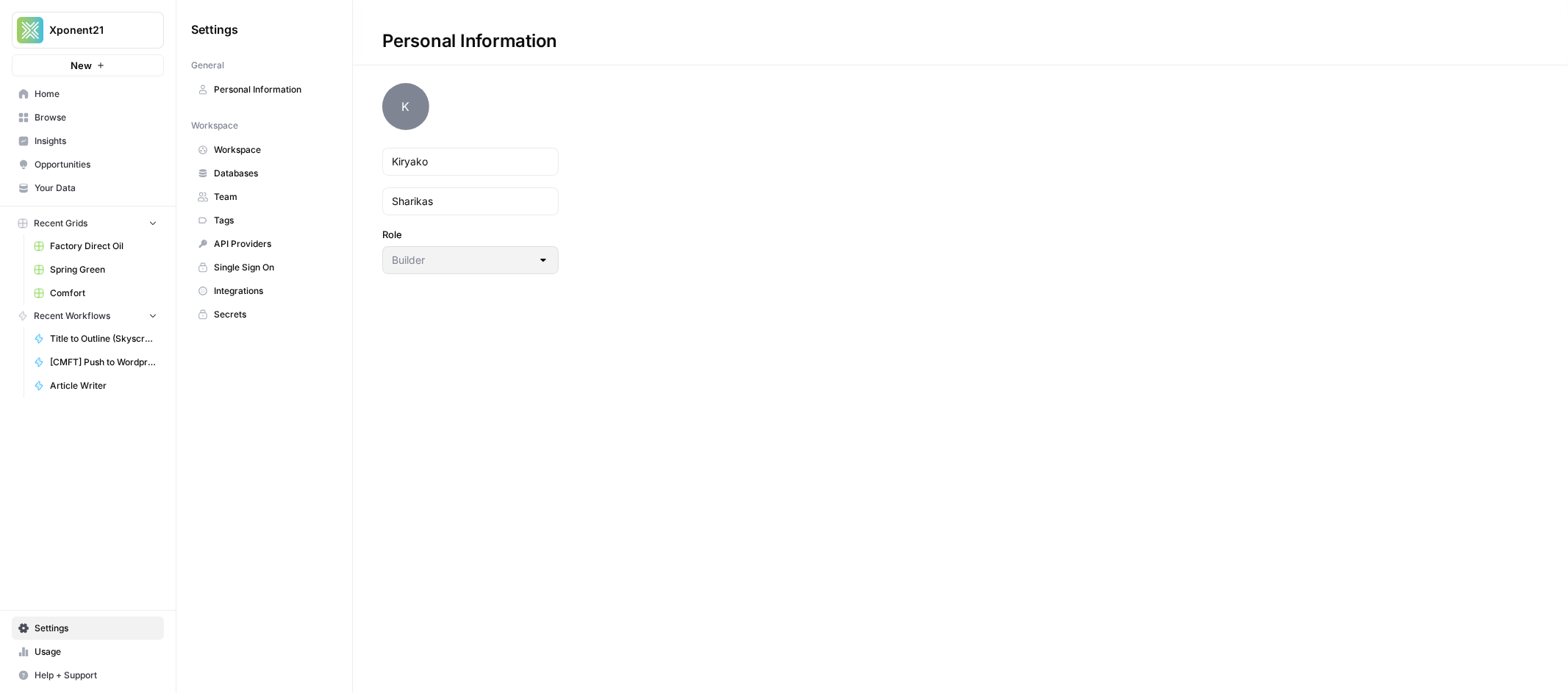
click at [260, 282] on link "Integrations" at bounding box center [264, 291] width 146 height 23
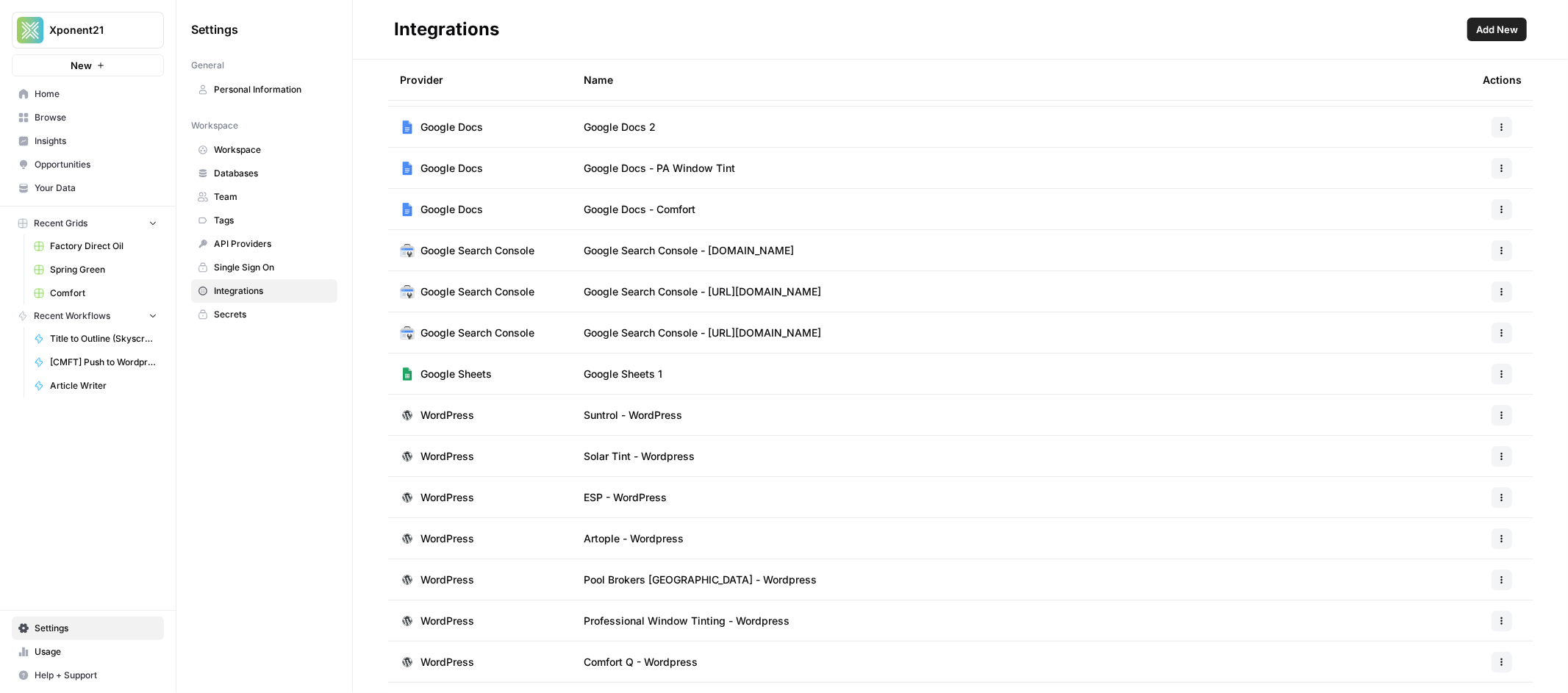
scroll to position [66, 0]
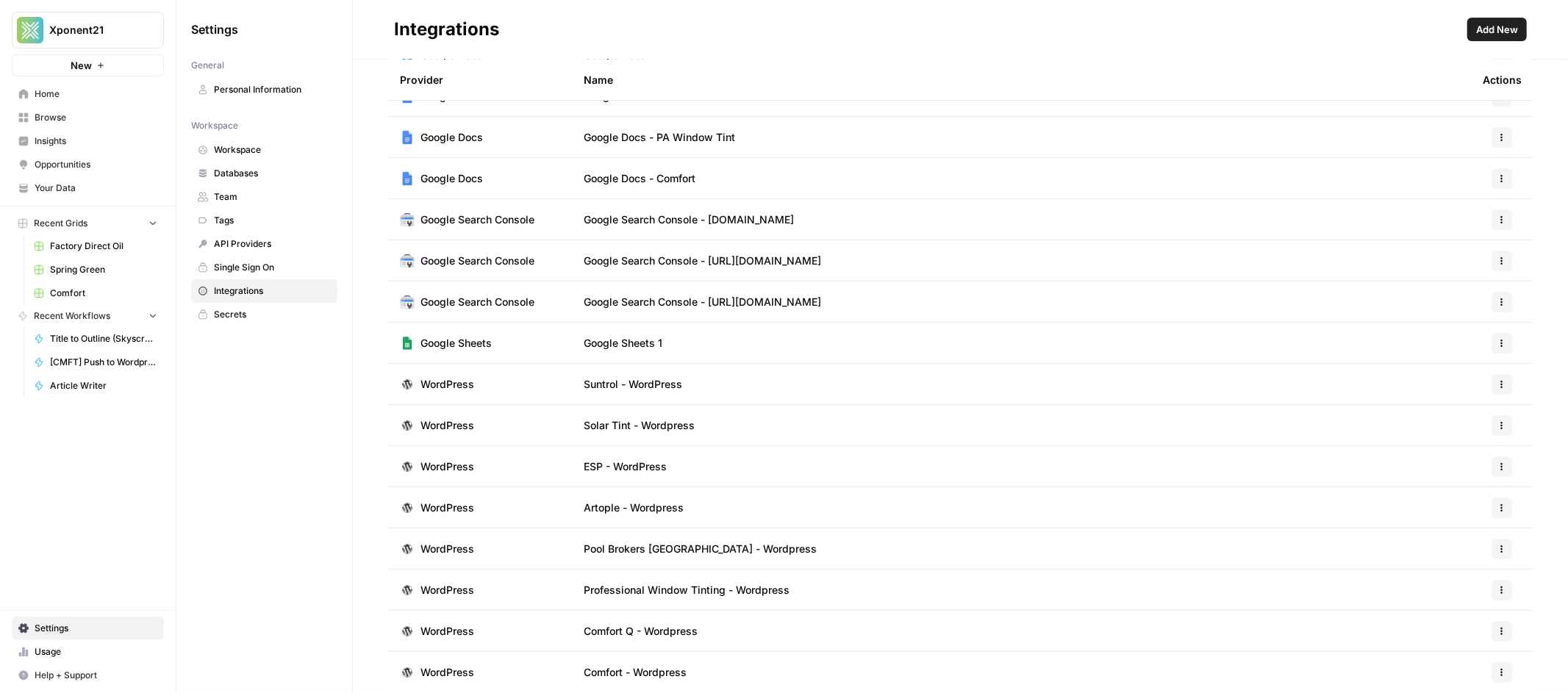
click at [1501, 672] on icon "button" at bounding box center [1502, 673] width 2 height 2
click at [1453, 590] on span "Edit" at bounding box center [1458, 585] width 48 height 15
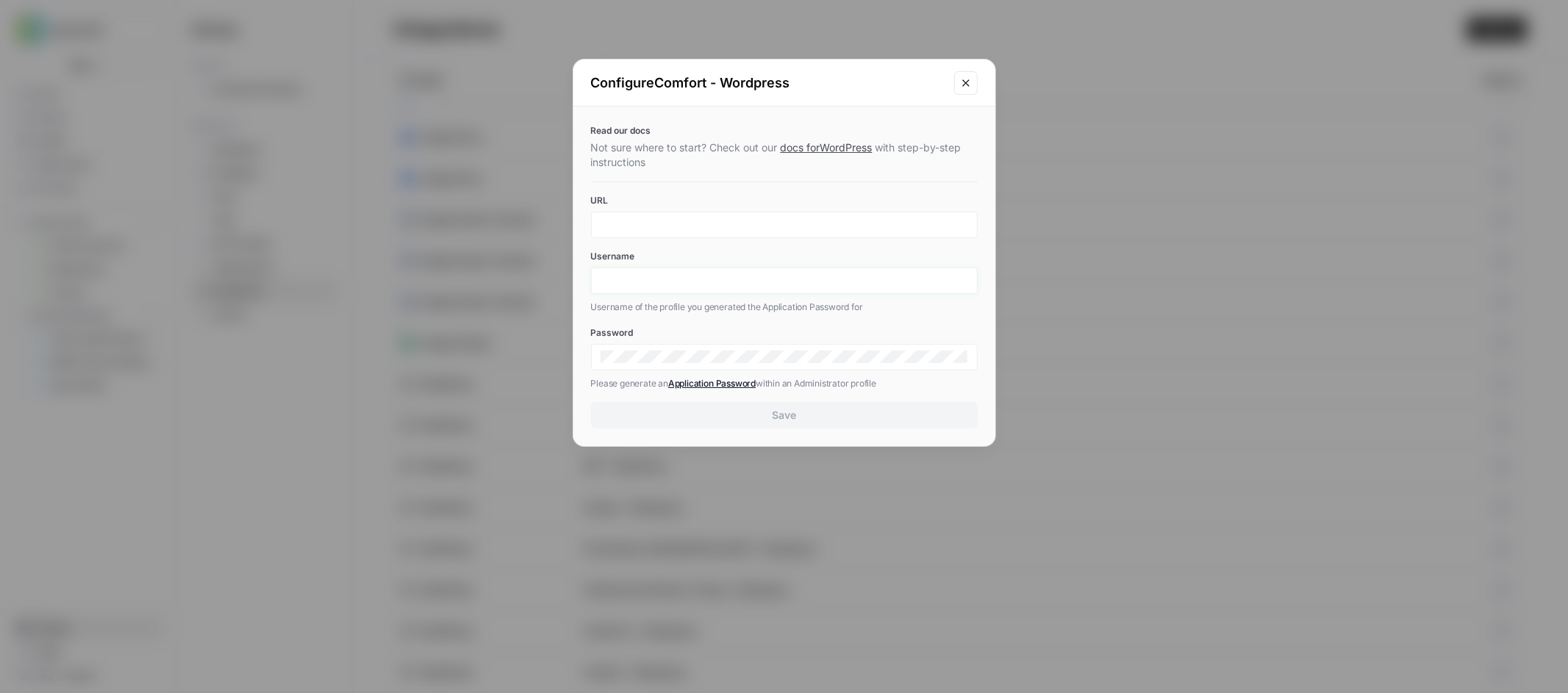
click at [640, 285] on input "Username" at bounding box center [784, 280] width 368 height 13
type input "xponent21"
click at [671, 235] on div at bounding box center [784, 224] width 387 height 26
click at [670, 227] on input "URL" at bounding box center [784, 224] width 368 height 13
paste input "[URL][DOMAIN_NAME]"
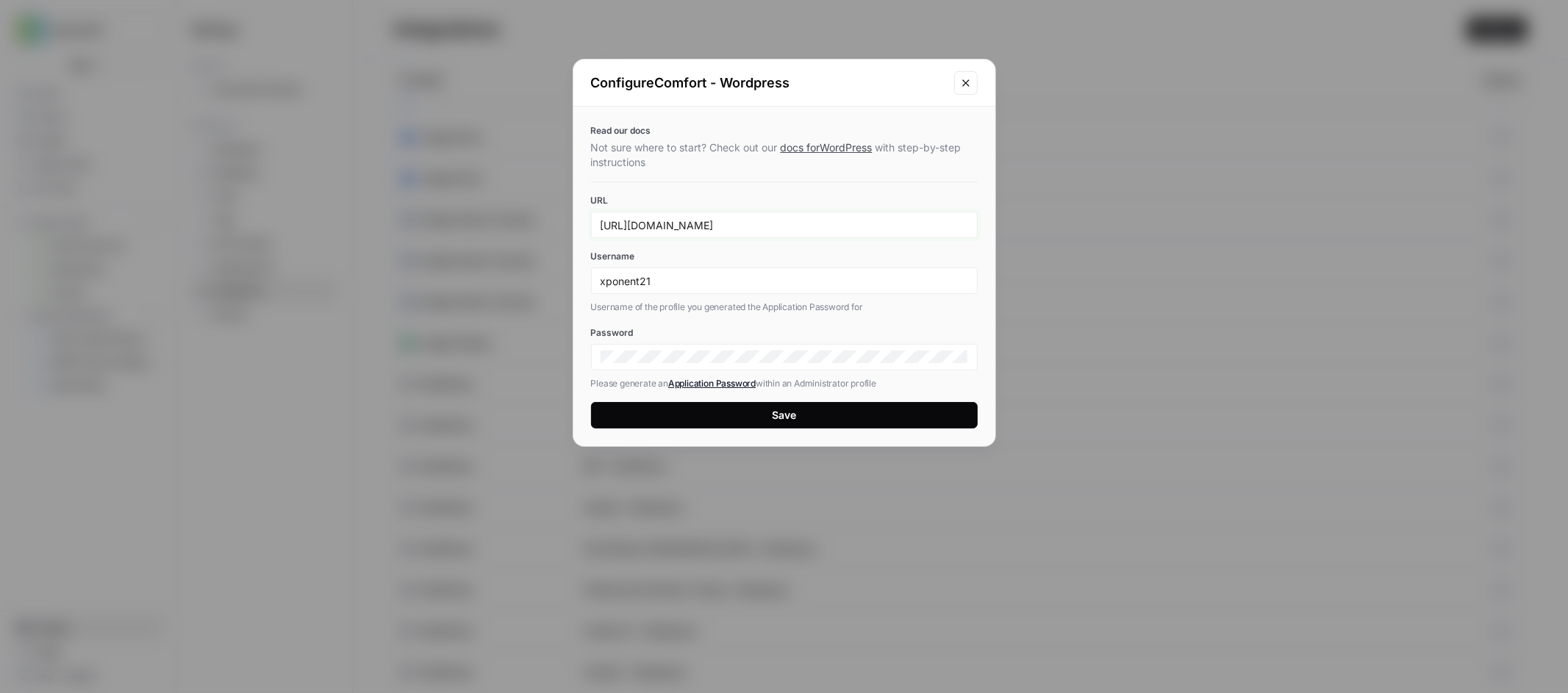
type input "[URL][DOMAIN_NAME]"
click at [851, 420] on button "Save" at bounding box center [784, 415] width 387 height 26
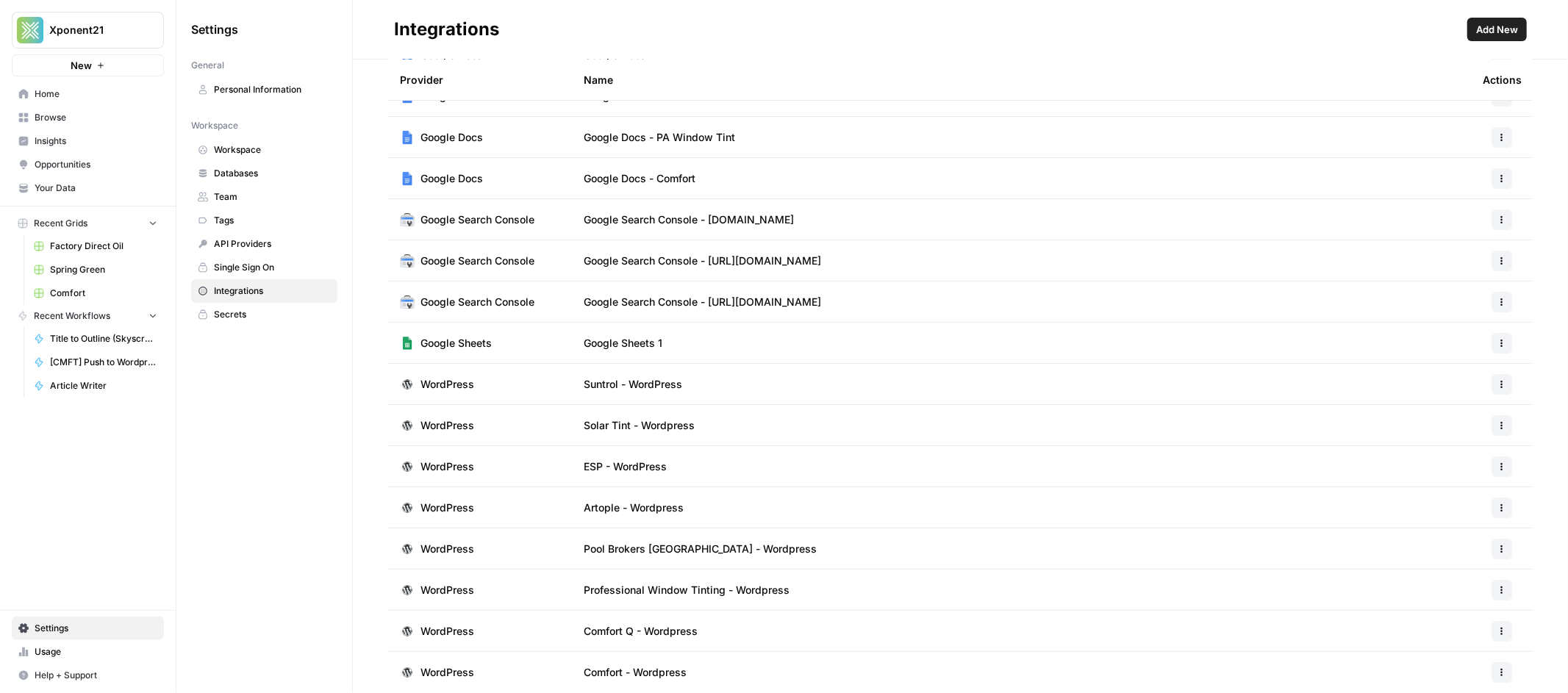
click at [1347, 671] on td "Comfort - Wordpress" at bounding box center [1021, 673] width 899 height 41
click at [1493, 667] on button "button" at bounding box center [1502, 673] width 20 height 20
click at [1452, 606] on span "Rename" at bounding box center [1458, 605] width 48 height 15
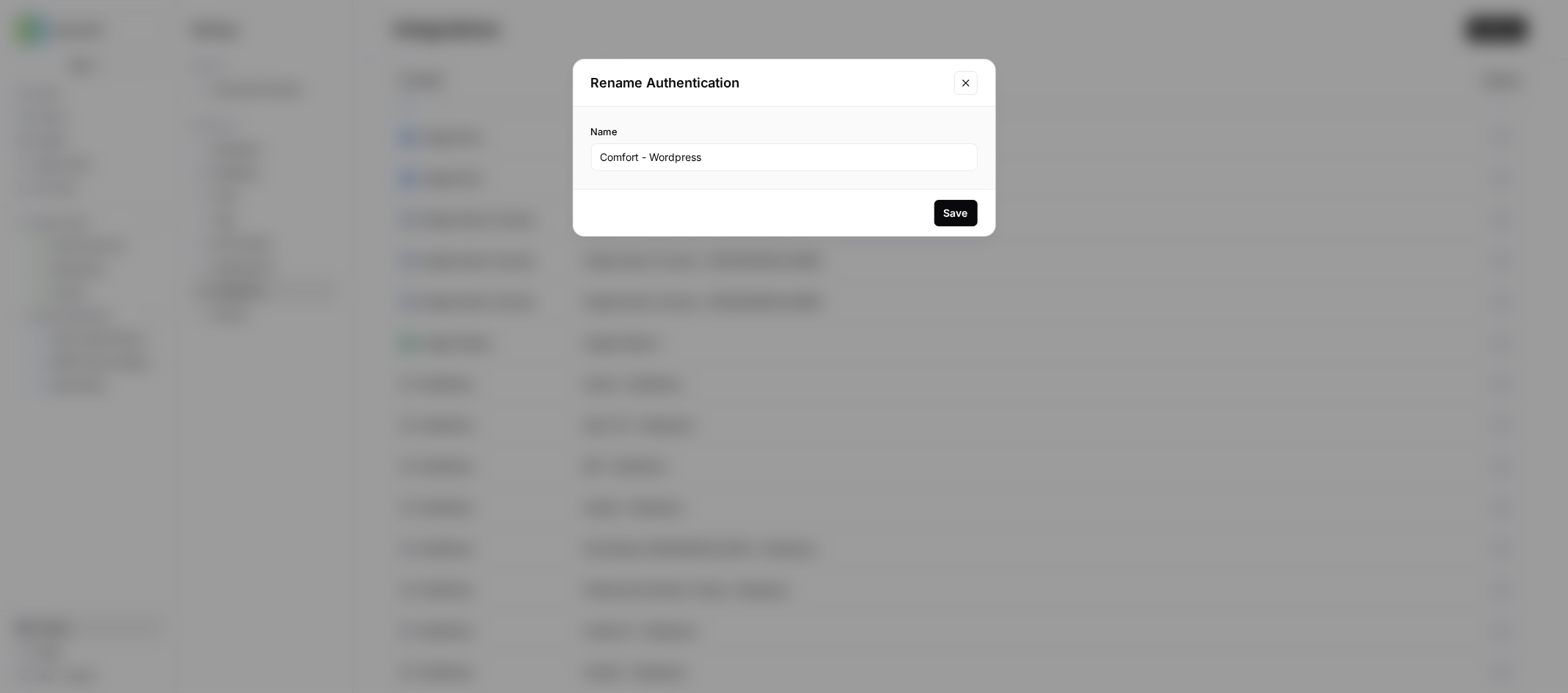
click at [961, 80] on icon "Close modal" at bounding box center [966, 83] width 12 height 12
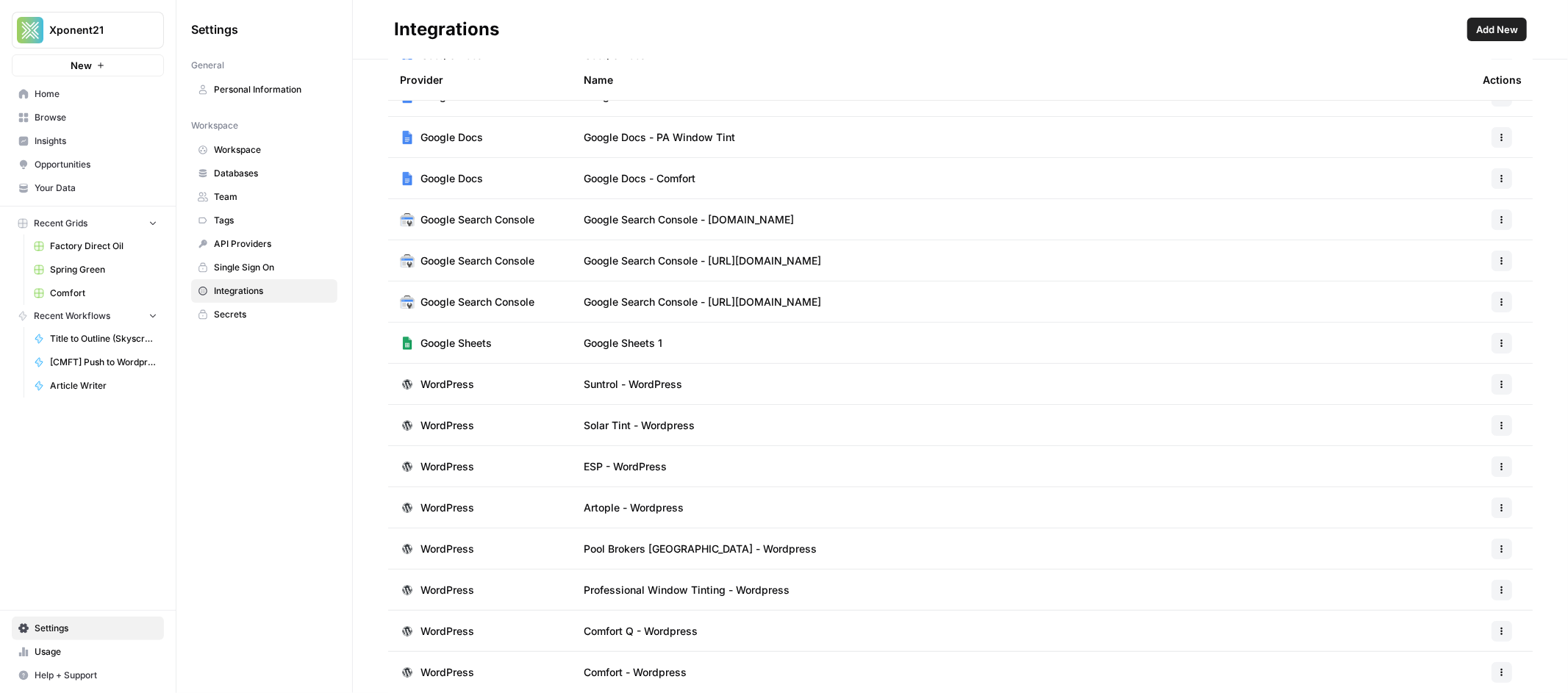
click at [1494, 673] on button "button" at bounding box center [1502, 673] width 20 height 20
click at [1441, 585] on span "Edit" at bounding box center [1458, 585] width 48 height 15
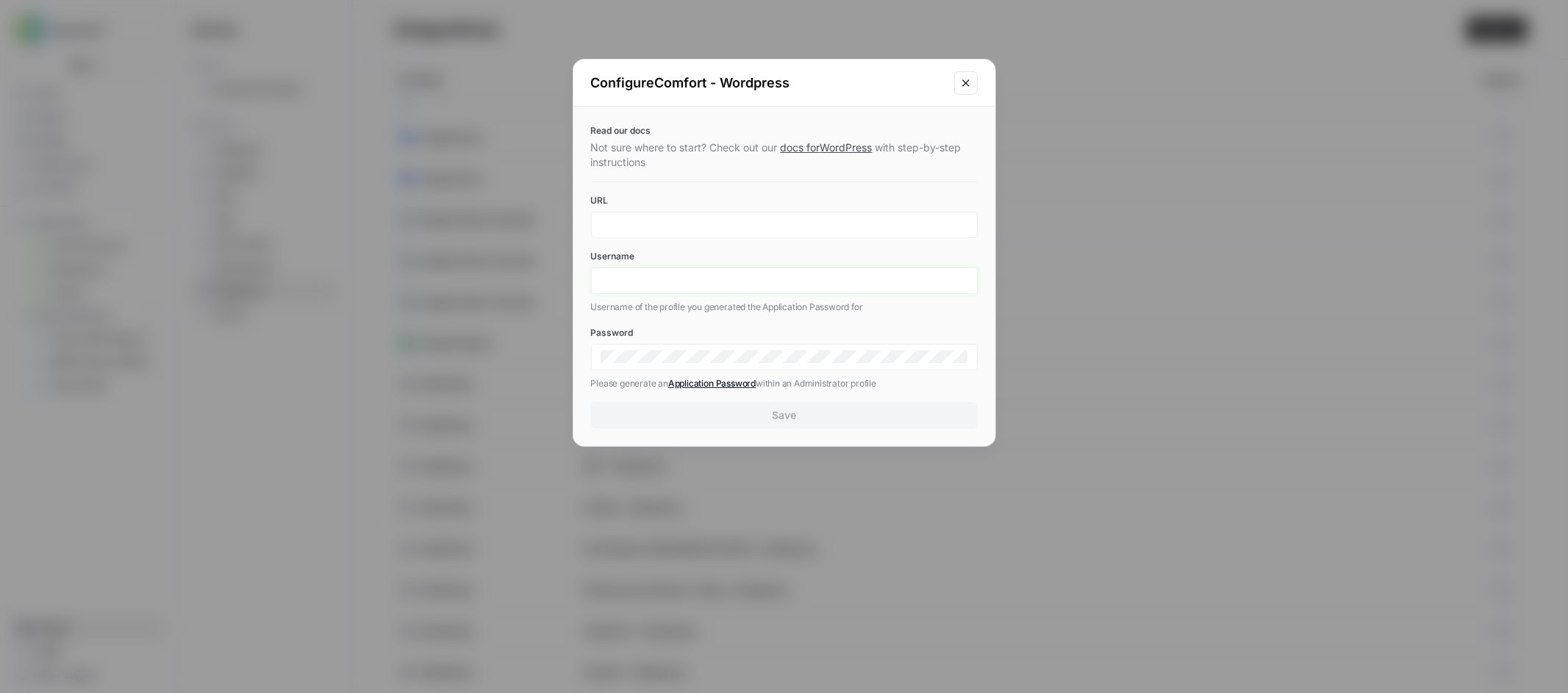
click at [639, 282] on input "Username" at bounding box center [784, 280] width 368 height 13
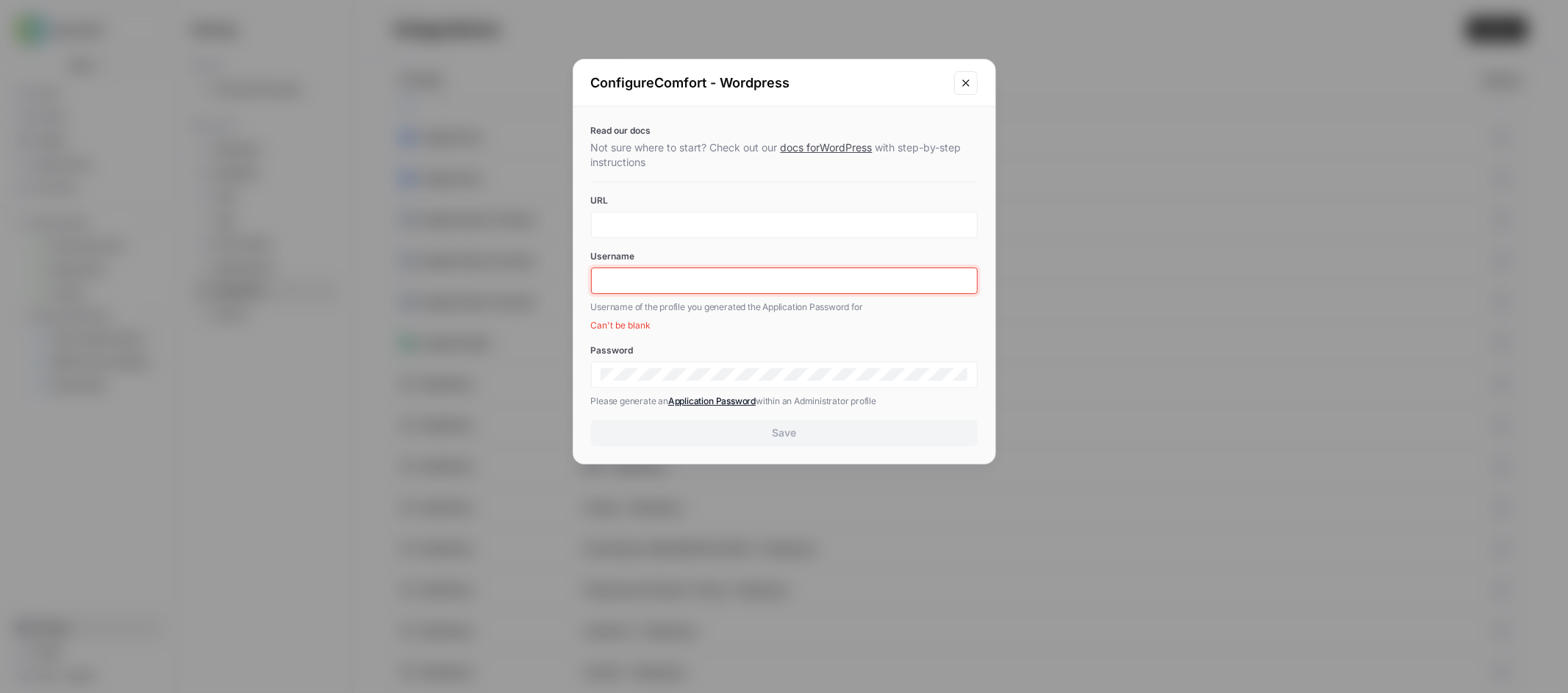
paste input "xponent21"
type input "xponent21"
click at [645, 233] on div at bounding box center [784, 224] width 387 height 26
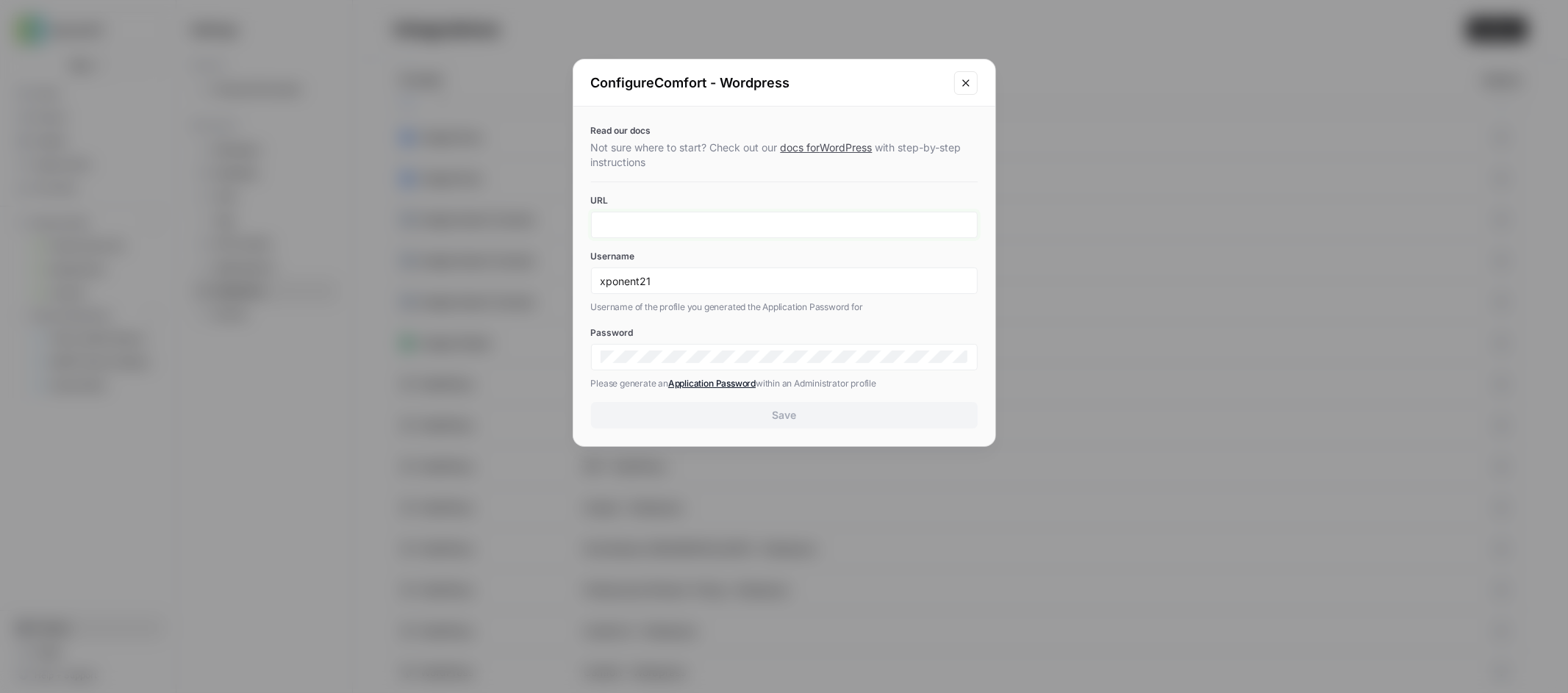
click at [730, 219] on input "URL" at bounding box center [784, 224] width 368 height 13
paste input "[URL][DOMAIN_NAME]"
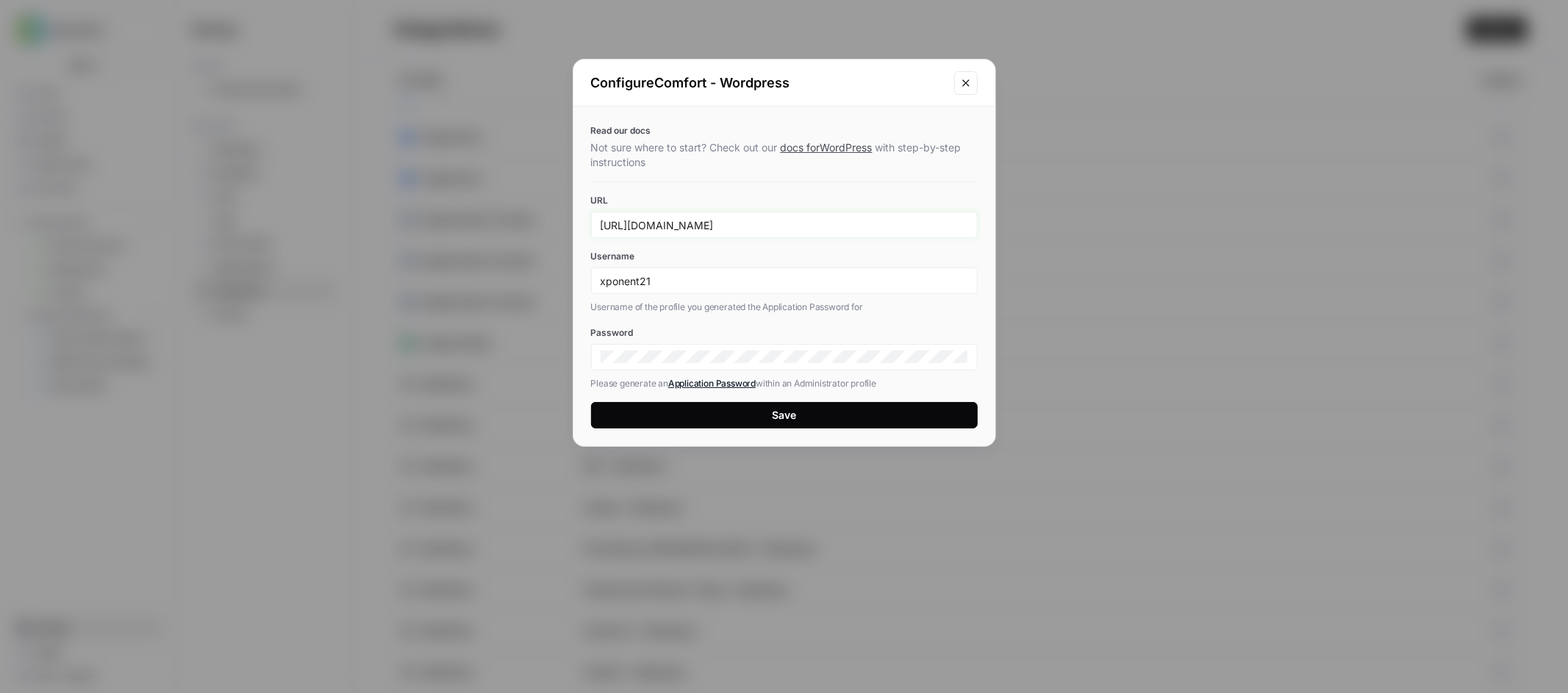
type input "[URL][DOMAIN_NAME]"
click at [936, 239] on div "Read our docs Not sure where to start? Check out our docs for WordPress with st…" at bounding box center [784, 276] width 422 height 340
click at [828, 414] on button "Save" at bounding box center [784, 415] width 387 height 26
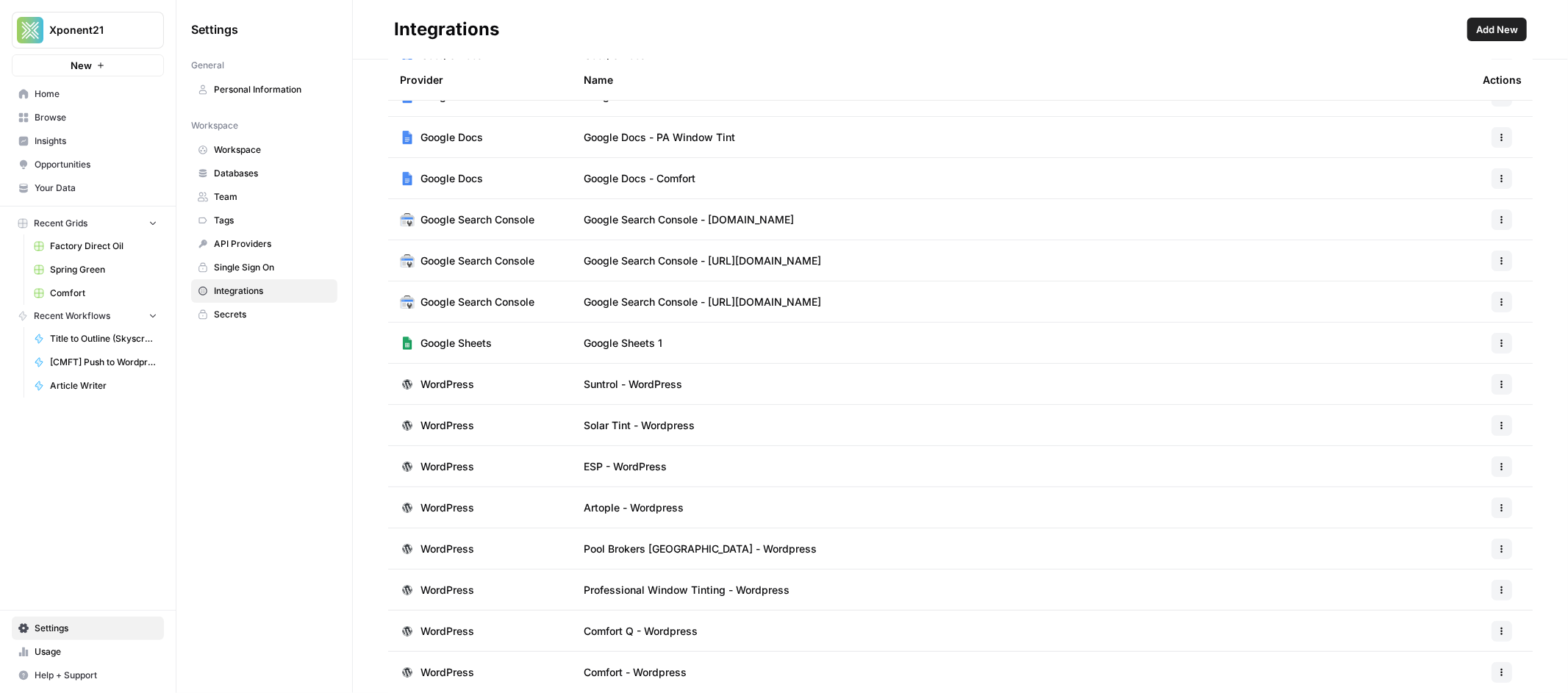
click at [78, 291] on span "Comfort" at bounding box center [103, 293] width 107 height 13
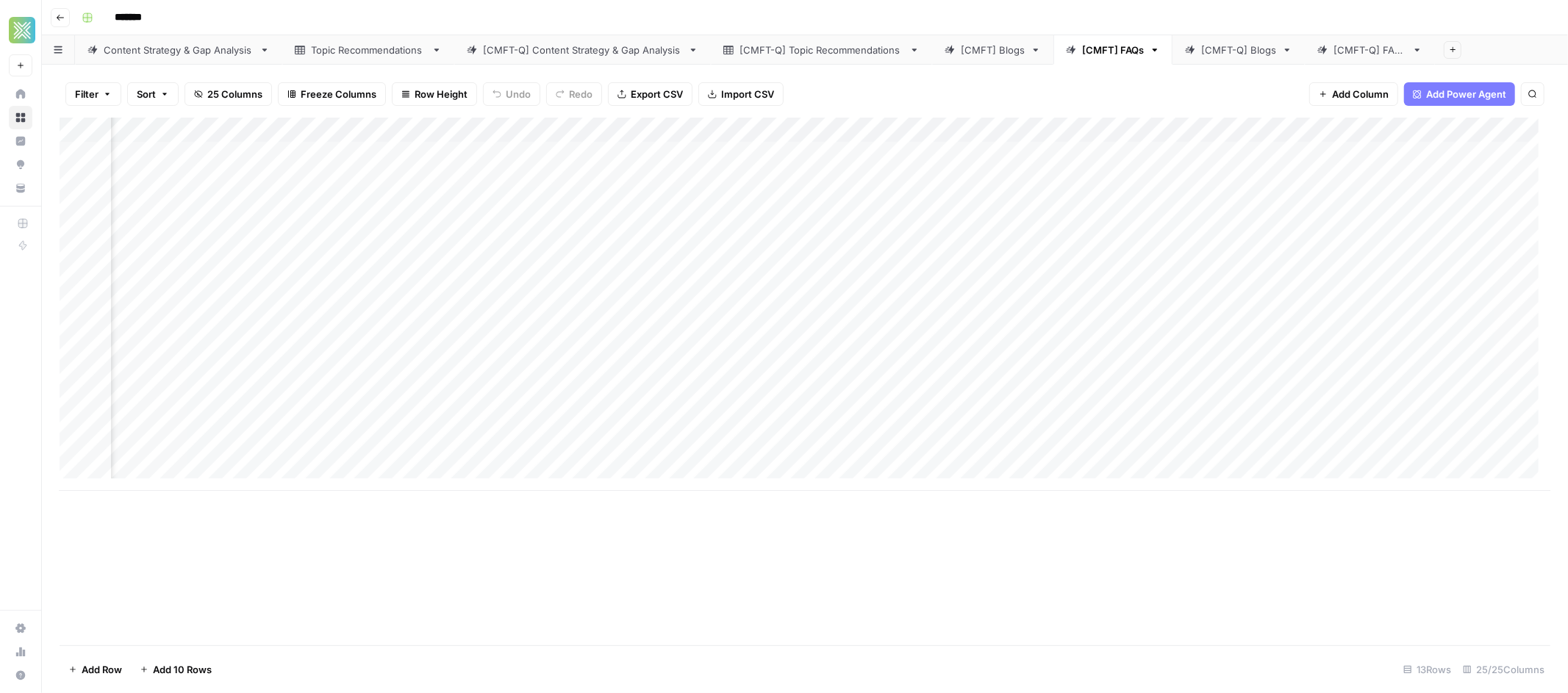
scroll to position [0, 2320]
click at [957, 152] on div "Add Column" at bounding box center [805, 304] width 1491 height 374
click at [940, 132] on div "Add Column" at bounding box center [805, 304] width 1491 height 374
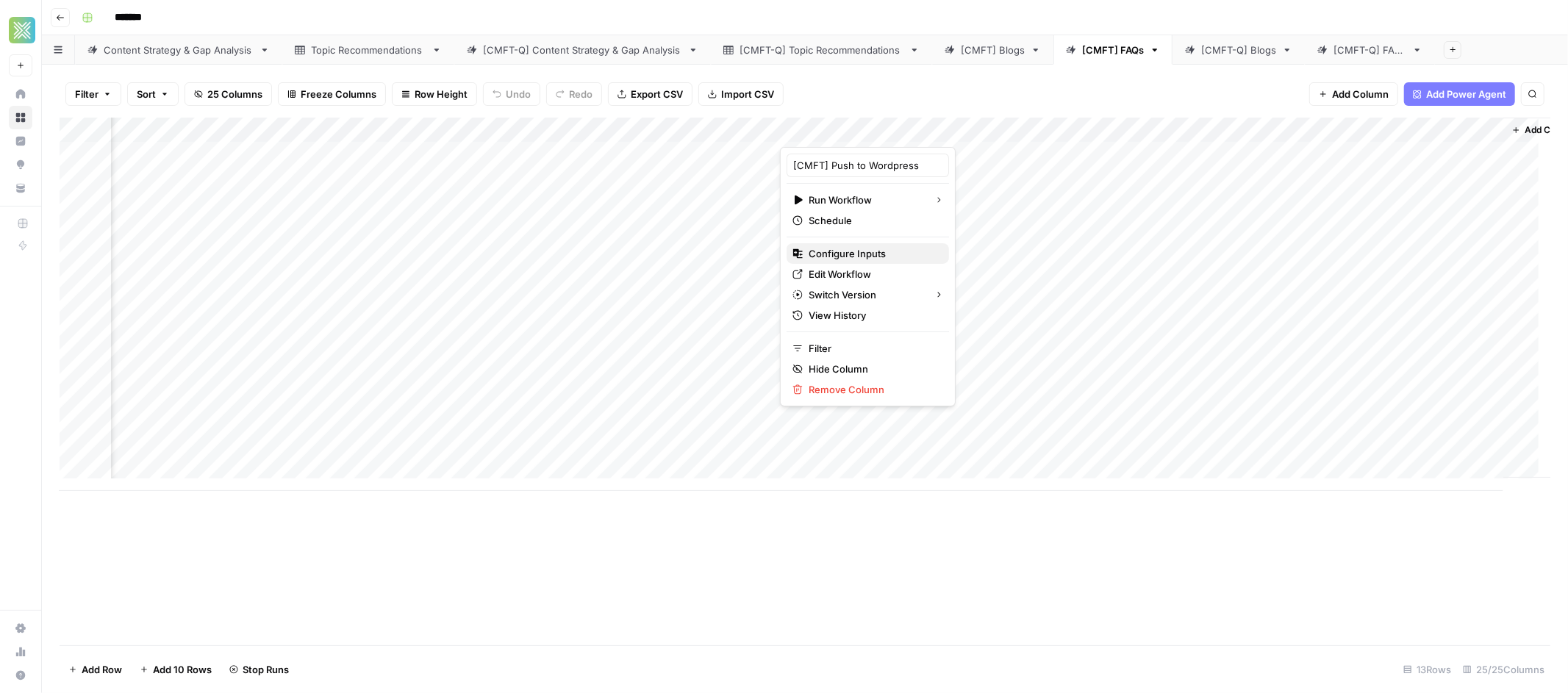
click at [867, 253] on span "Configure Inputs" at bounding box center [873, 253] width 129 height 15
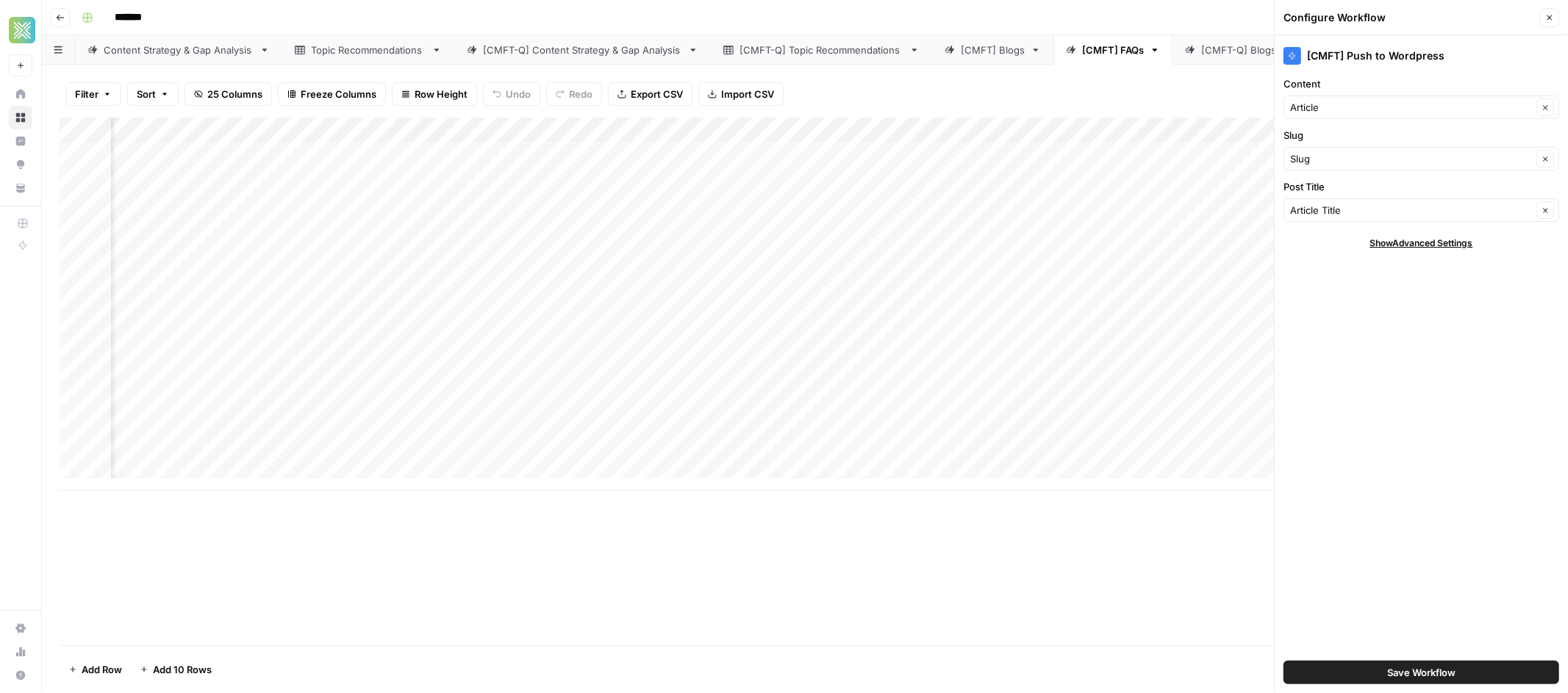
scroll to position [0, 2578]
click at [1548, 21] on icon "button" at bounding box center [1549, 17] width 8 height 8
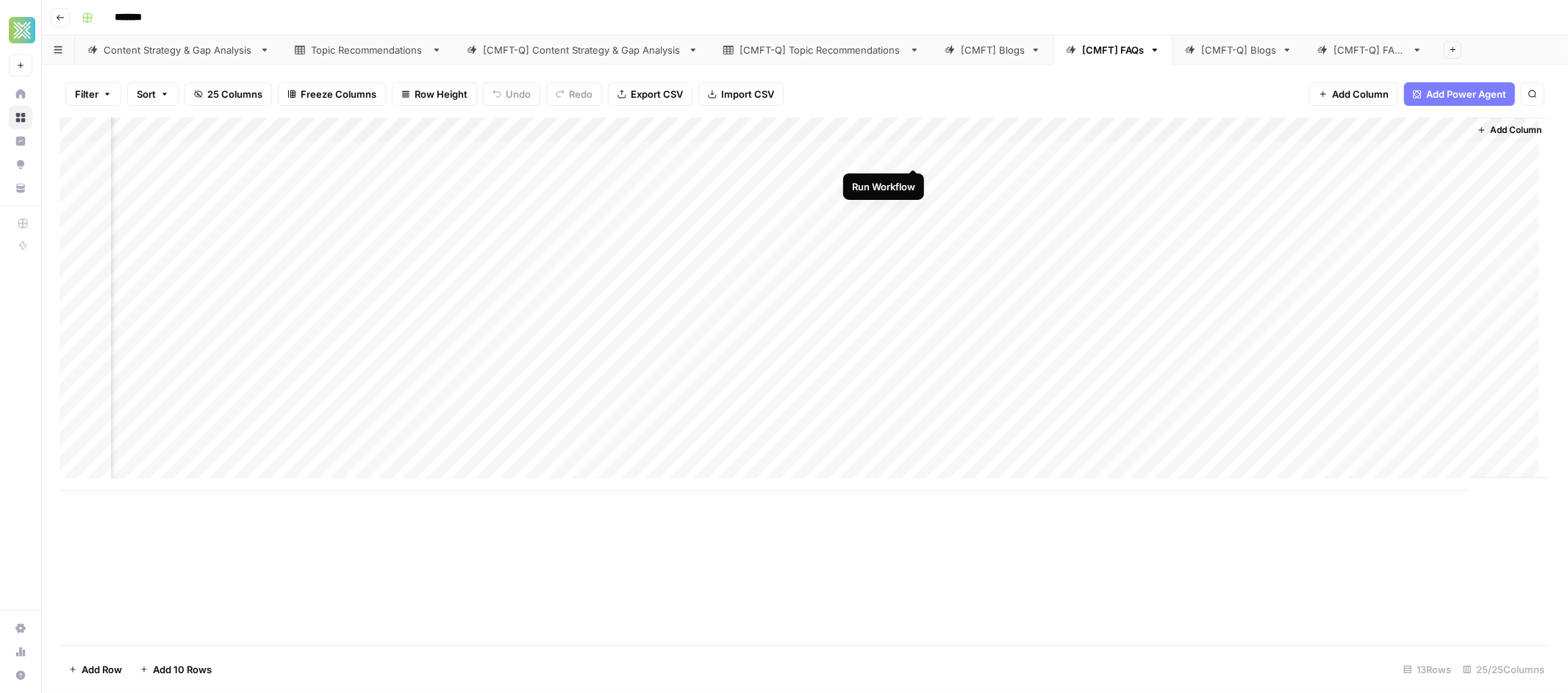
click at [912, 155] on div "Add Column" at bounding box center [805, 304] width 1491 height 374
click at [920, 158] on div "Add Column" at bounding box center [805, 304] width 1491 height 374
click at [912, 153] on div "Add Column" at bounding box center [805, 304] width 1491 height 374
click at [914, 179] on div "Add Column" at bounding box center [805, 304] width 1491 height 374
click at [914, 204] on div "Add Column" at bounding box center [805, 304] width 1491 height 374
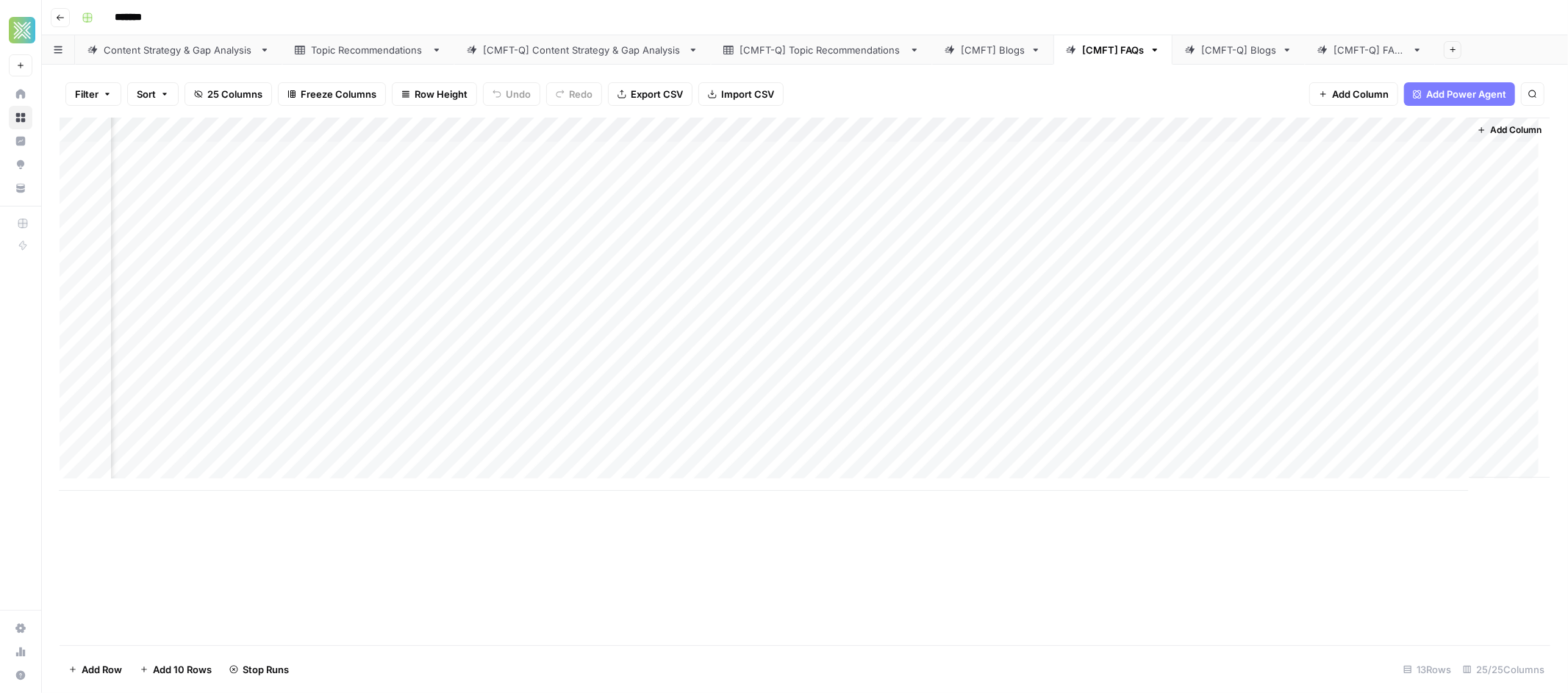
click at [584, 232] on div "Add Column" at bounding box center [805, 304] width 1491 height 374
click at [915, 252] on div "Add Column" at bounding box center [805, 304] width 1491 height 374
click at [587, 231] on div "Add Column" at bounding box center [805, 304] width 1491 height 374
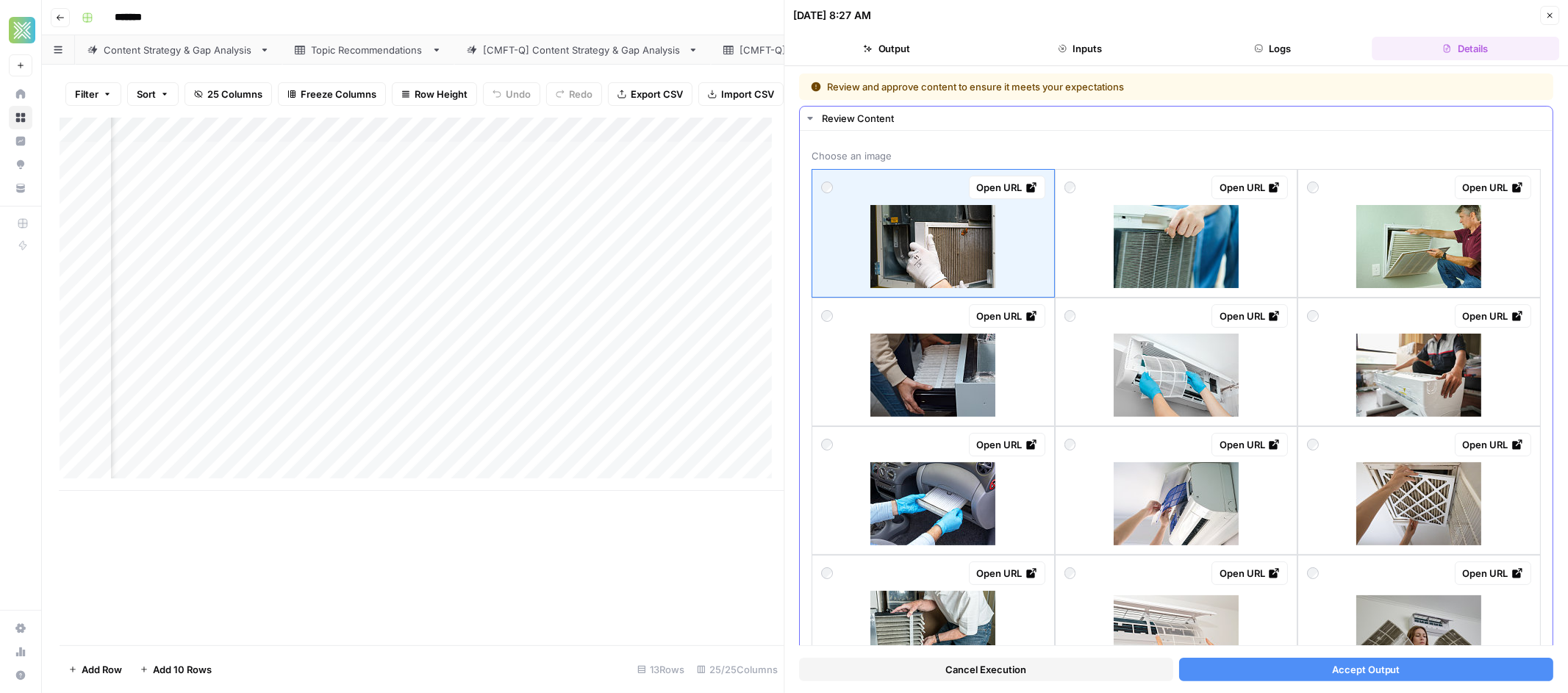
click at [837, 319] on div "Open URL" at bounding box center [934, 316] width 225 height 23
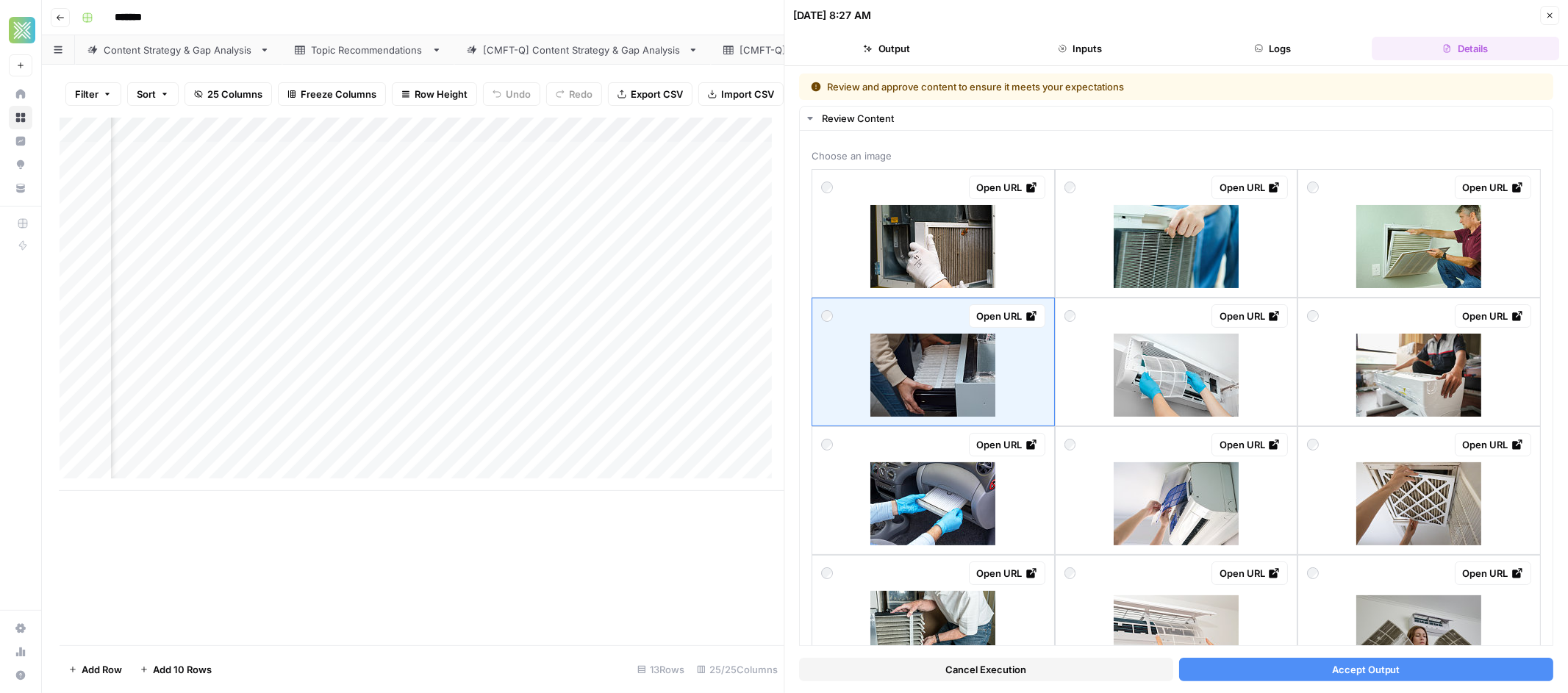
click at [1291, 668] on button "Accept Output" at bounding box center [1367, 669] width 375 height 23
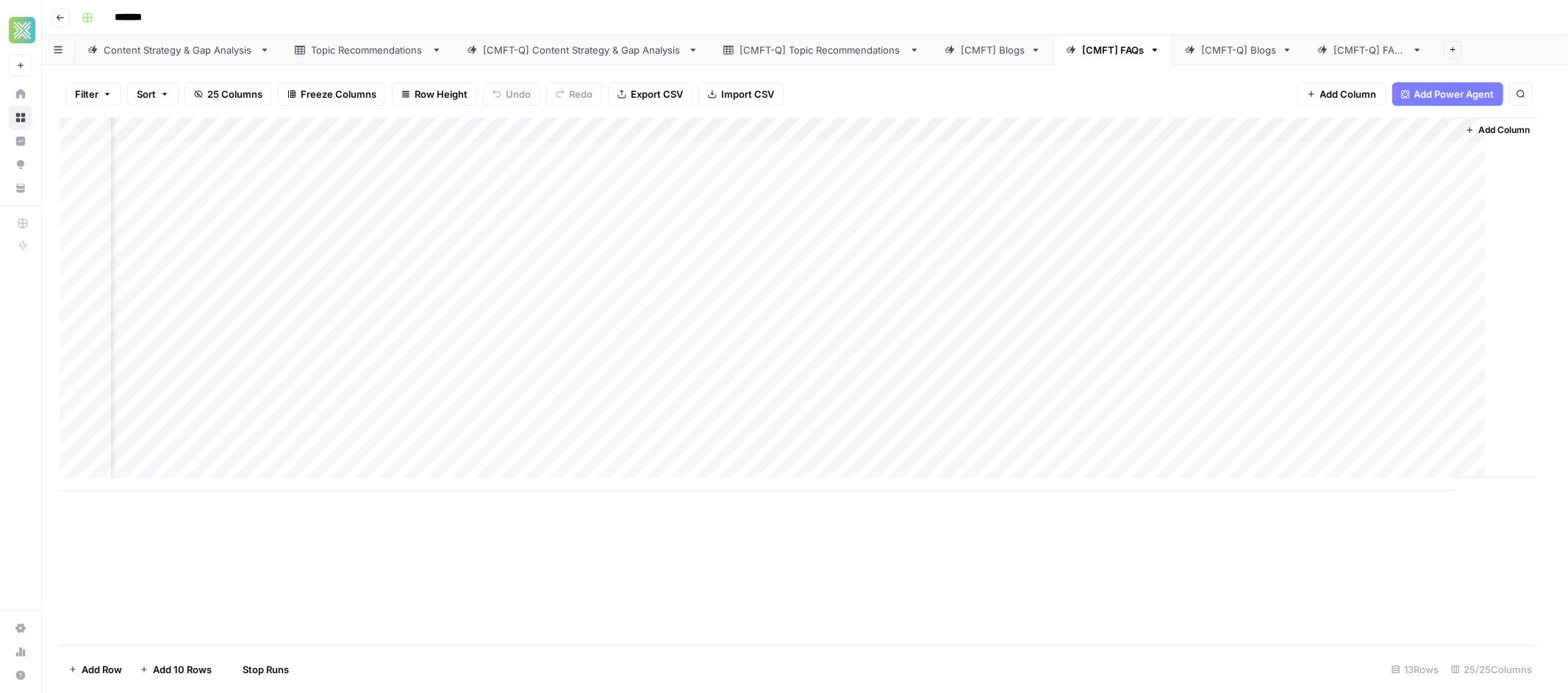
scroll to position [0, 2349]
click at [916, 156] on div "Add Column" at bounding box center [805, 304] width 1491 height 374
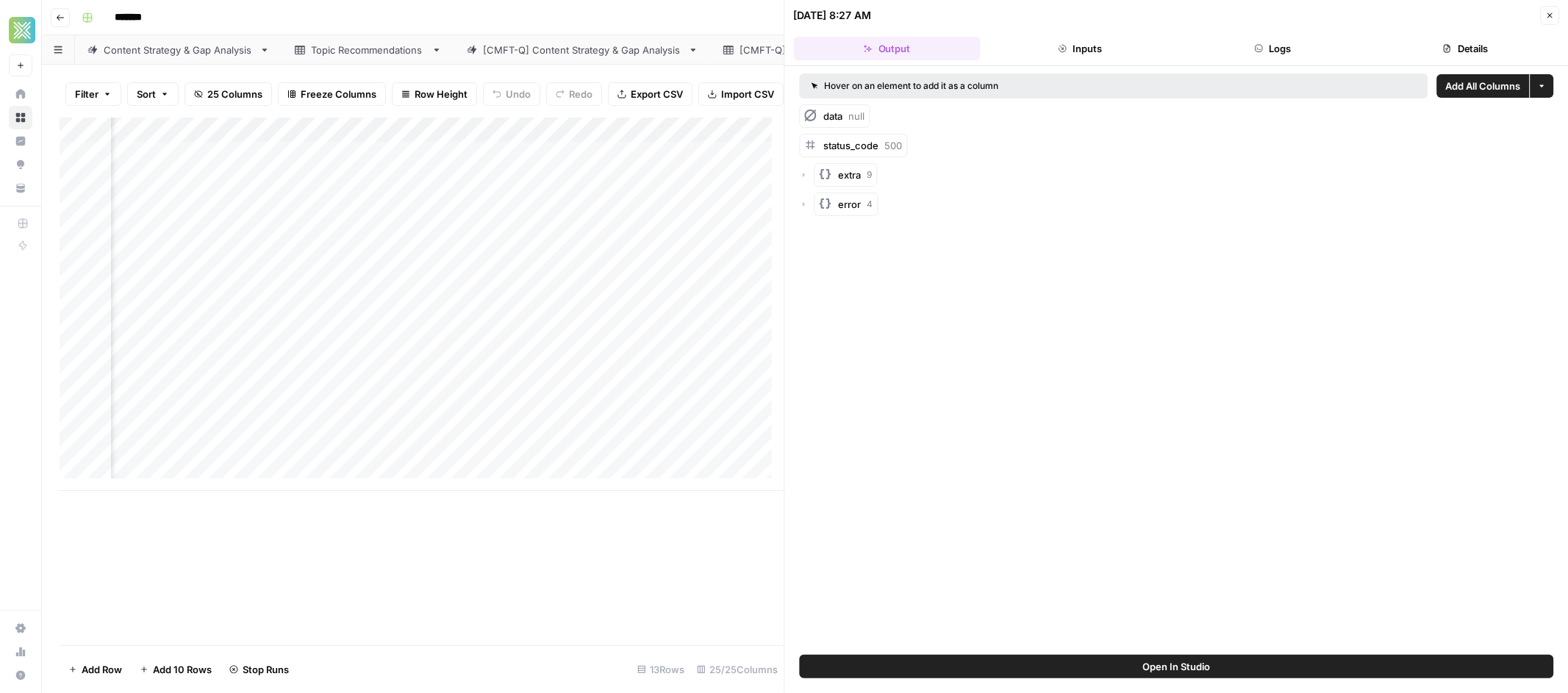
click at [1077, 55] on button "Inputs" at bounding box center [1080, 48] width 186 height 23
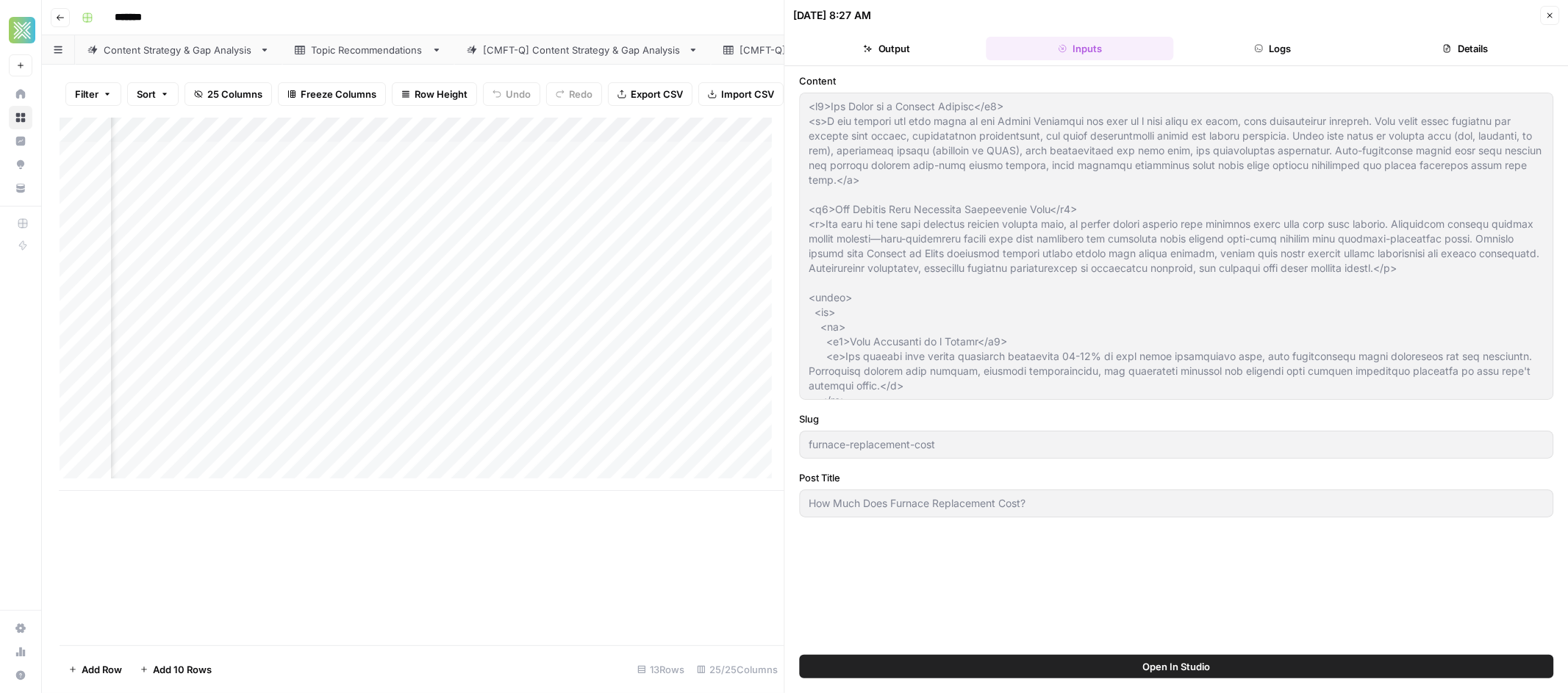
click at [1229, 54] on button "Logs" at bounding box center [1273, 48] width 186 height 23
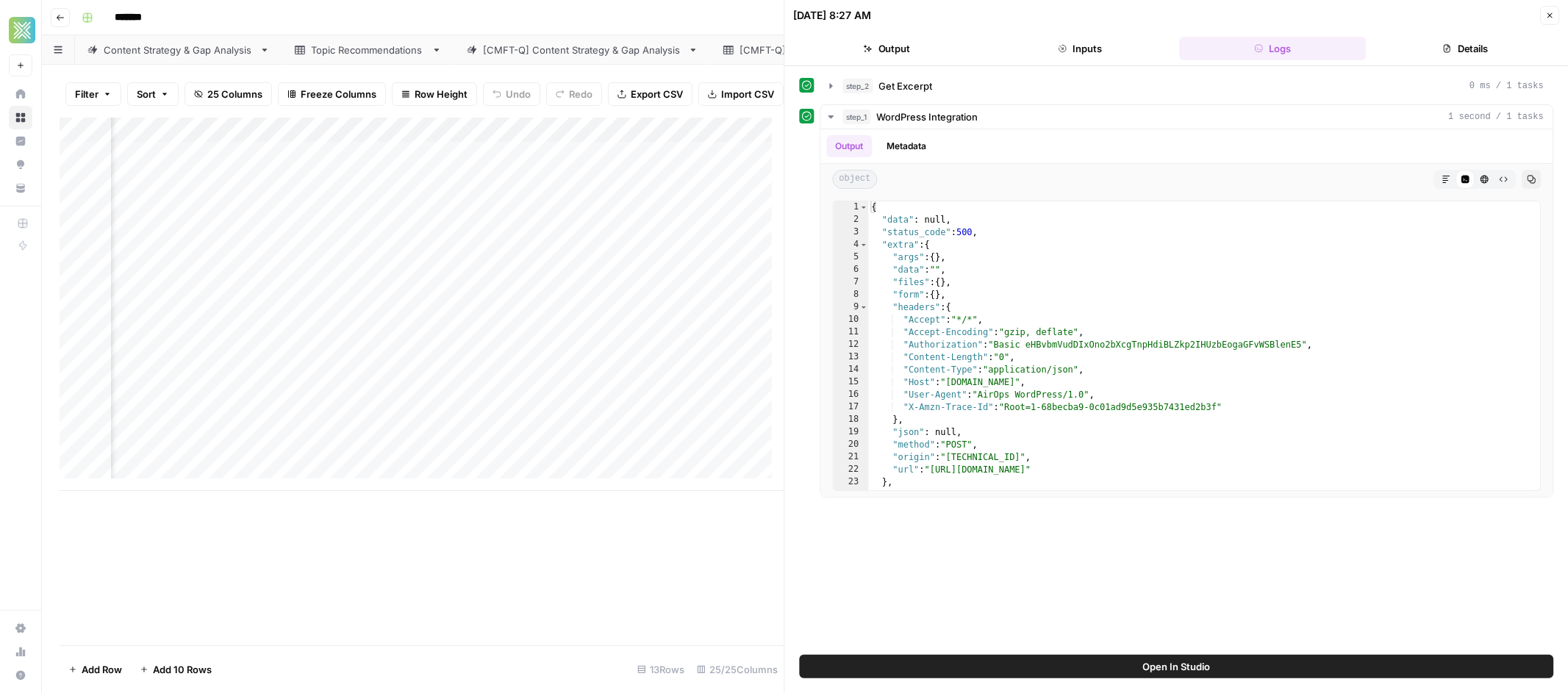
click at [1549, 11] on icon "button" at bounding box center [1549, 15] width 8 height 8
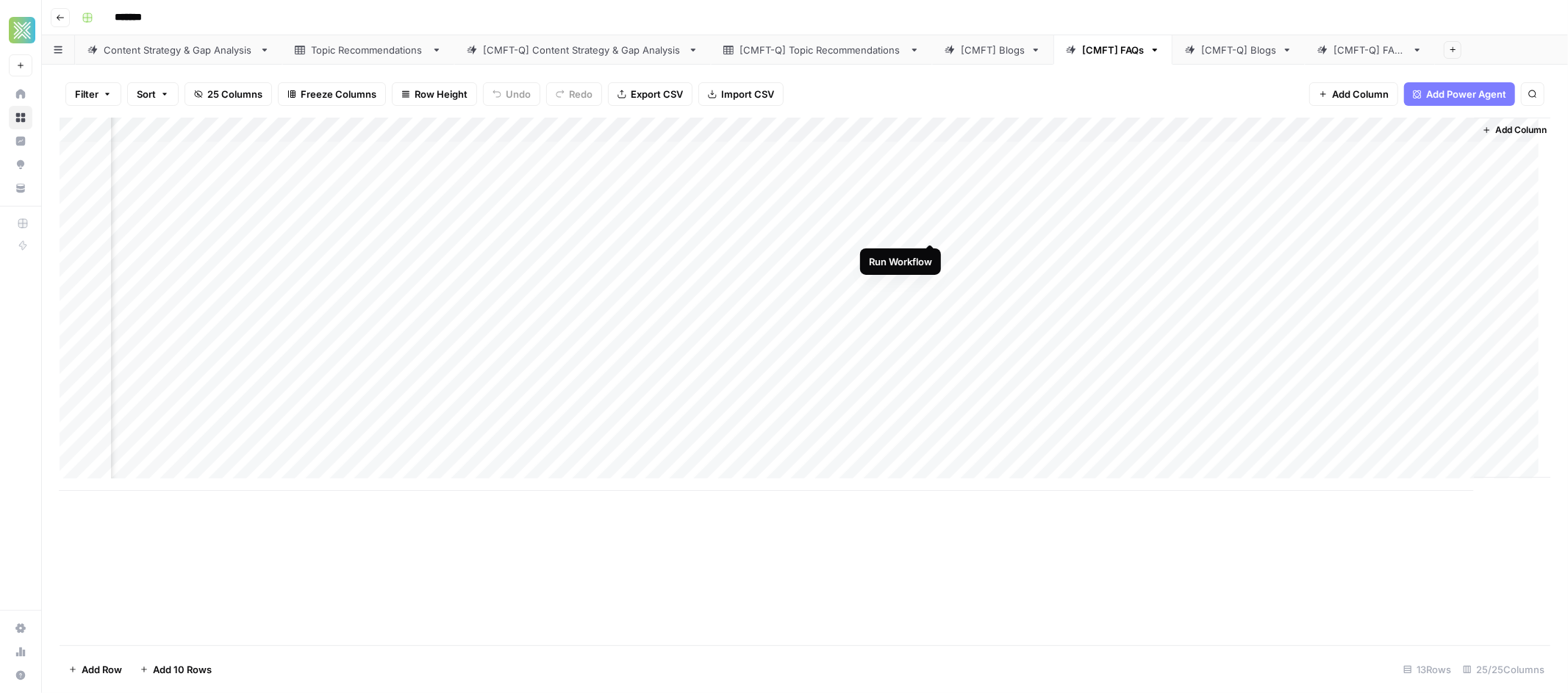
click at [929, 225] on div "Add Column" at bounding box center [805, 304] width 1491 height 374
click at [1507, 131] on span "Add Column" at bounding box center [1521, 130] width 51 height 13
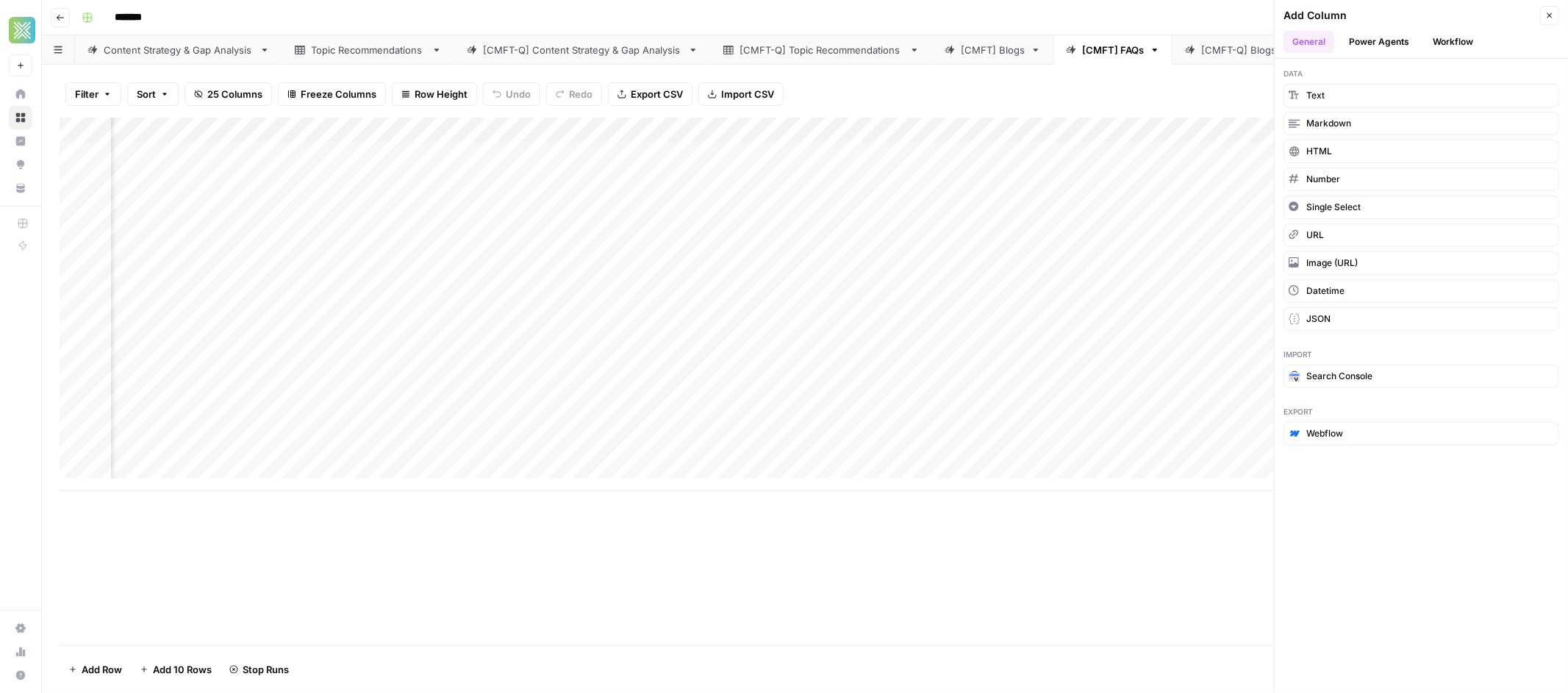
click at [1449, 47] on button "Workflow" at bounding box center [1453, 42] width 58 height 22
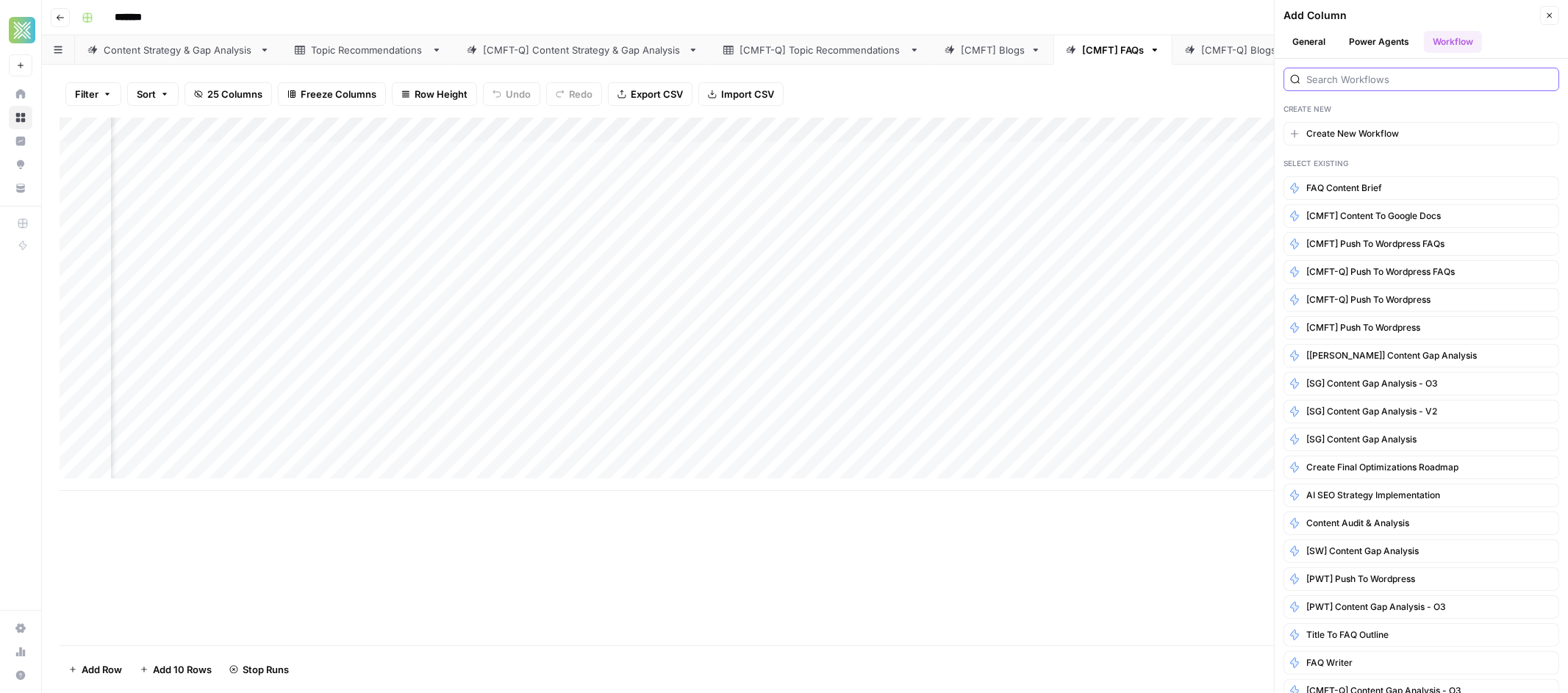
click at [1343, 81] on input "search" at bounding box center [1429, 79] width 246 height 15
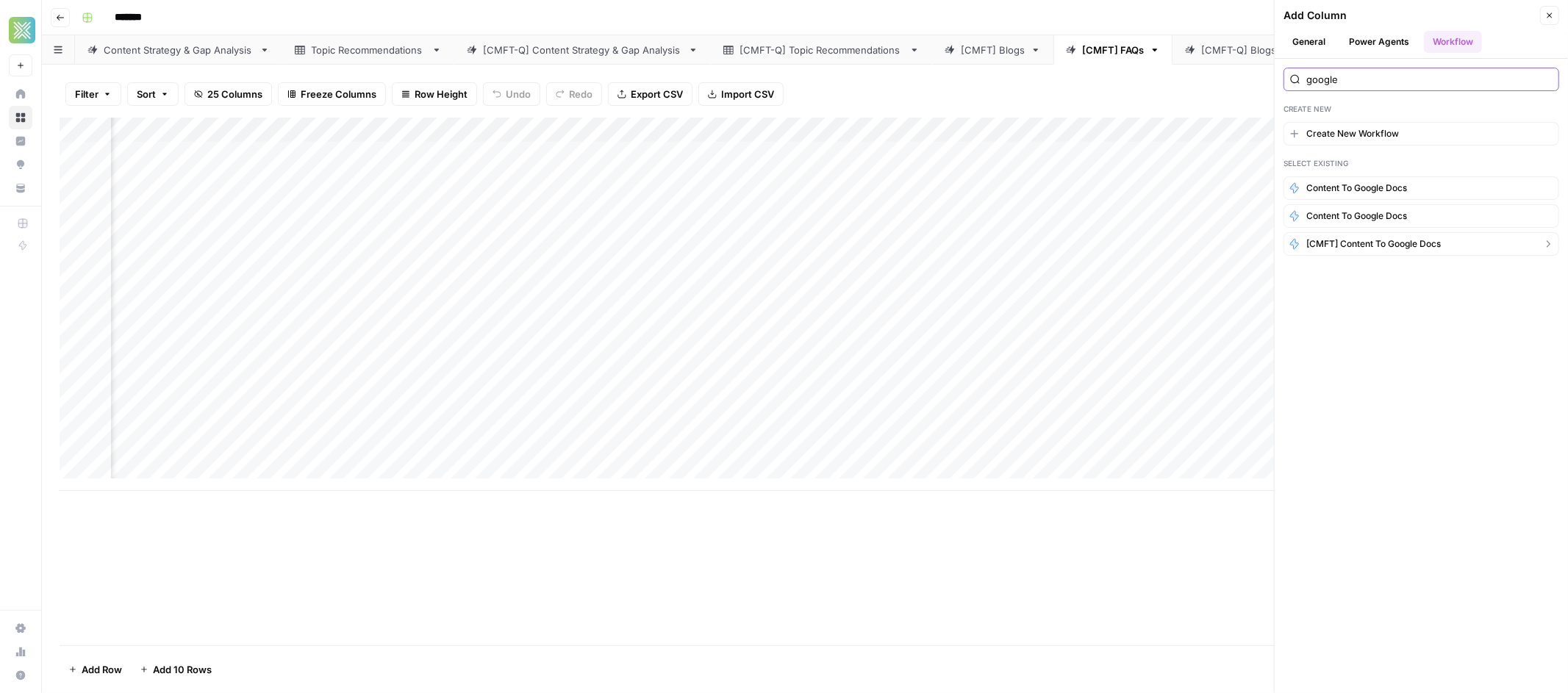
type input "google"
click at [1438, 242] on span "[CMFT] Content to Google Docs" at bounding box center [1373, 244] width 134 height 13
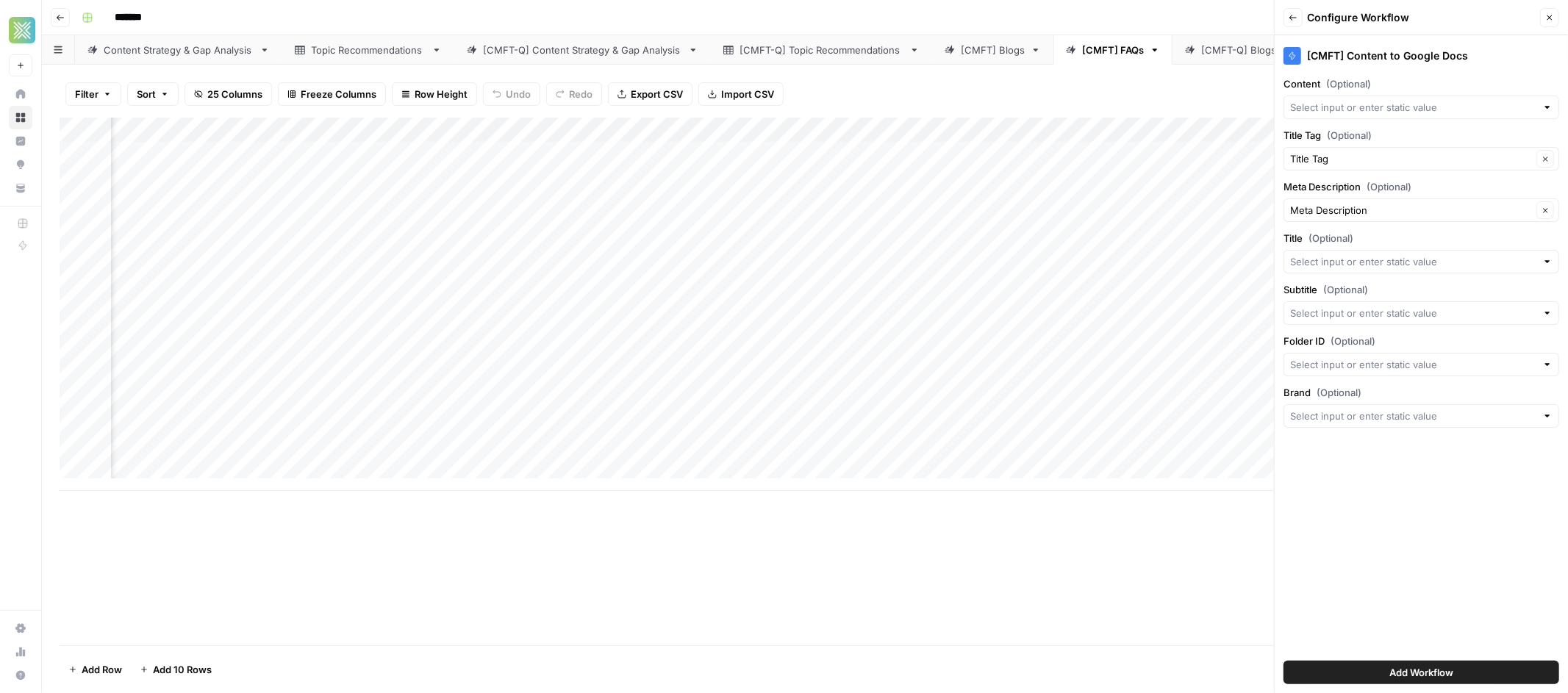
click at [1423, 97] on div at bounding box center [1422, 107] width 276 height 23
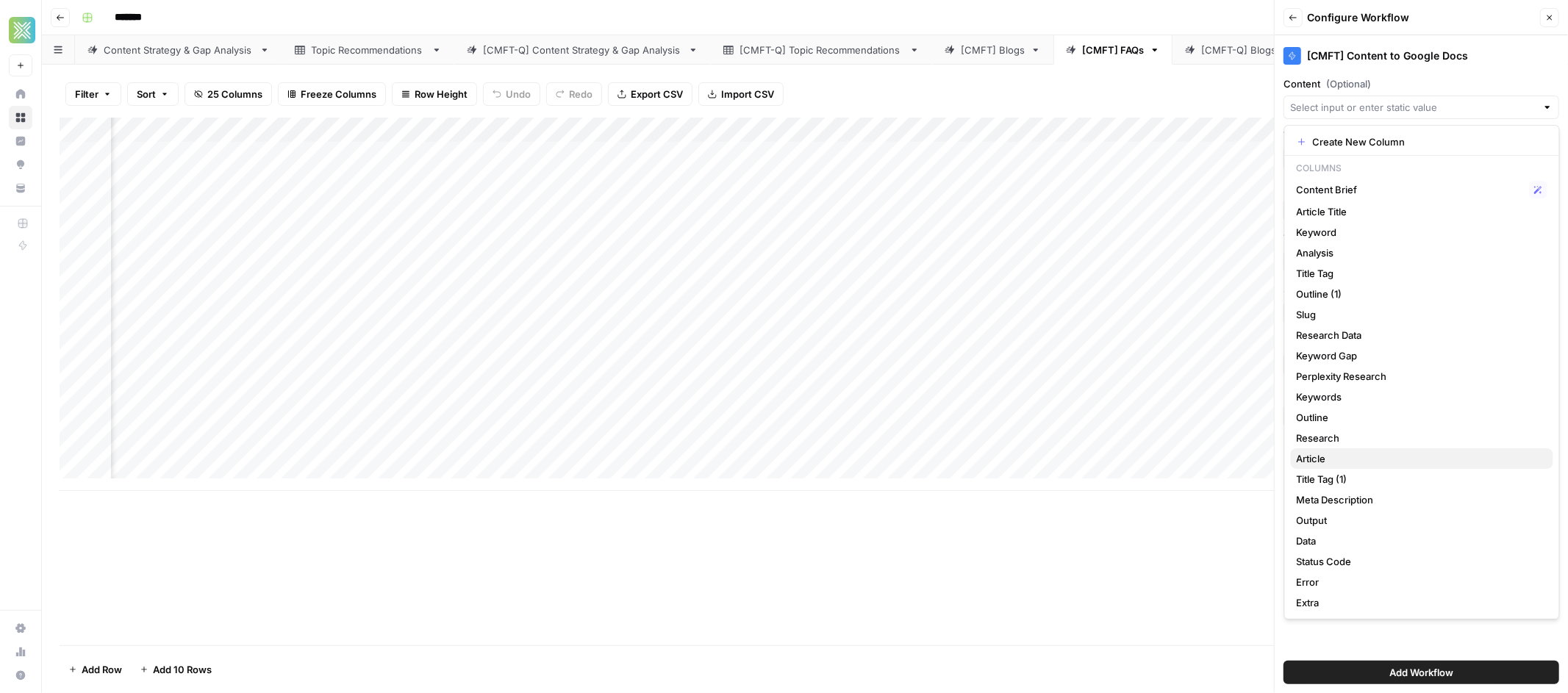
click at [1334, 462] on span "Article" at bounding box center [1419, 459] width 245 height 15
type input "Article"
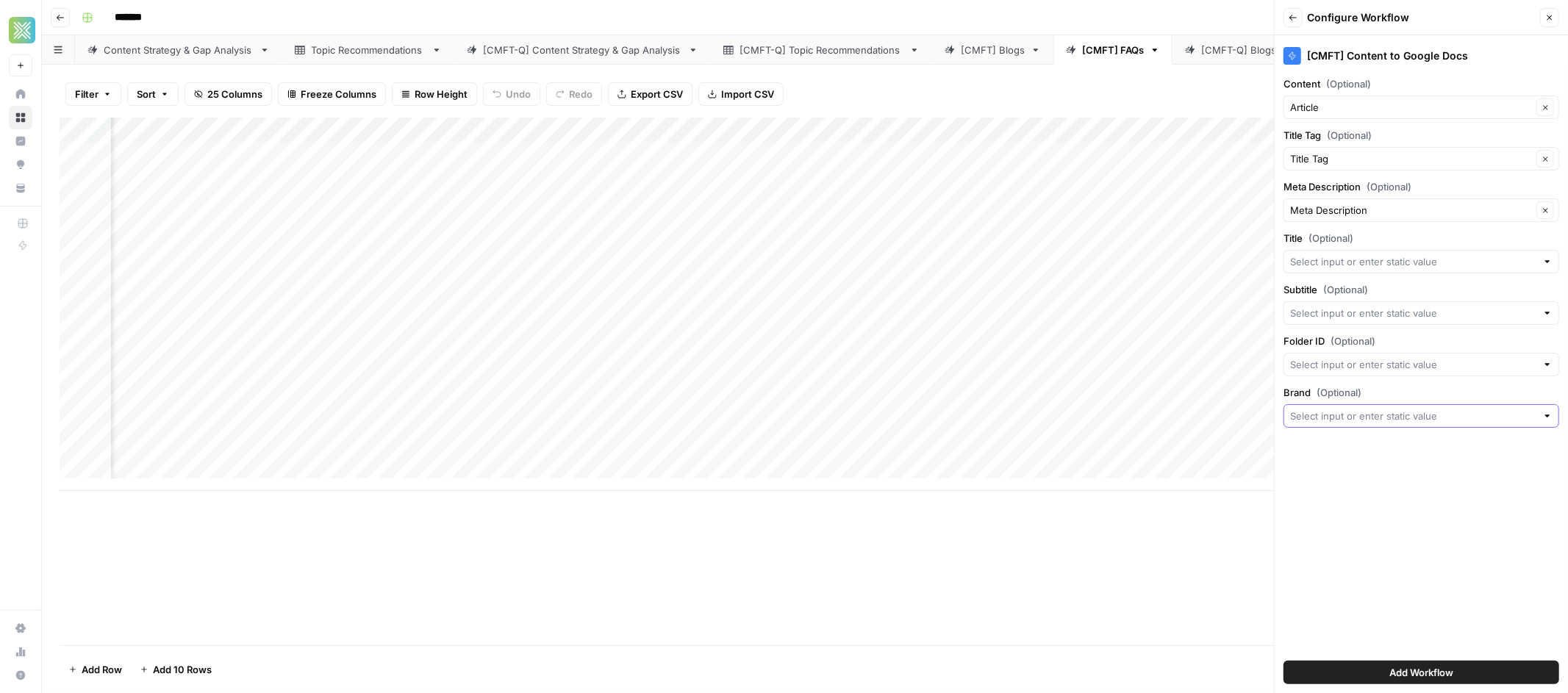
click at [1435, 420] on input "Brand (Optional)" at bounding box center [1413, 416] width 246 height 15
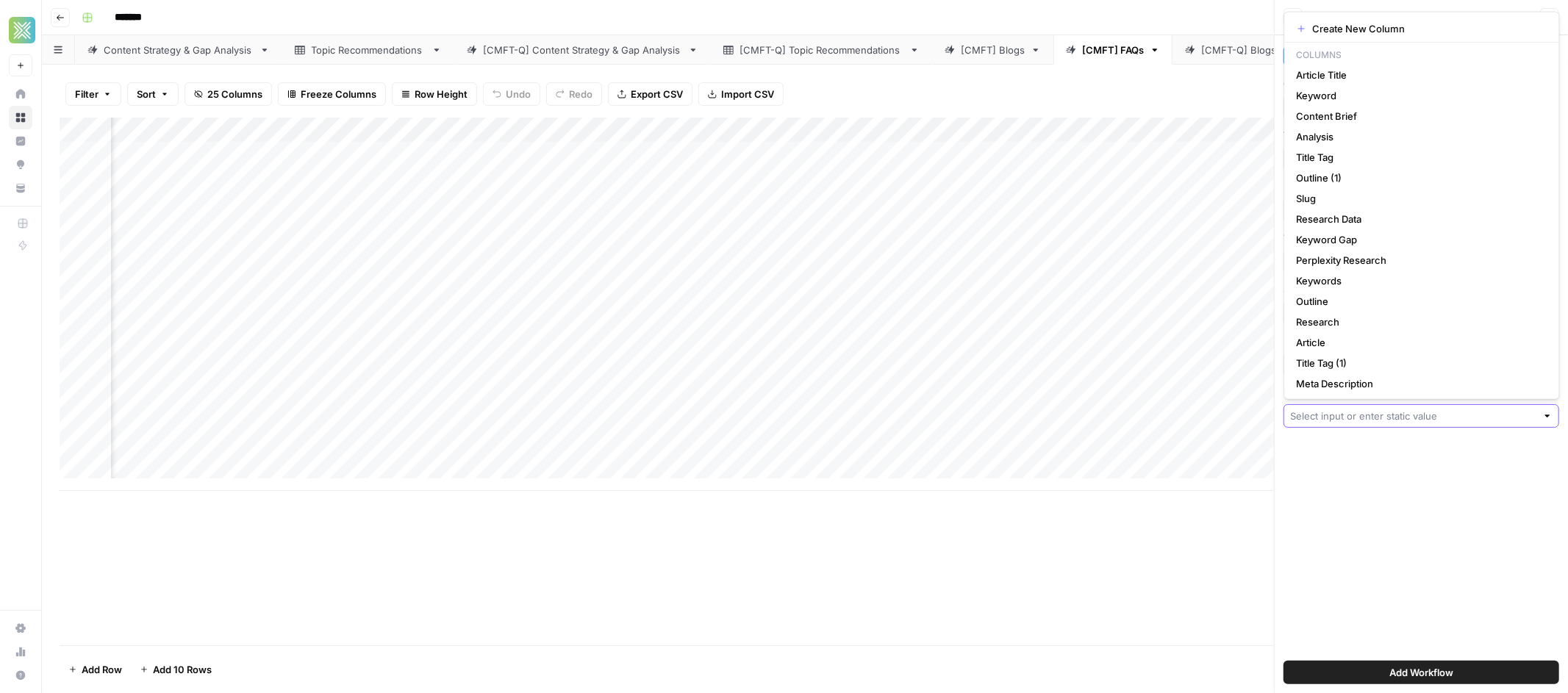
click at [1435, 420] on input "Brand (Optional)" at bounding box center [1413, 416] width 246 height 15
click at [1385, 482] on div "[CMFT] Content to Google Docs Content (Optional) Article Clear Title Tag (Optio…" at bounding box center [1421, 364] width 293 height 658
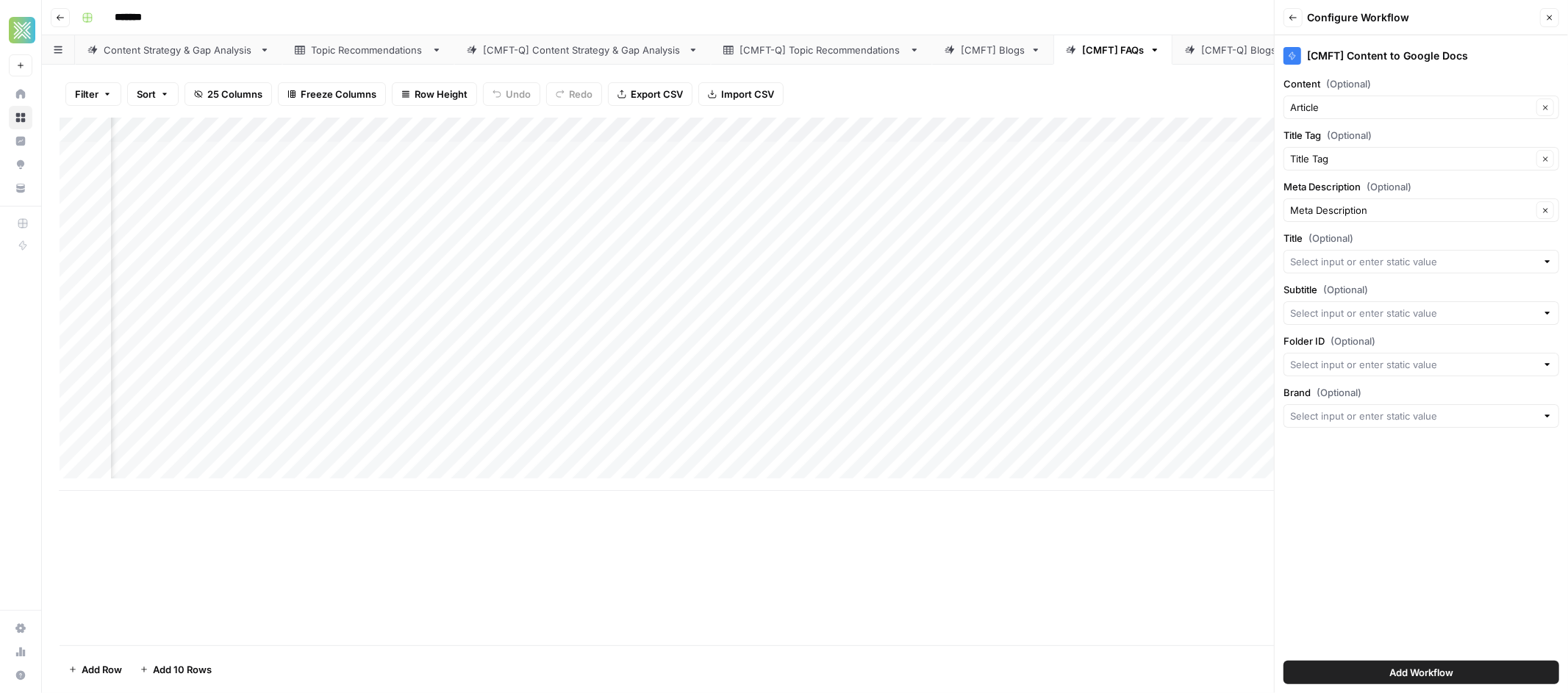
click at [1562, 15] on header "Back Configure Workflow Close" at bounding box center [1421, 18] width 293 height 35
click at [1557, 15] on button "Close" at bounding box center [1549, 18] width 20 height 20
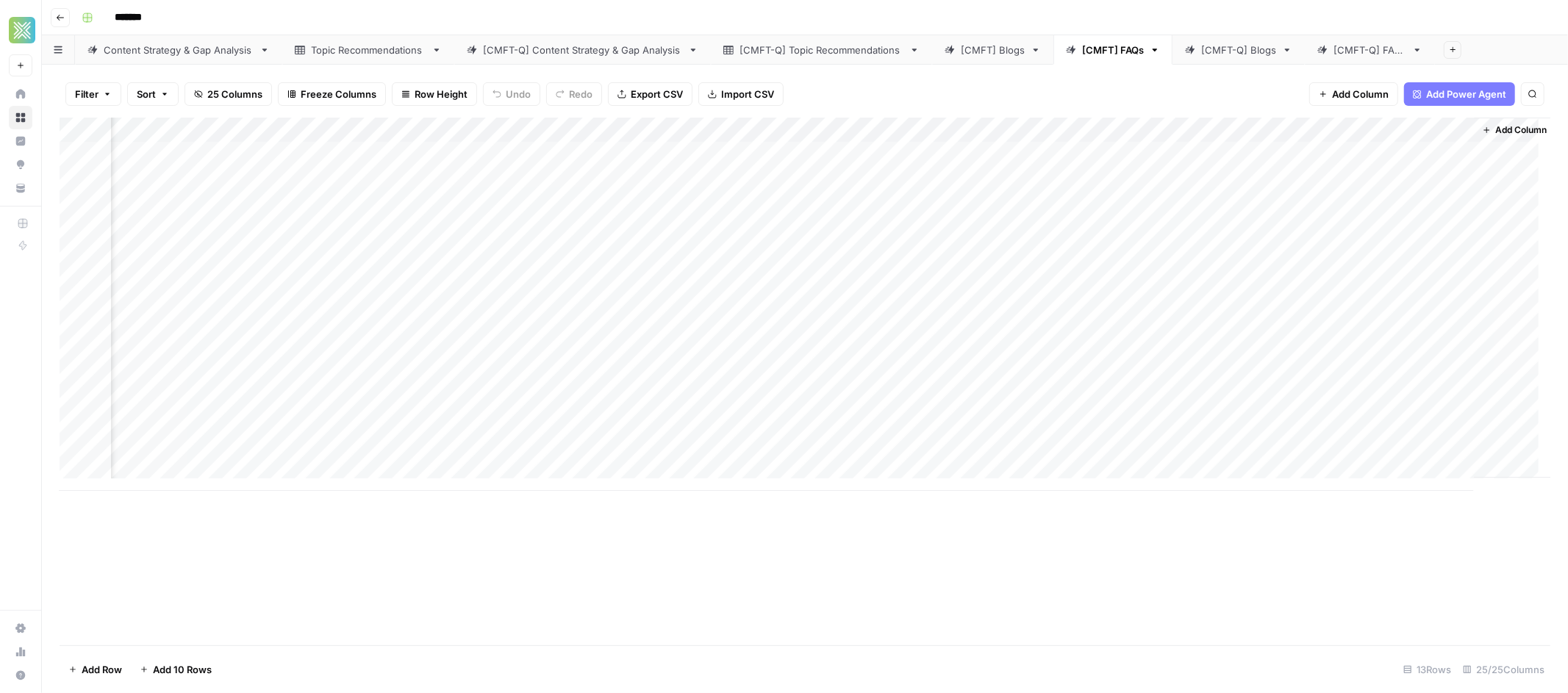
click at [1204, 49] on div "[CMFT-Q] Blogs" at bounding box center [1238, 50] width 75 height 15
click at [1281, 127] on div "Add Column" at bounding box center [805, 366] width 1491 height 498
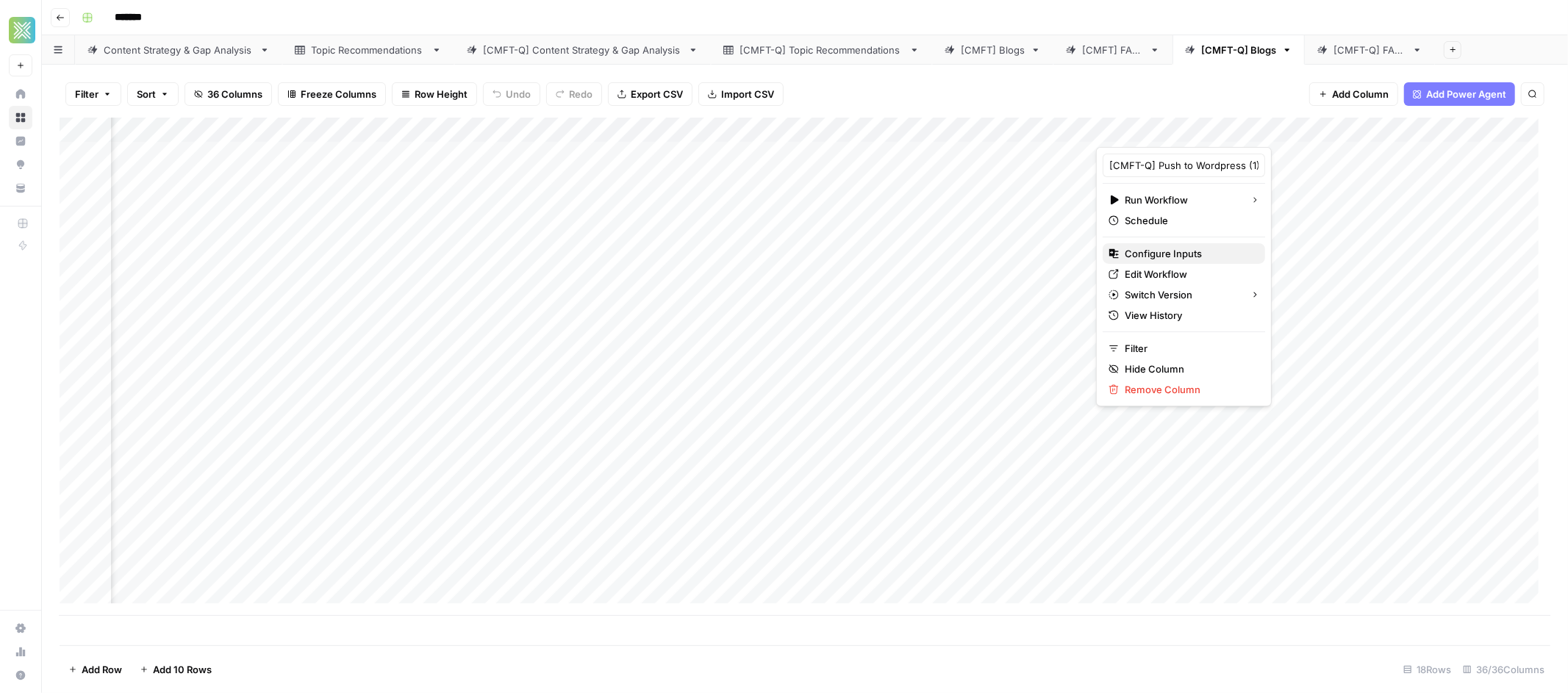
click at [1160, 258] on span "Configure Inputs" at bounding box center [1189, 253] width 129 height 15
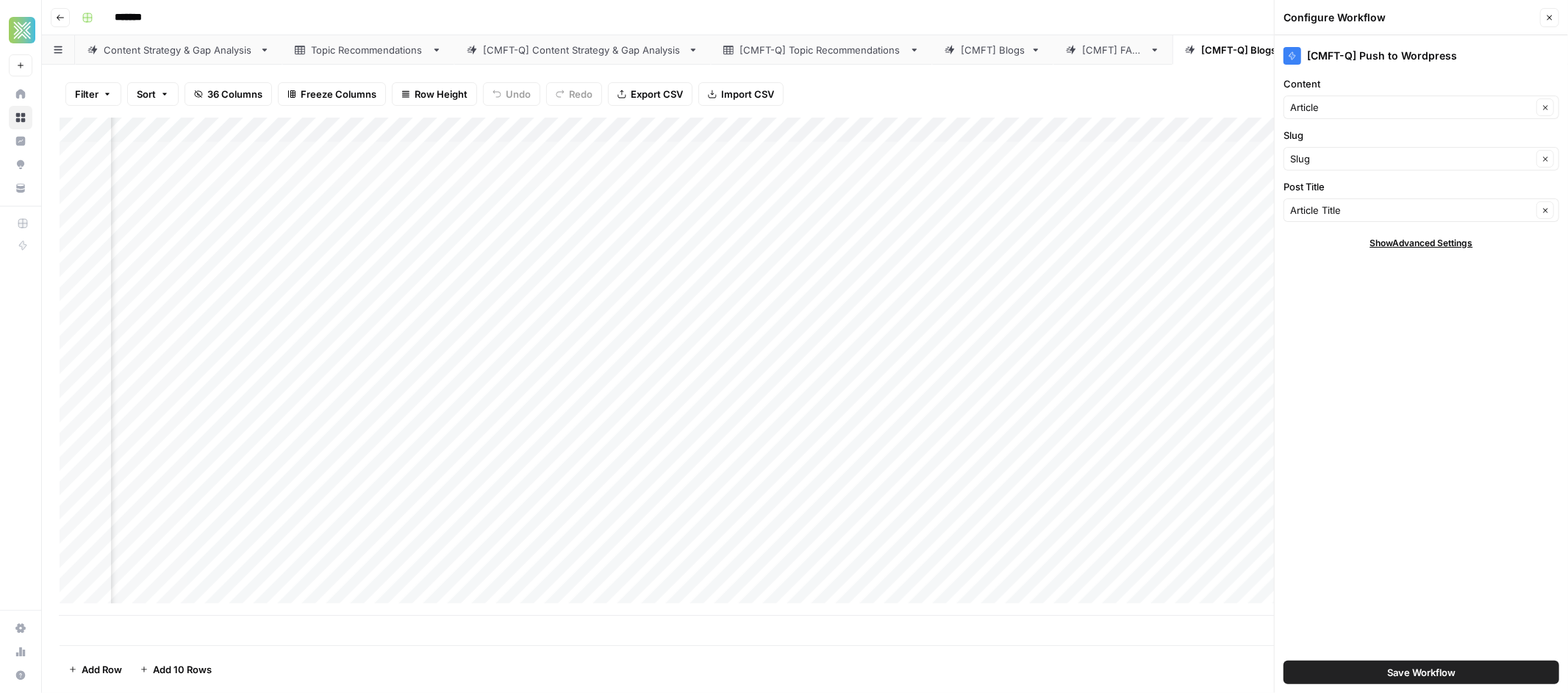
click at [1206, 97] on div "Filter Sort 36 Columns Freeze Columns Row Height Undo Redo Export CSV Import CS…" at bounding box center [805, 94] width 1491 height 48
click at [1550, 18] on icon "button" at bounding box center [1550, 19] width 6 height 6
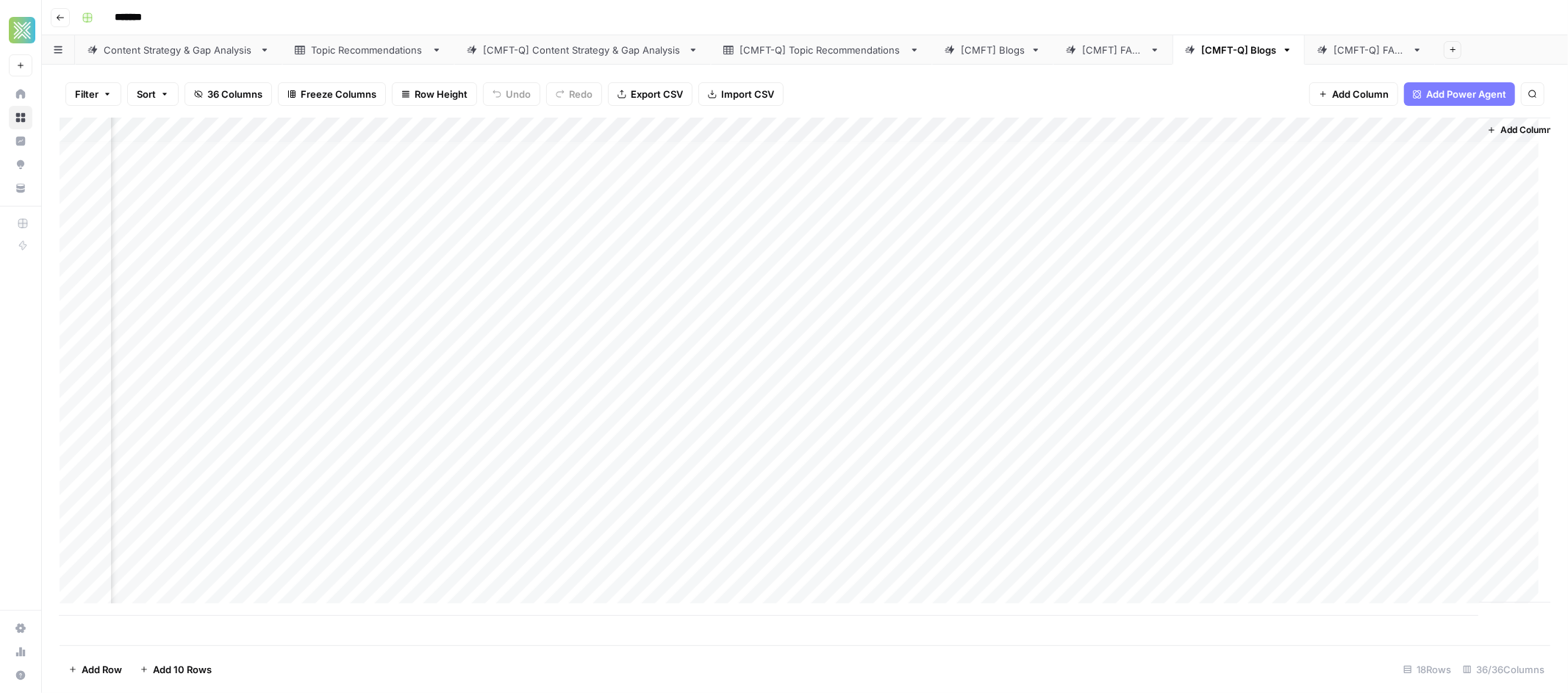
scroll to position [6, 3679]
click at [972, 126] on div "Add Column" at bounding box center [805, 366] width 1491 height 498
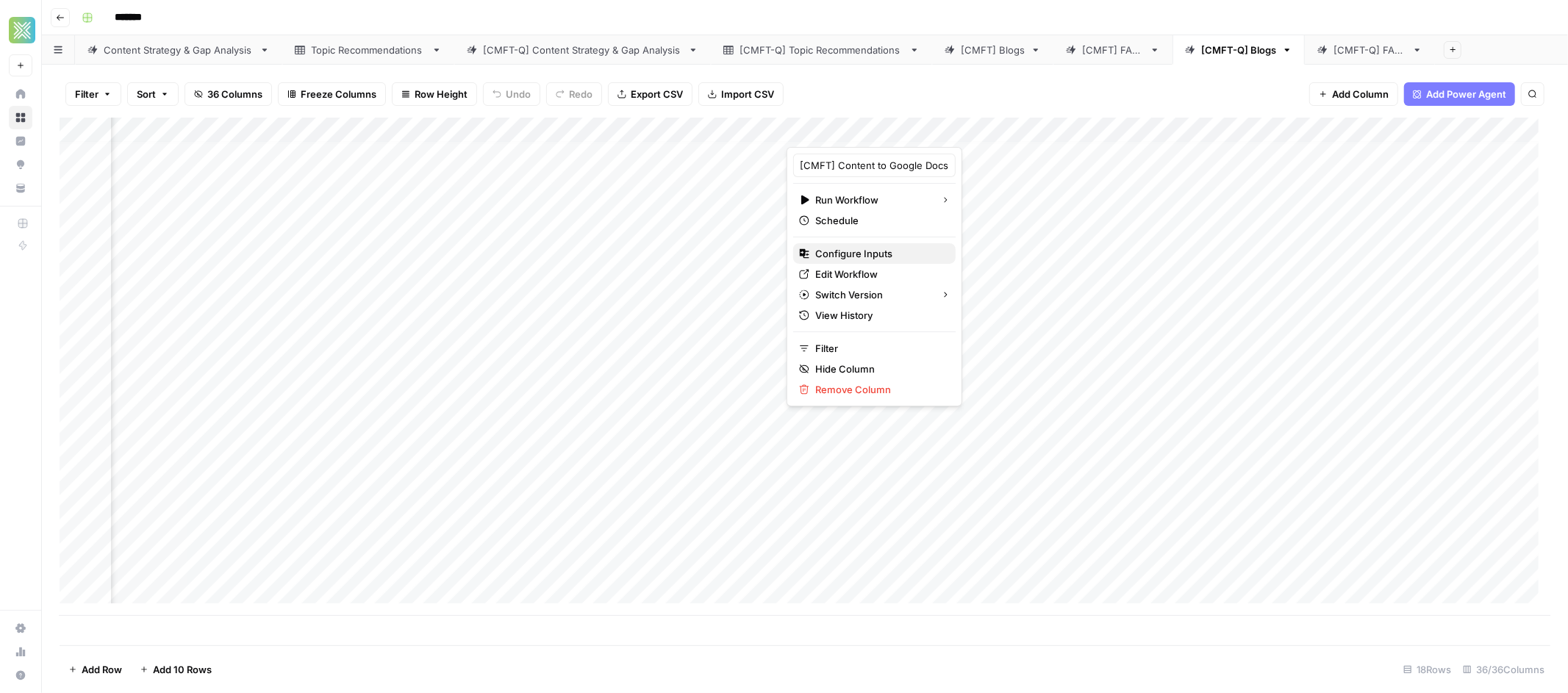
click at [868, 254] on span "Configure Inputs" at bounding box center [879, 253] width 129 height 15
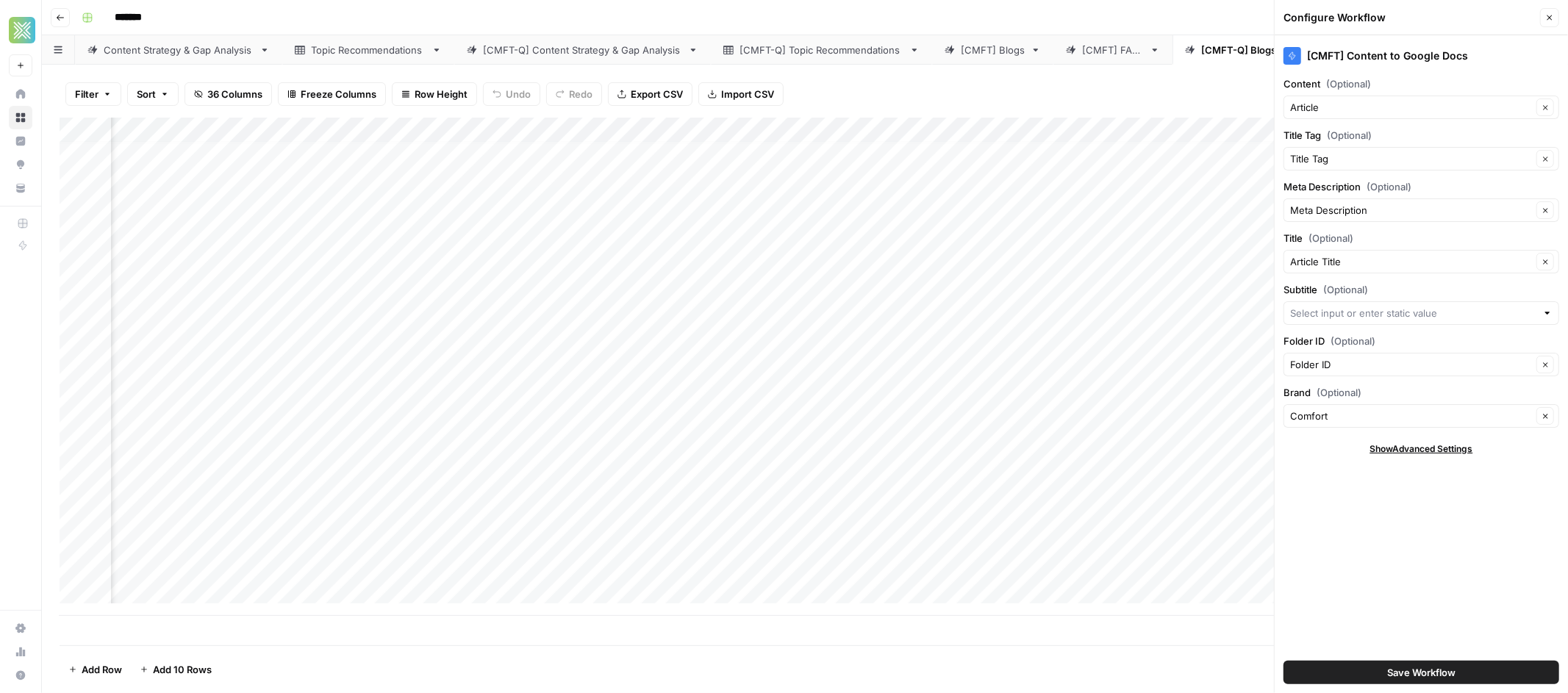
click at [1045, 58] on link "[CMFT] Blogs" at bounding box center [993, 50] width 121 height 30
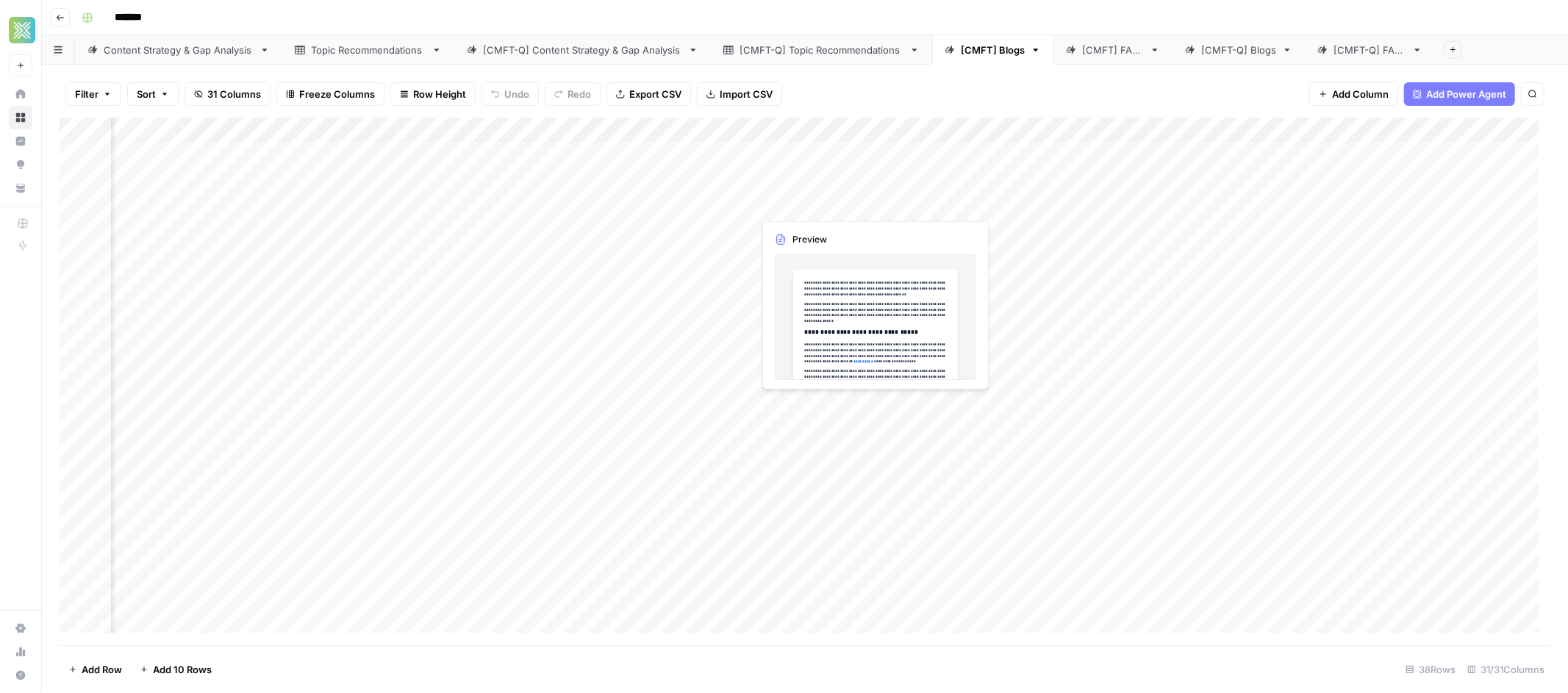
scroll to position [0, 2074]
click at [1107, 54] on div "[CMFT] FAQs" at bounding box center [1113, 50] width 61 height 15
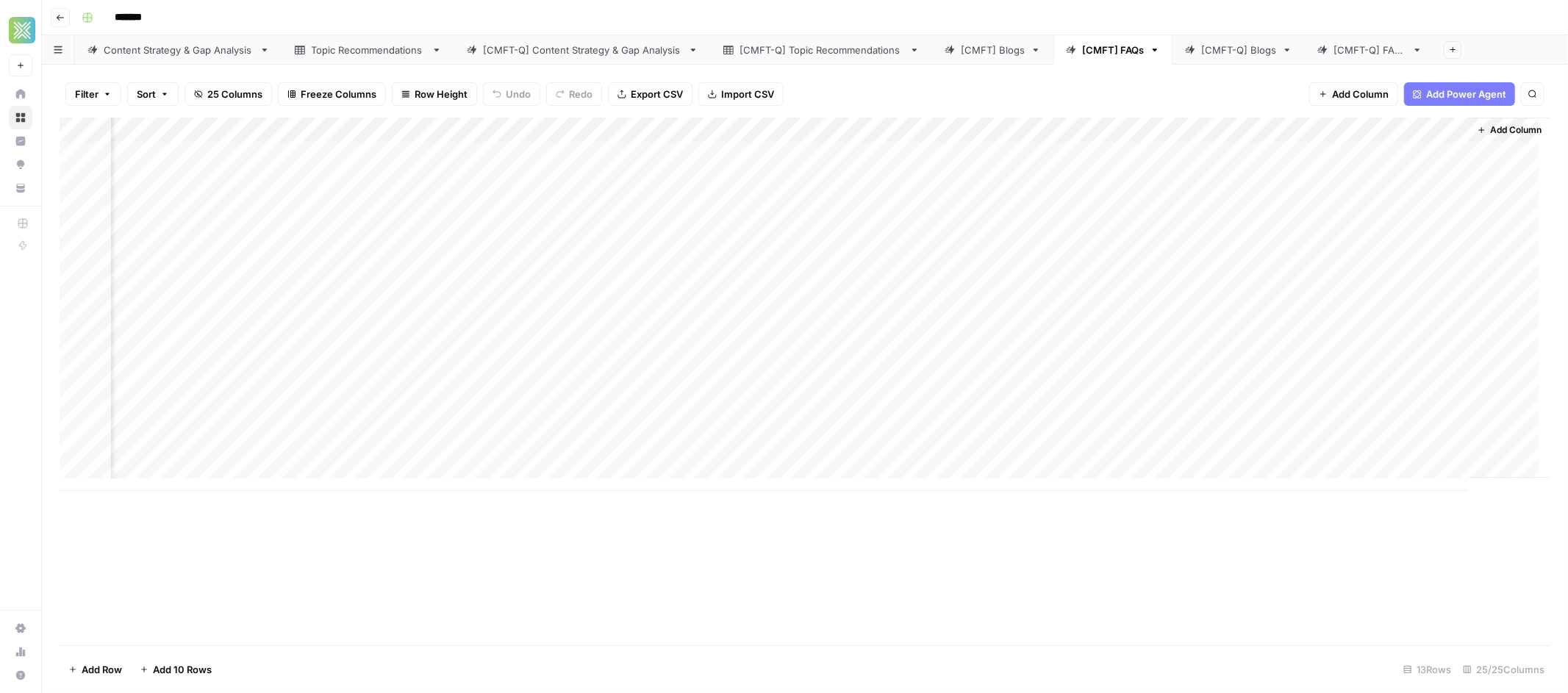
click at [1493, 129] on span "Add Column" at bounding box center [1516, 130] width 51 height 13
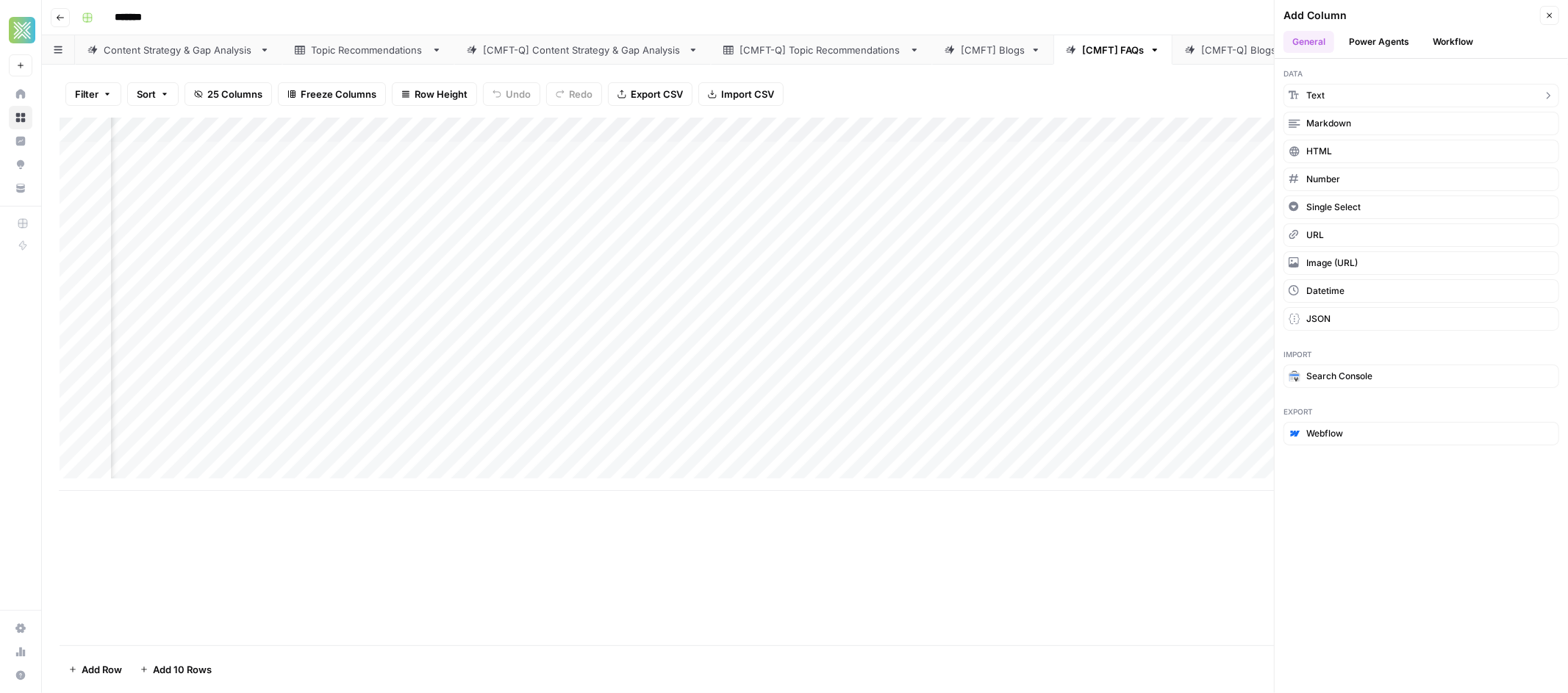
click at [1369, 89] on button "Text" at bounding box center [1422, 95] width 276 height 23
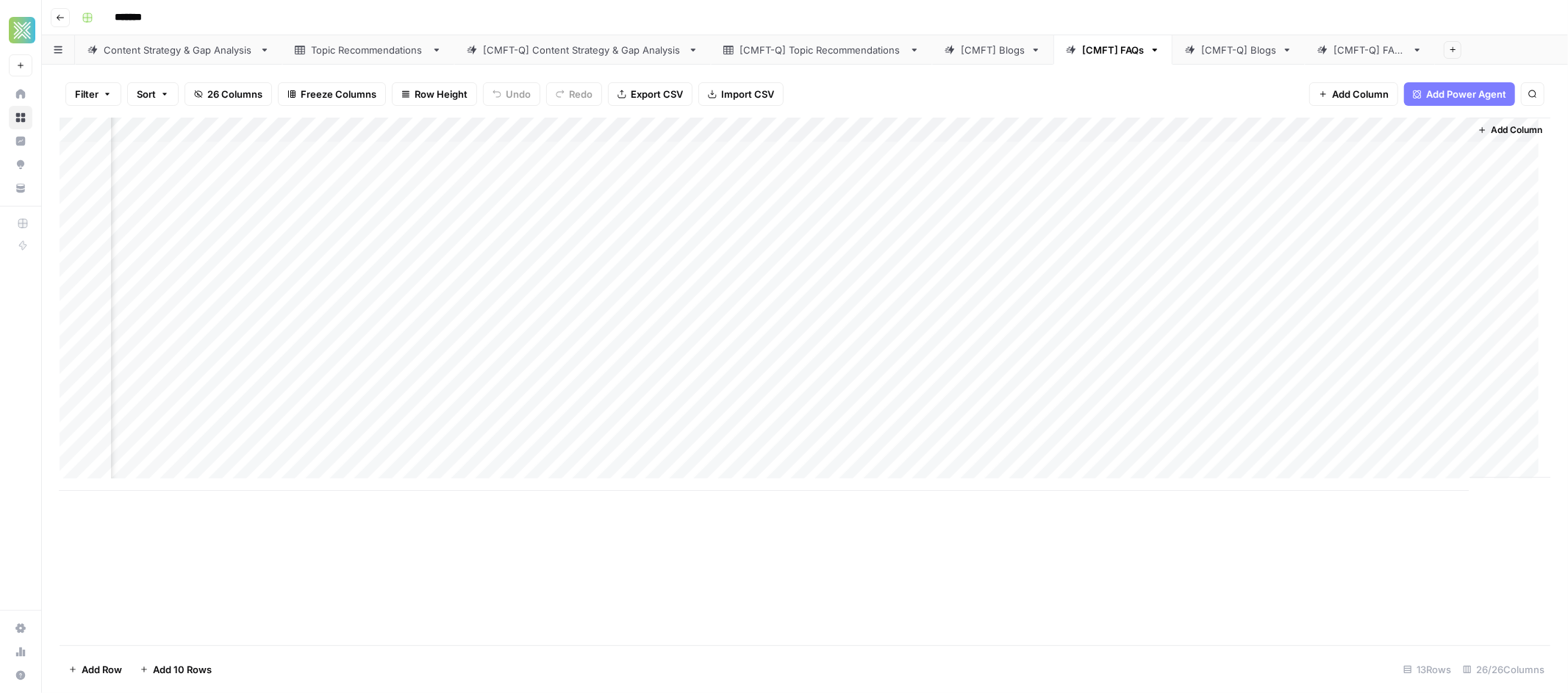
scroll to position [0, 2578]
click at [1307, 130] on div "Add Column" at bounding box center [805, 304] width 1491 height 374
drag, startPoint x: 1308, startPoint y: 170, endPoint x: 1254, endPoint y: 166, distance: 54.1
click at [1254, 166] on div "New Column" at bounding box center [1332, 165] width 162 height 23
type input "Folder ID"
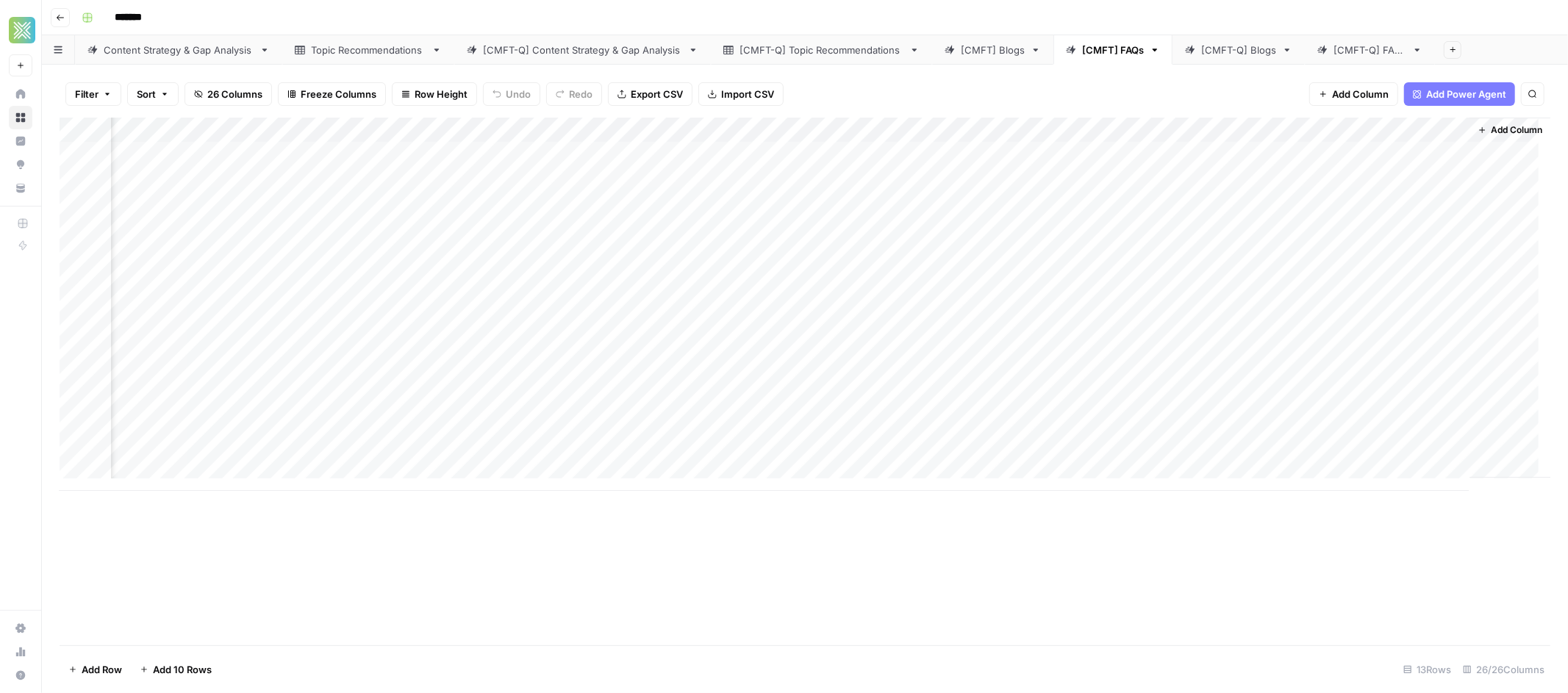
click at [1343, 159] on div "Add Column" at bounding box center [805, 304] width 1491 height 374
drag, startPoint x: 1453, startPoint y: 164, endPoint x: 1449, endPoint y: 298, distance: 134.1
click at [1449, 298] on div "Add Column" at bounding box center [805, 304] width 1491 height 374
click at [1421, 165] on div "Add Column" at bounding box center [805, 304] width 1491 height 374
click at [1324, 376] on div "Add Column" at bounding box center [805, 304] width 1491 height 374
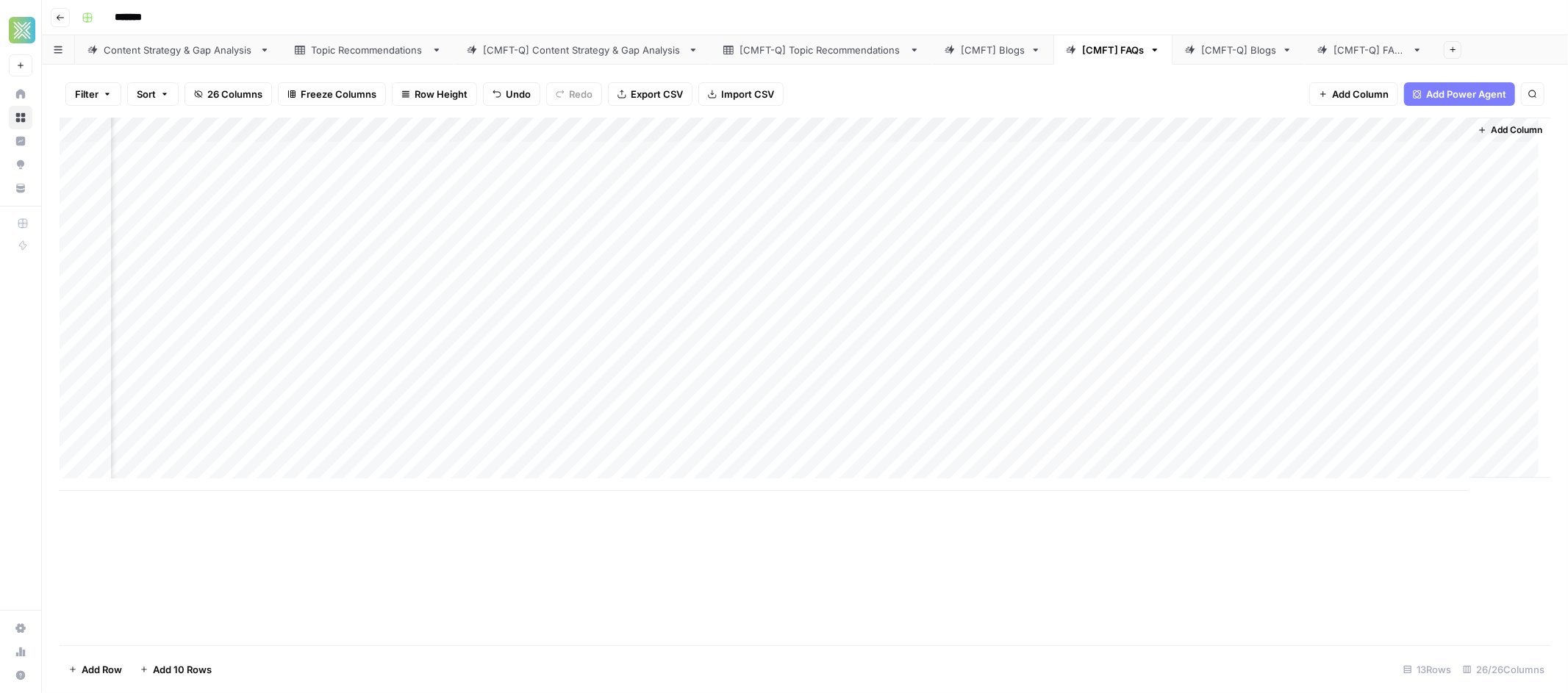
click at [989, 60] on link "[CMFT] Blogs" at bounding box center [993, 50] width 121 height 30
click at [1076, 131] on div "Add Column" at bounding box center [805, 381] width 1491 height 528
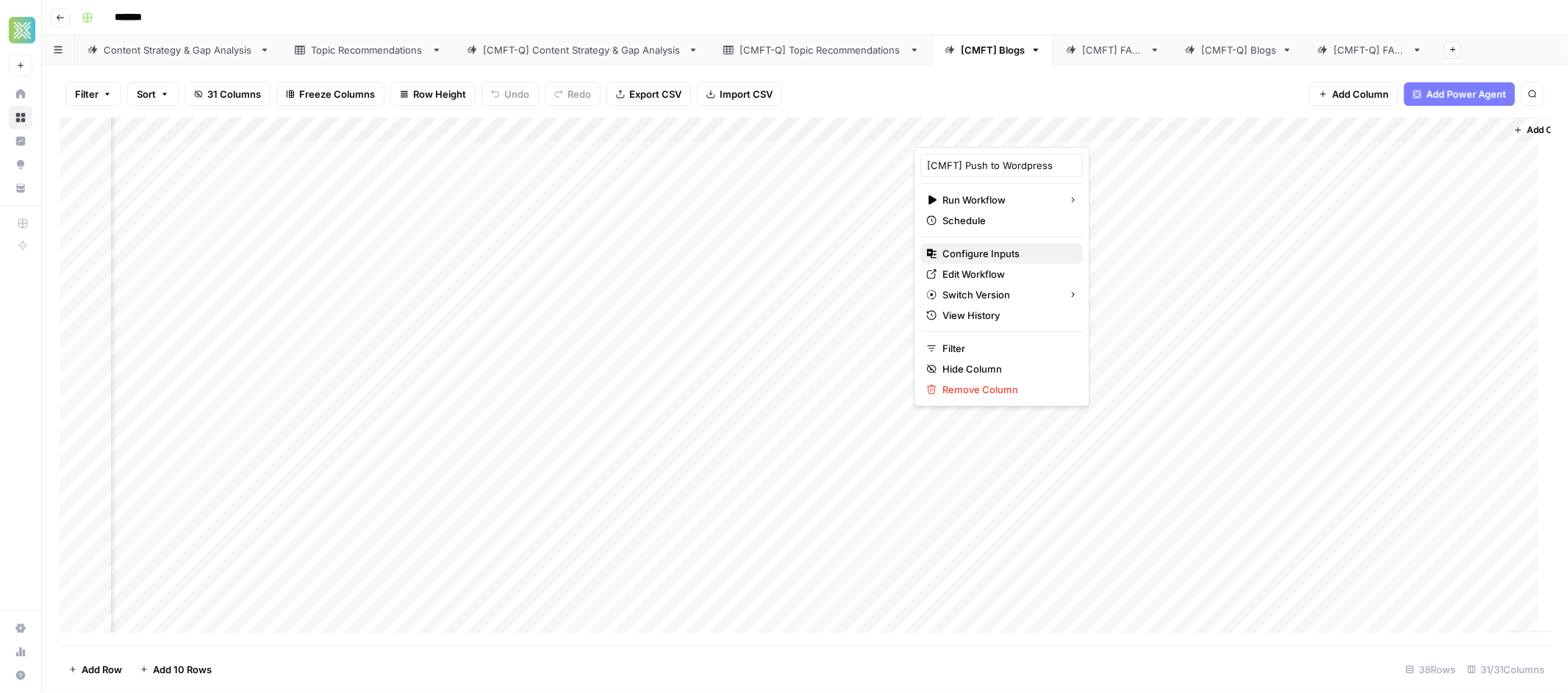
click at [1006, 253] on span "Configure Inputs" at bounding box center [1007, 253] width 129 height 15
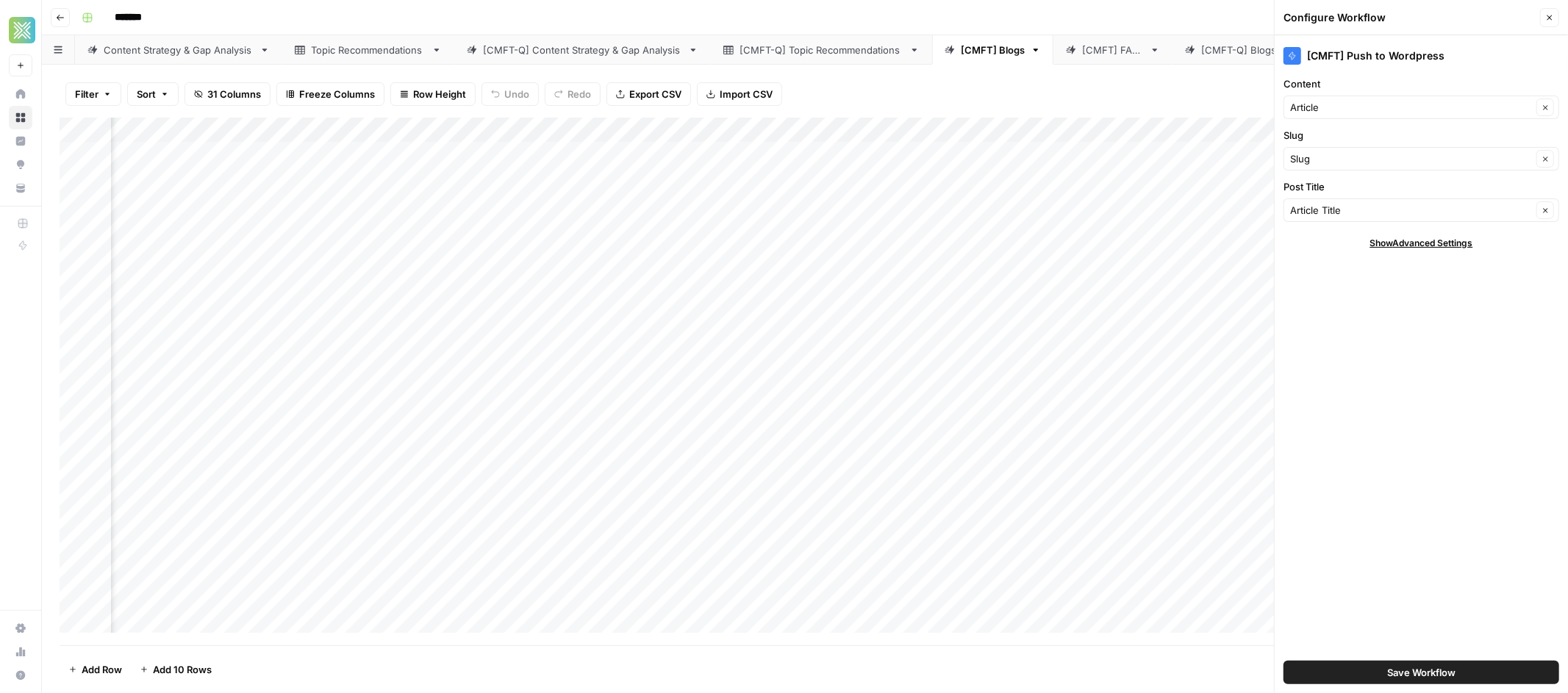
click at [1544, 17] on button "Close" at bounding box center [1549, 18] width 20 height 20
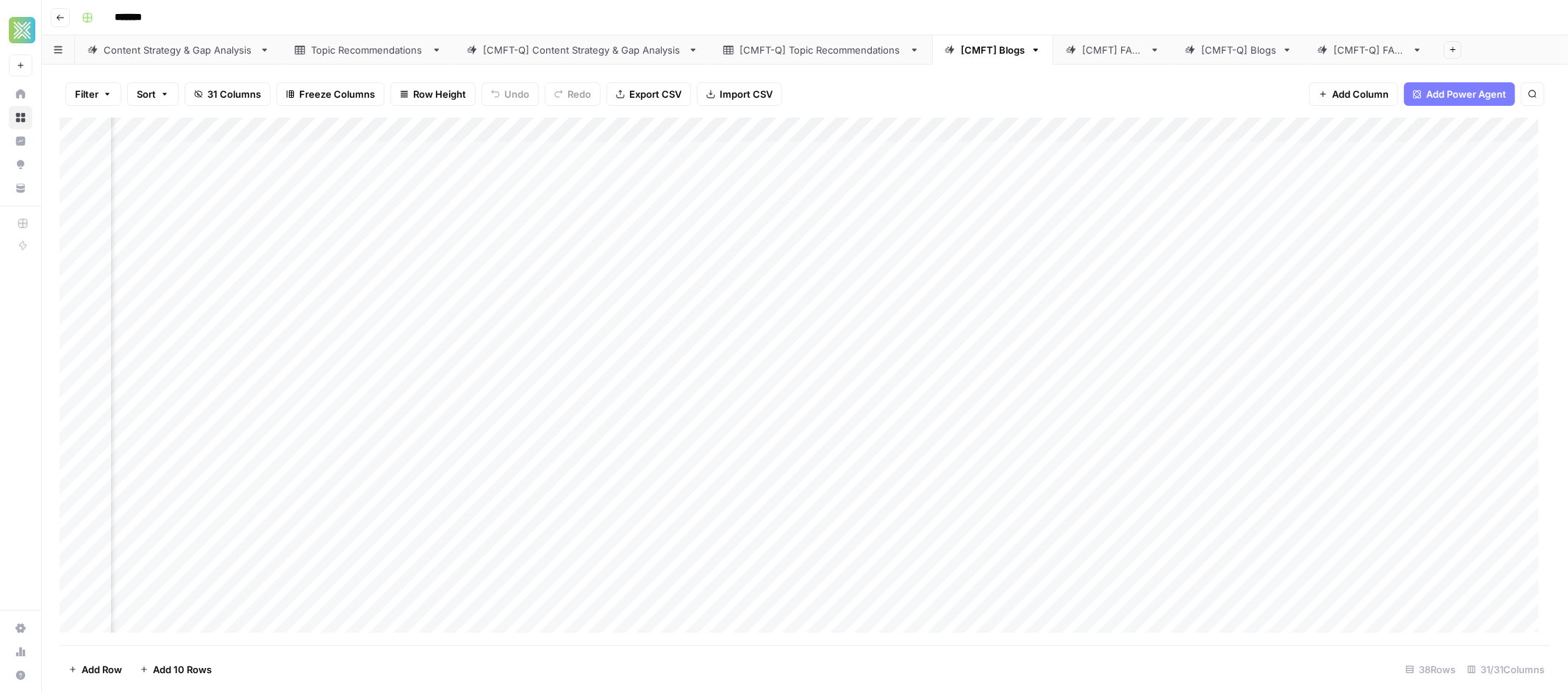
scroll to position [0, 3251]
click at [1156, 130] on div "Add Column" at bounding box center [805, 381] width 1491 height 528
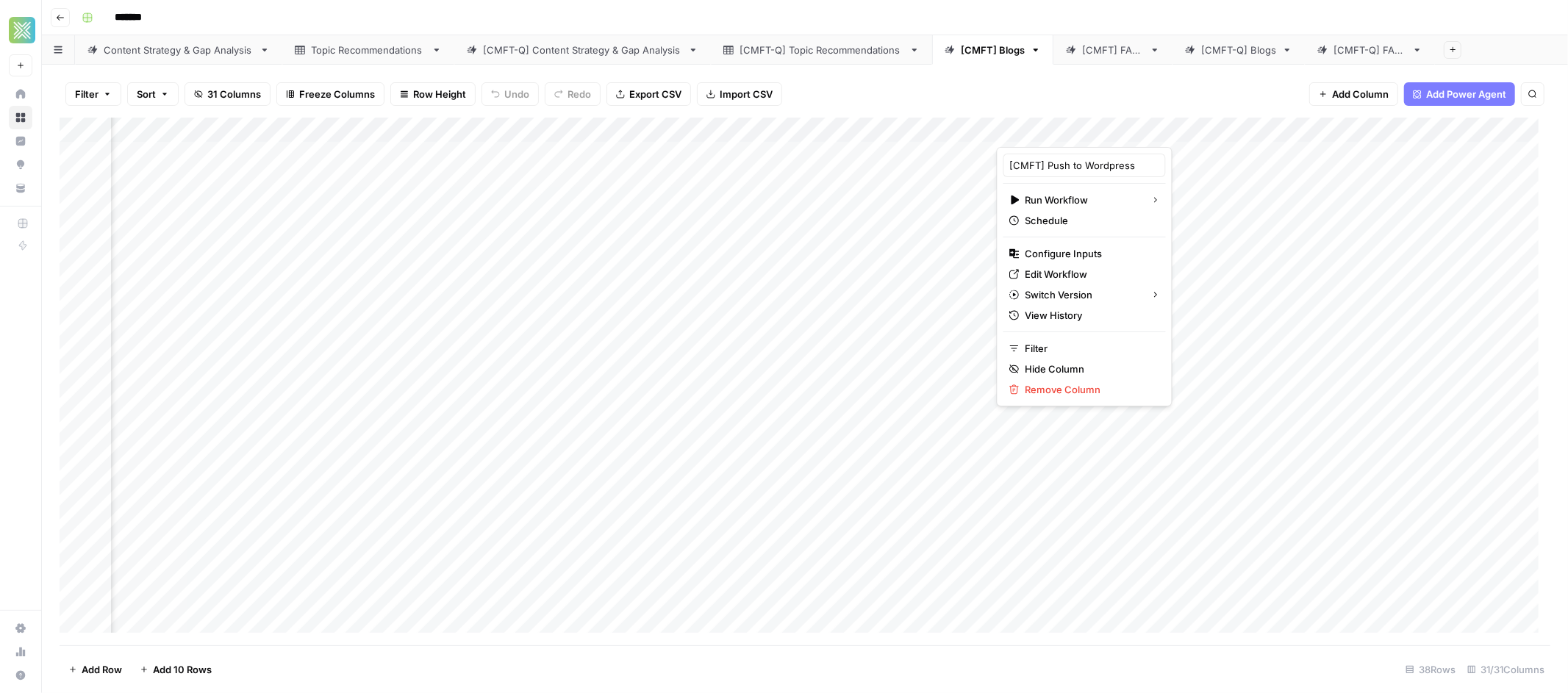
click at [1069, 242] on div "[CMFT] Push to Wordpress Run Workflow Schedule Configure Inputs Edit Workflow S…" at bounding box center [1084, 277] width 176 height 260
click at [1069, 250] on span "Configure Inputs" at bounding box center [1090, 253] width 129 height 15
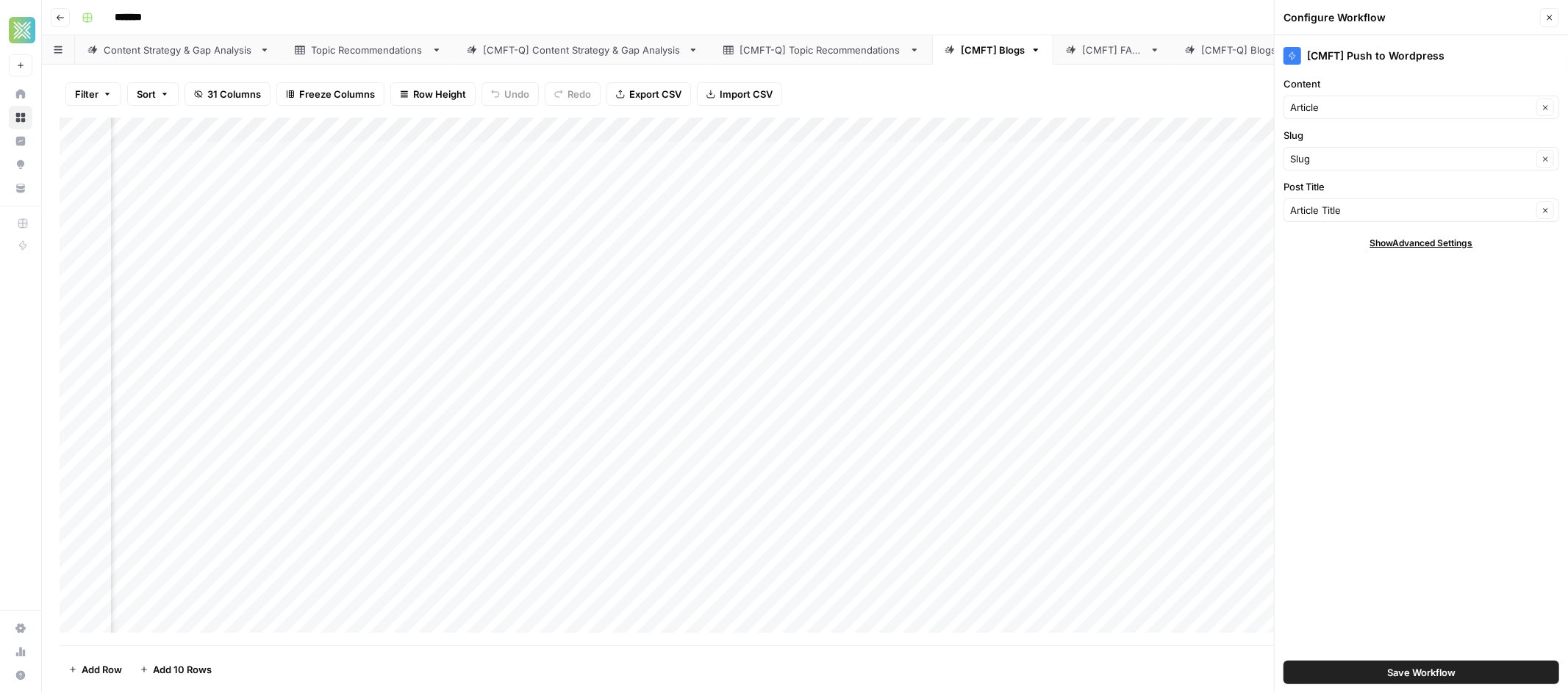
click at [1077, 75] on div "Filter Sort 31 Columns Freeze Columns Row Height Undo Redo Export CSV Import CS…" at bounding box center [805, 94] width 1491 height 48
click at [620, 129] on div "Add Column" at bounding box center [805, 381] width 1491 height 528
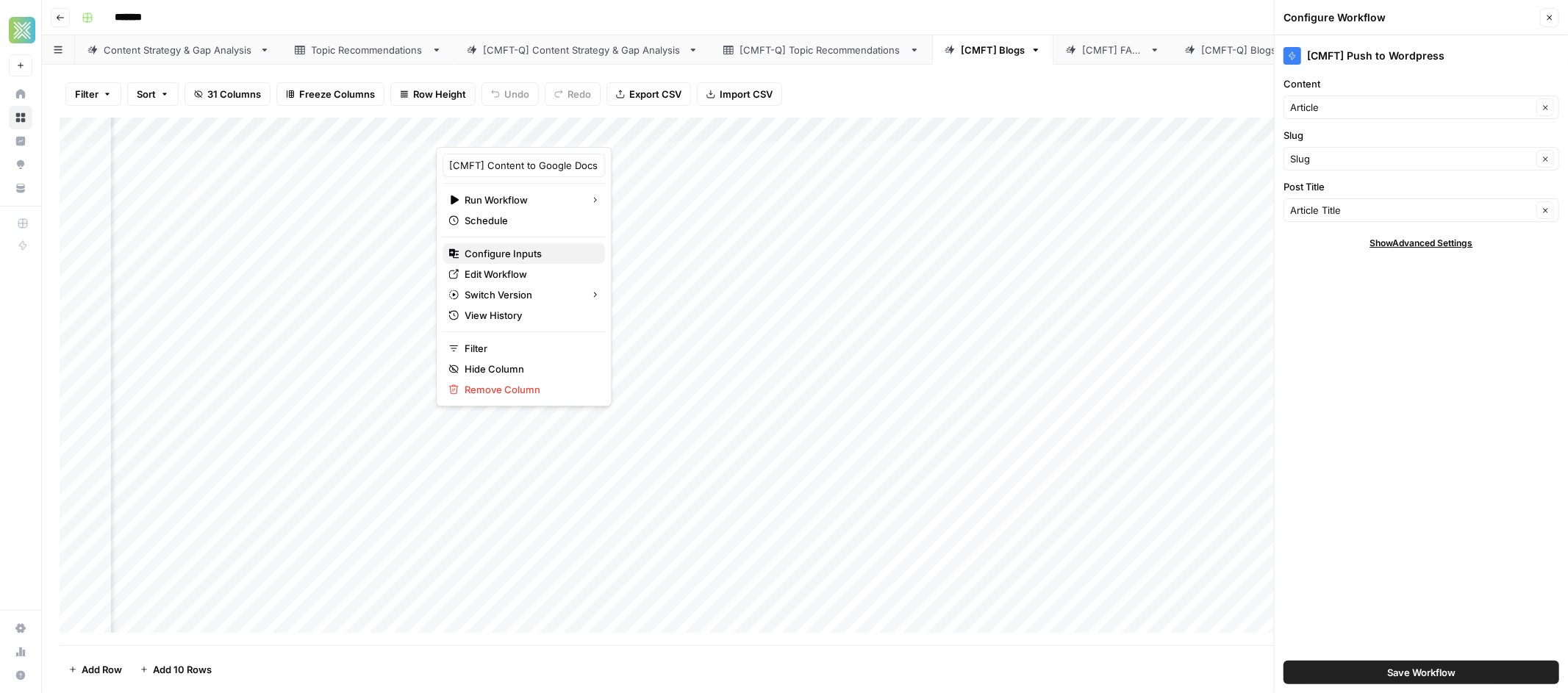
click at [532, 252] on span "Configure Inputs" at bounding box center [529, 253] width 129 height 15
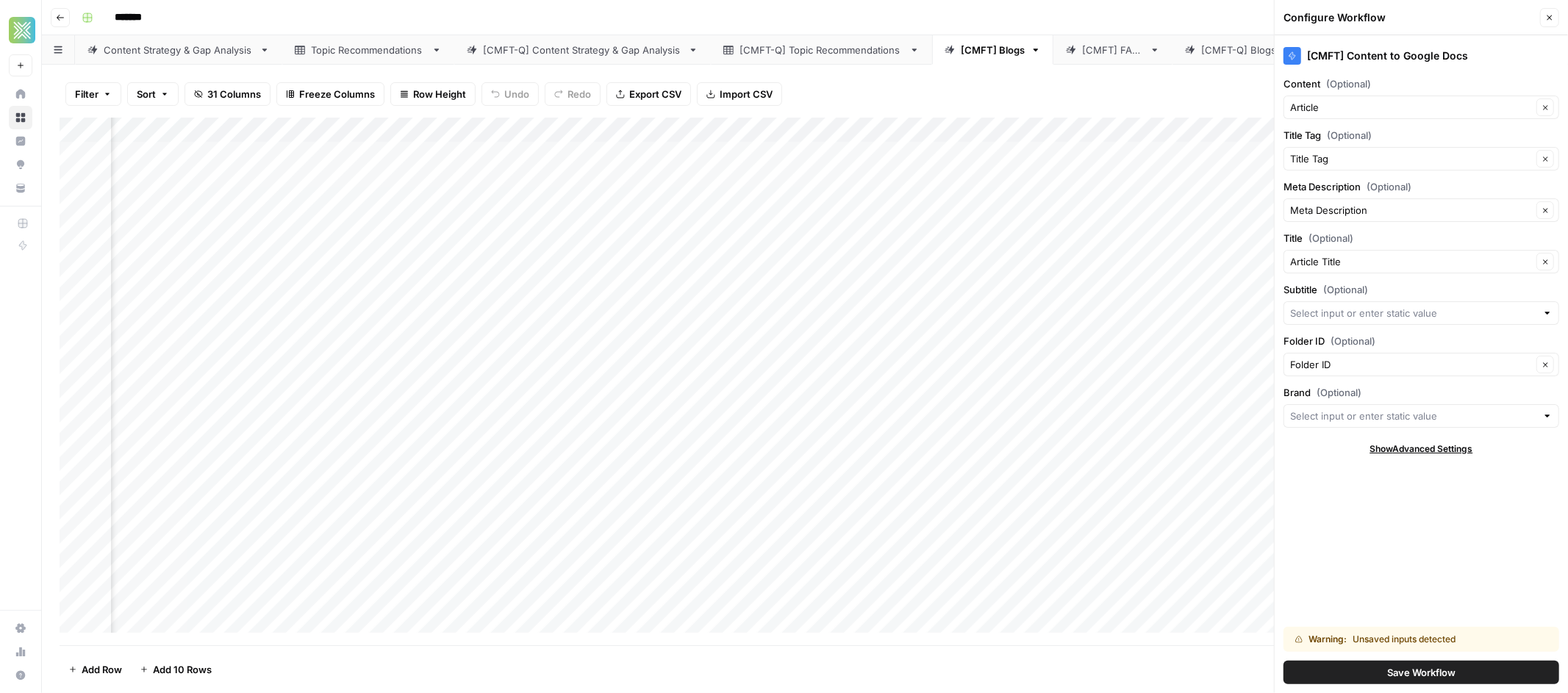
click at [999, 92] on div "Filter Sort 31 Columns Freeze Columns Row Height Undo Redo Export CSV Import CS…" at bounding box center [805, 94] width 1491 height 48
click at [1543, 20] on button "Close" at bounding box center [1549, 18] width 20 height 20
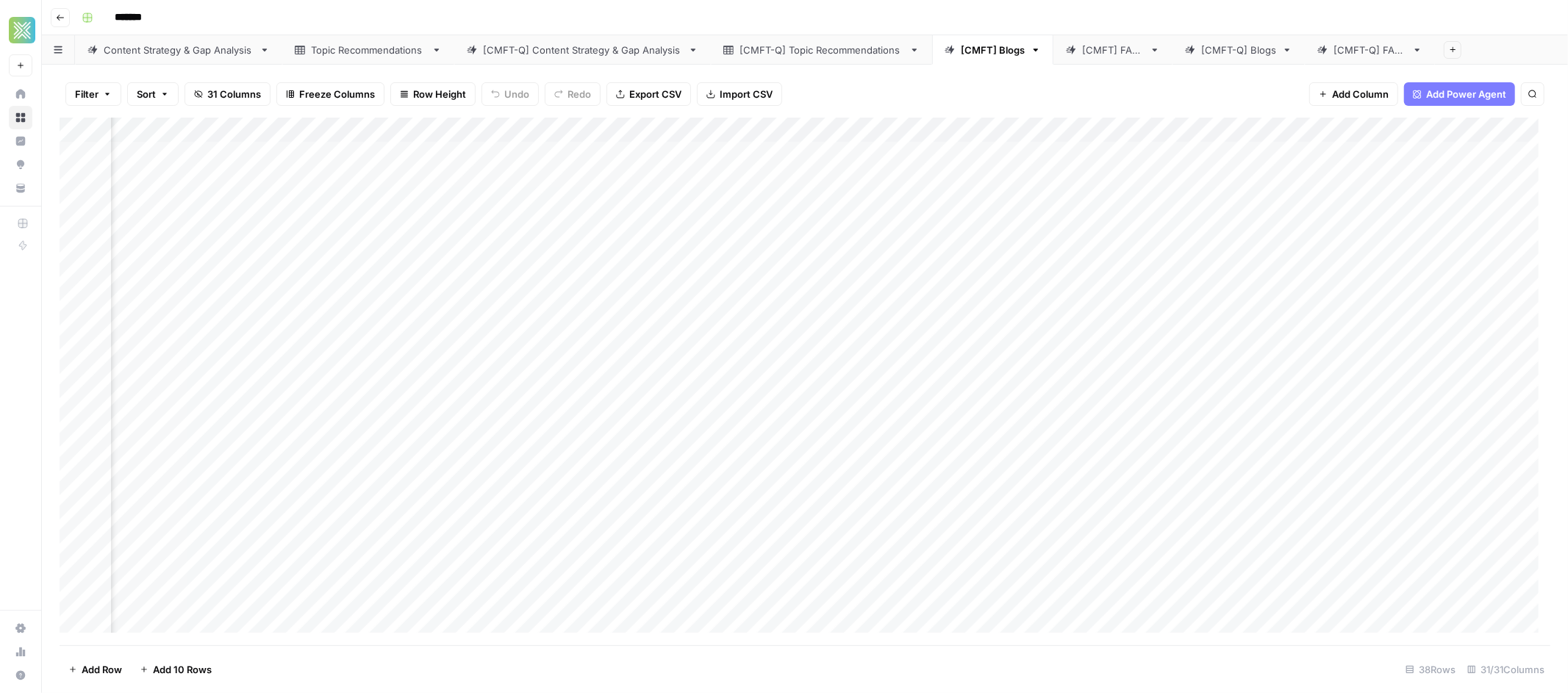
click at [1078, 58] on link "[CMFT] FAQs" at bounding box center [1113, 50] width 119 height 30
click at [1491, 130] on span "Add Column" at bounding box center [1516, 130] width 51 height 13
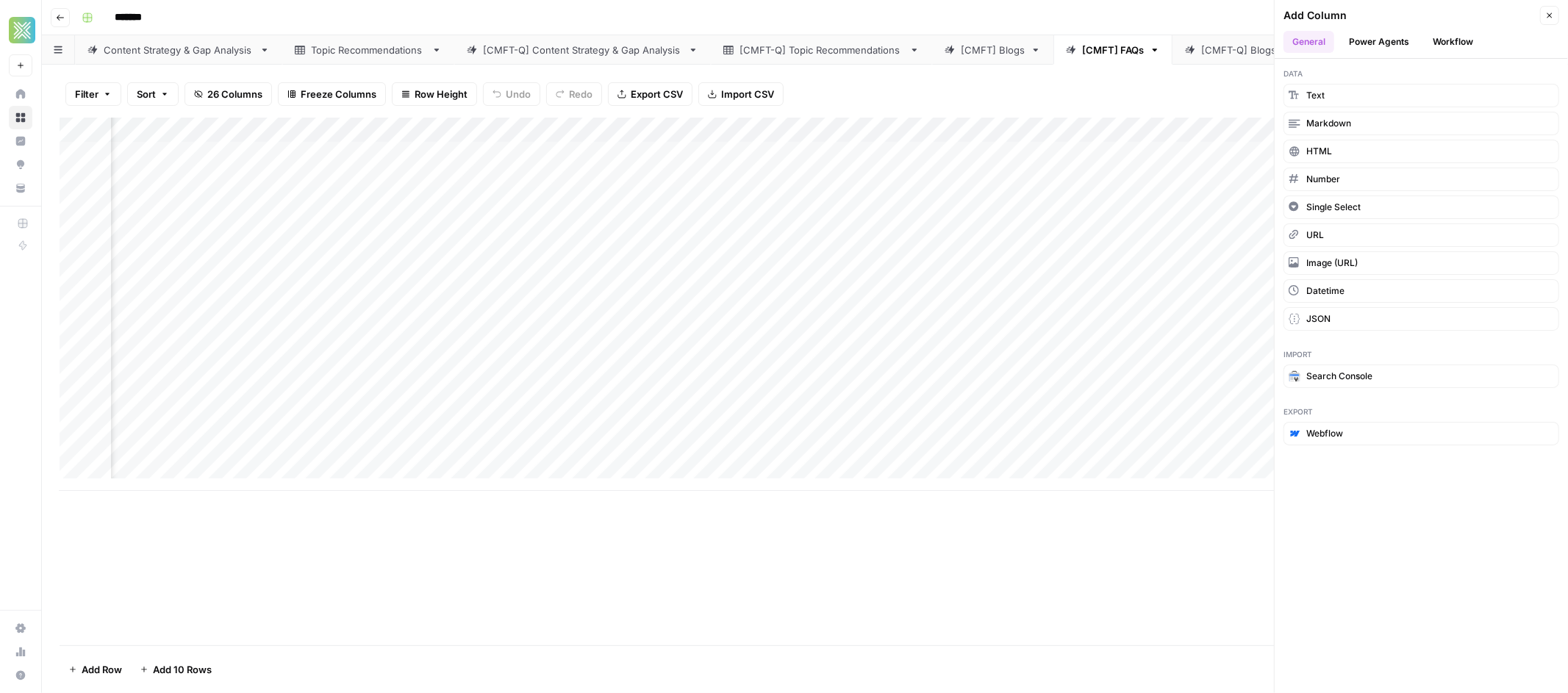
click at [1540, 17] on div "Close" at bounding box center [1549, 15] width 20 height 20
click at [1548, 18] on icon "button" at bounding box center [1549, 15] width 8 height 8
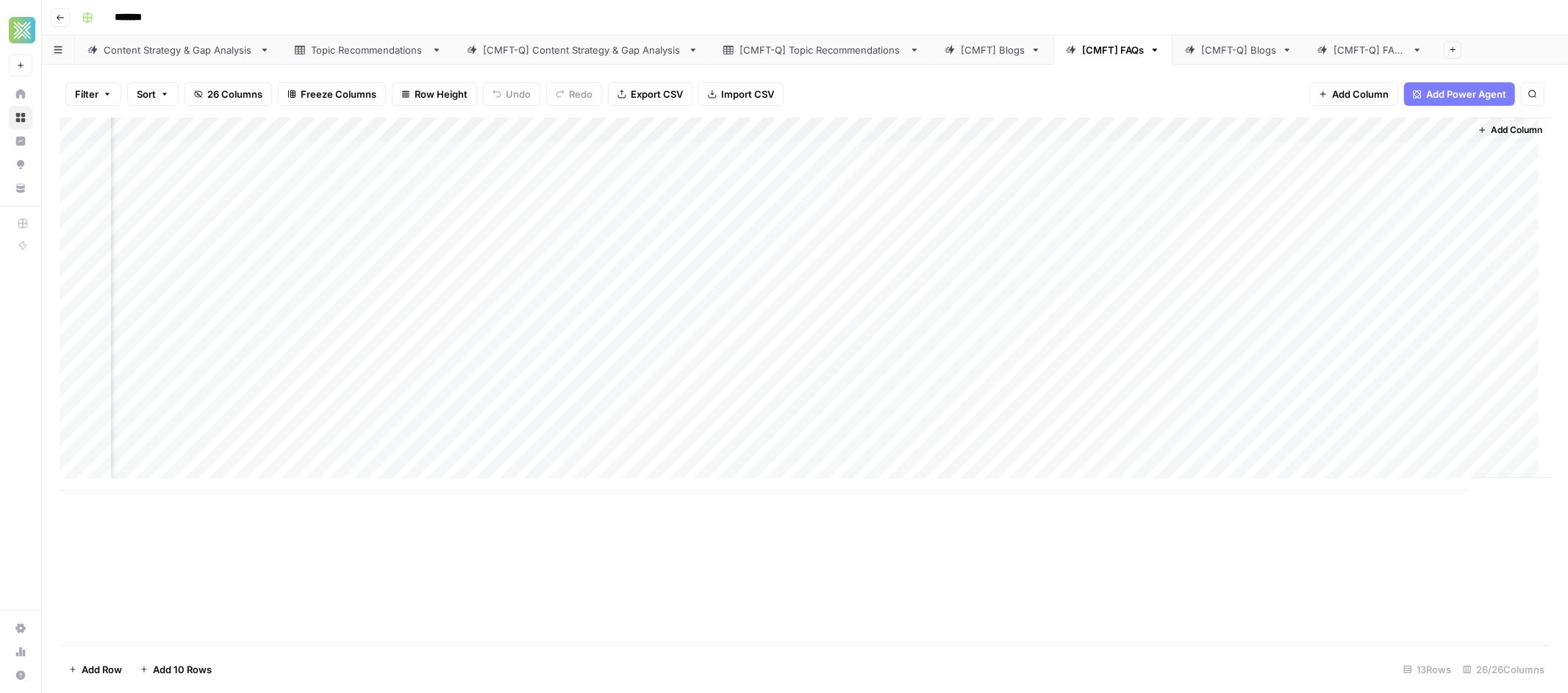
click at [1503, 129] on span "Add Column" at bounding box center [1516, 130] width 51 height 13
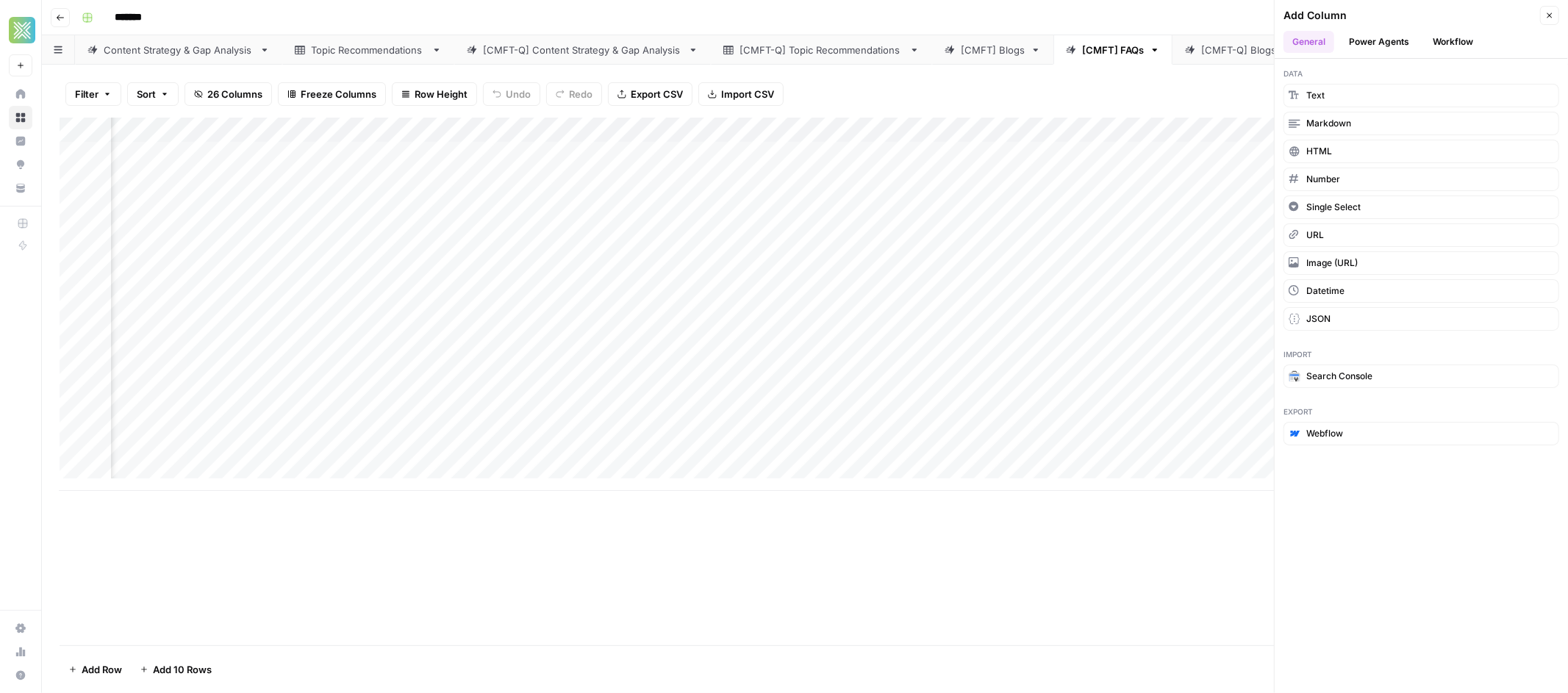
click at [1447, 47] on button "Workflow" at bounding box center [1453, 42] width 58 height 22
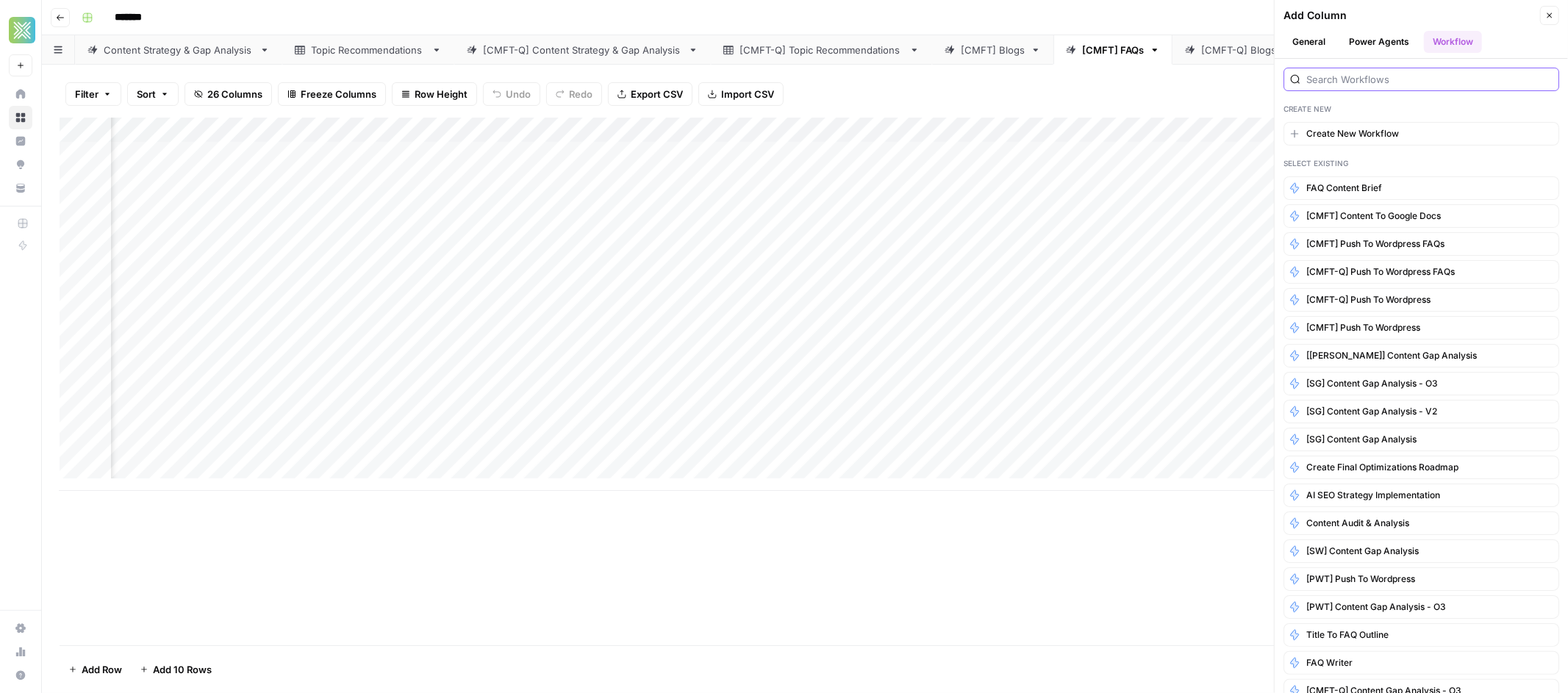
click at [1363, 82] on input "search" at bounding box center [1429, 79] width 246 height 15
type input "c"
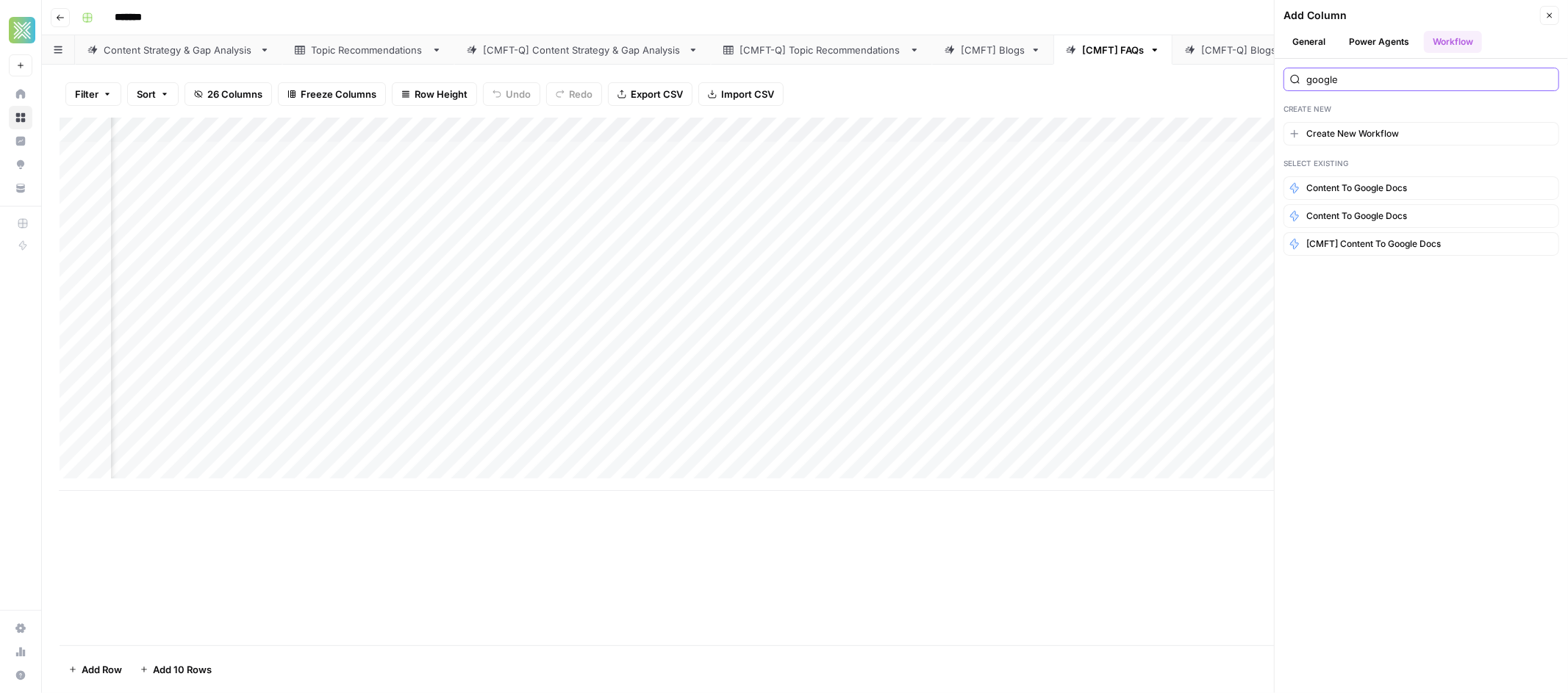
type input "google"
click at [1369, 251] on button "[CMFT] Content to Google Docs" at bounding box center [1422, 243] width 276 height 23
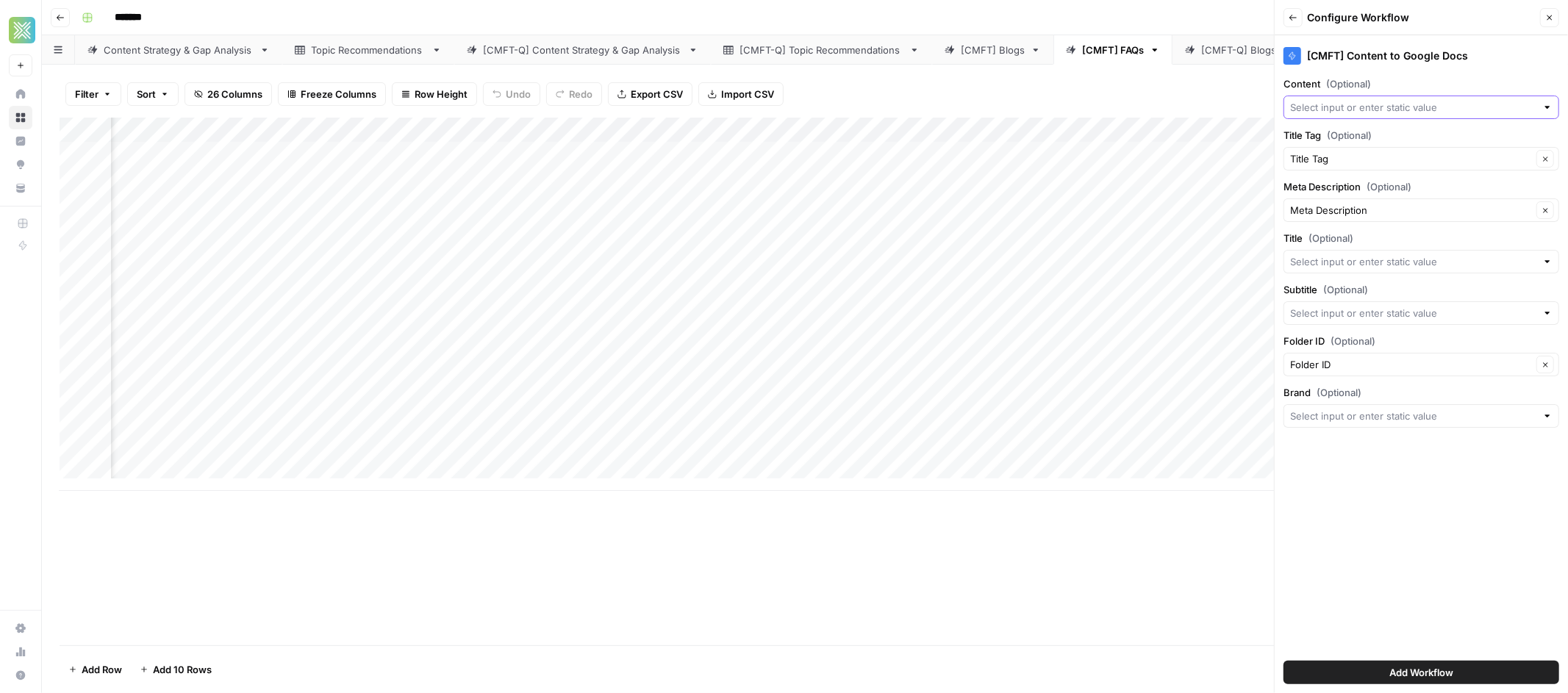
click at [1337, 106] on input "Content (Optional)" at bounding box center [1413, 107] width 246 height 15
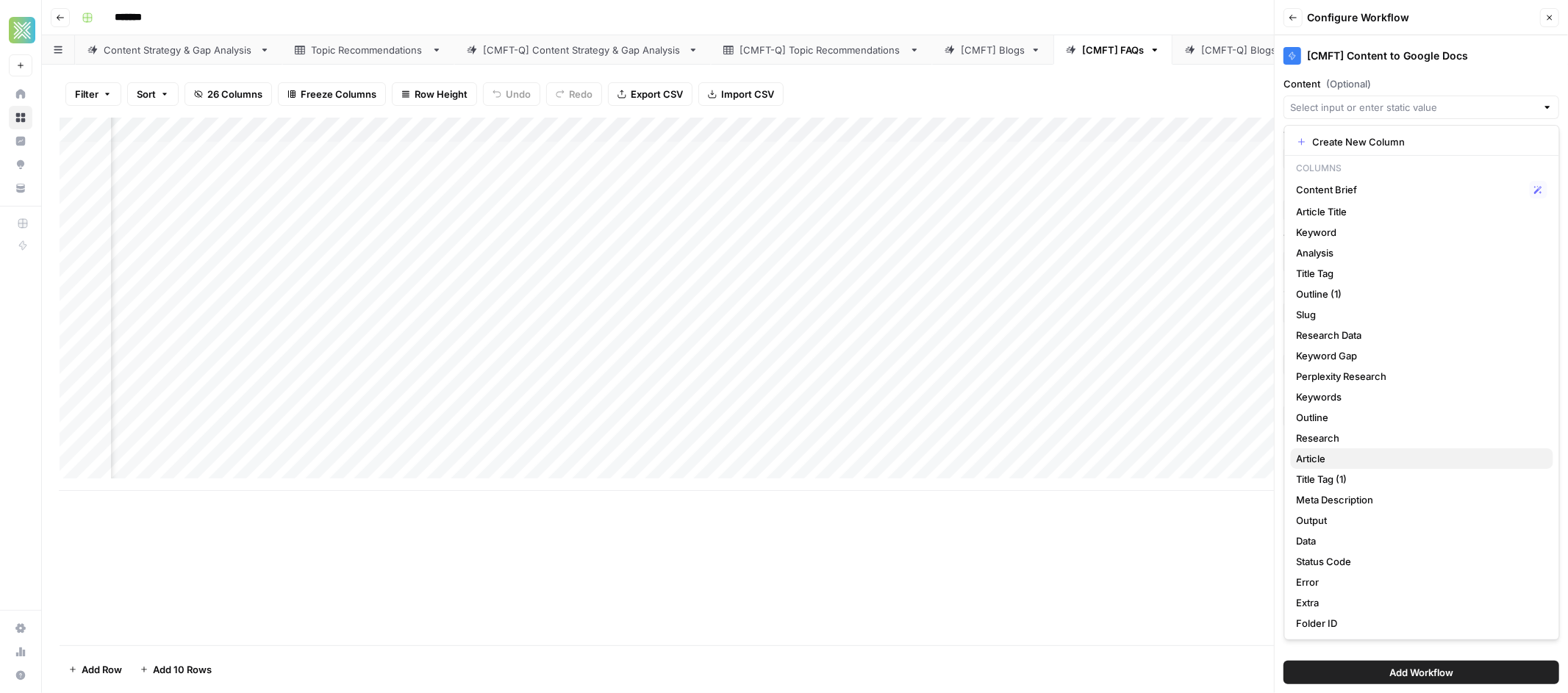
click at [1327, 456] on span "Article" at bounding box center [1419, 459] width 245 height 15
type input "Article"
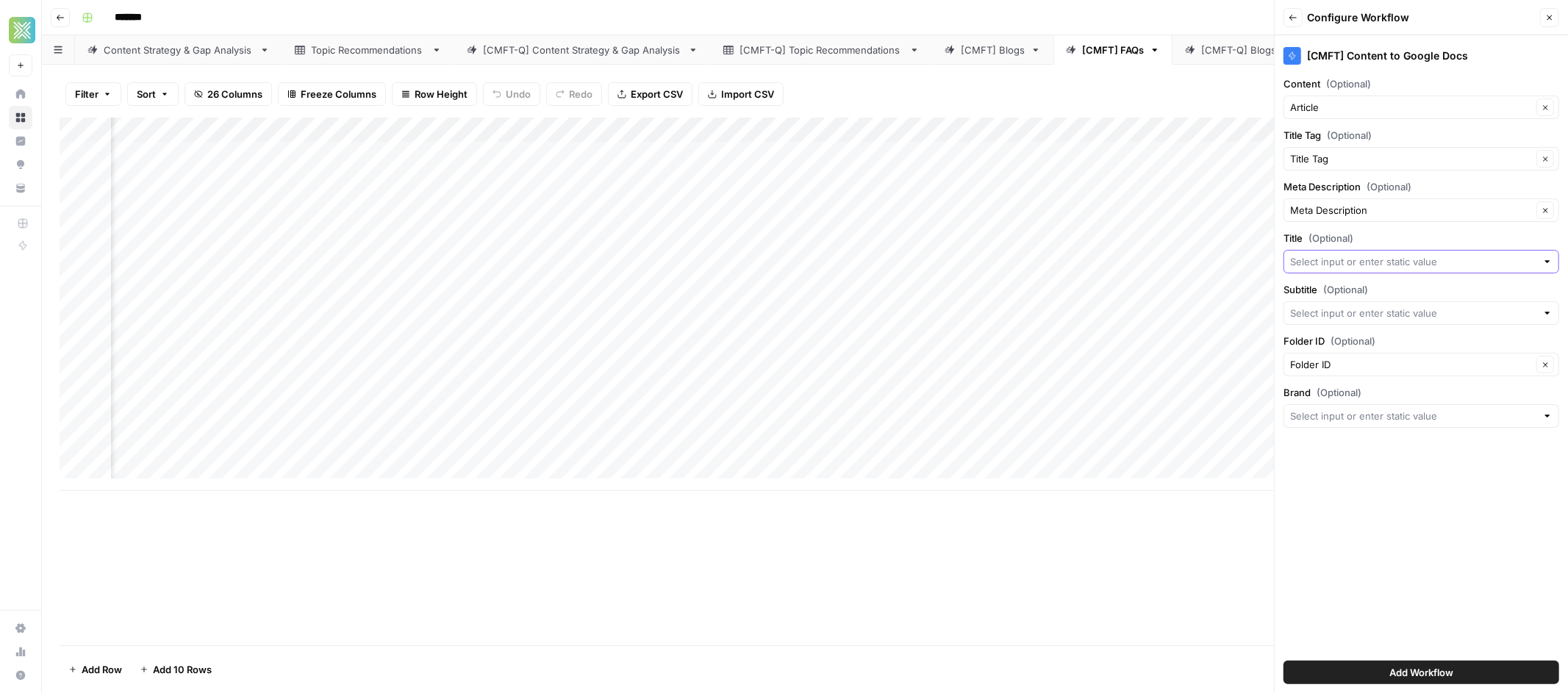
click at [1360, 256] on input "Title (Optional)" at bounding box center [1413, 262] width 246 height 15
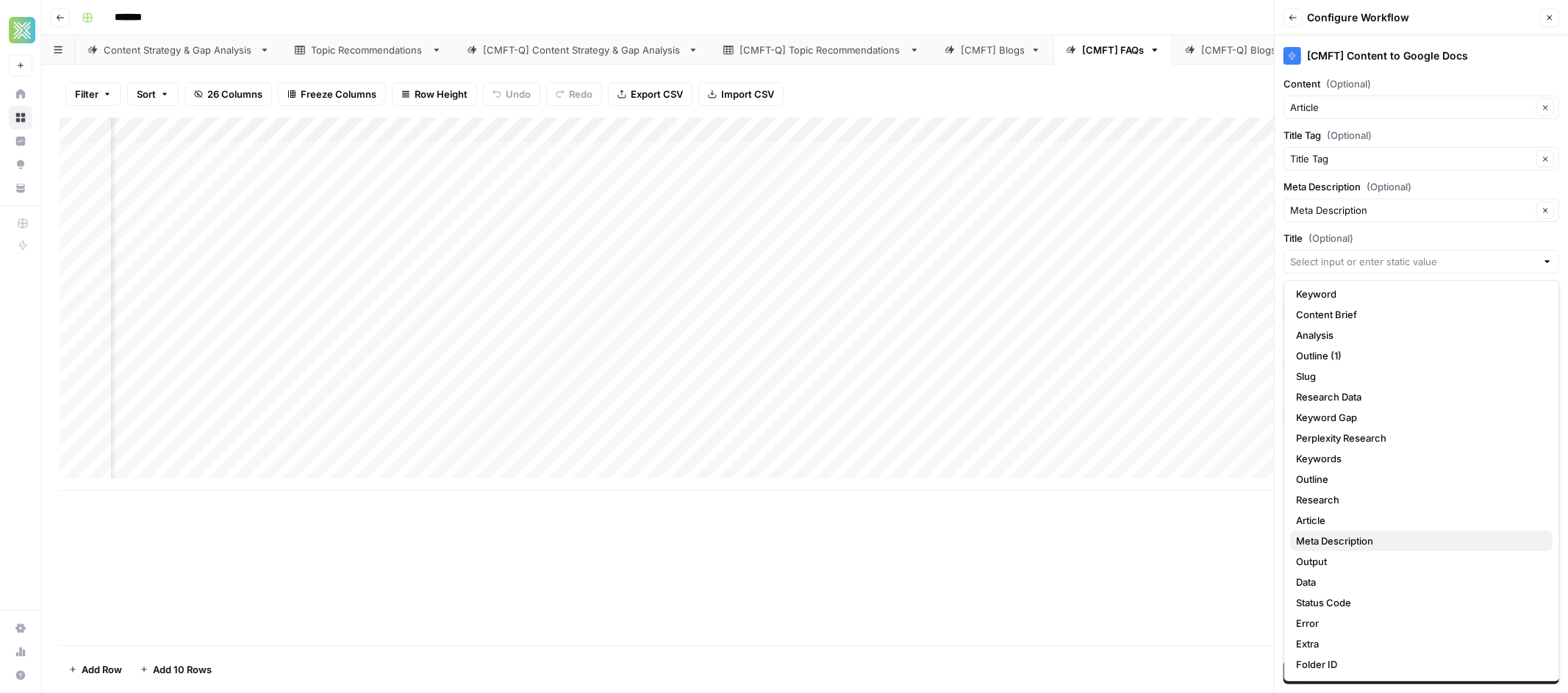
scroll to position [0, 0]
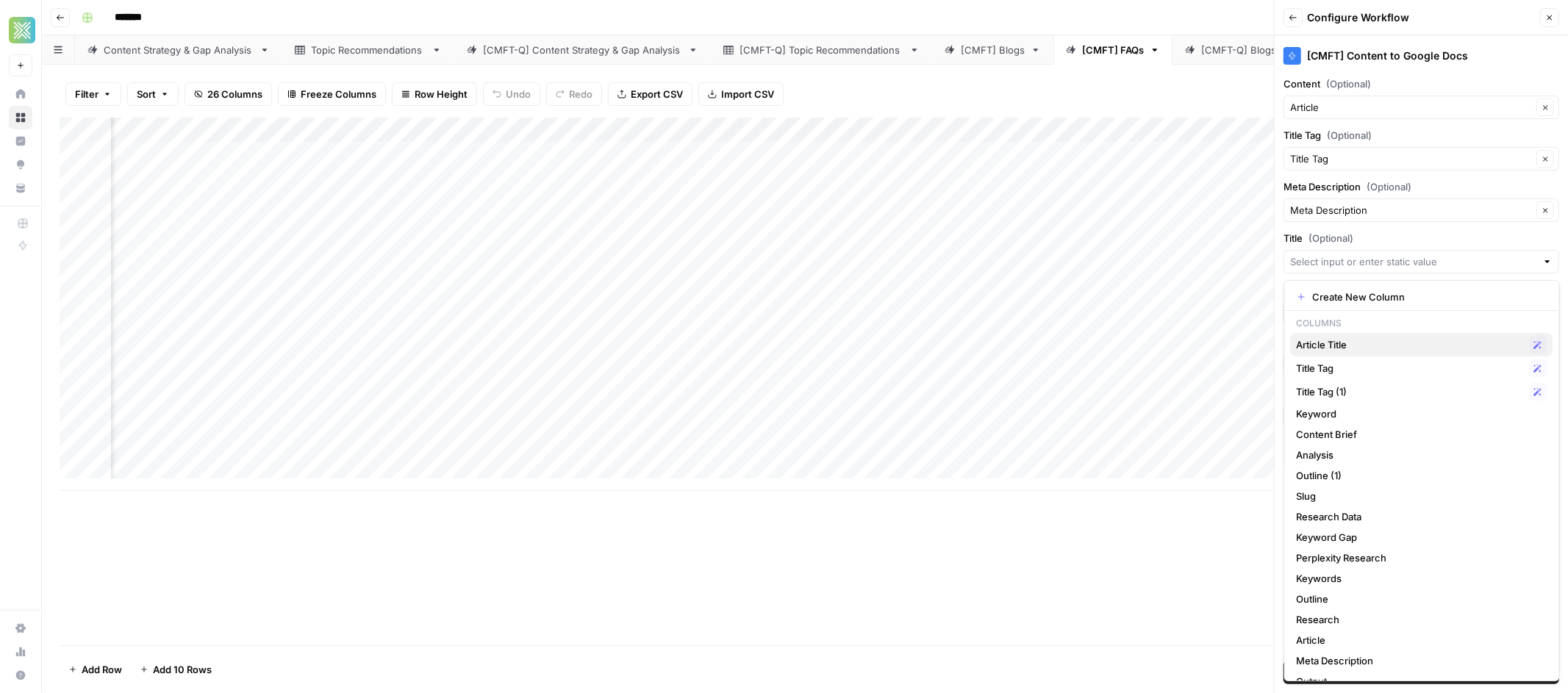
click at [1343, 349] on span "Article Title" at bounding box center [1411, 345] width 227 height 15
type input "Article Title"
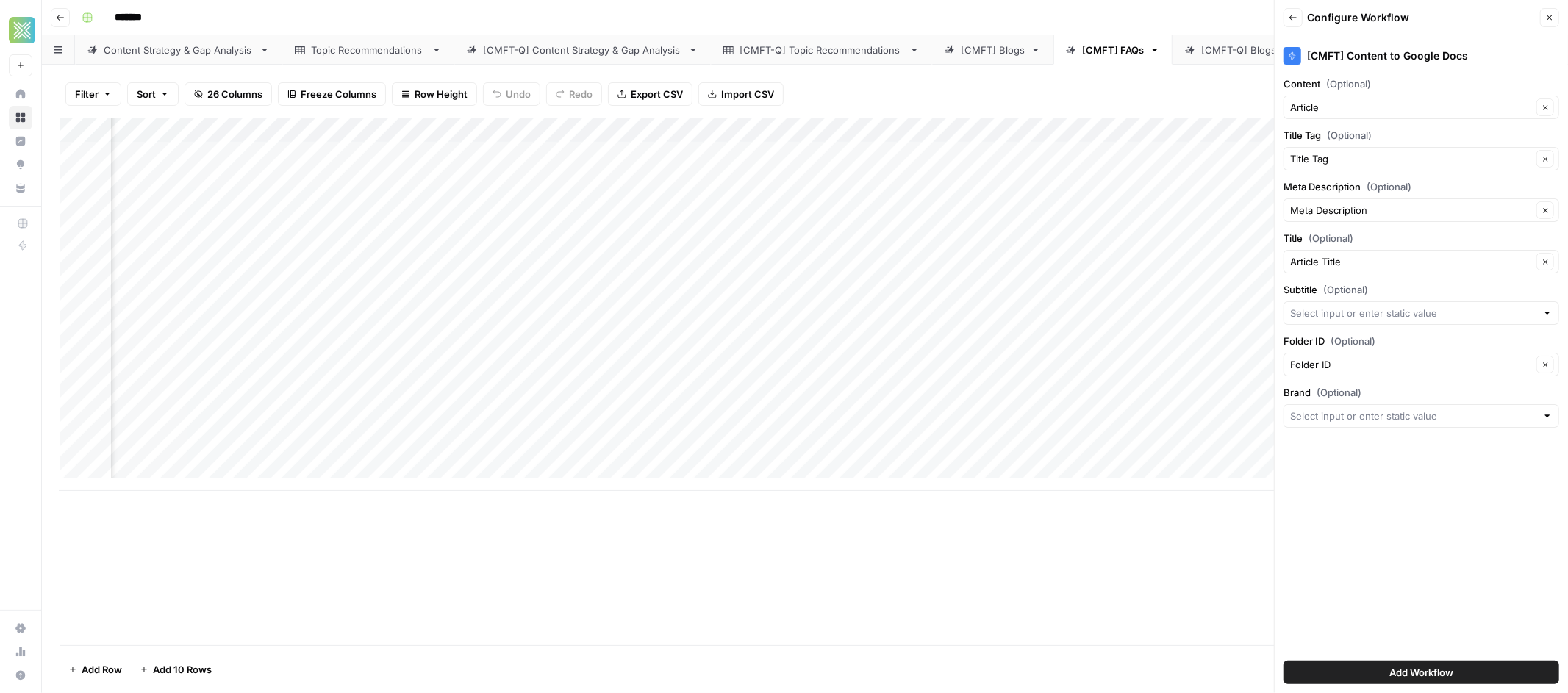
click at [1416, 673] on span "Add Workflow" at bounding box center [1421, 673] width 64 height 15
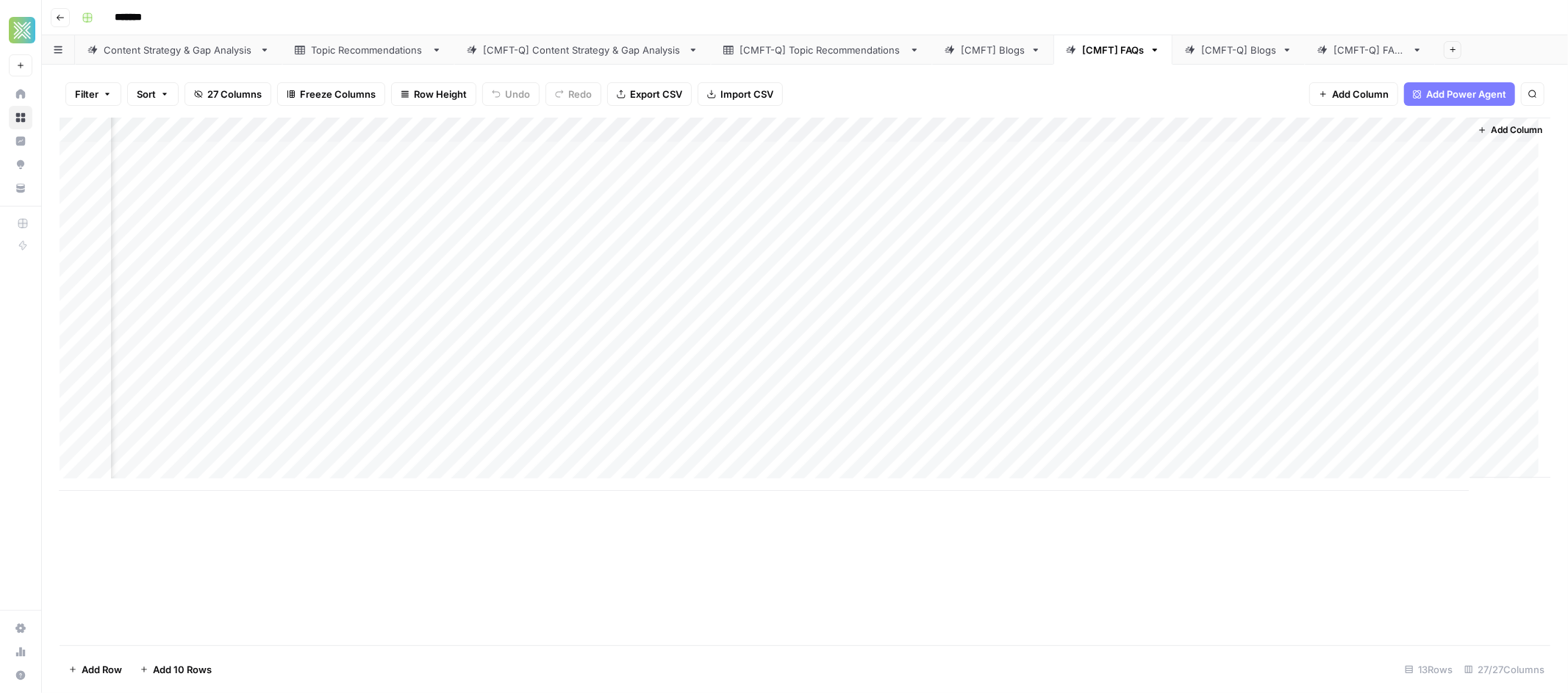
scroll to position [0, 2794]
click at [1352, 153] on div "Add Column" at bounding box center [805, 304] width 1491 height 374
click at [1368, 154] on div "Add Column" at bounding box center [805, 304] width 1491 height 374
click at [1447, 154] on div "Add Column" at bounding box center [805, 304] width 1491 height 374
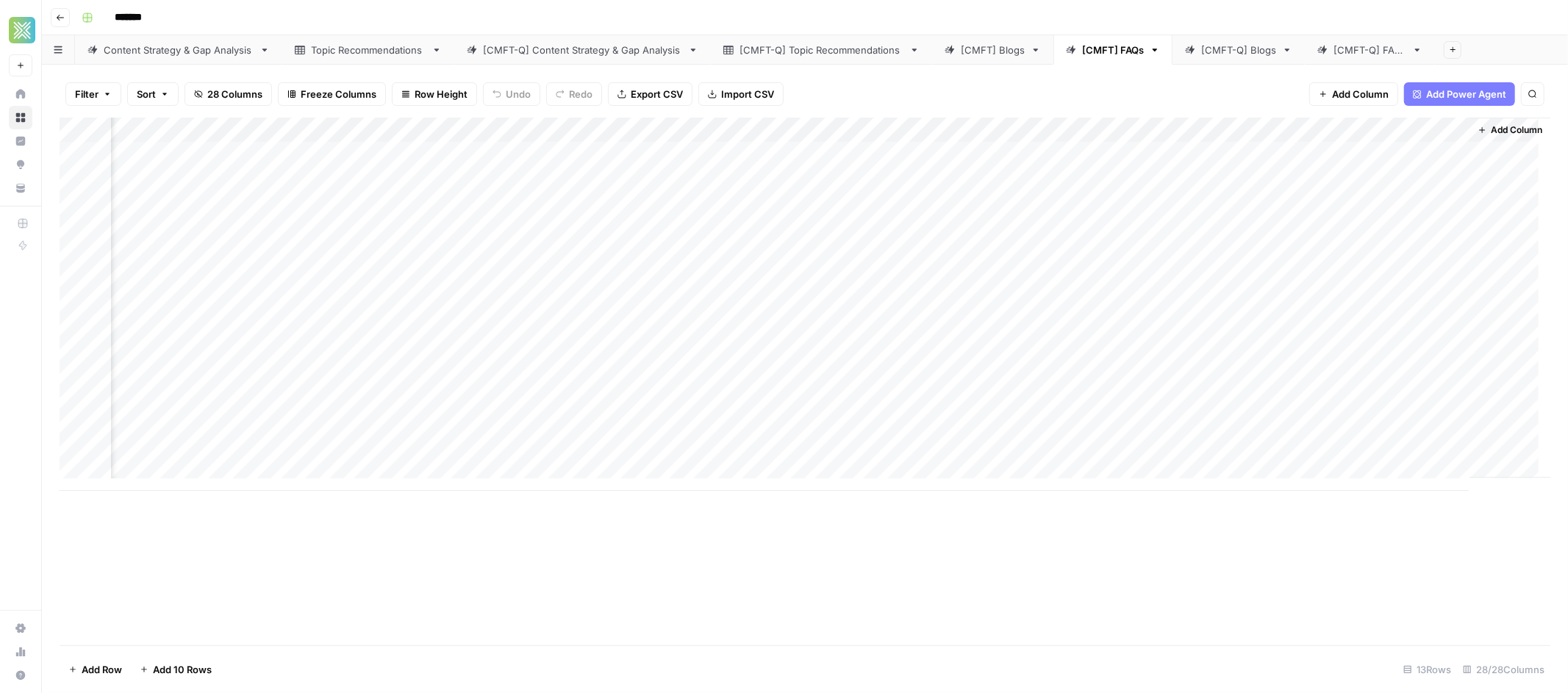
click at [1215, 179] on div "Add Column" at bounding box center [805, 304] width 1491 height 374
click at [1211, 203] on div "Add Column" at bounding box center [805, 304] width 1491 height 374
click at [1210, 228] on div "Add Column" at bounding box center [805, 304] width 1491 height 374
click at [1211, 253] on div "Add Column" at bounding box center [805, 304] width 1491 height 374
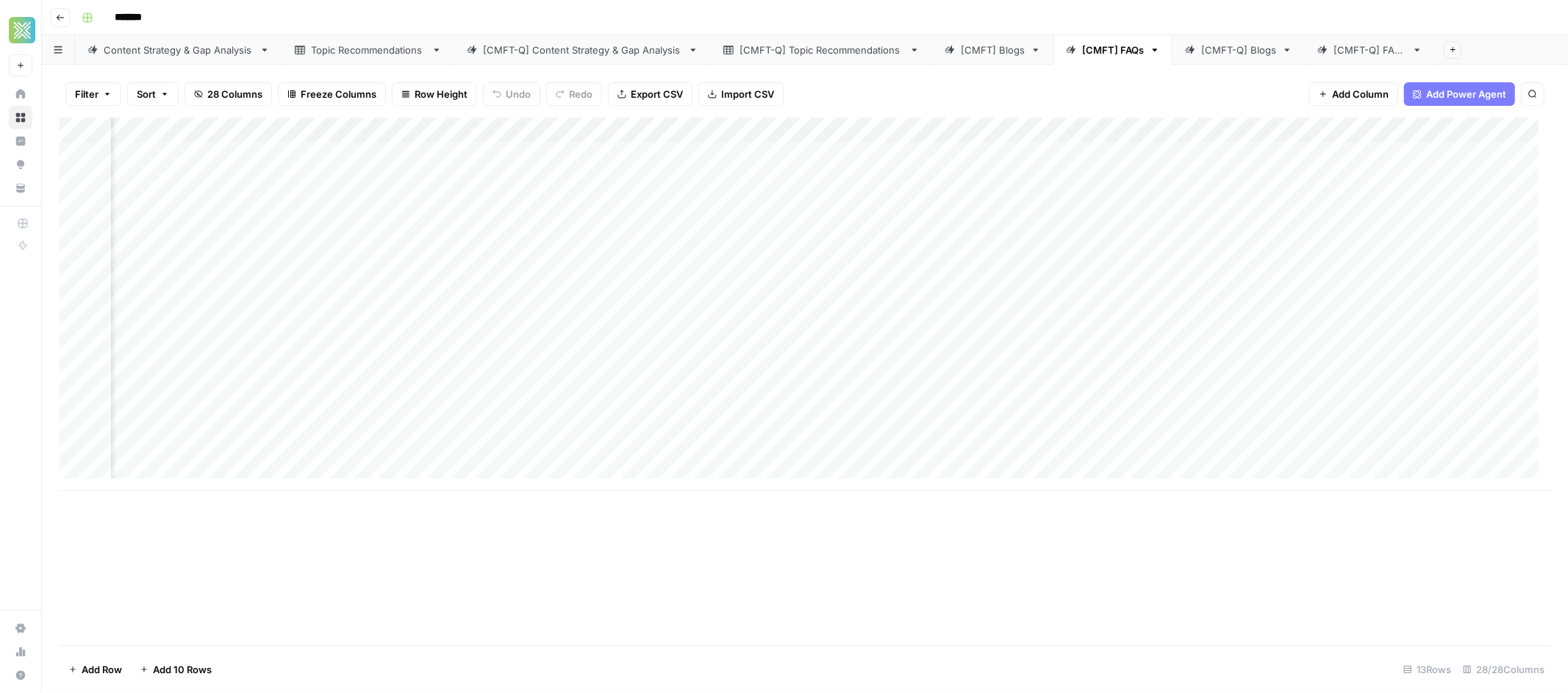
click at [976, 43] on div "[CMFT] Blogs" at bounding box center [992, 50] width 64 height 15
click at [1338, 128] on div "Add Column" at bounding box center [805, 381] width 1491 height 528
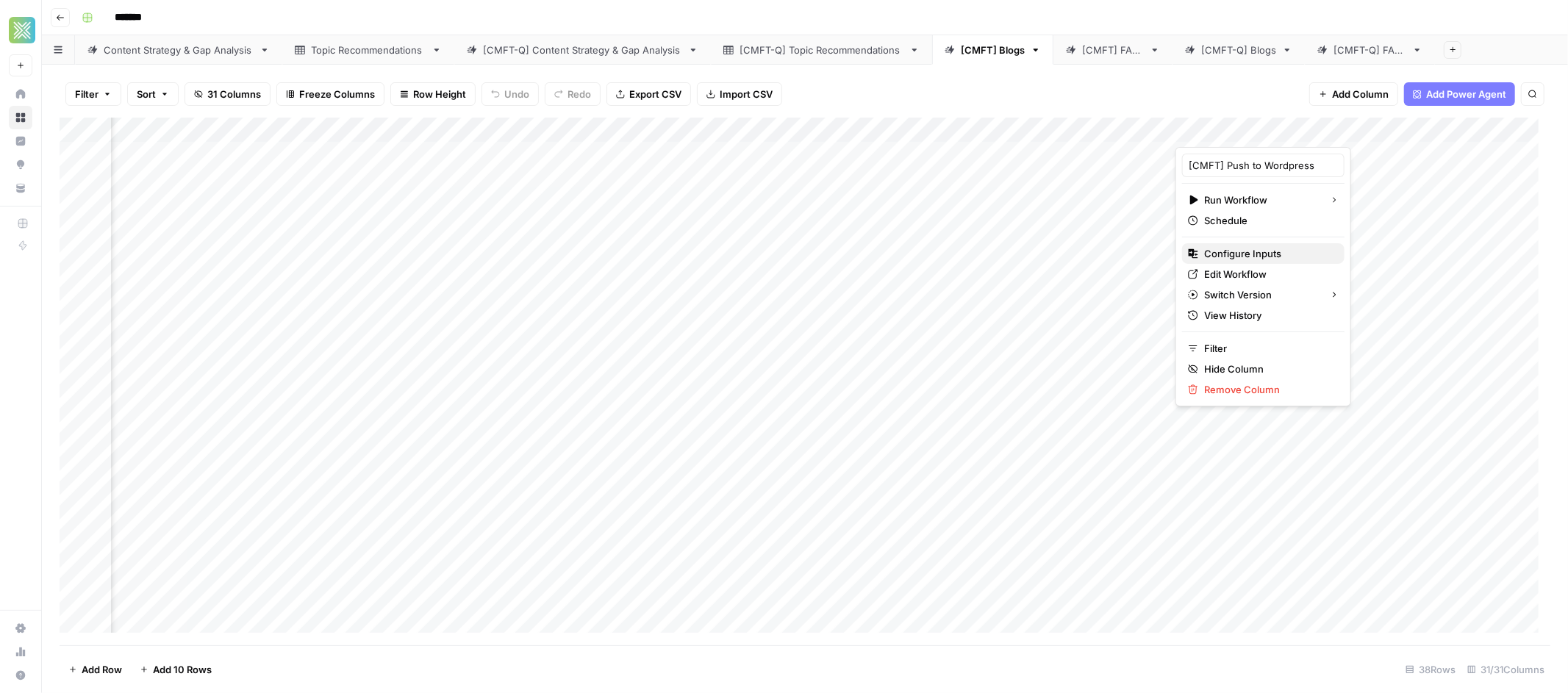
click at [1245, 254] on span "Configure Inputs" at bounding box center [1269, 253] width 129 height 15
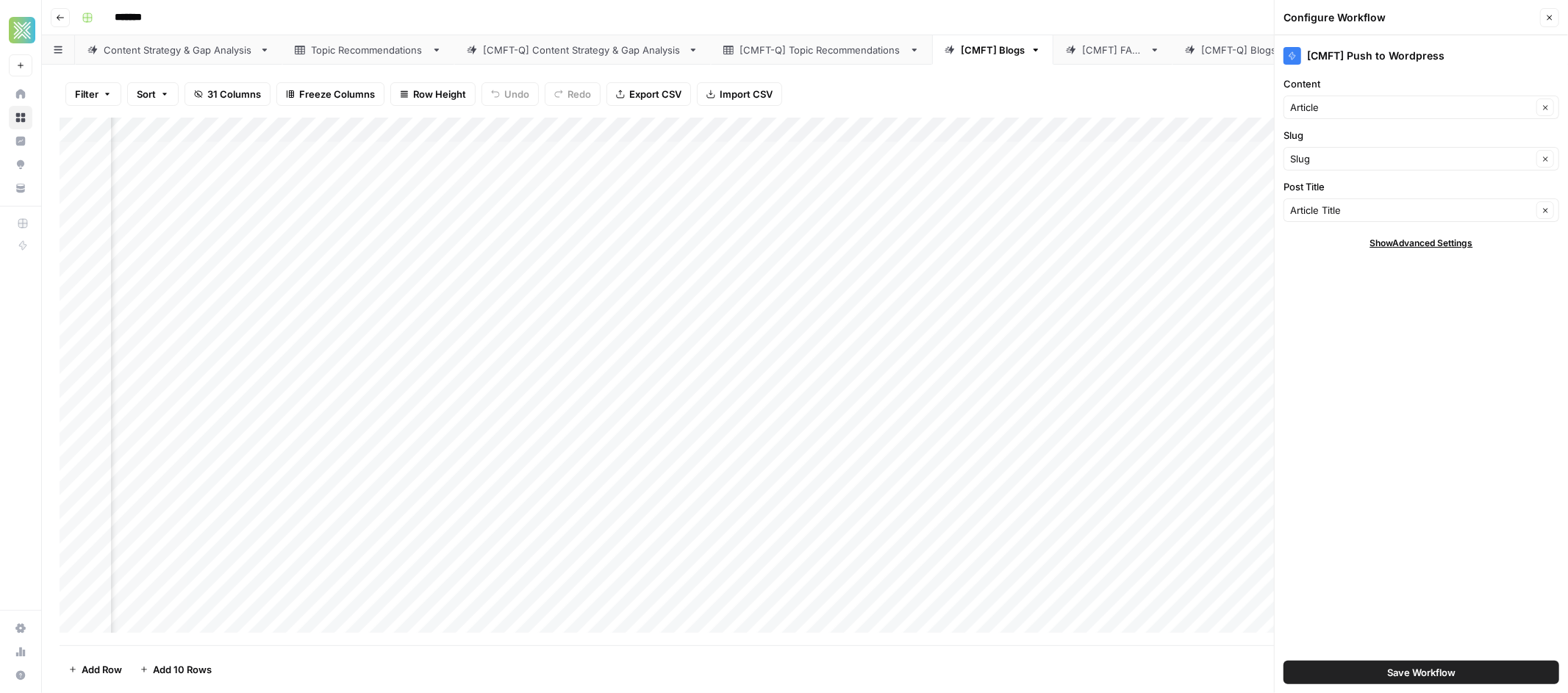
click at [1548, 25] on button "Close" at bounding box center [1549, 18] width 20 height 20
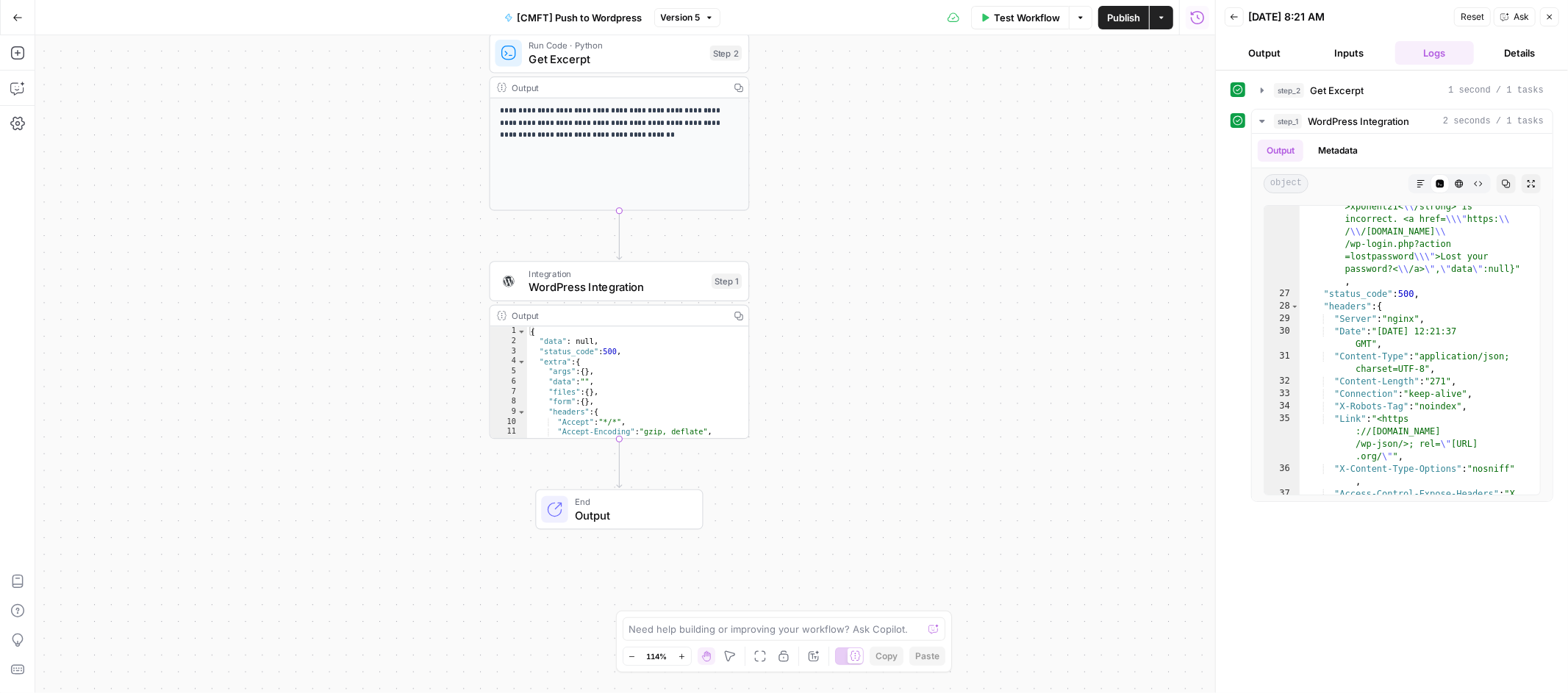
type textarea "**********"
click at [691, 392] on div "{ "data" : null , "status_code" : 500 , "extra" : { "args" : { } , "data" : "" …" at bounding box center [631, 401] width 208 height 152
click at [682, 284] on span "WordPress Integration" at bounding box center [616, 287] width 176 height 17
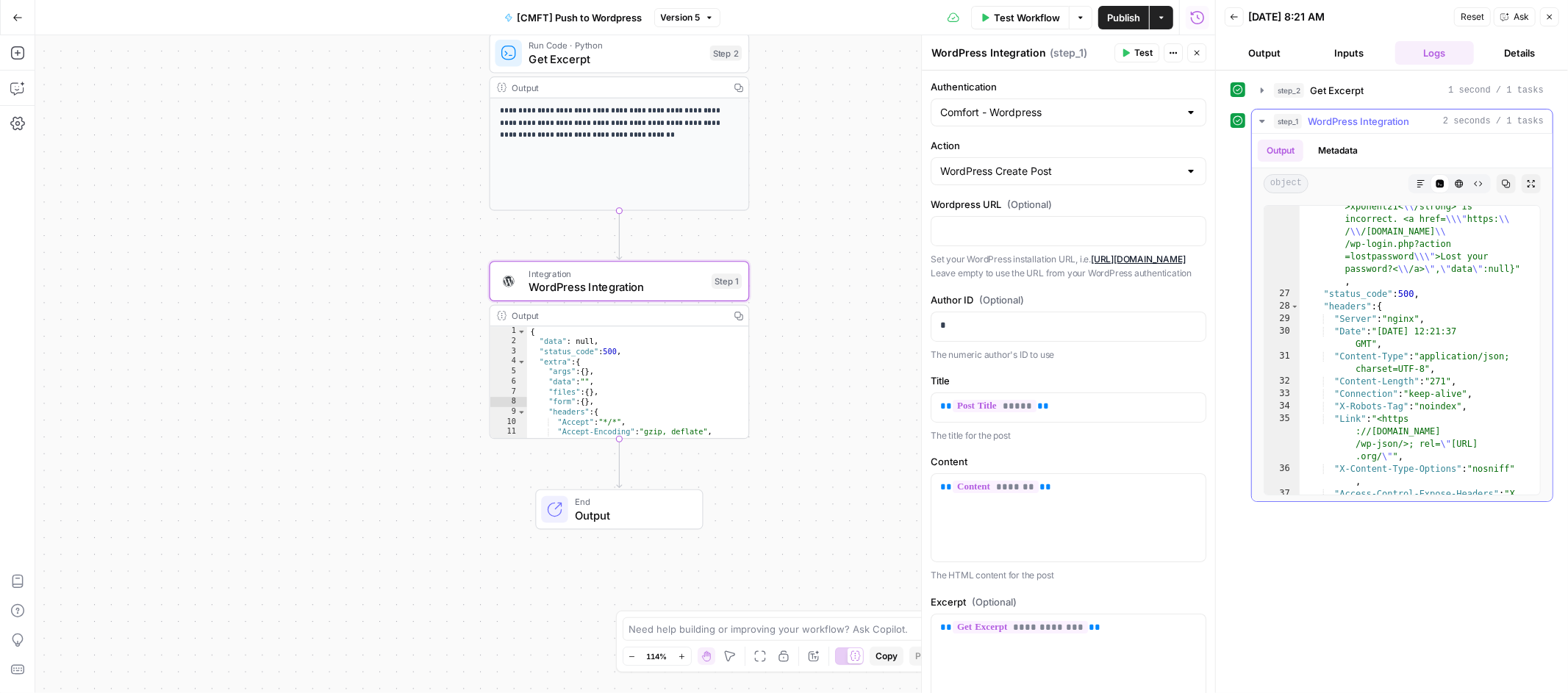
click at [1265, 122] on icon "button" at bounding box center [1262, 121] width 12 height 12
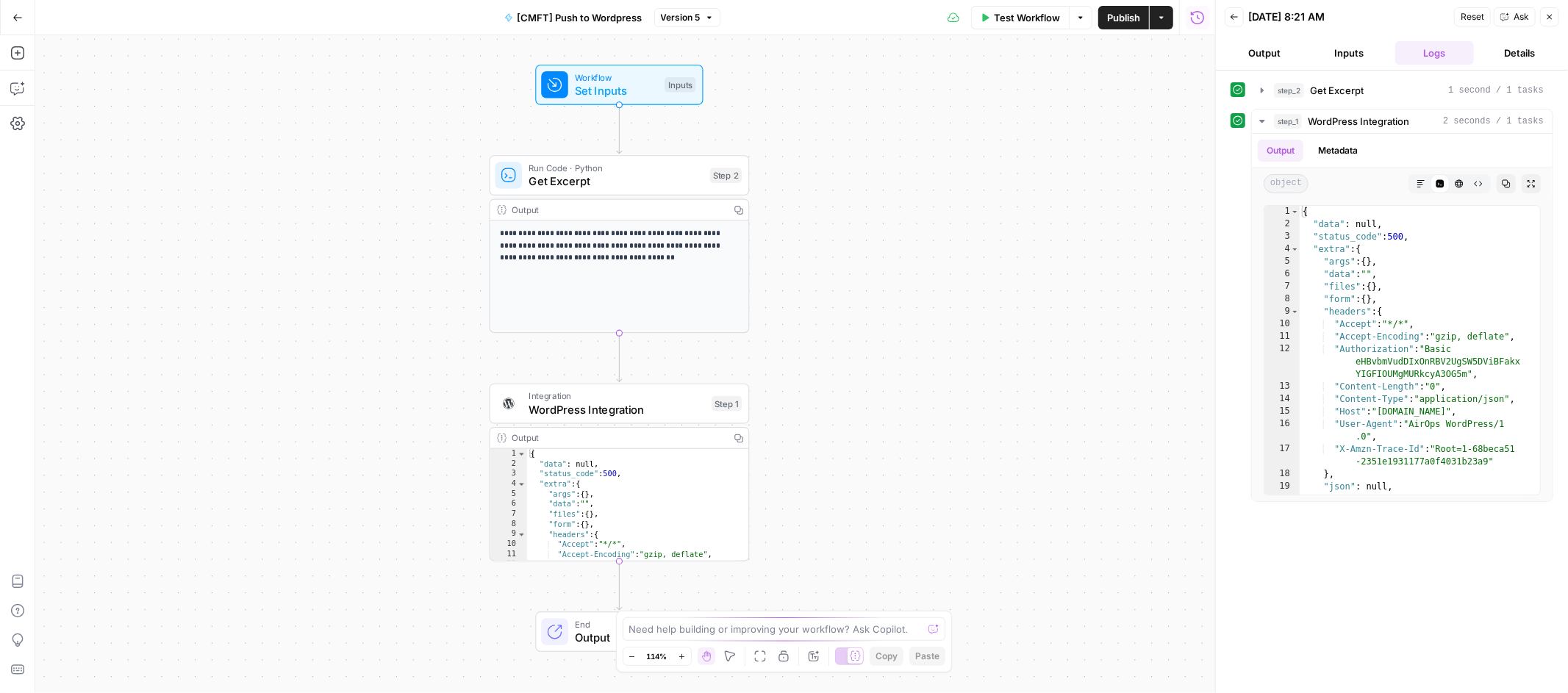
click at [766, 618] on div "Need help building or improving your workflow? Ask Copilot." at bounding box center [784, 629] width 323 height 23
click at [763, 627] on textarea at bounding box center [776, 630] width 294 height 15
type textarea "why is my wordpress integration getting a 500 ERROR"
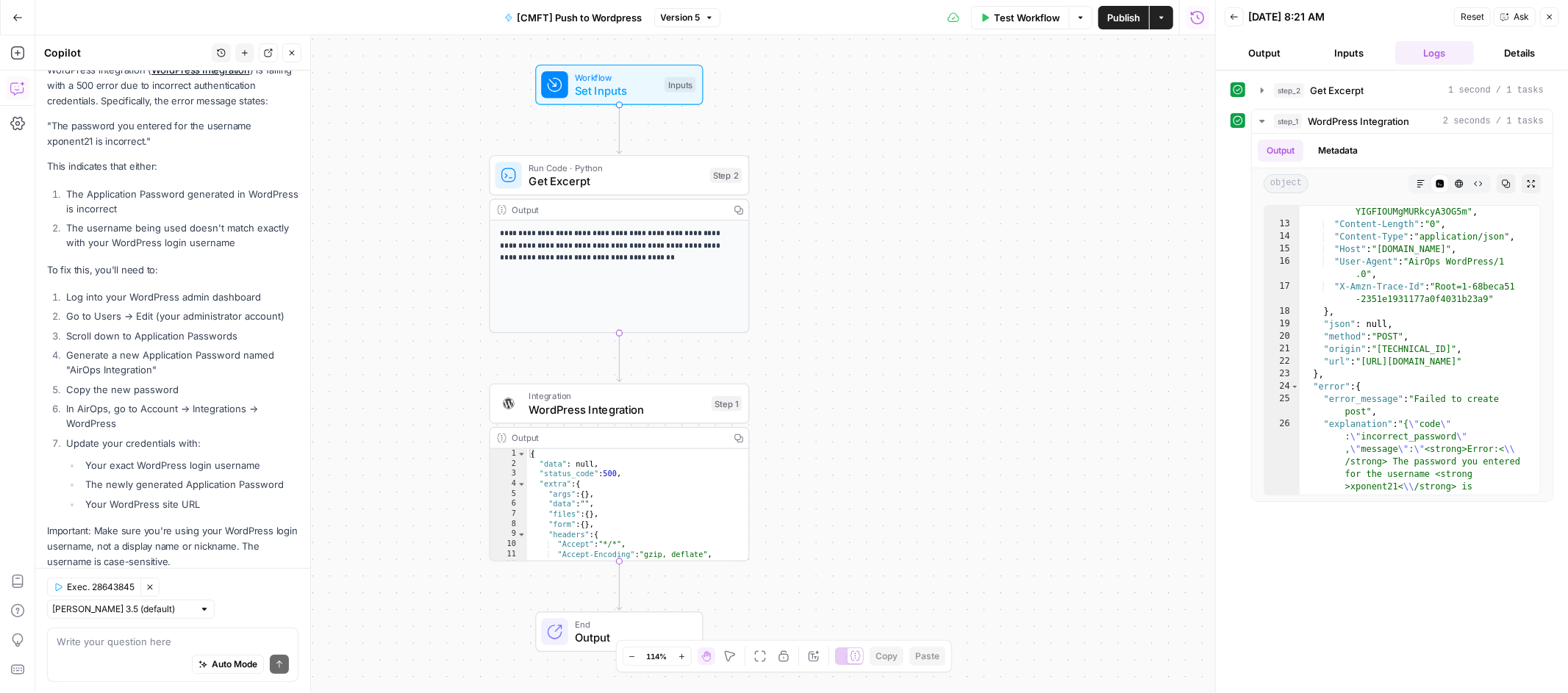
scroll to position [266, 0]
